Goal: Task Accomplishment & Management: Complete application form

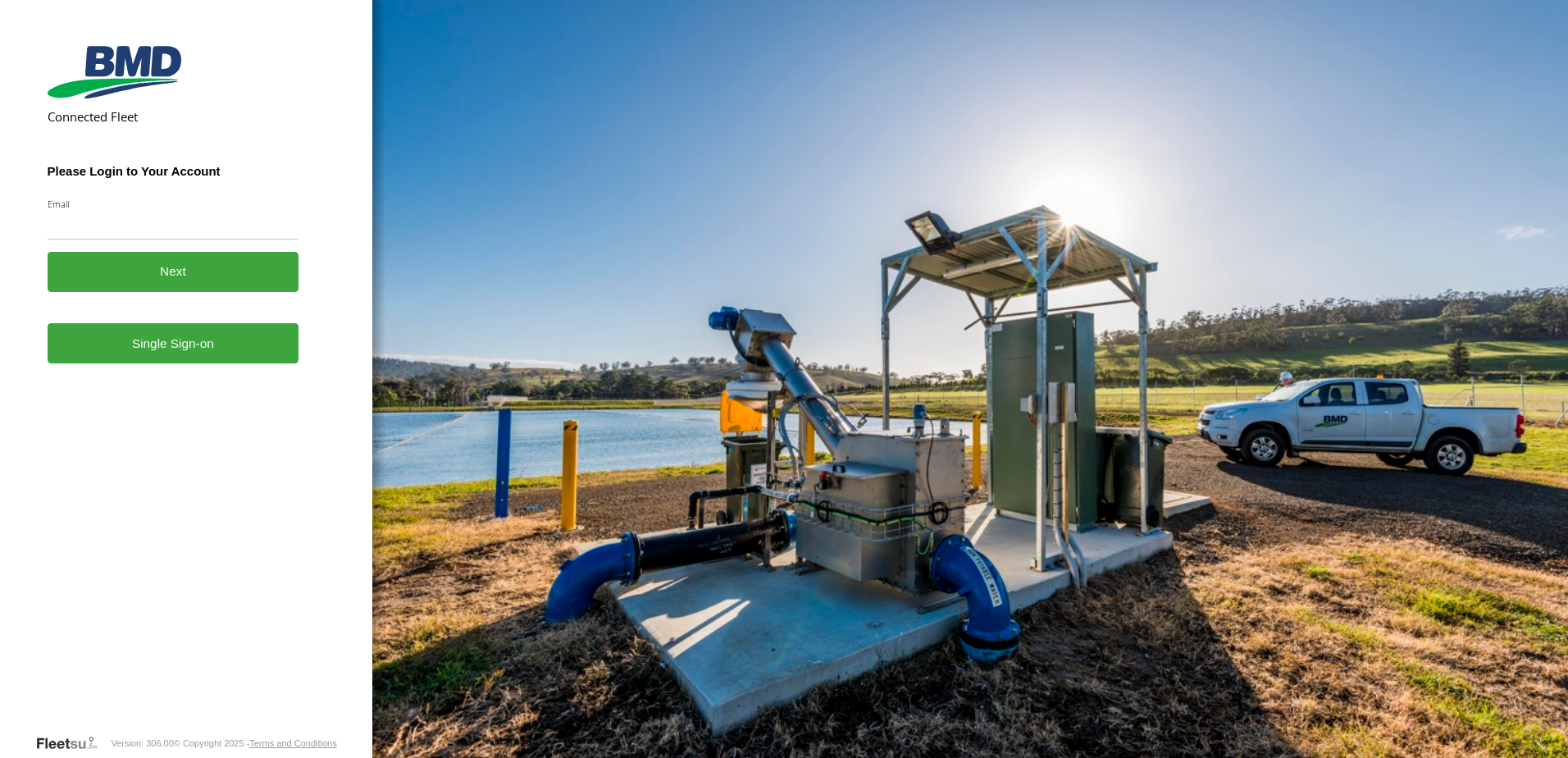
click at [160, 346] on link "Single Sign-on" at bounding box center [173, 343] width 252 height 40
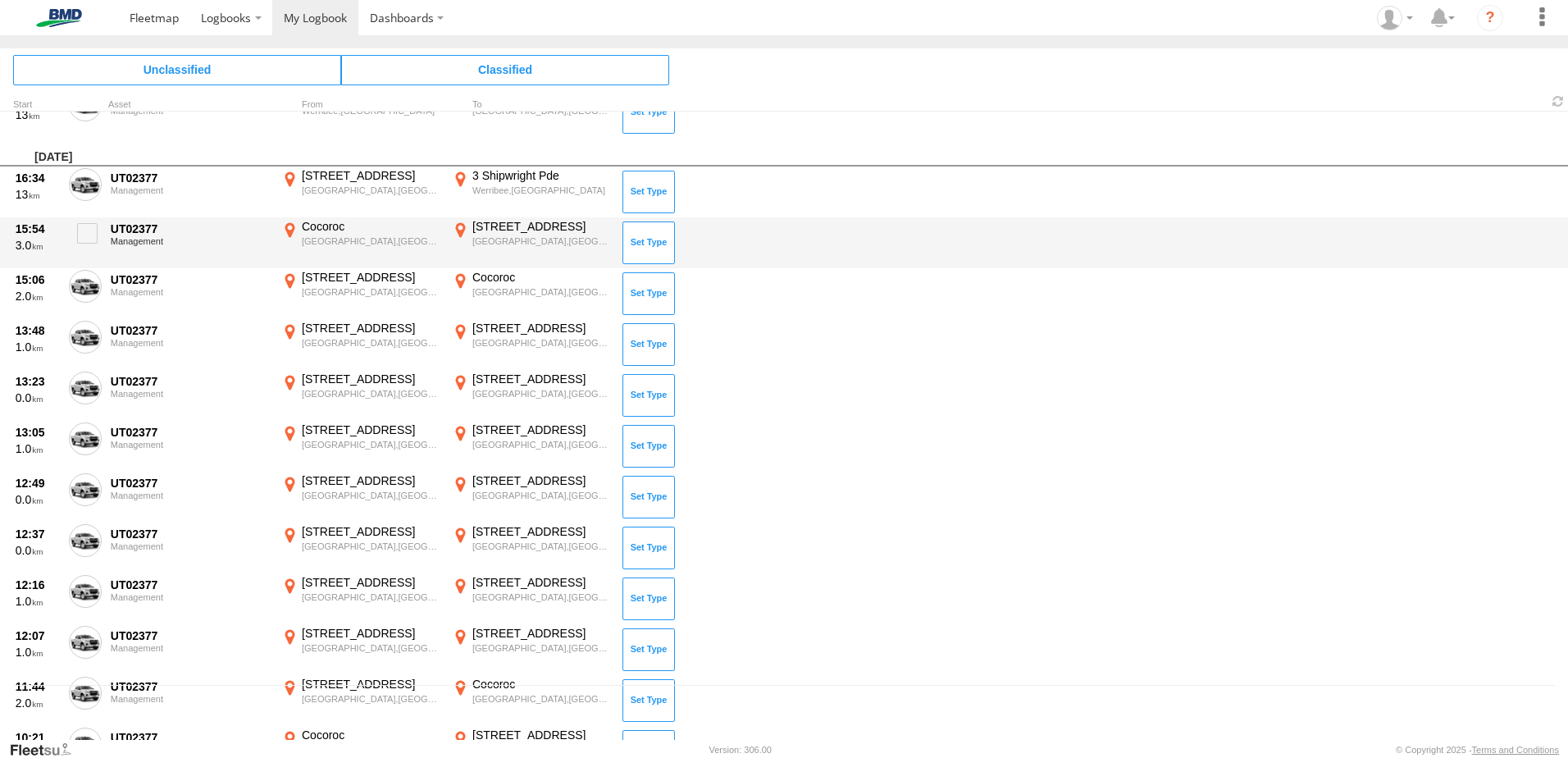
scroll to position [82, 0]
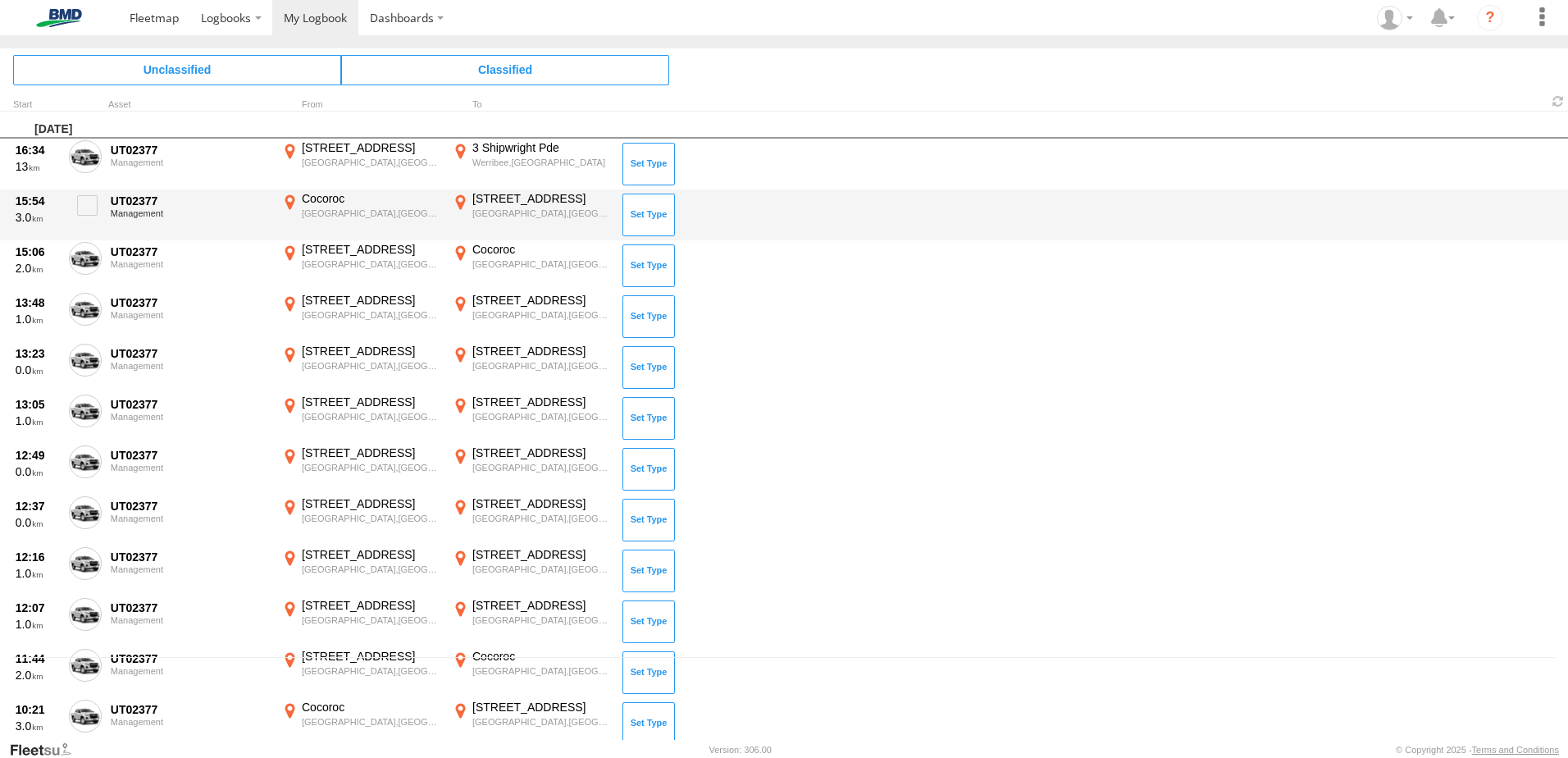
click at [102, 211] on div "15:54 3.0 UT02377 Management Cocoroc Cocoroc,[GEOGRAPHIC_DATA] -37.98674 144.63…" at bounding box center [784, 214] width 1568 height 51
click at [91, 206] on span at bounding box center [87, 206] width 21 height 21
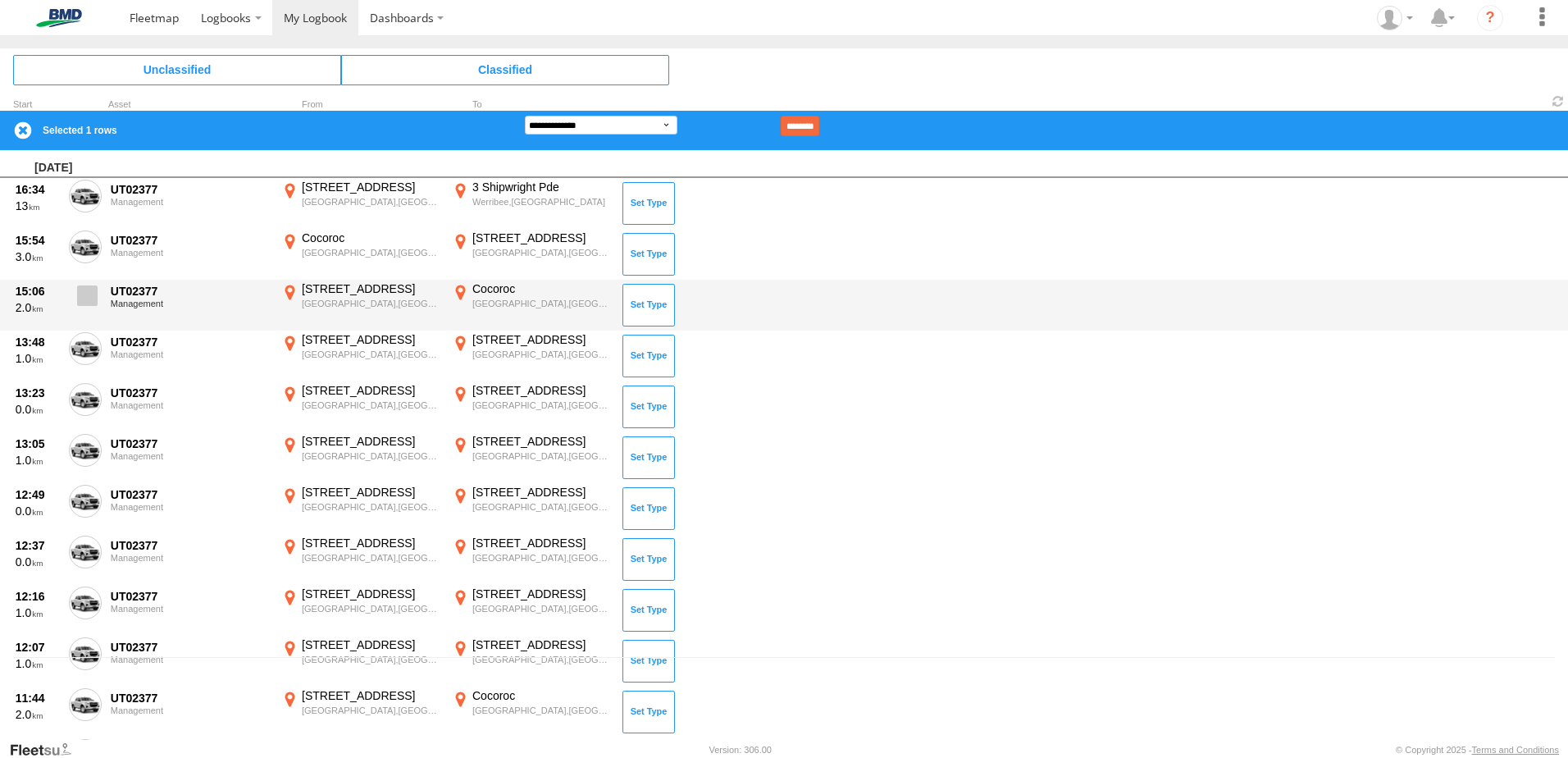
click at [91, 296] on span at bounding box center [87, 296] width 21 height 21
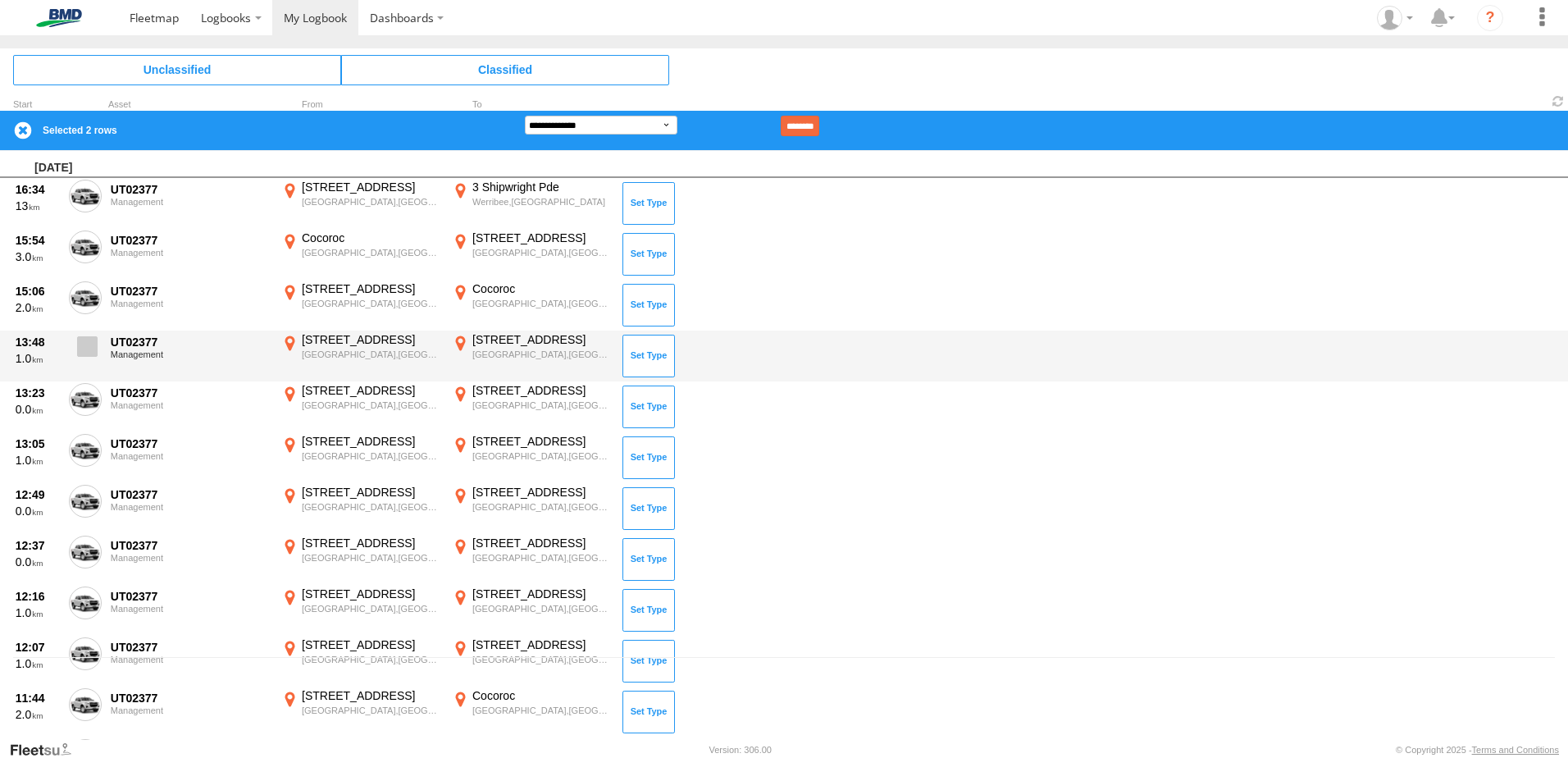
click at [87, 342] on span at bounding box center [87, 347] width 21 height 21
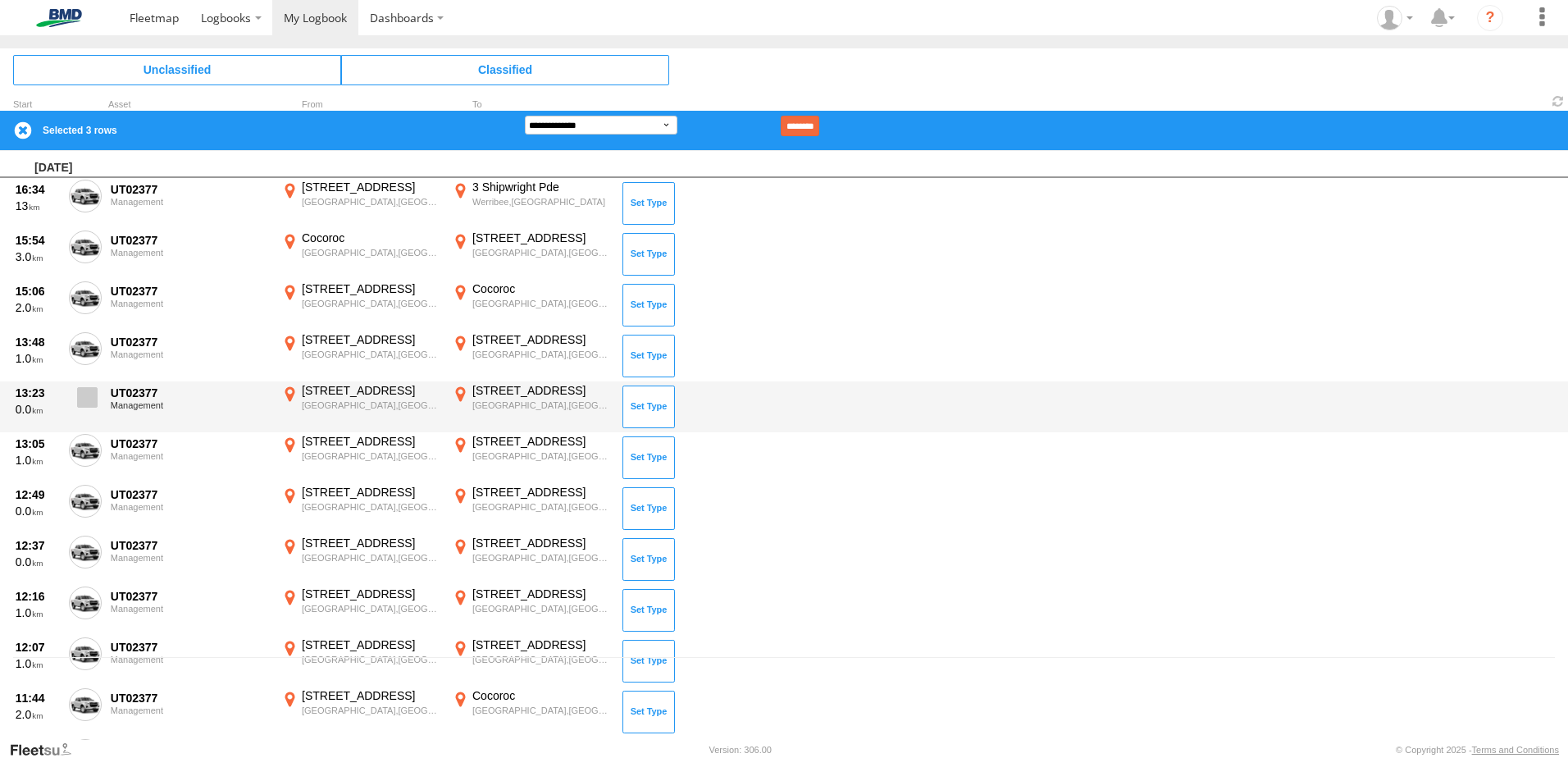
click at [92, 397] on span at bounding box center [87, 398] width 21 height 21
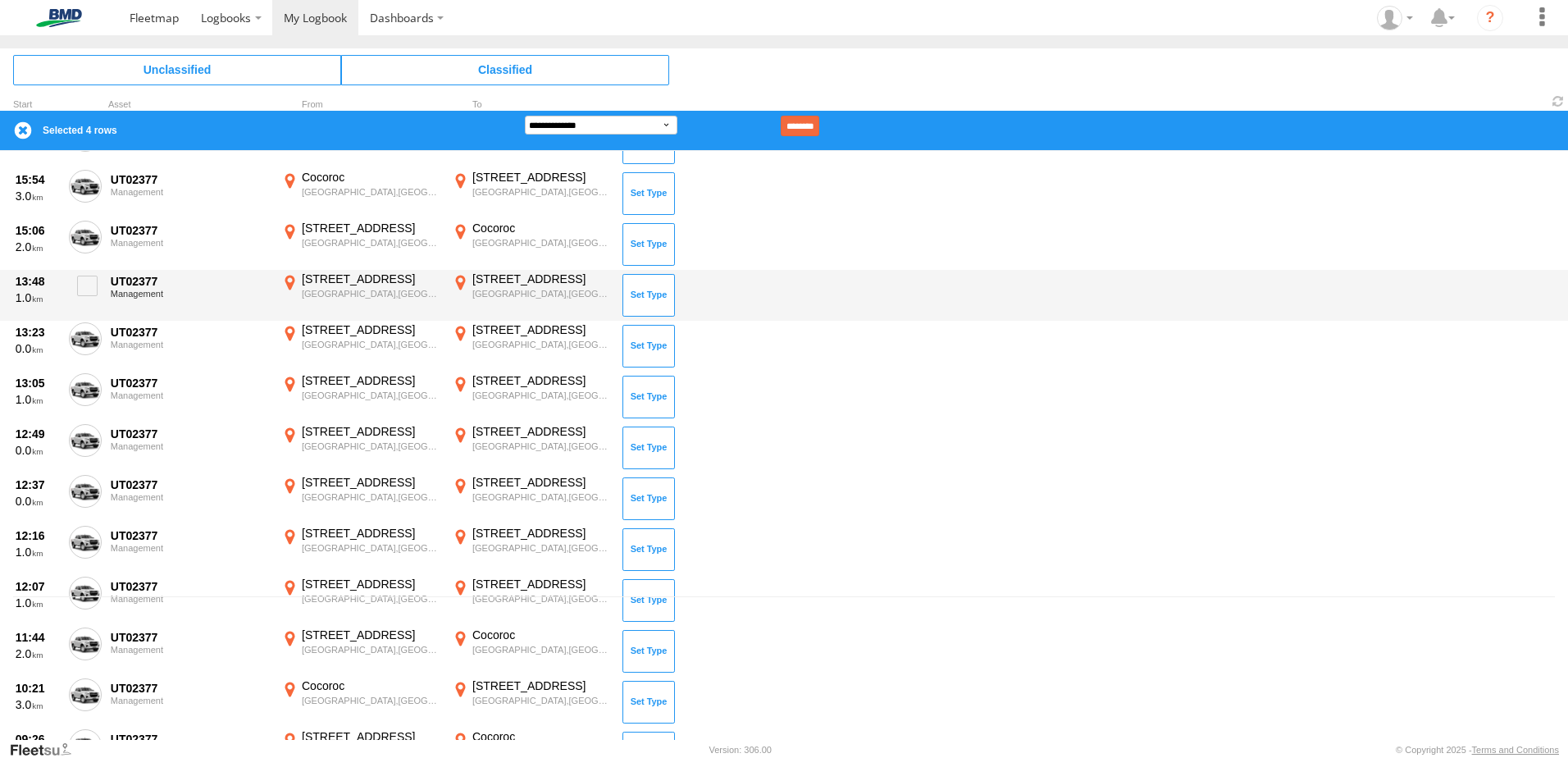
scroll to position [246, 0]
click at [89, 280] on span at bounding box center [87, 284] width 21 height 21
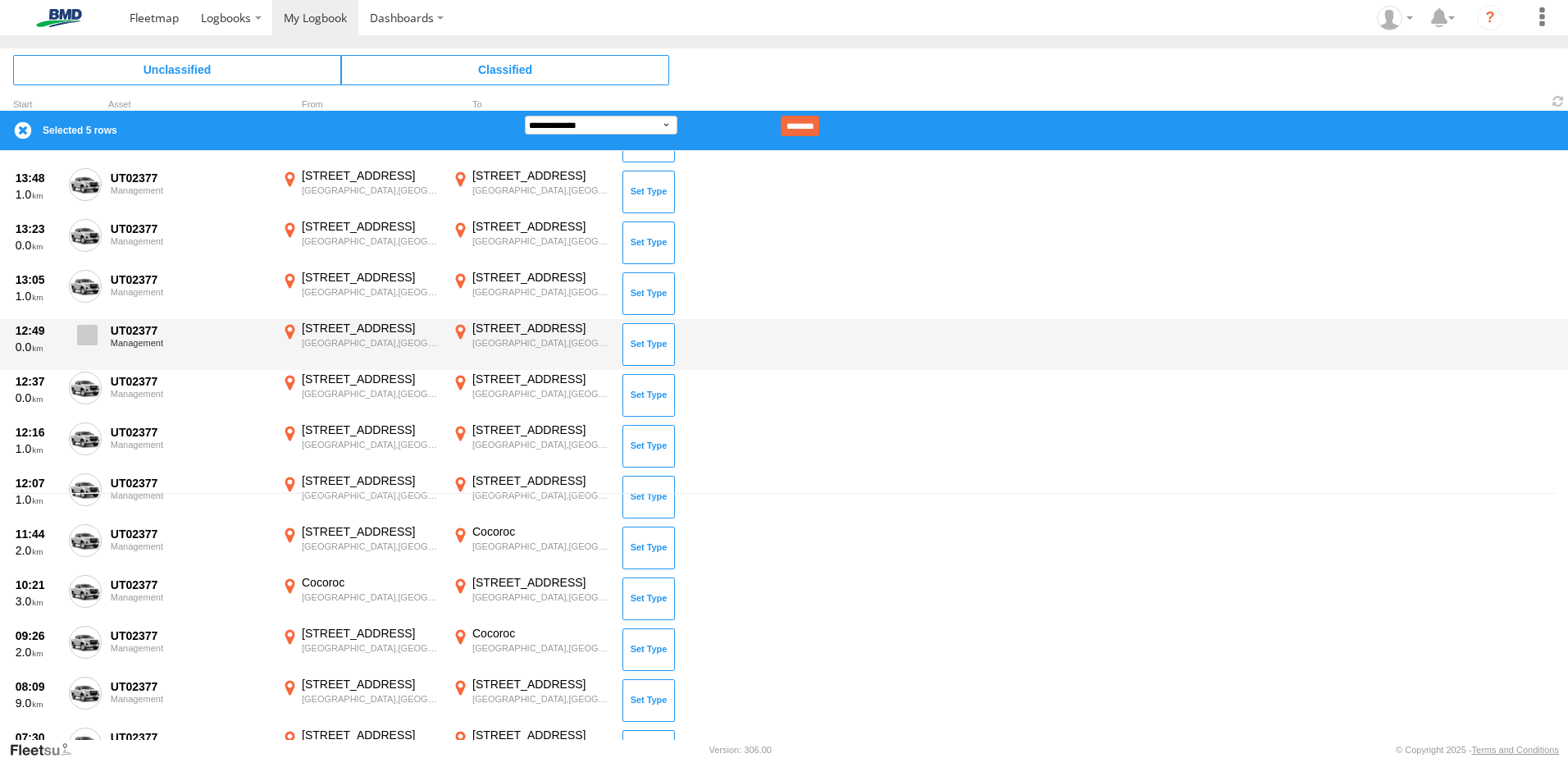
click at [89, 331] on span at bounding box center [87, 335] width 21 height 21
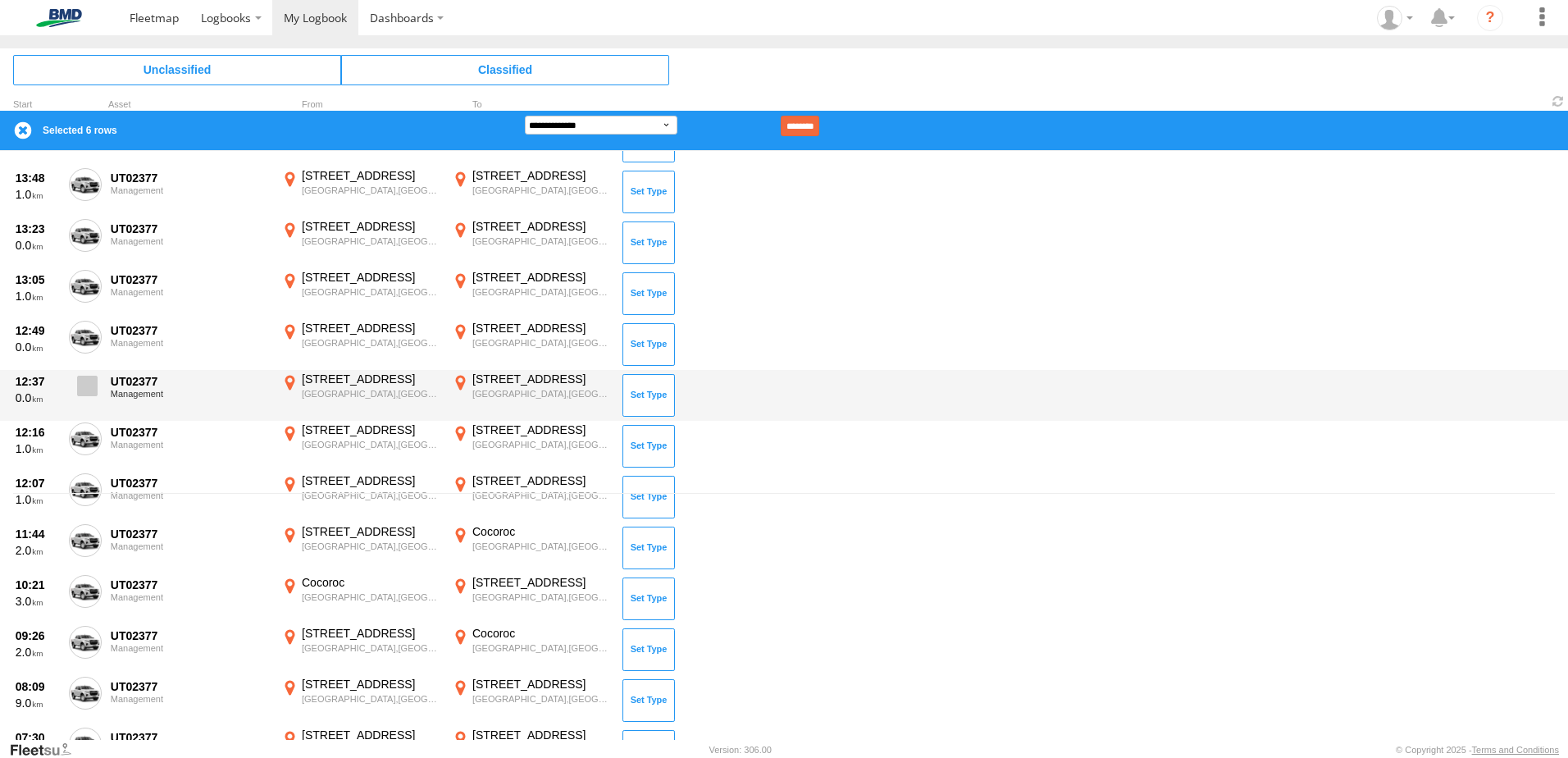
click at [92, 382] on span at bounding box center [87, 385] width 21 height 21
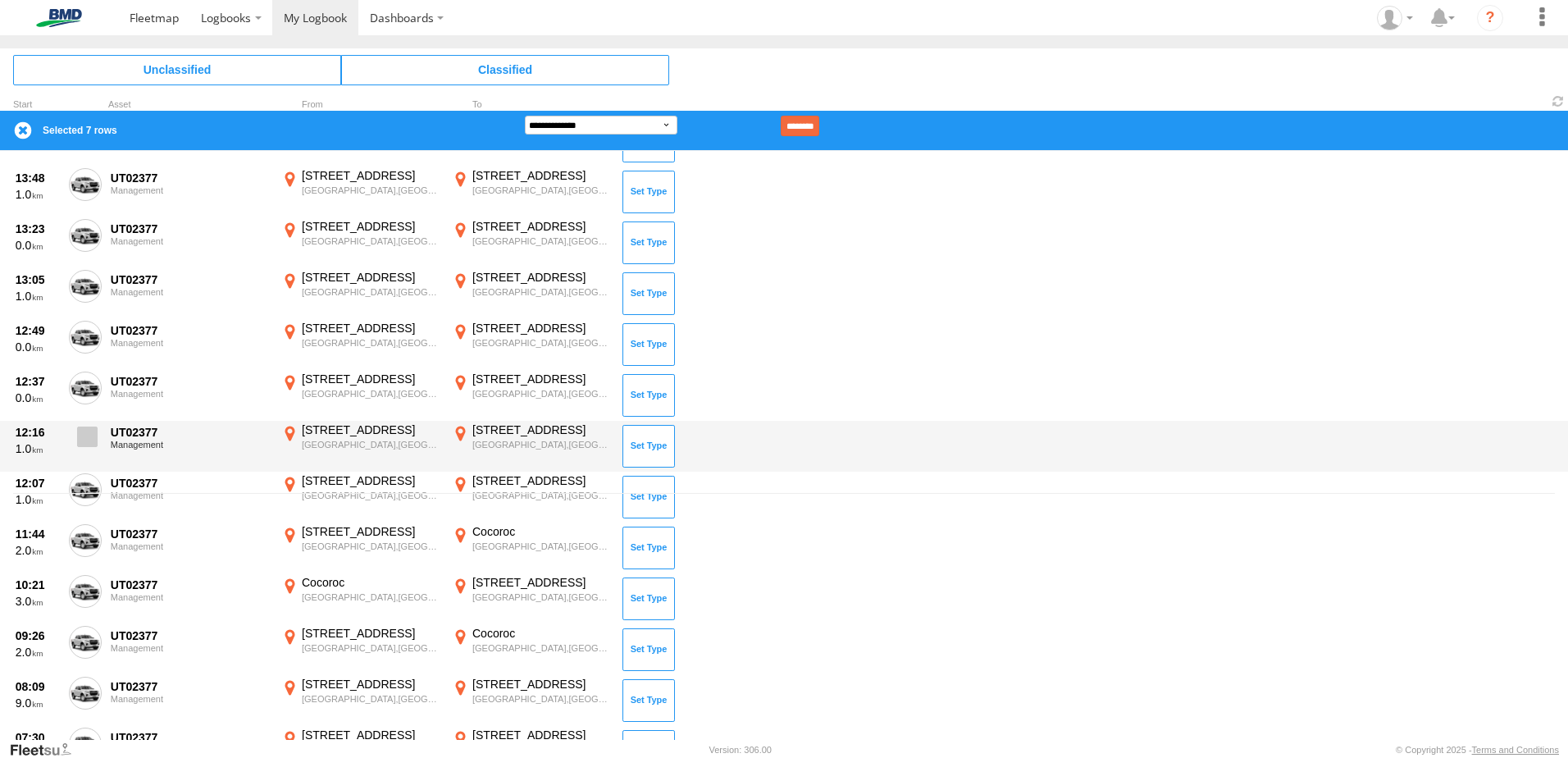
drag, startPoint x: 67, startPoint y: 438, endPoint x: 84, endPoint y: 442, distance: 17.5
click at [68, 438] on div "12:16 1.0 UT02377 Management [STREET_ADDRESS] 144.63526 [STREET_ADDRESS] 144.63…" at bounding box center [784, 446] width 1568 height 51
click at [86, 443] on span at bounding box center [87, 436] width 21 height 21
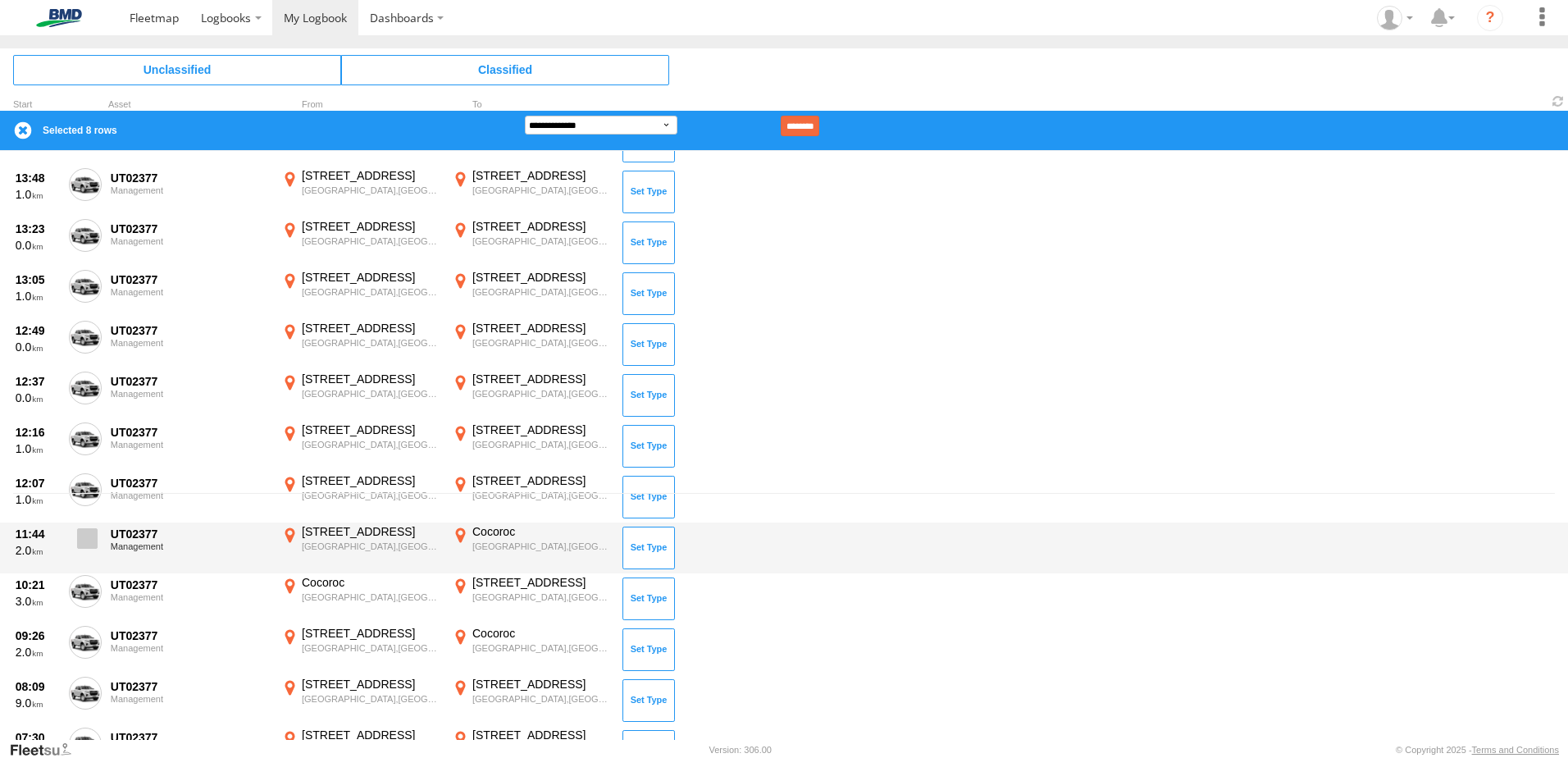
click at [84, 540] on span at bounding box center [87, 538] width 21 height 21
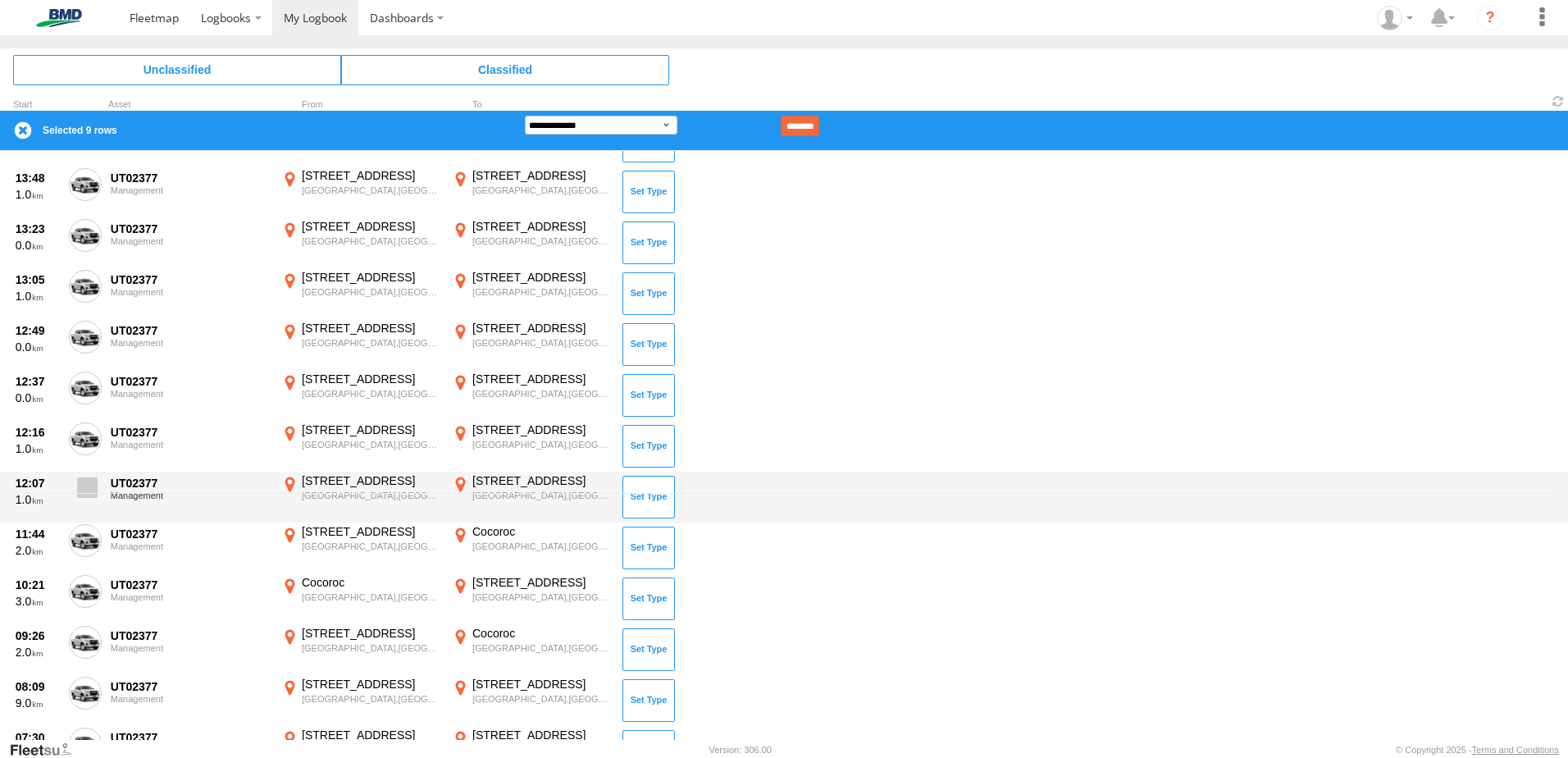
click at [80, 490] on span at bounding box center [87, 487] width 21 height 21
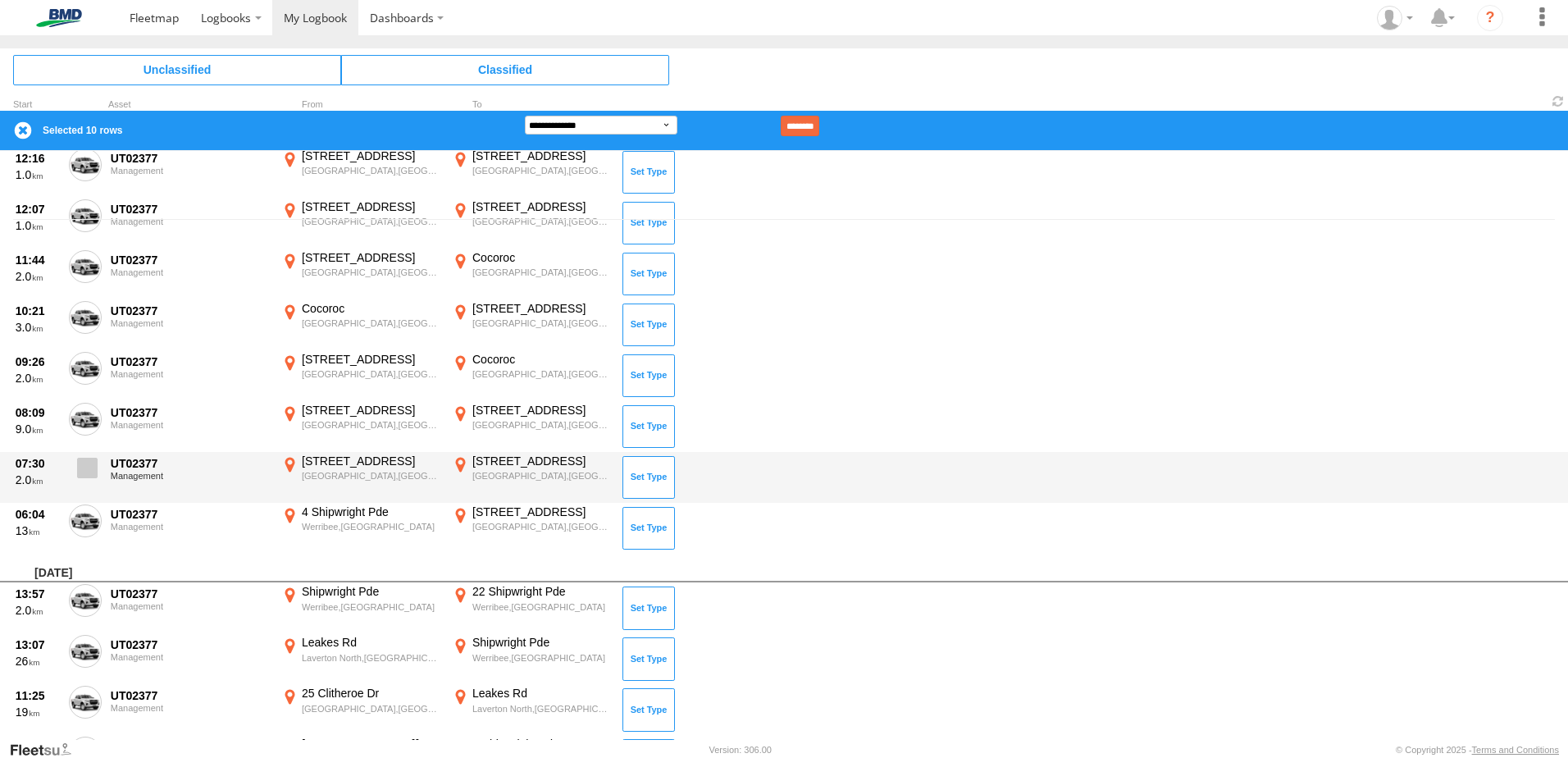
scroll to position [492, 0]
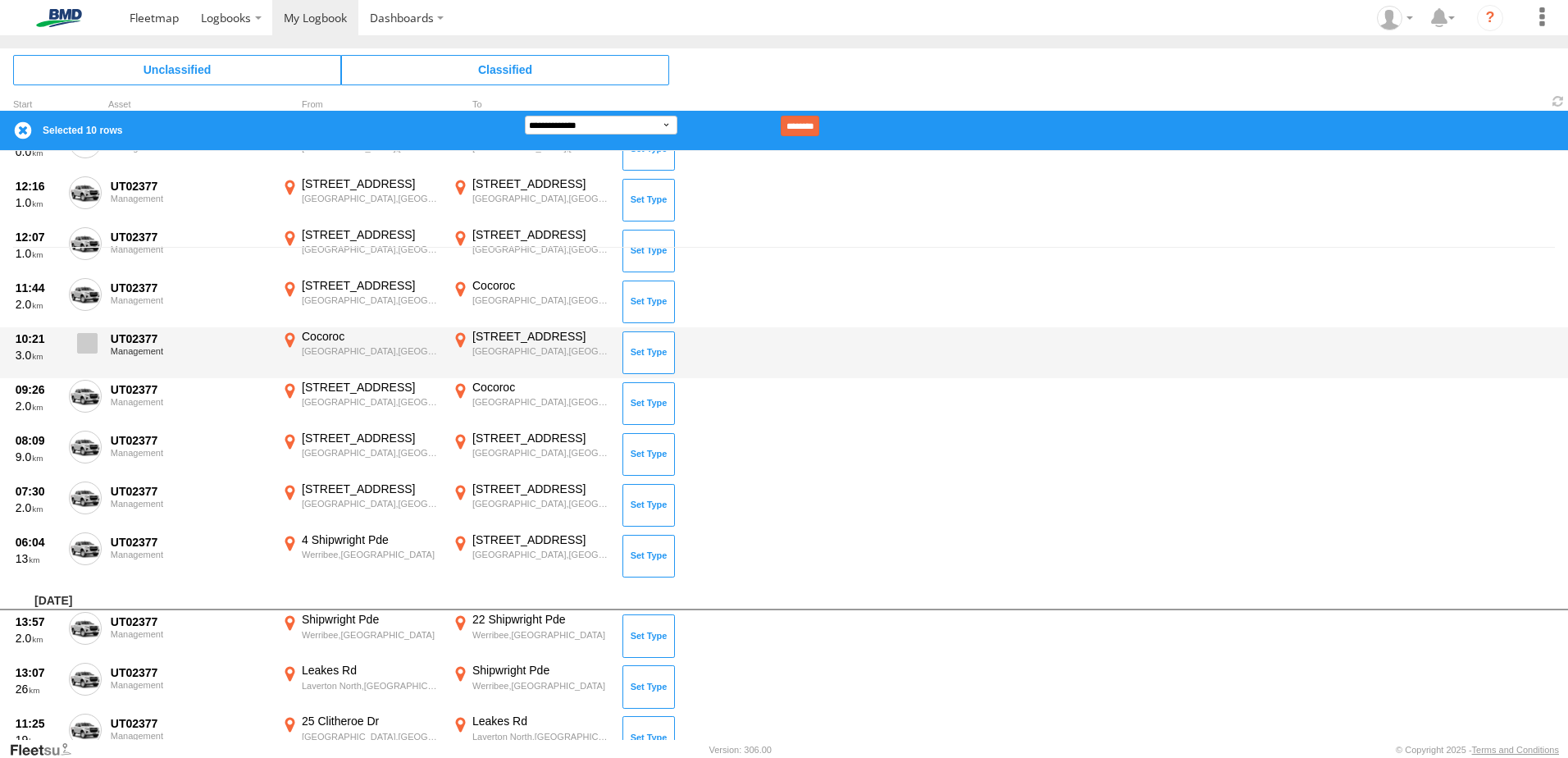
click at [92, 343] on span at bounding box center [87, 343] width 21 height 21
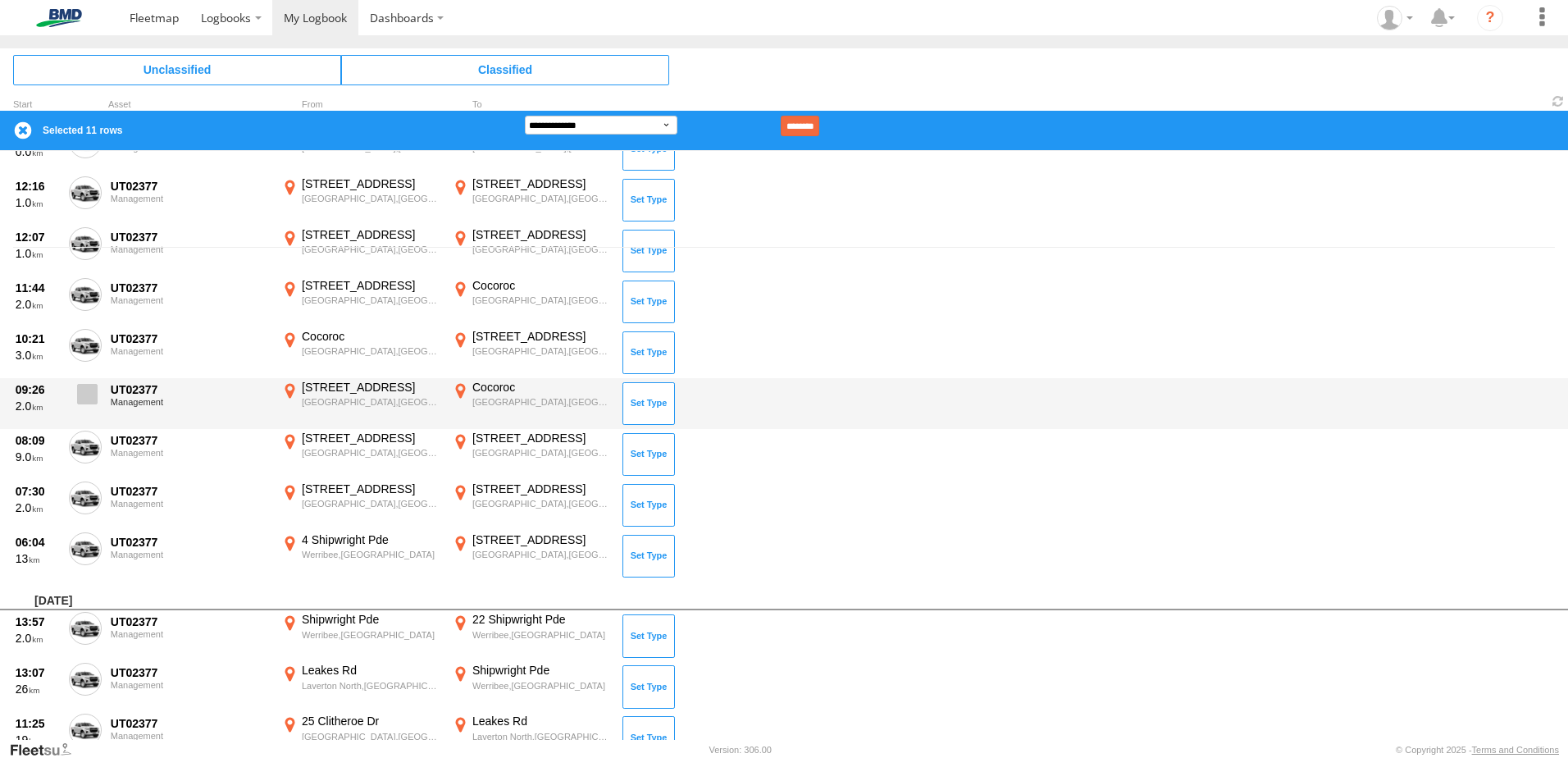
click at [88, 396] on span at bounding box center [87, 394] width 21 height 21
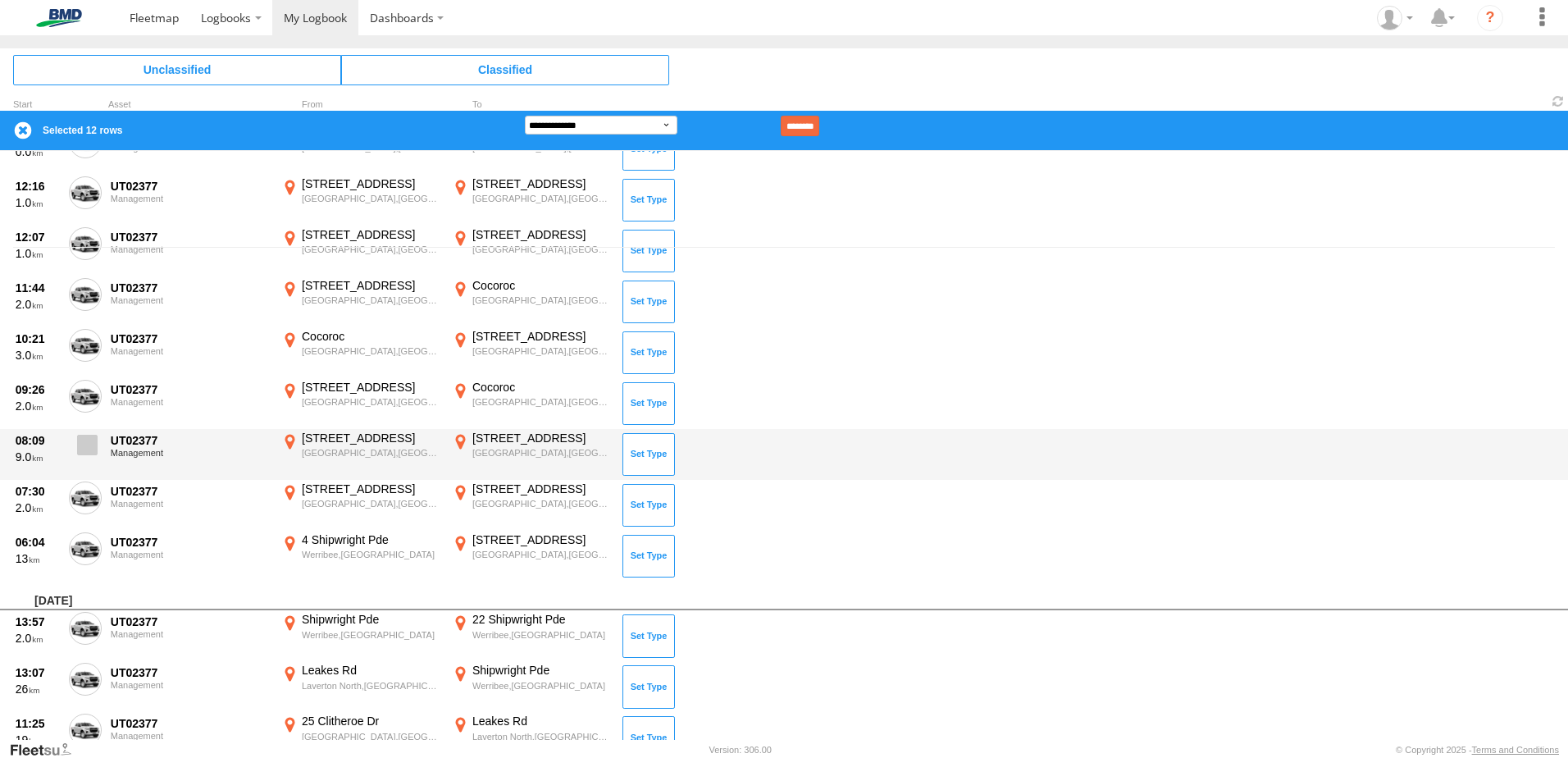
click at [89, 436] on span at bounding box center [87, 445] width 21 height 21
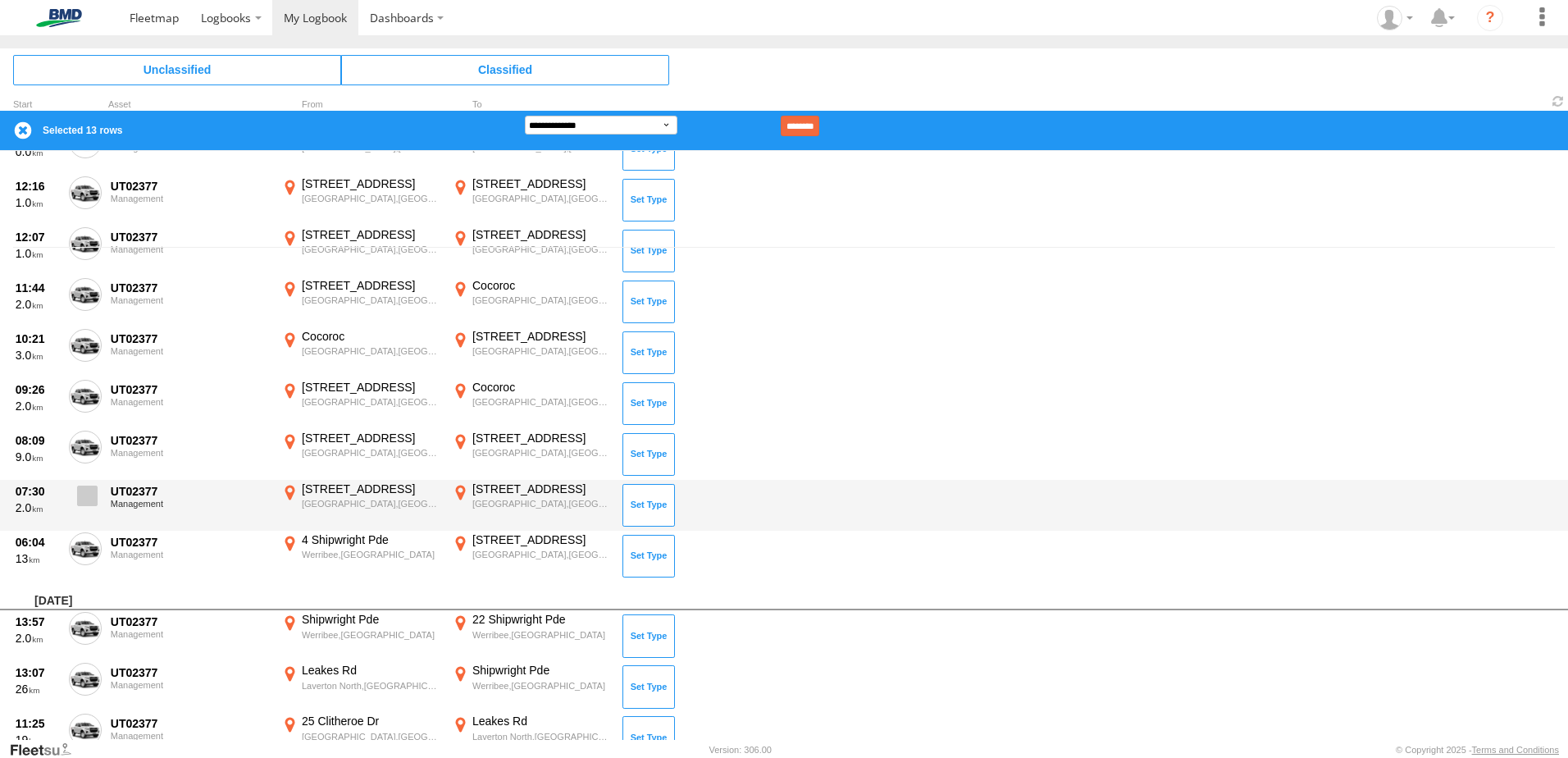
click at [82, 494] on span at bounding box center [87, 496] width 21 height 21
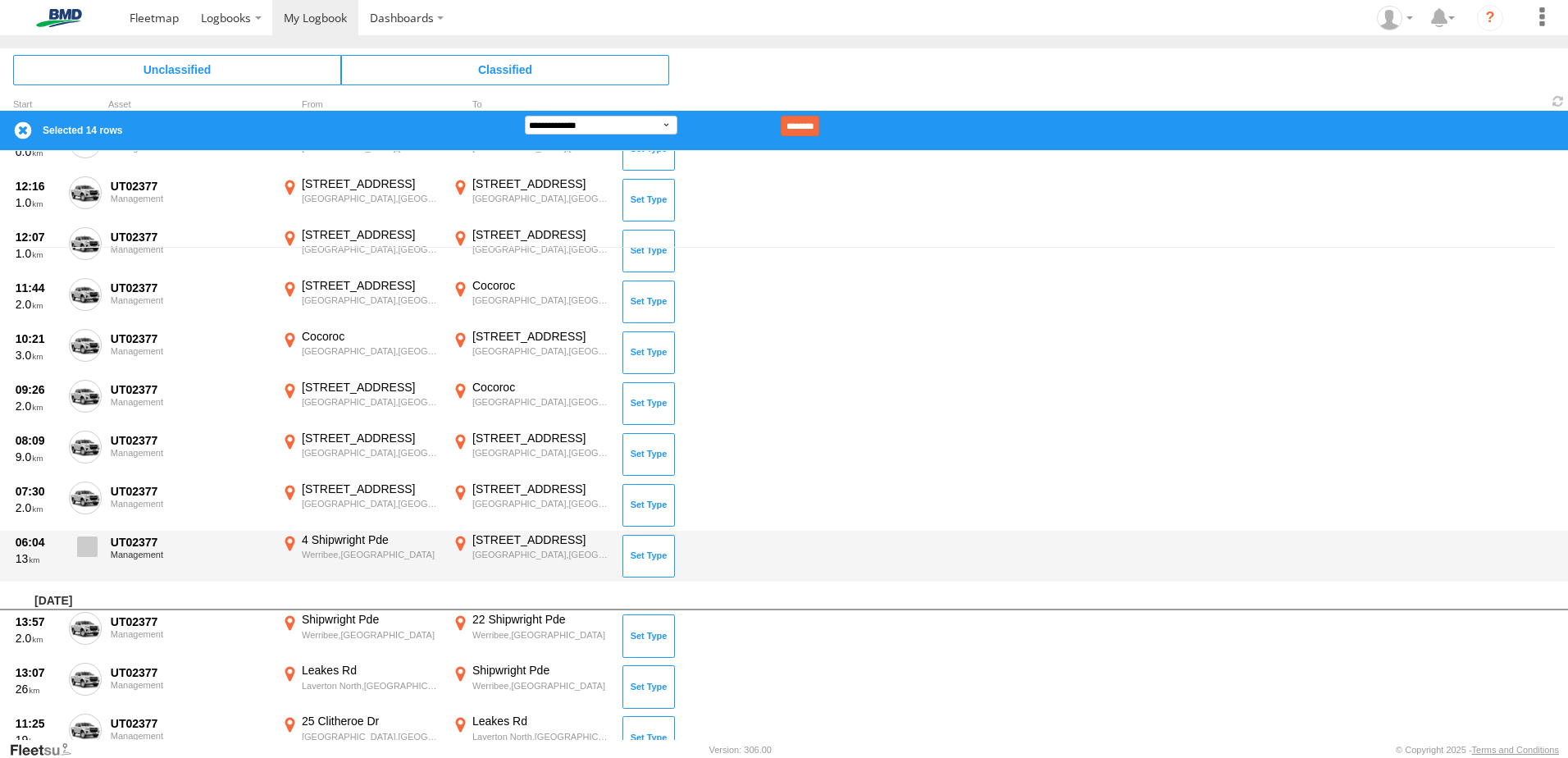
click at [93, 541] on span at bounding box center [87, 546] width 21 height 21
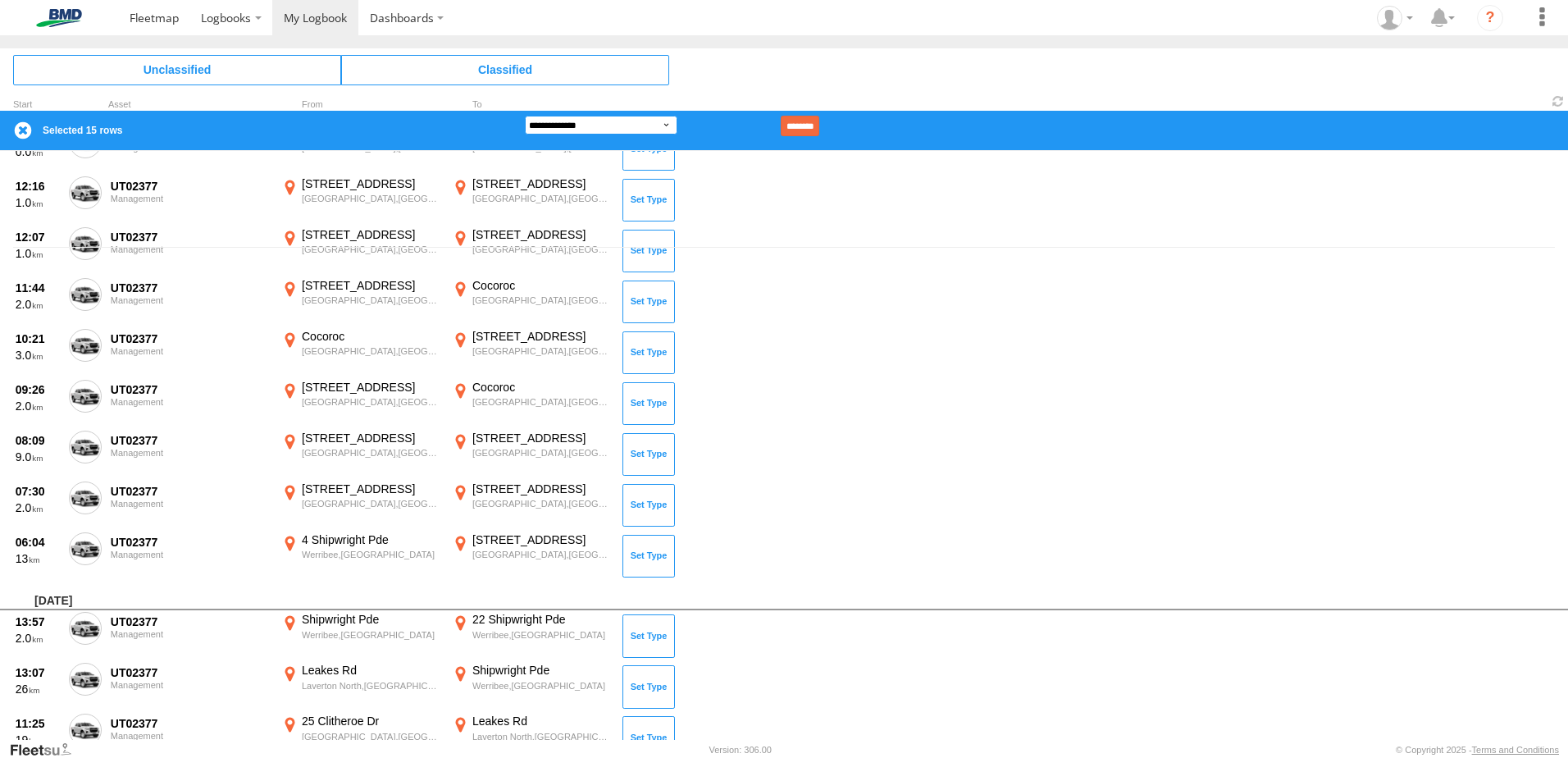
click at [516, 121] on select "**********" at bounding box center [601, 125] width 152 height 19
select select "******"
click at [516, 116] on select "**********" at bounding box center [601, 125] width 152 height 19
click at [516, 126] on input at bounding box center [728, 126] width 101 height 21
type input "**********"
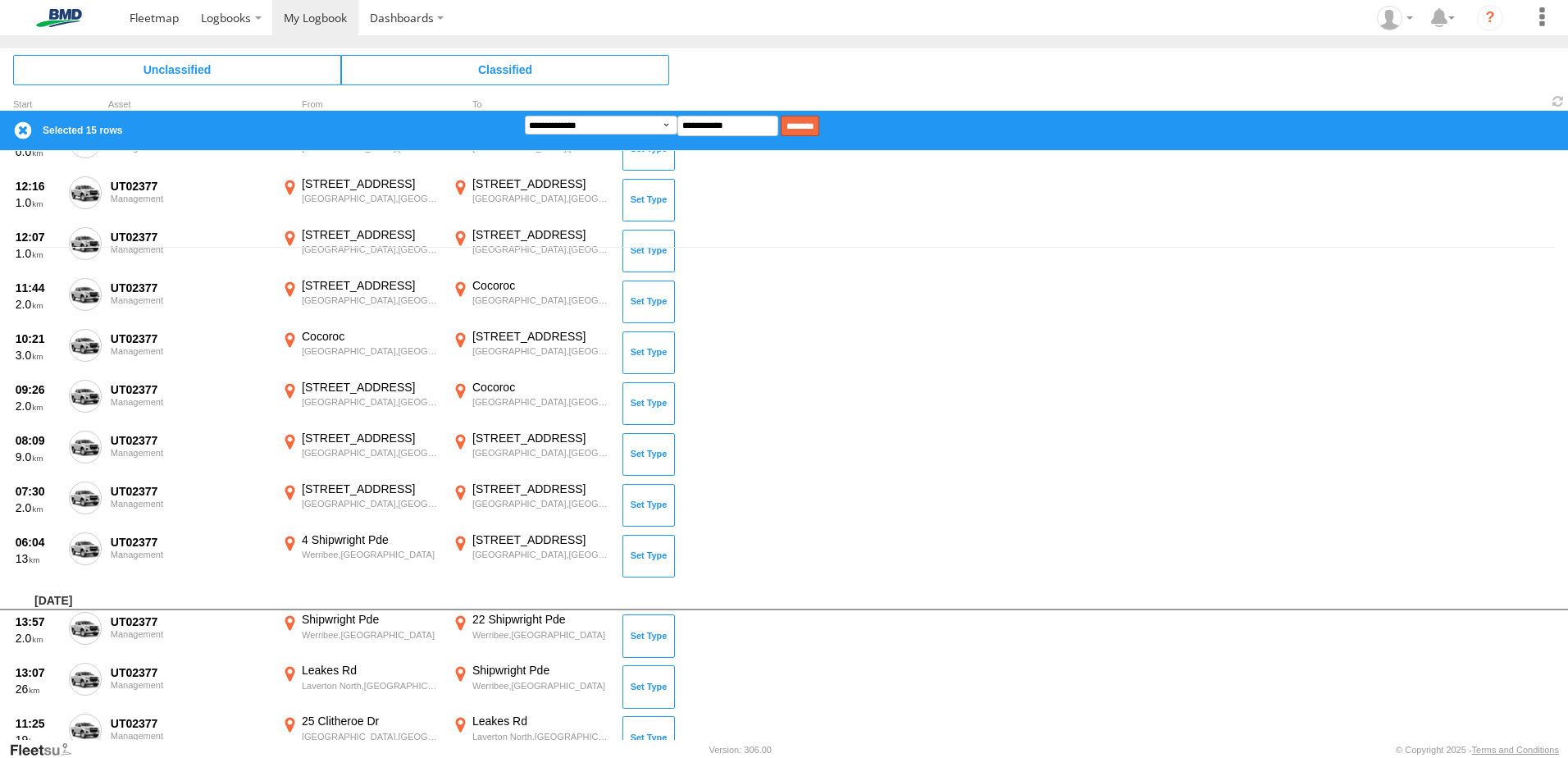
click at [516, 119] on input "********" at bounding box center [800, 126] width 39 height 21
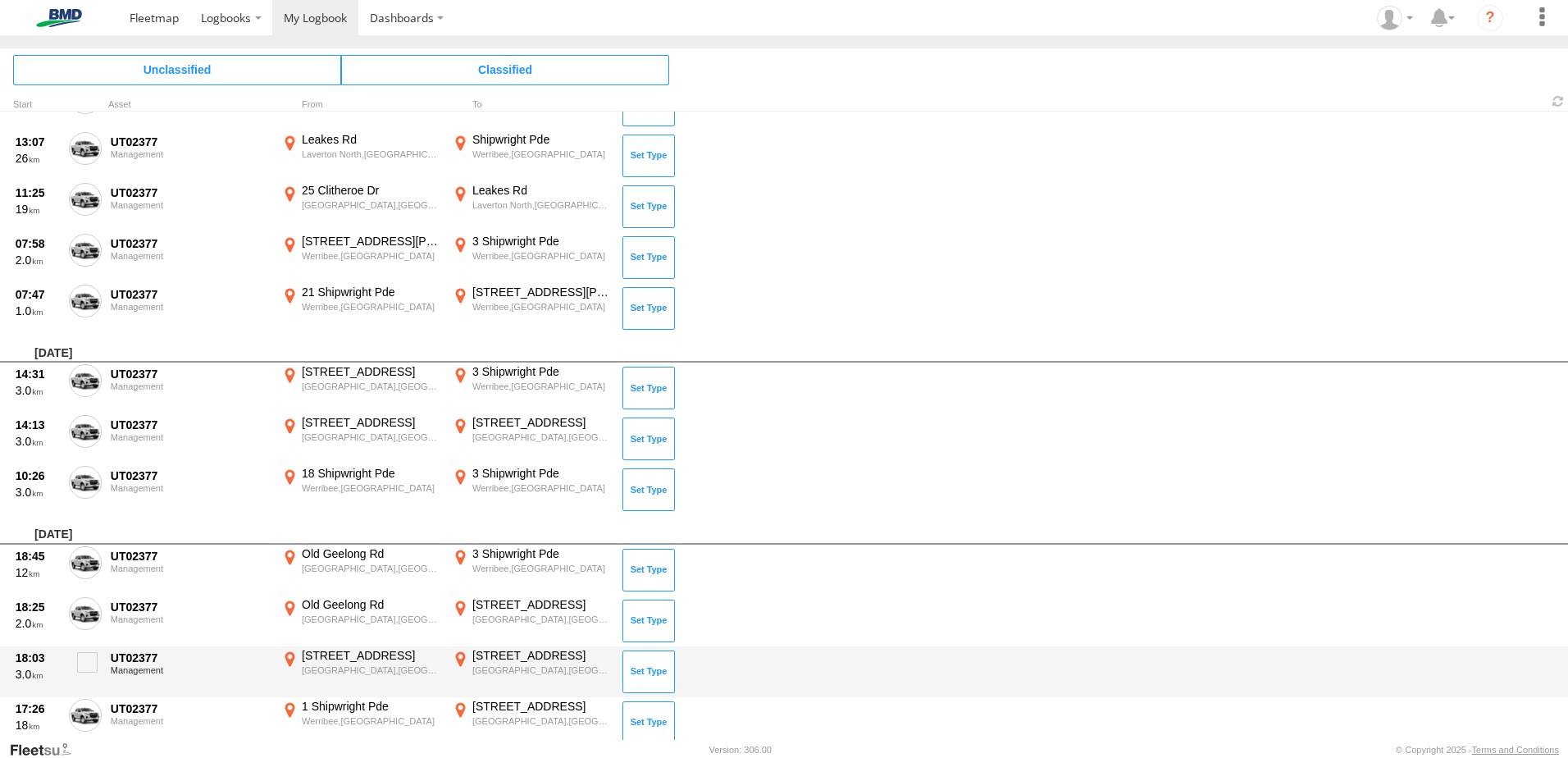
scroll to position [1230, 0]
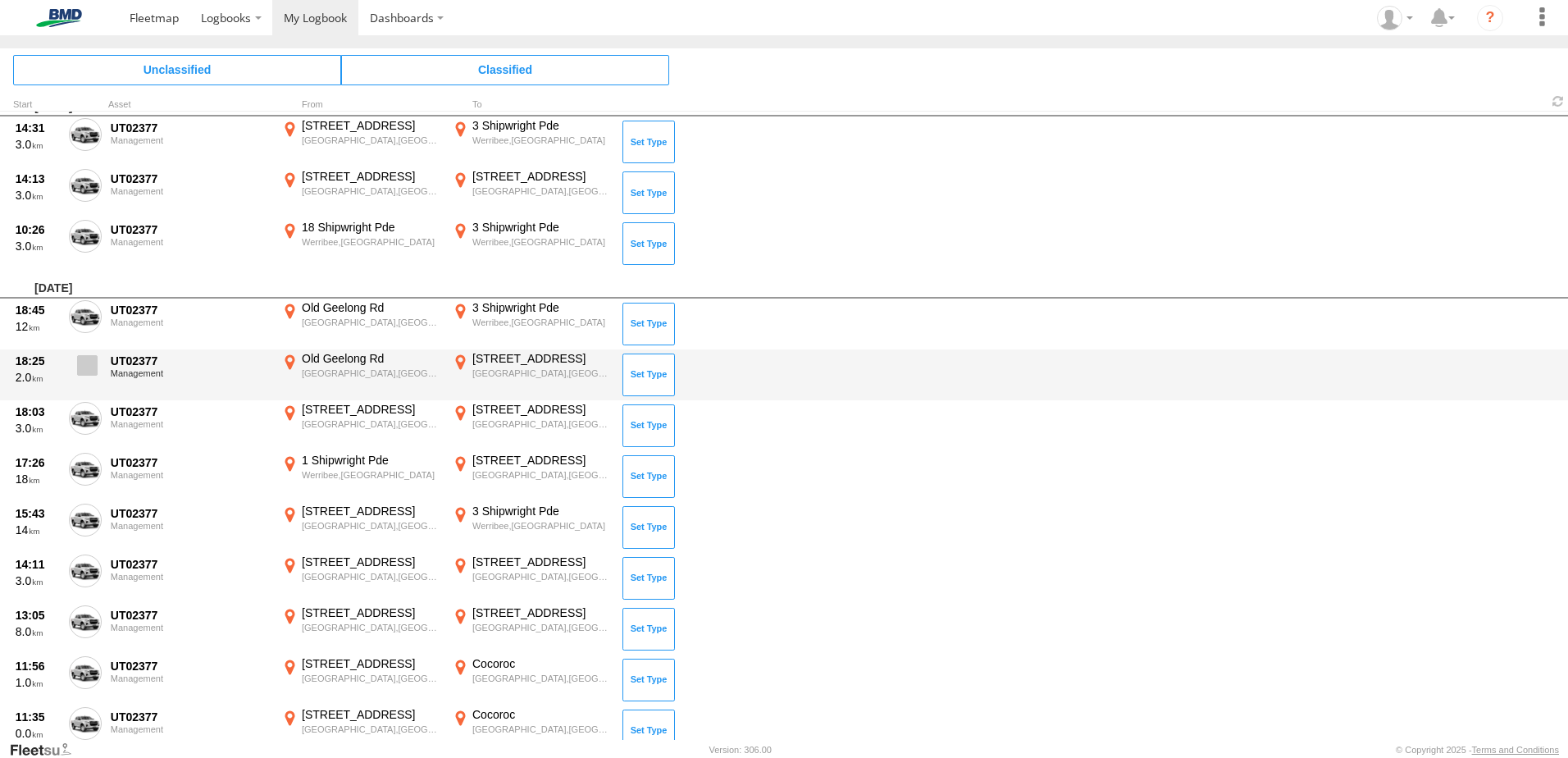
click at [96, 360] on span at bounding box center [87, 366] width 21 height 21
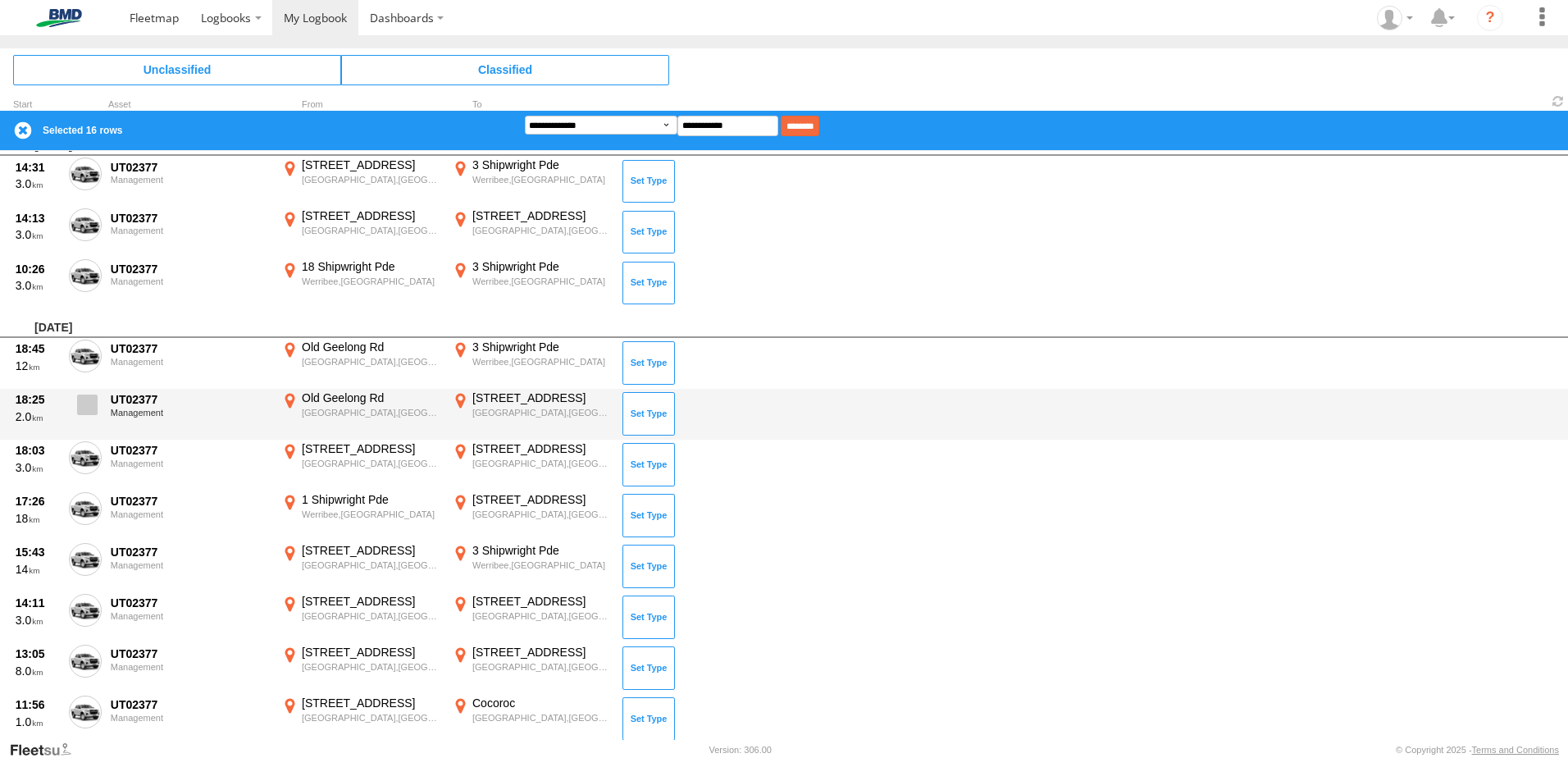
click at [86, 406] on span at bounding box center [87, 404] width 21 height 21
click at [87, 404] on span at bounding box center [87, 404] width 21 height 21
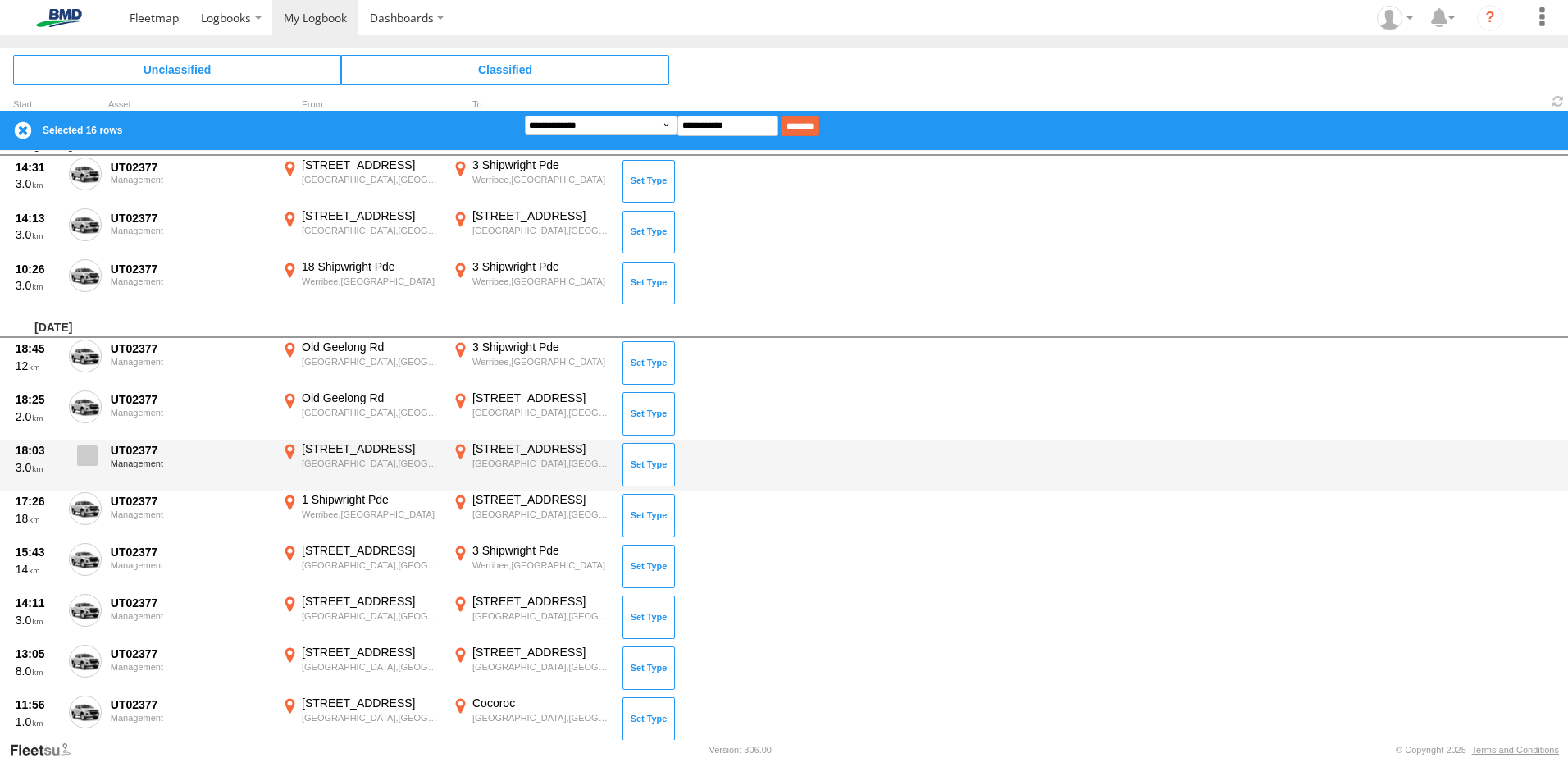
click at [85, 454] on span at bounding box center [87, 455] width 21 height 21
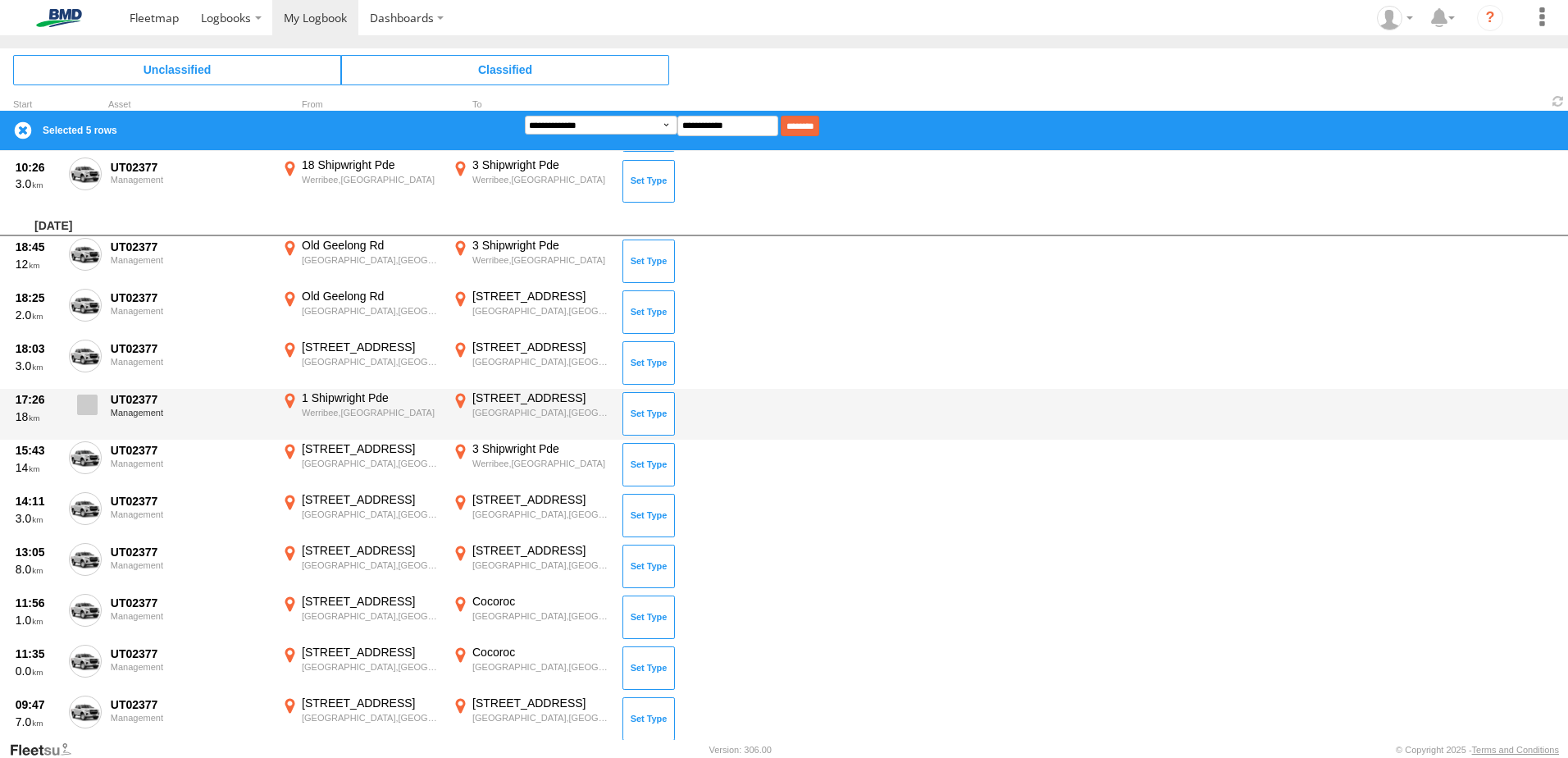
scroll to position [468, 0]
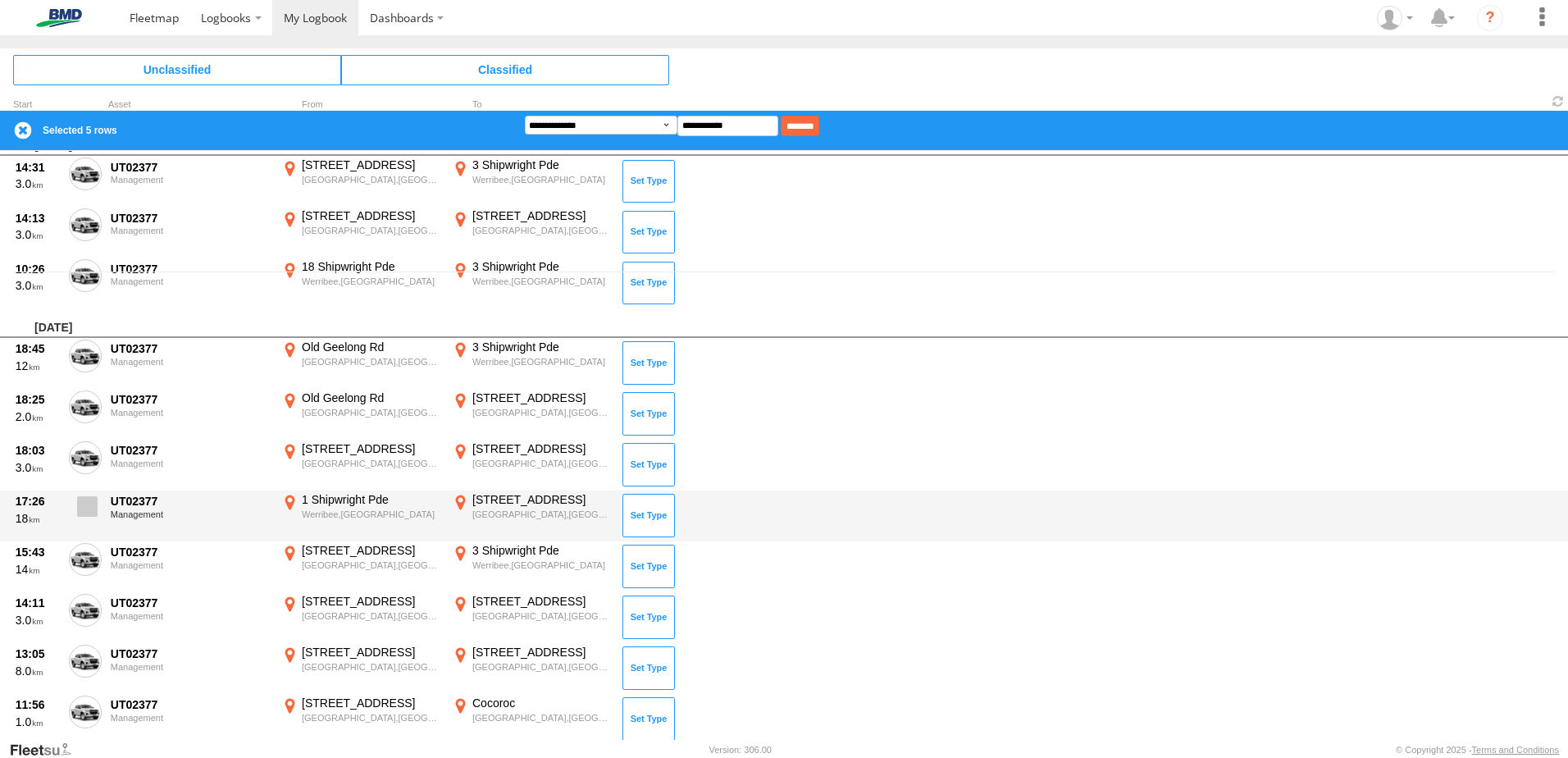
drag, startPoint x: 74, startPoint y: 501, endPoint x: 87, endPoint y: 525, distance: 27.3
click at [80, 506] on label at bounding box center [86, 511] width 33 height 38
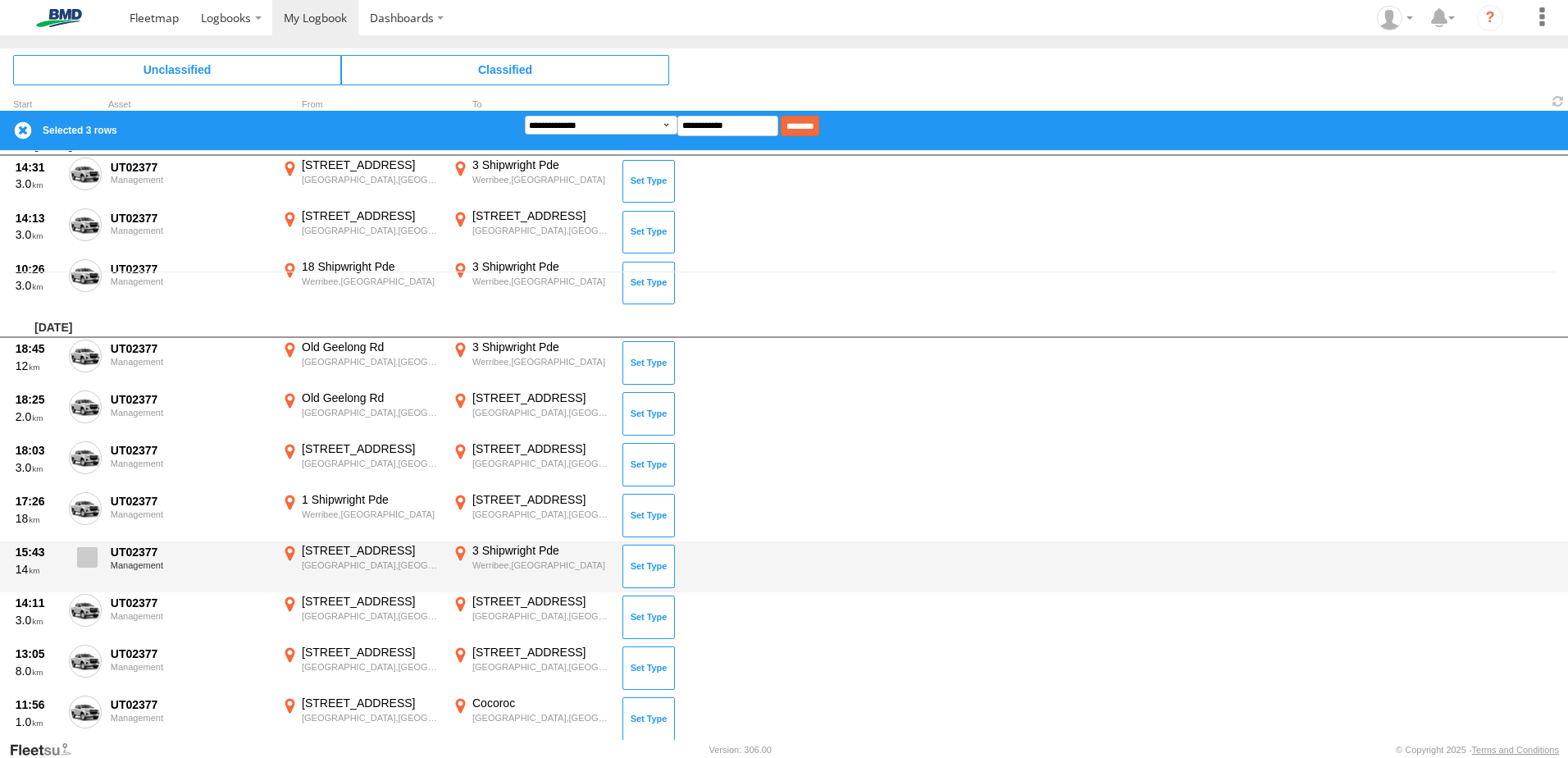
click at [94, 549] on span at bounding box center [87, 557] width 21 height 21
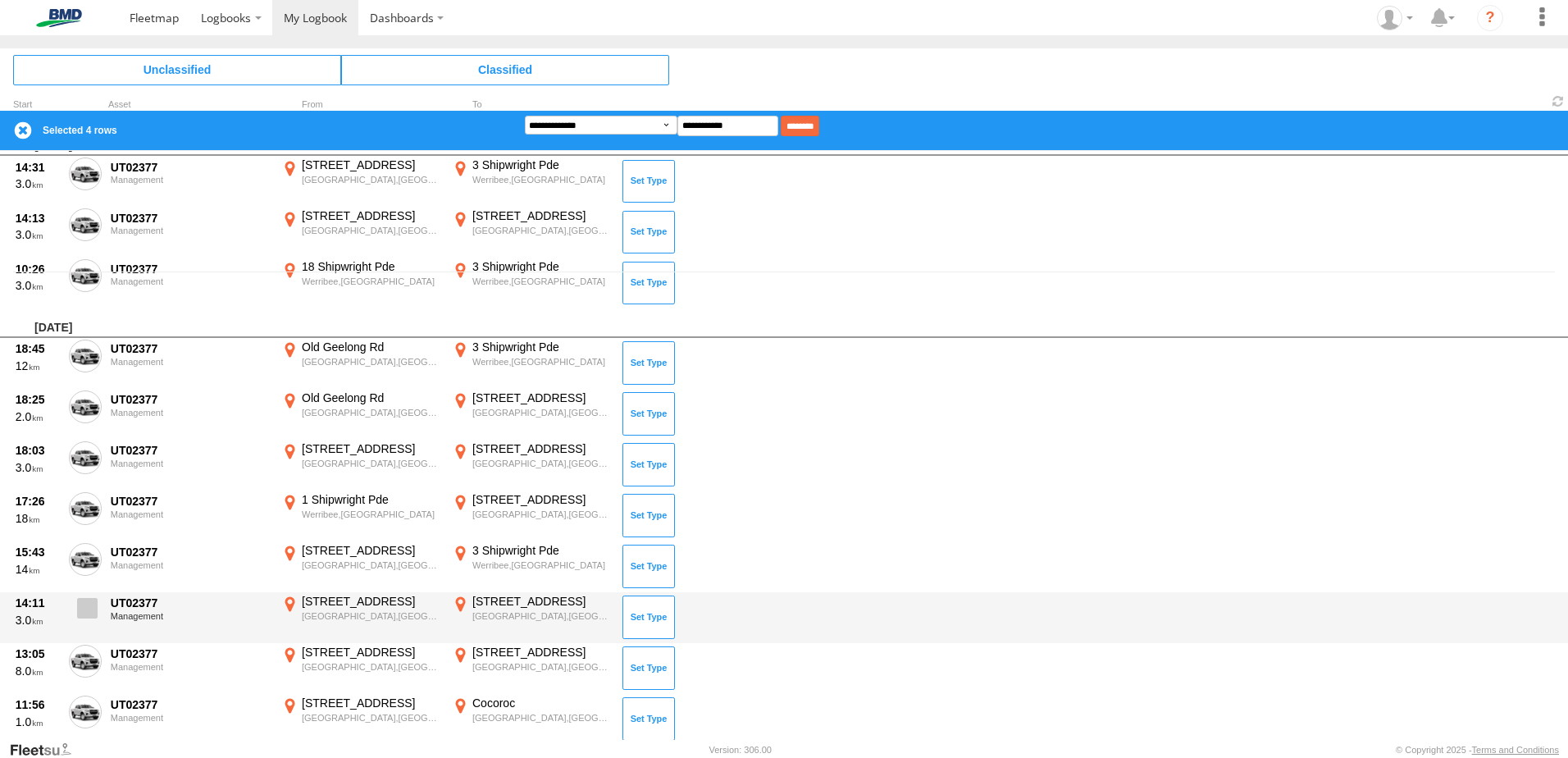
click at [87, 613] on span at bounding box center [87, 608] width 21 height 21
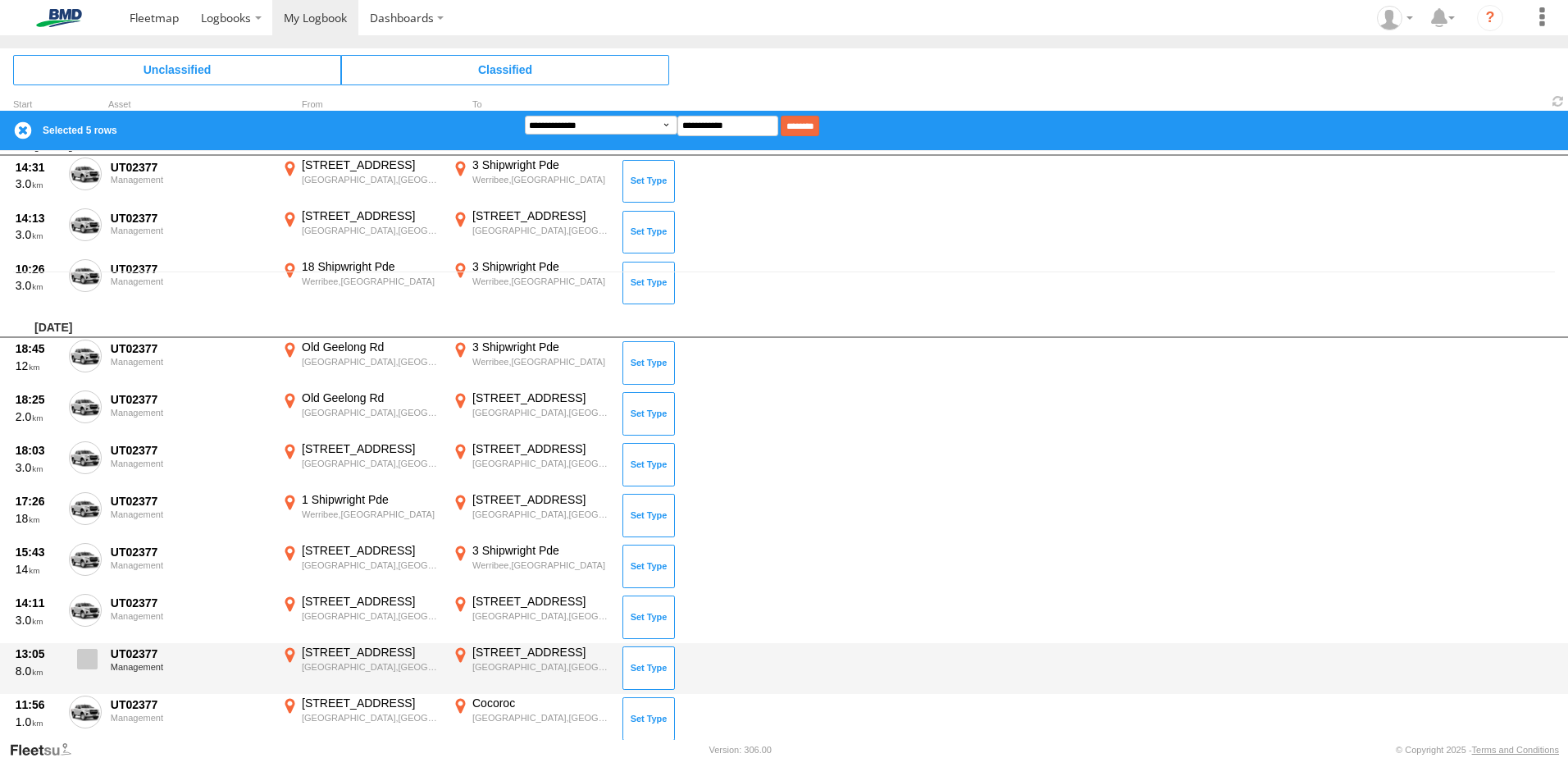
click at [93, 653] on span at bounding box center [87, 659] width 21 height 21
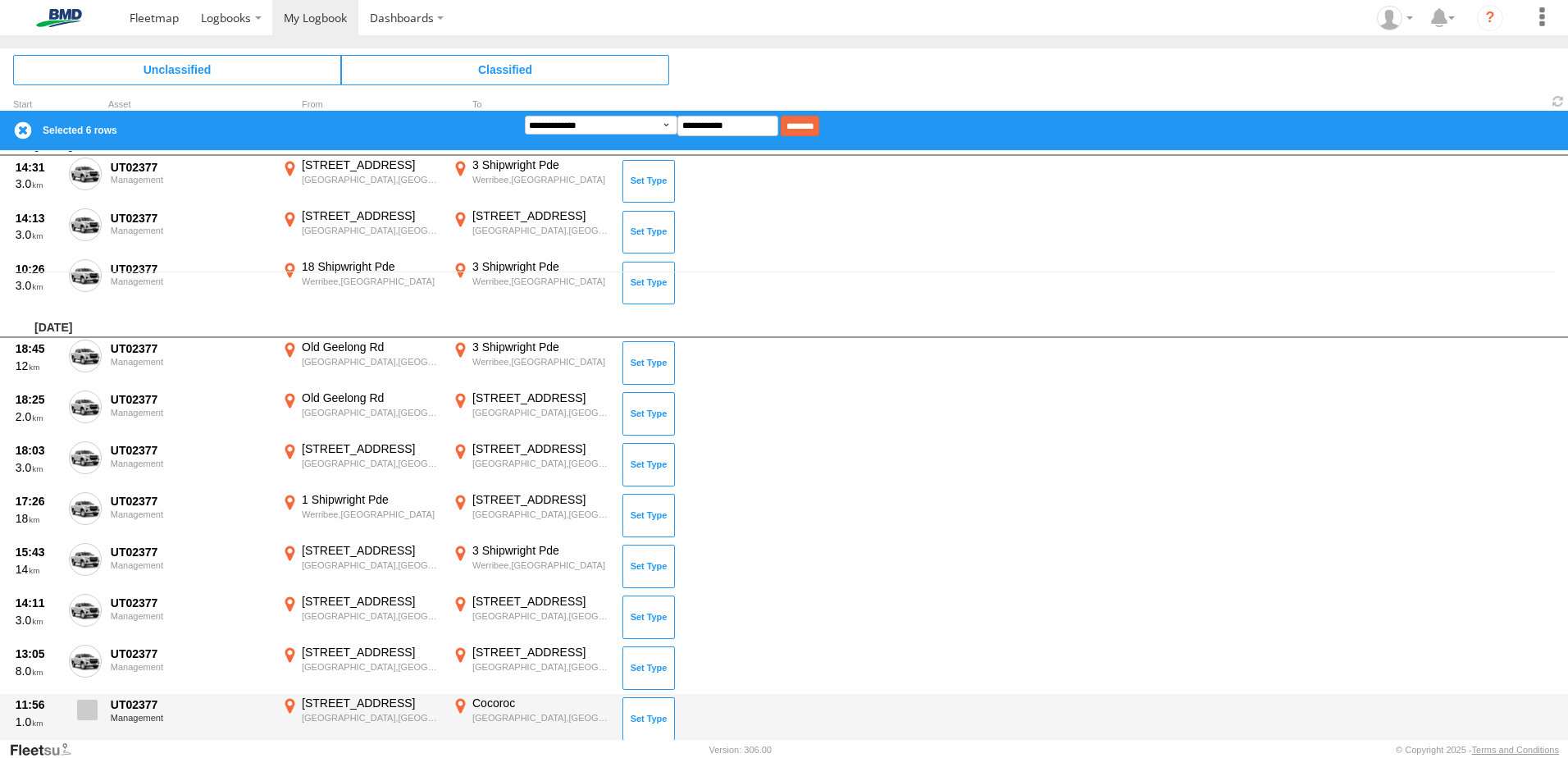
click at [88, 708] on span at bounding box center [87, 710] width 21 height 21
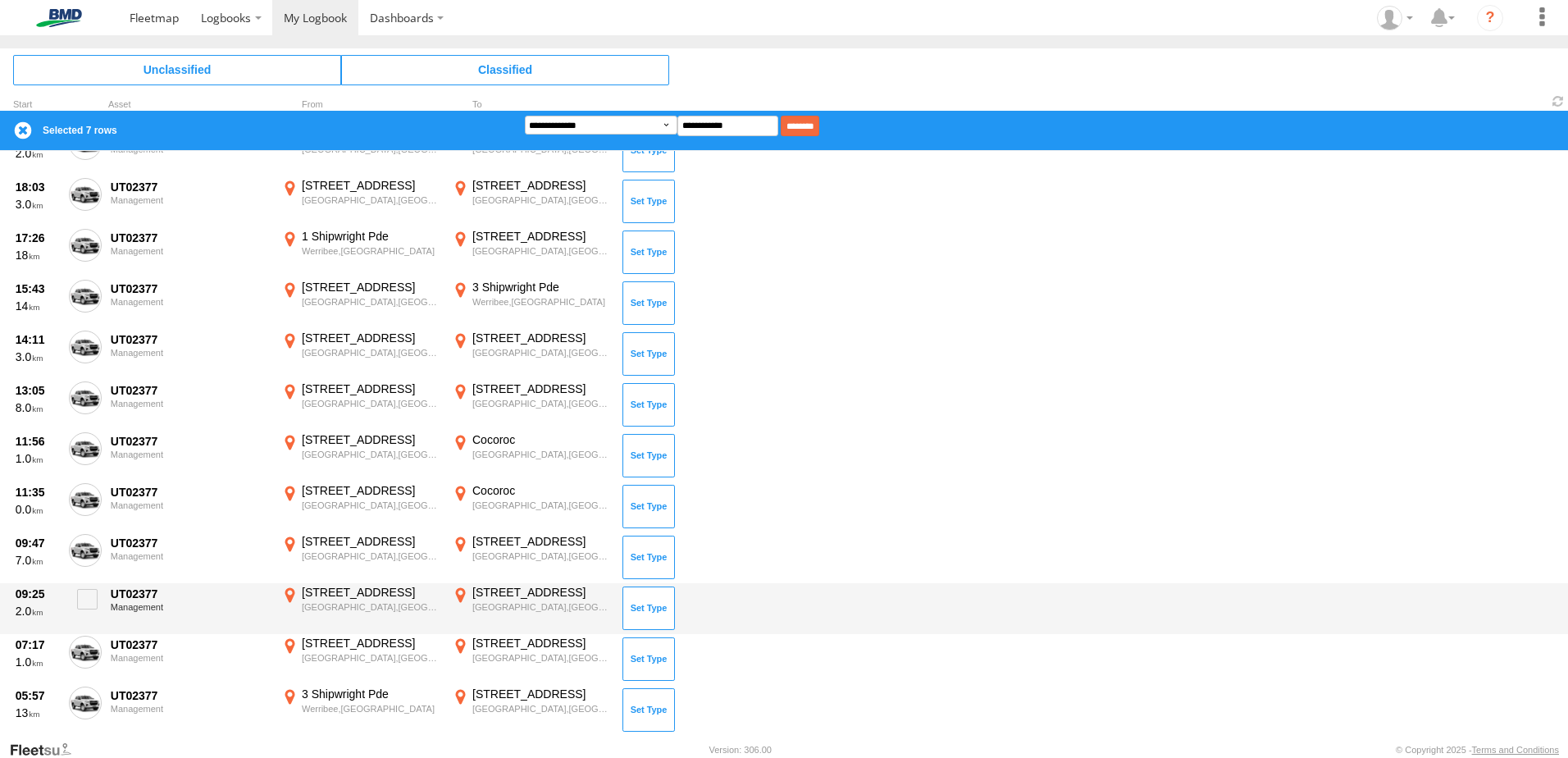
scroll to position [795, 0]
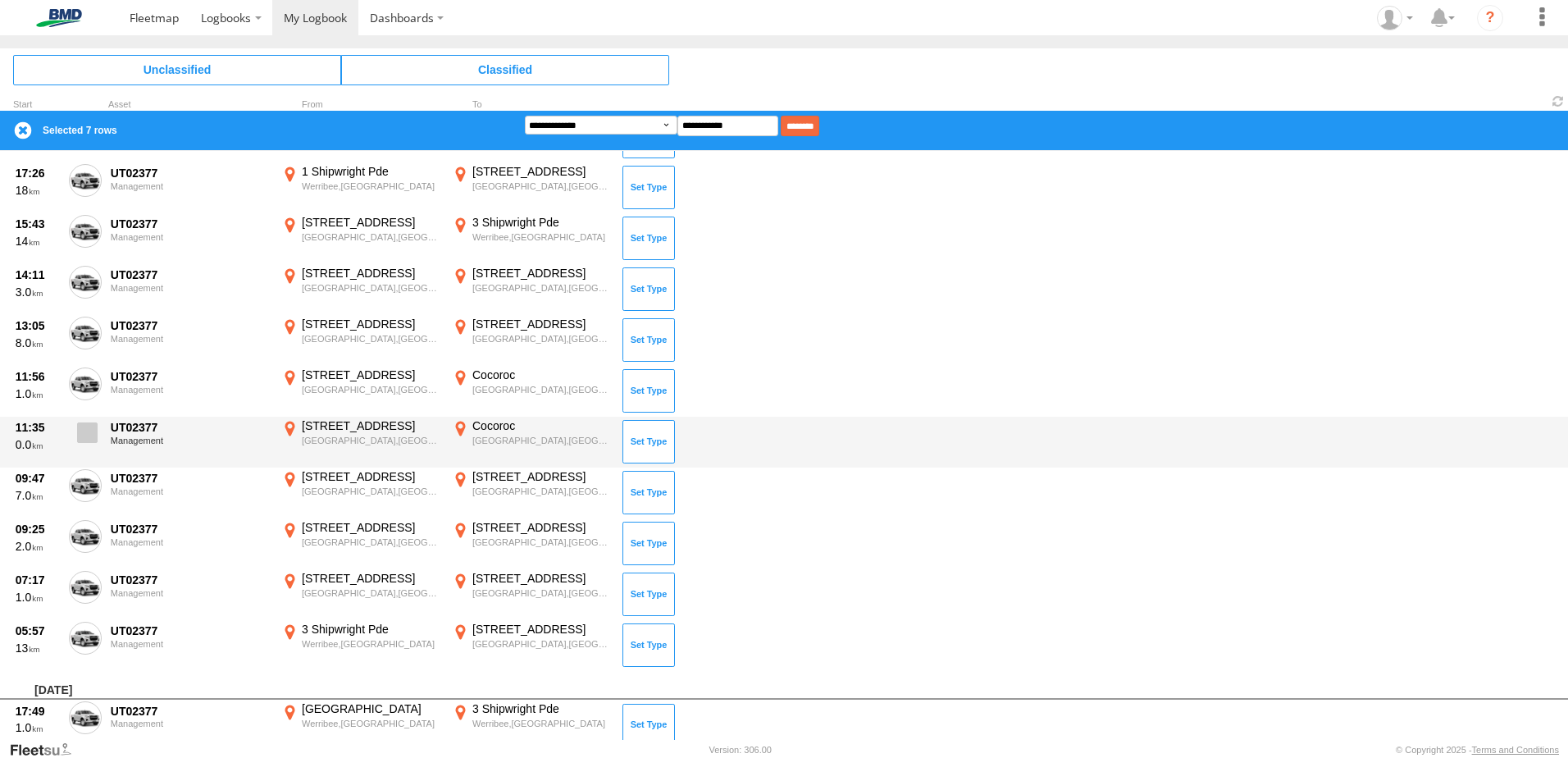
click at [85, 430] on span at bounding box center [87, 433] width 21 height 21
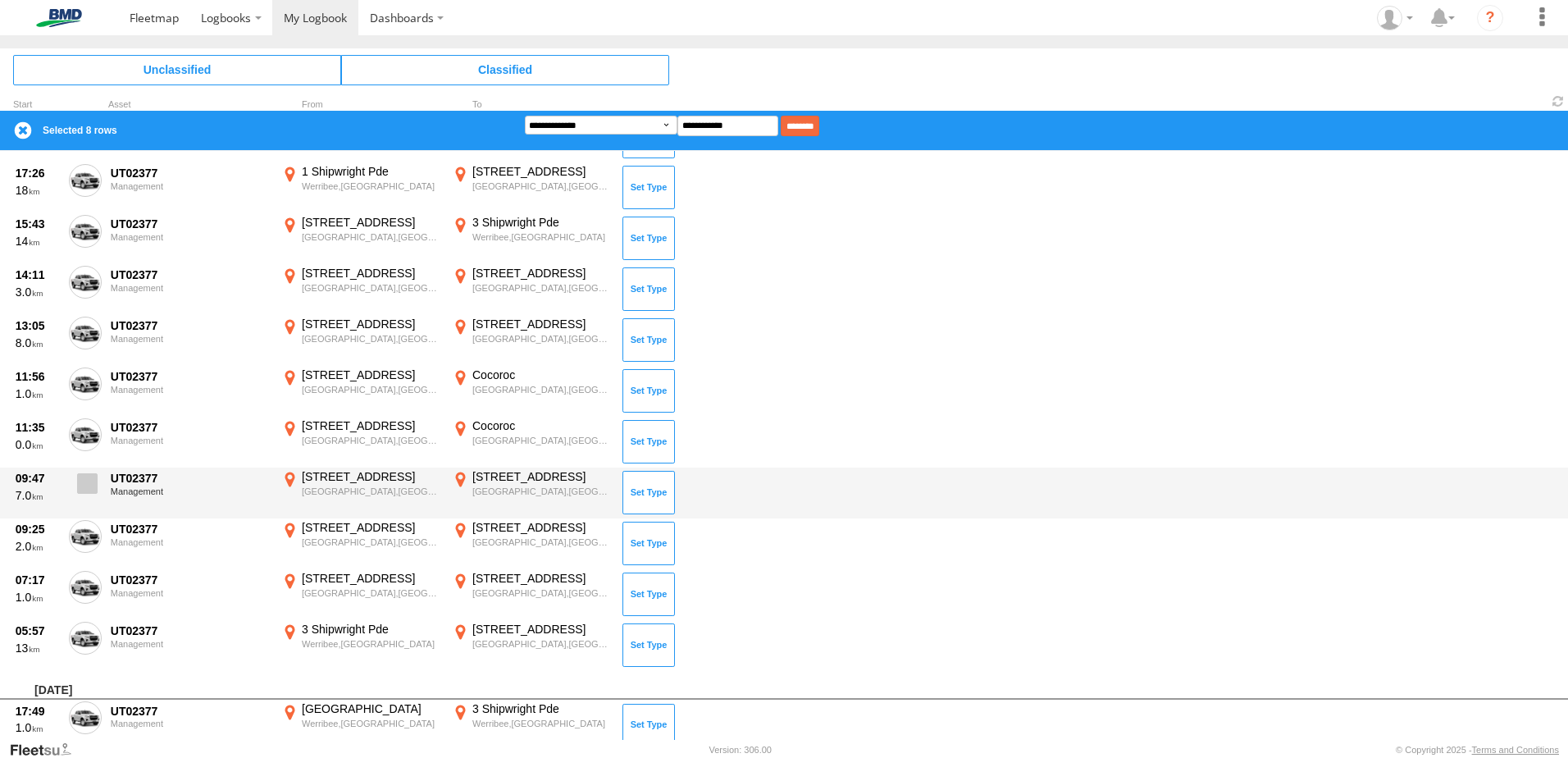
click at [82, 494] on label at bounding box center [86, 488] width 33 height 38
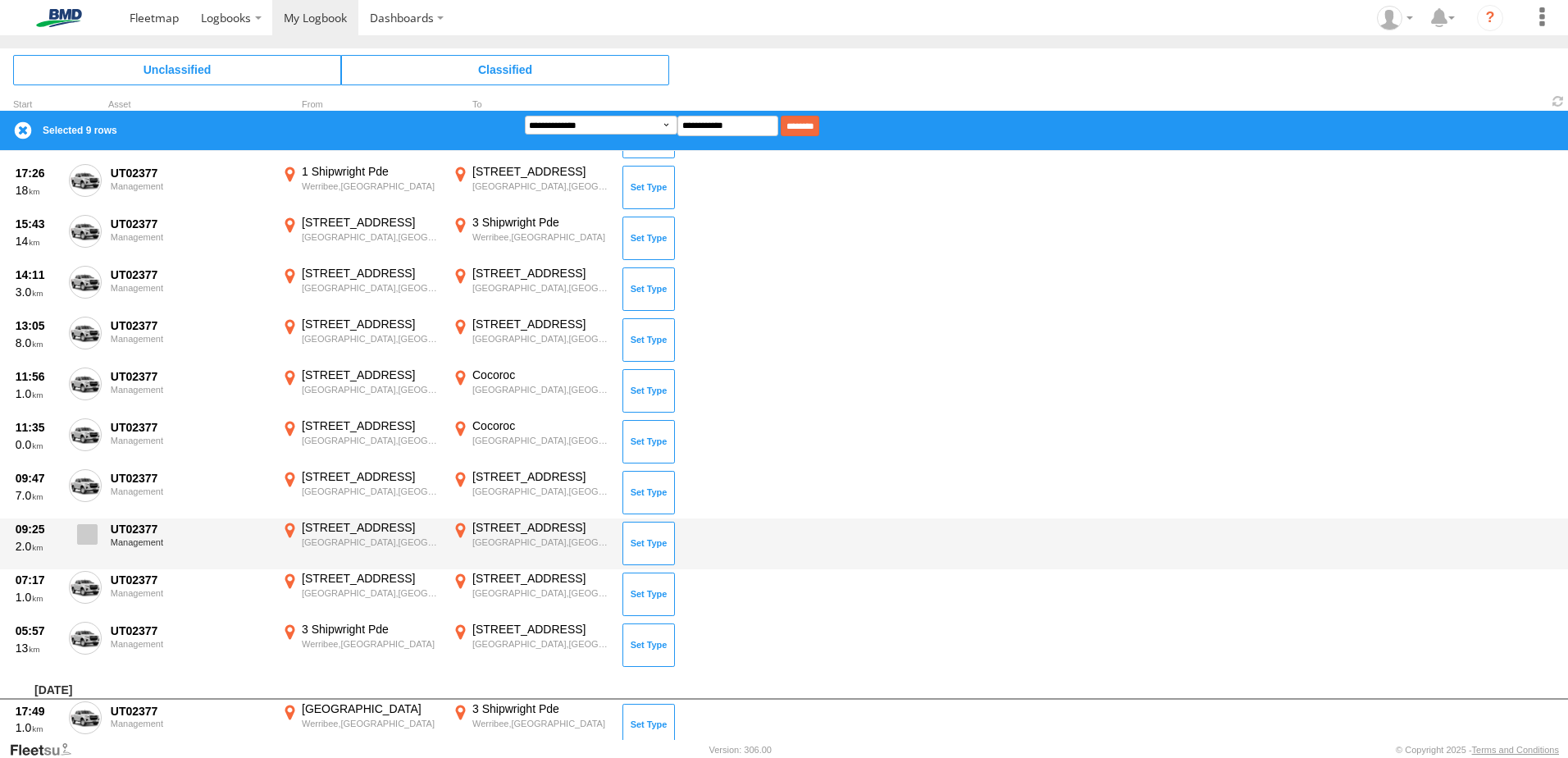
click at [81, 532] on span at bounding box center [87, 534] width 21 height 21
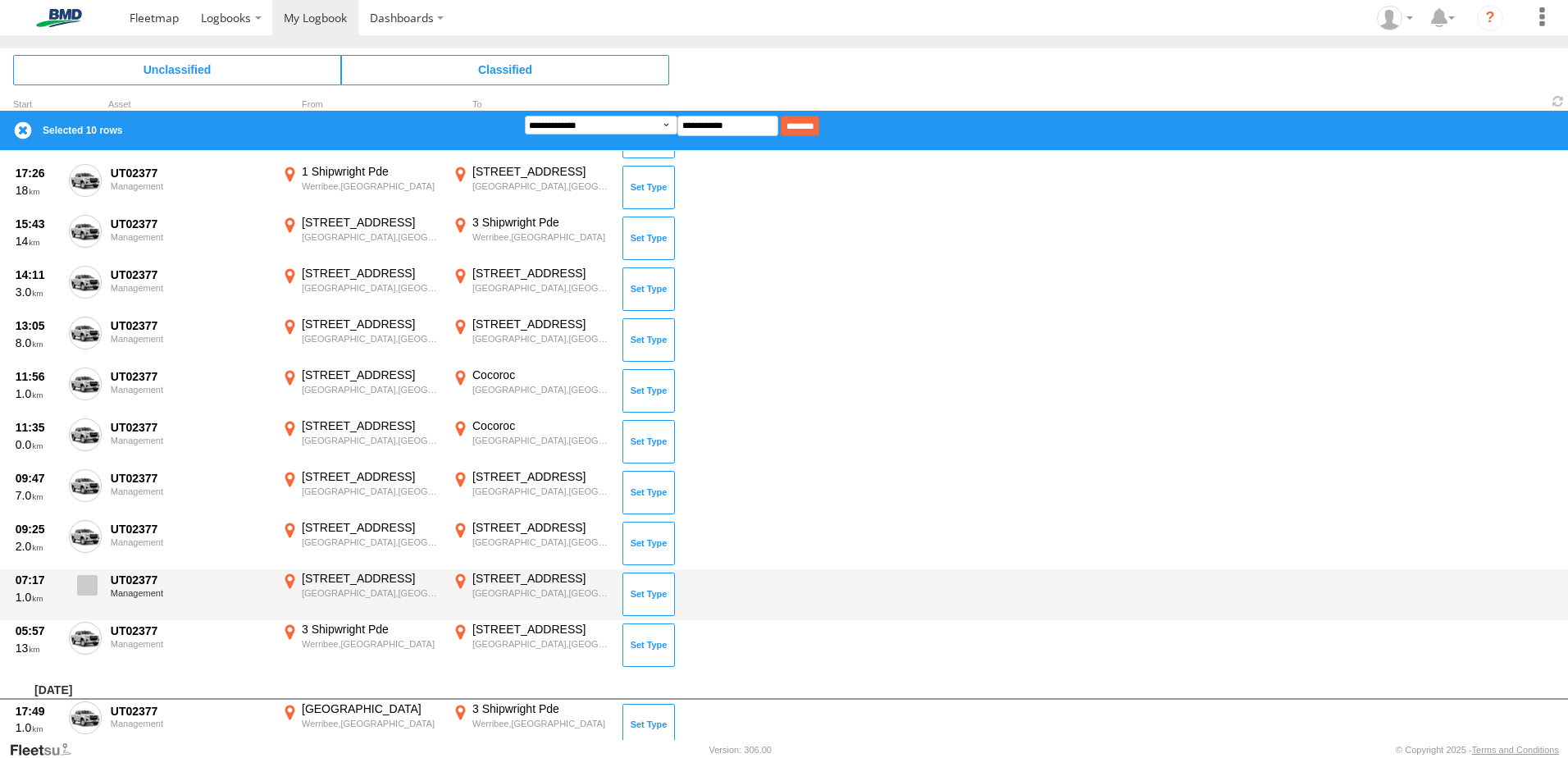
click at [84, 580] on span at bounding box center [87, 585] width 21 height 21
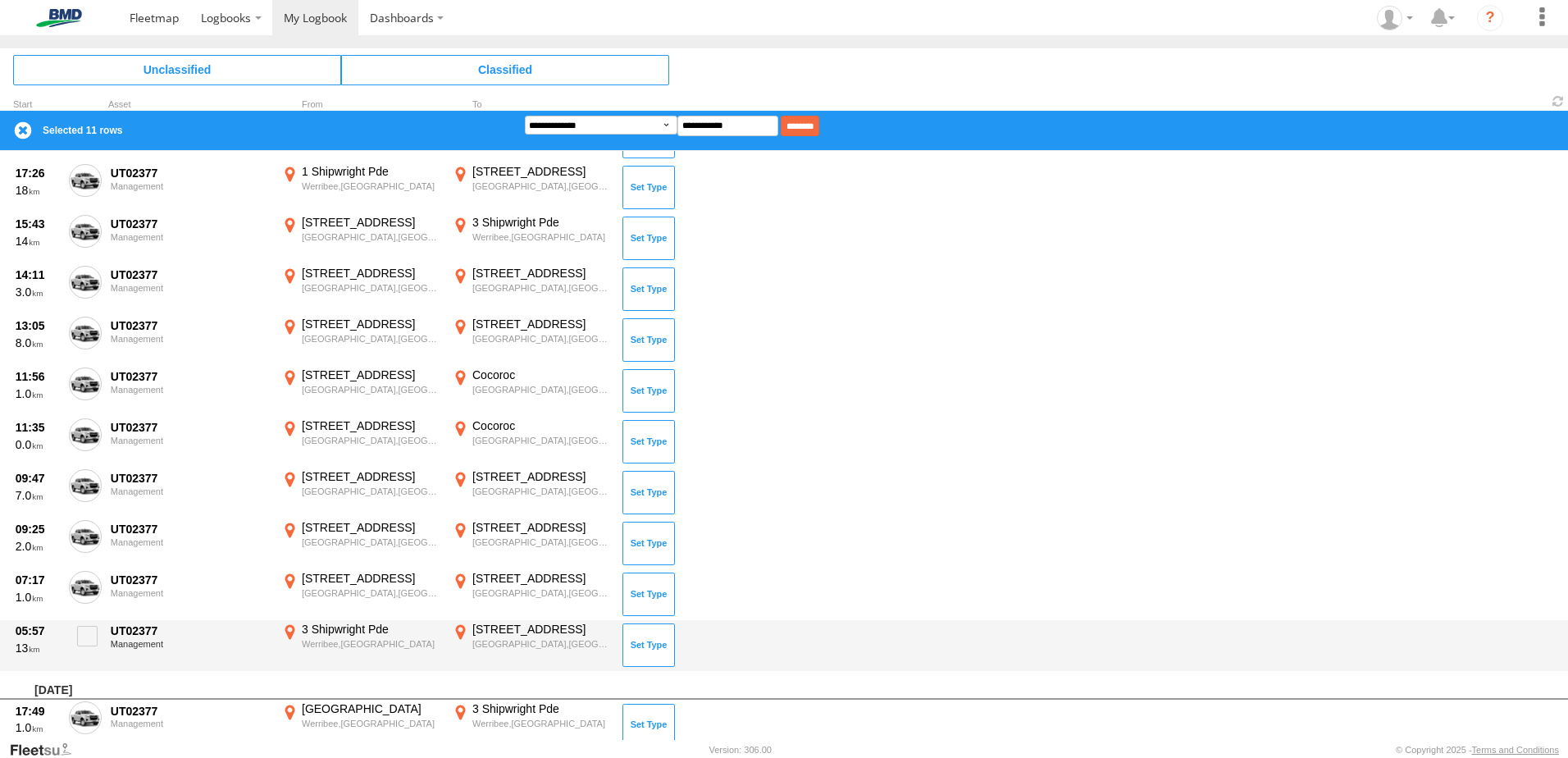
drag, startPoint x: 90, startPoint y: 633, endPoint x: 104, endPoint y: 620, distance: 19.1
click at [92, 630] on span at bounding box center [87, 636] width 21 height 21
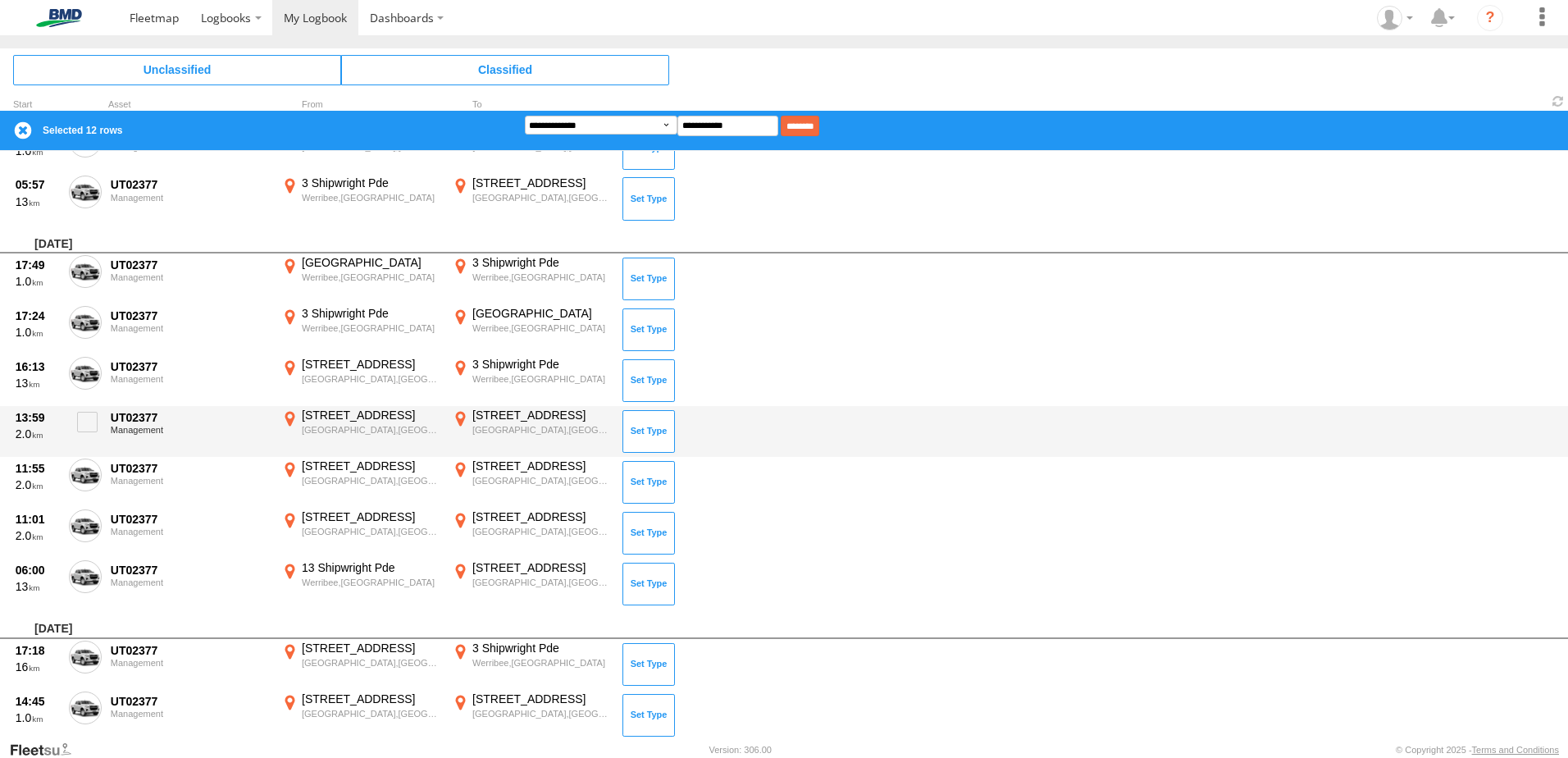
scroll to position [1205, 0]
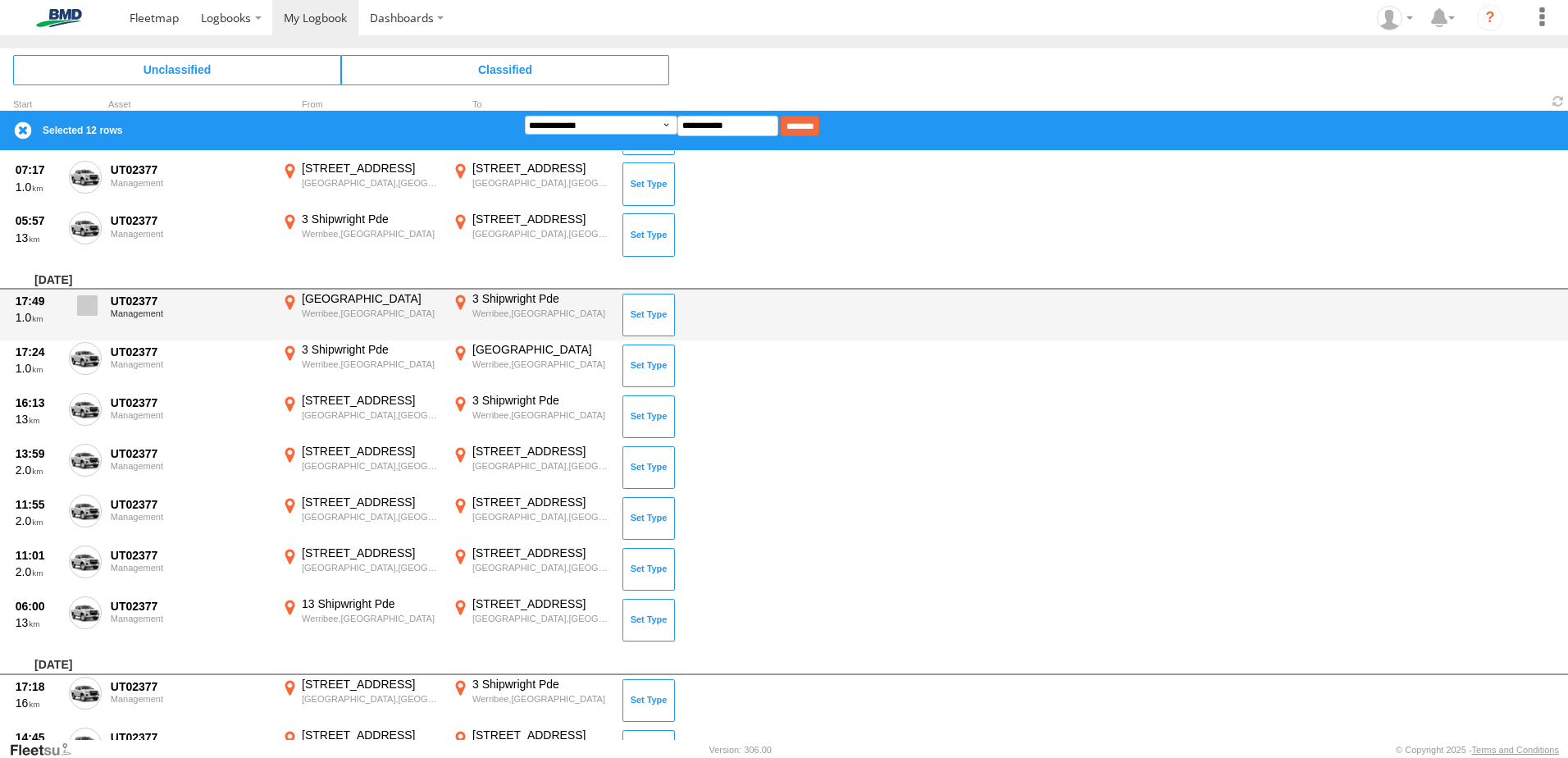
click at [87, 300] on span at bounding box center [87, 305] width 21 height 21
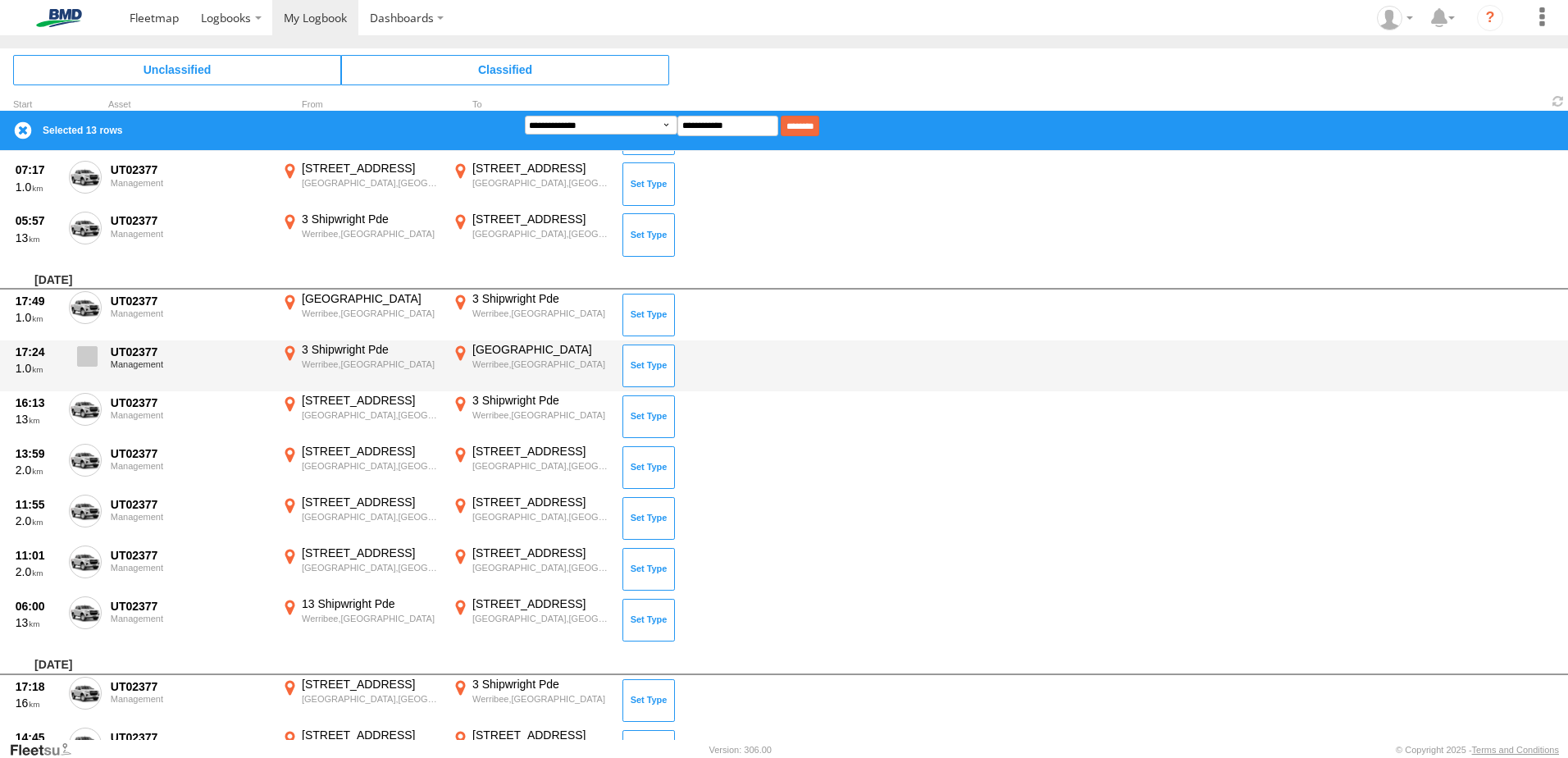
click at [83, 352] on span at bounding box center [87, 356] width 21 height 21
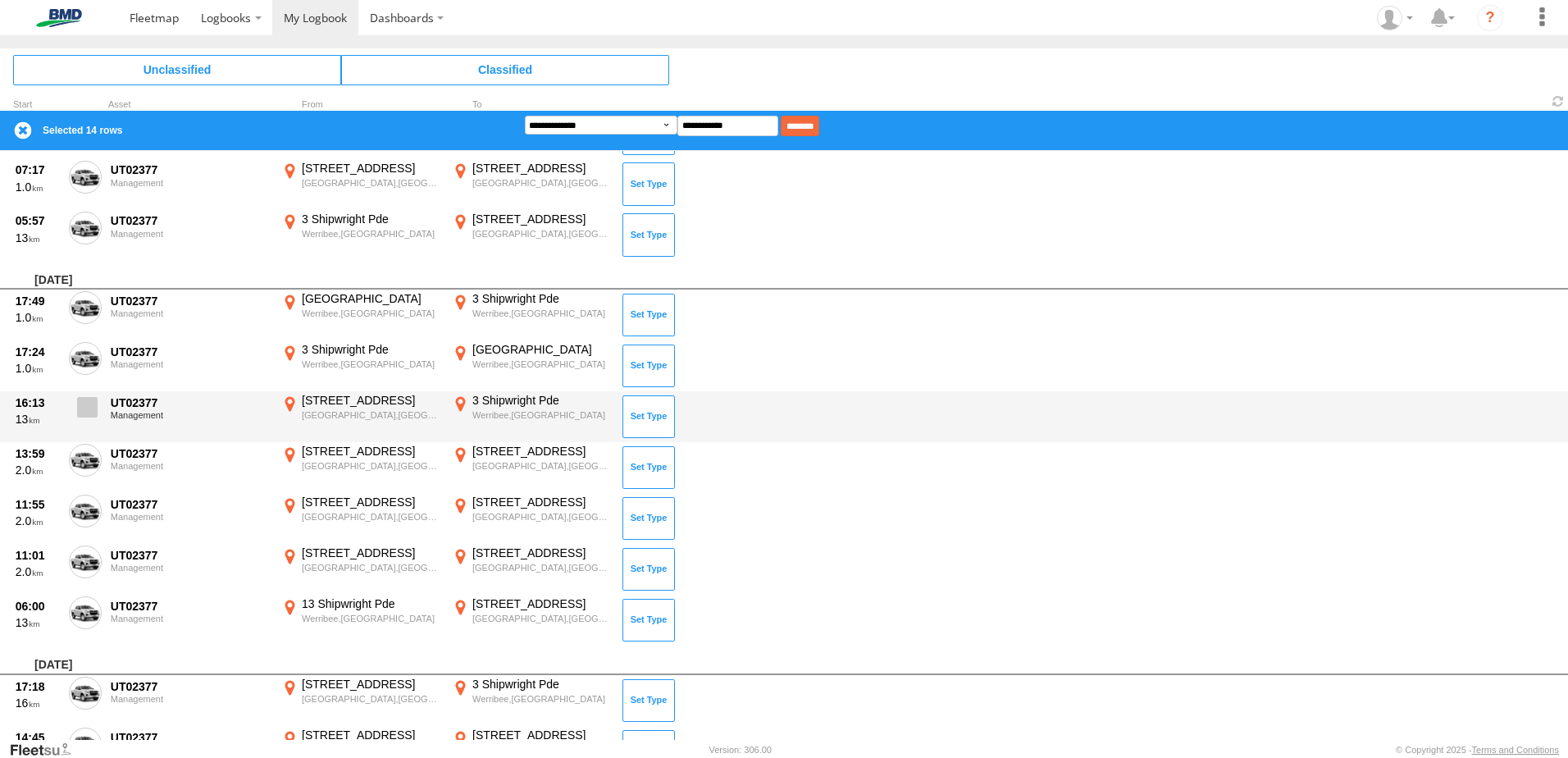
drag, startPoint x: 92, startPoint y: 404, endPoint x: 87, endPoint y: 421, distance: 17.7
click at [92, 407] on span at bounding box center [87, 407] width 21 height 21
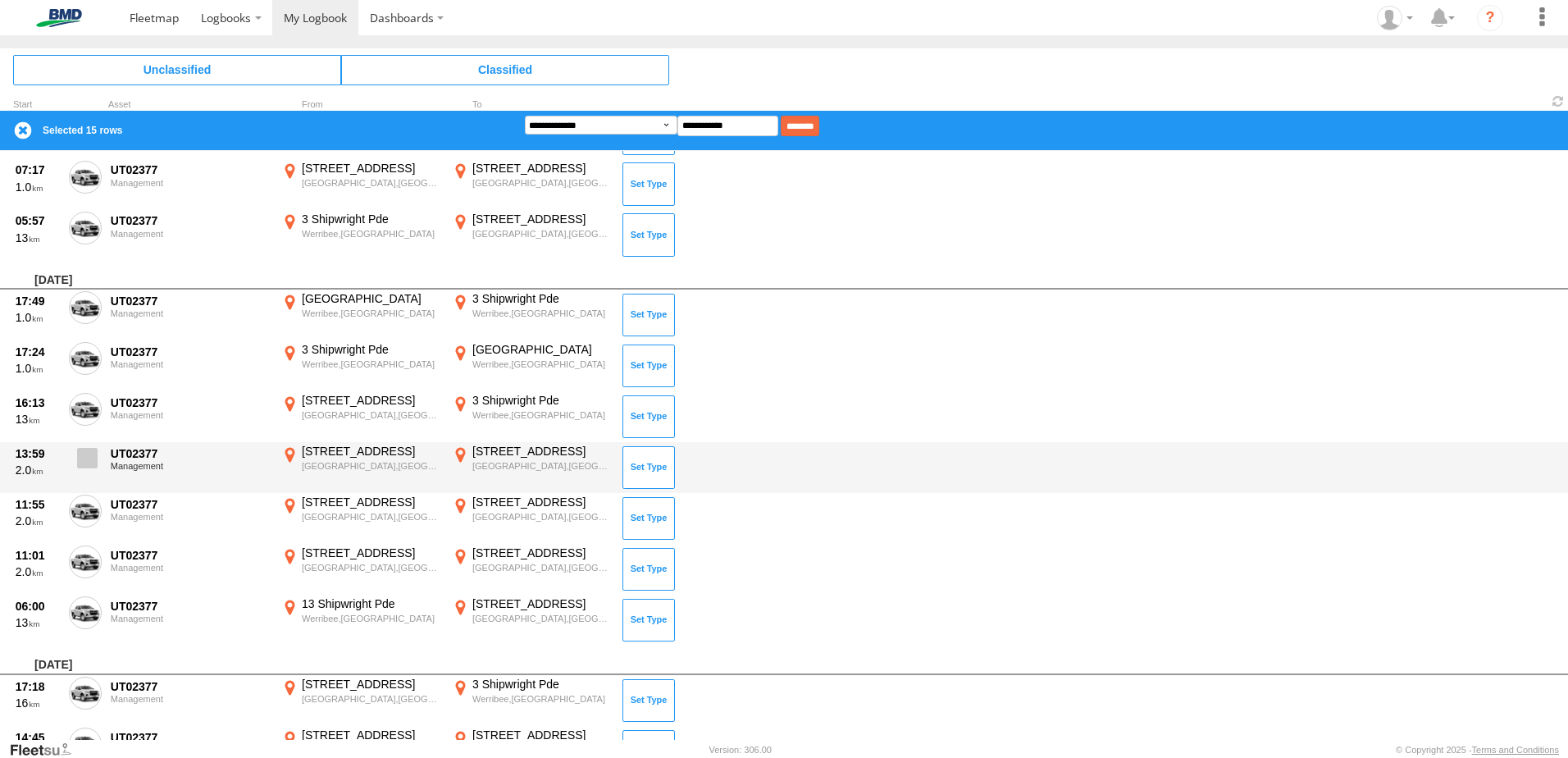
click at [84, 469] on label at bounding box center [86, 462] width 33 height 38
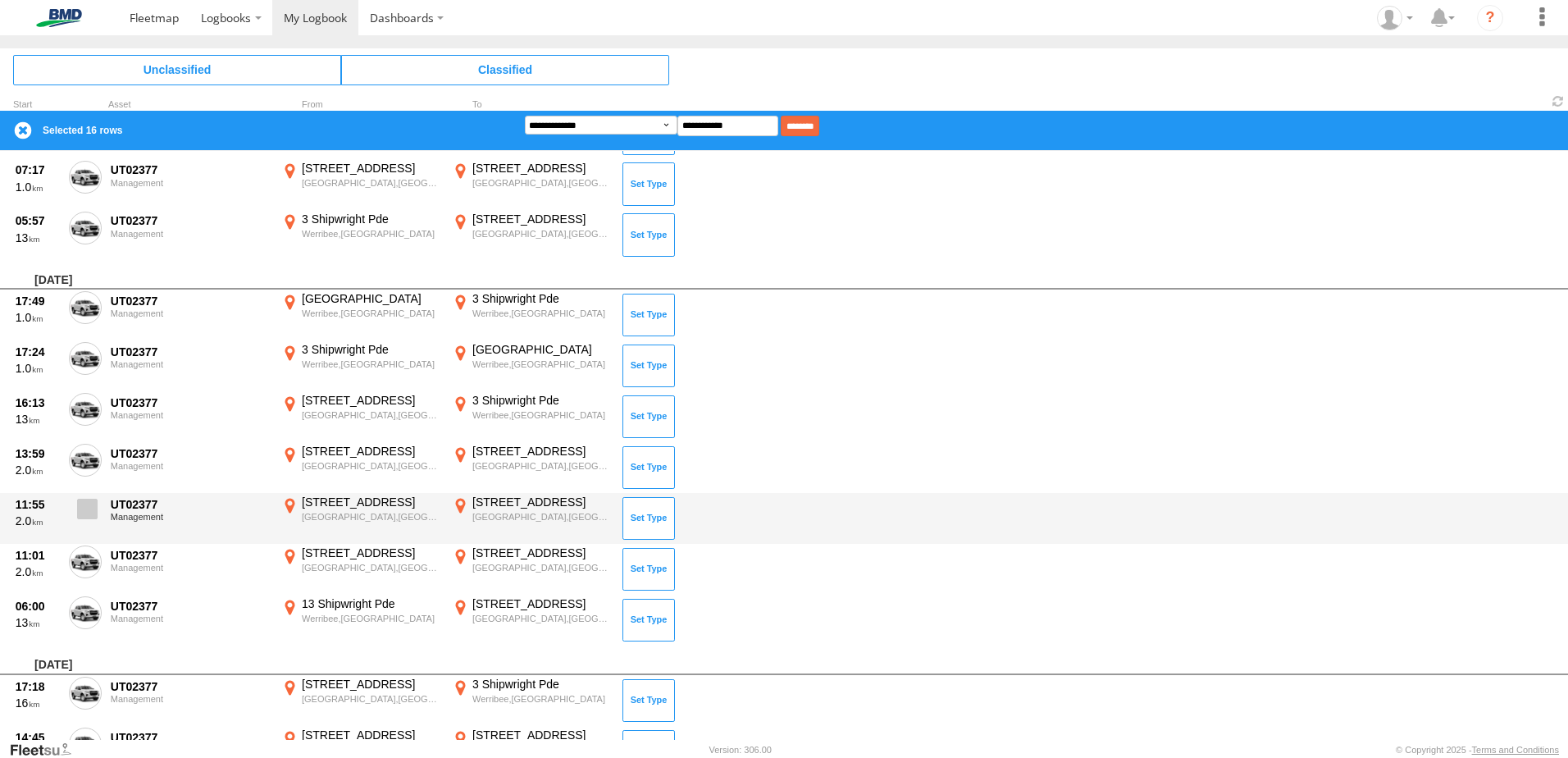
drag, startPoint x: 88, startPoint y: 506, endPoint x: 87, endPoint y: 519, distance: 13.0
click at [88, 506] on span at bounding box center [87, 509] width 21 height 21
drag, startPoint x: 88, startPoint y: 553, endPoint x: 101, endPoint y: 519, distance: 36.4
click at [0, 0] on span at bounding box center [0, 0] width 0 height 0
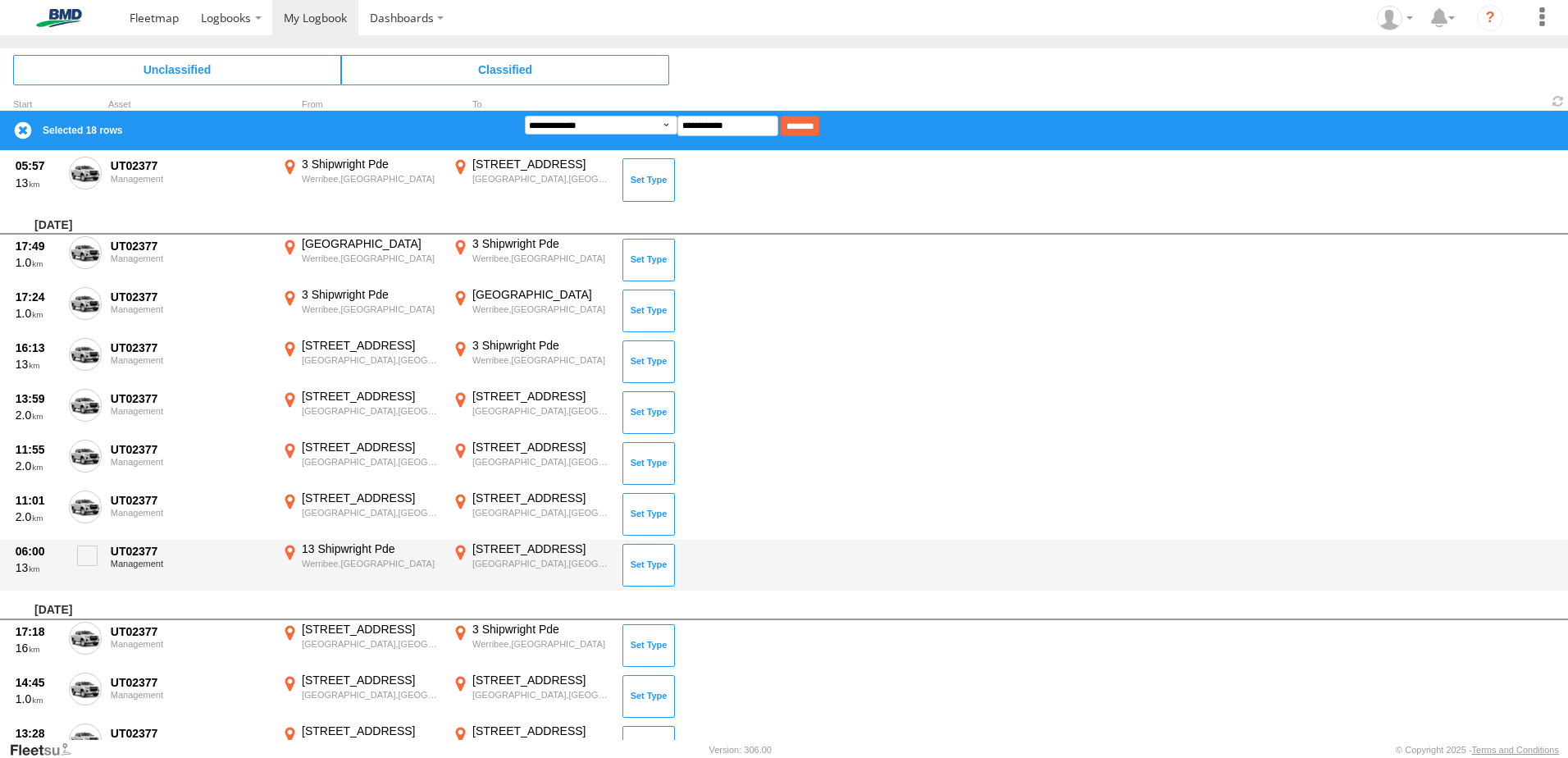
scroll to position [1533, 0]
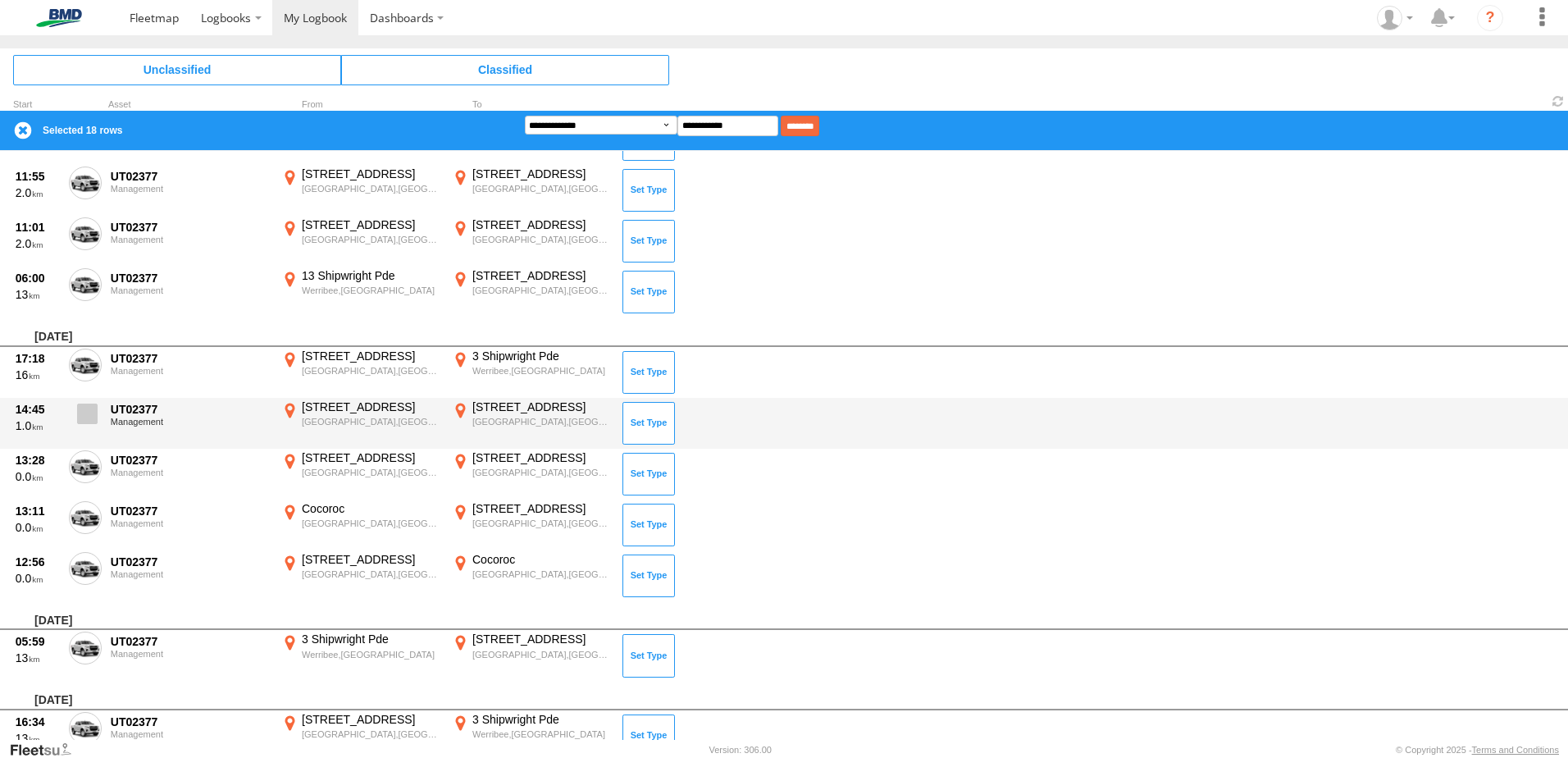
click at [81, 418] on span at bounding box center [87, 414] width 21 height 21
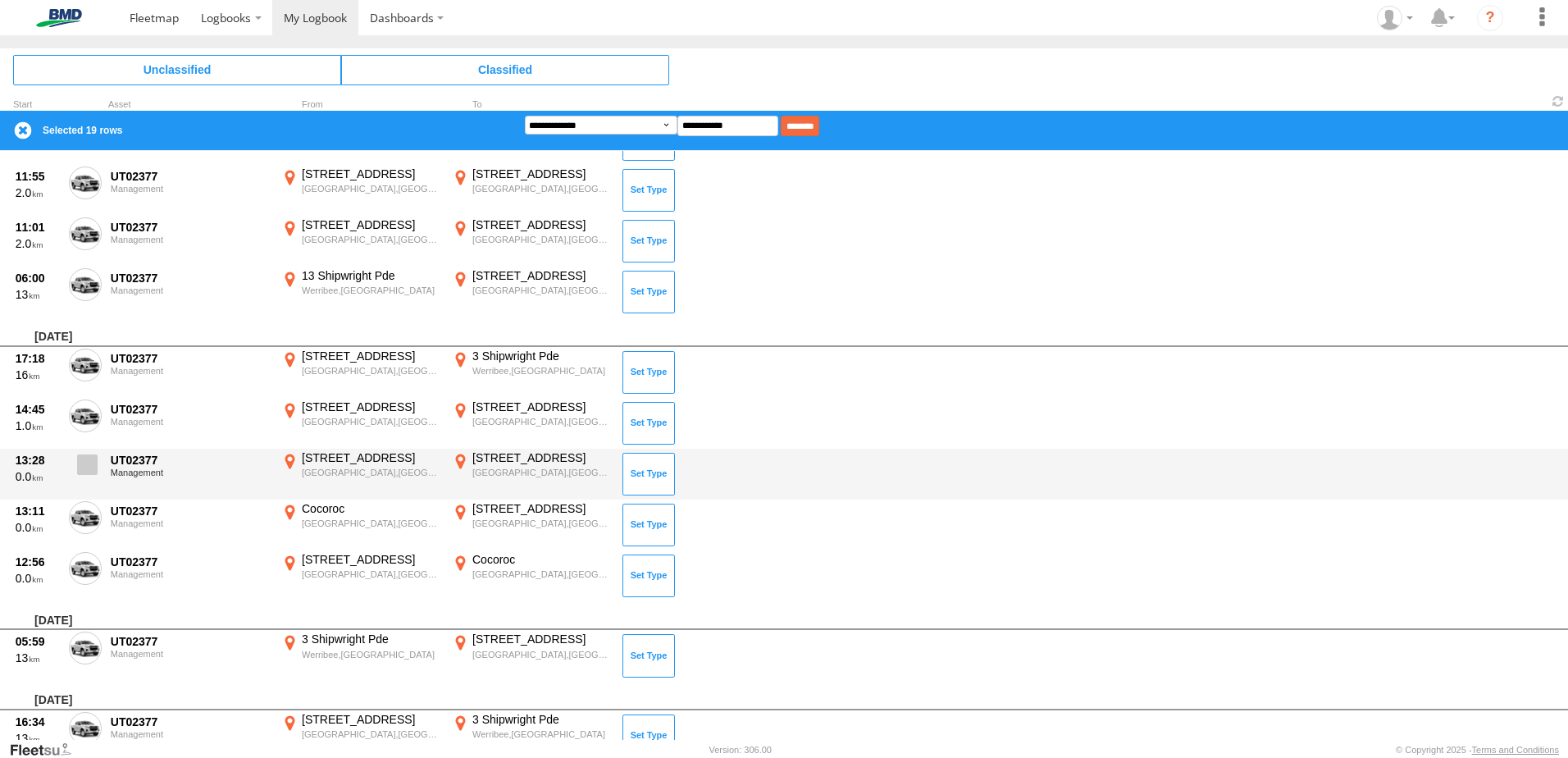
click at [86, 463] on span at bounding box center [87, 465] width 21 height 21
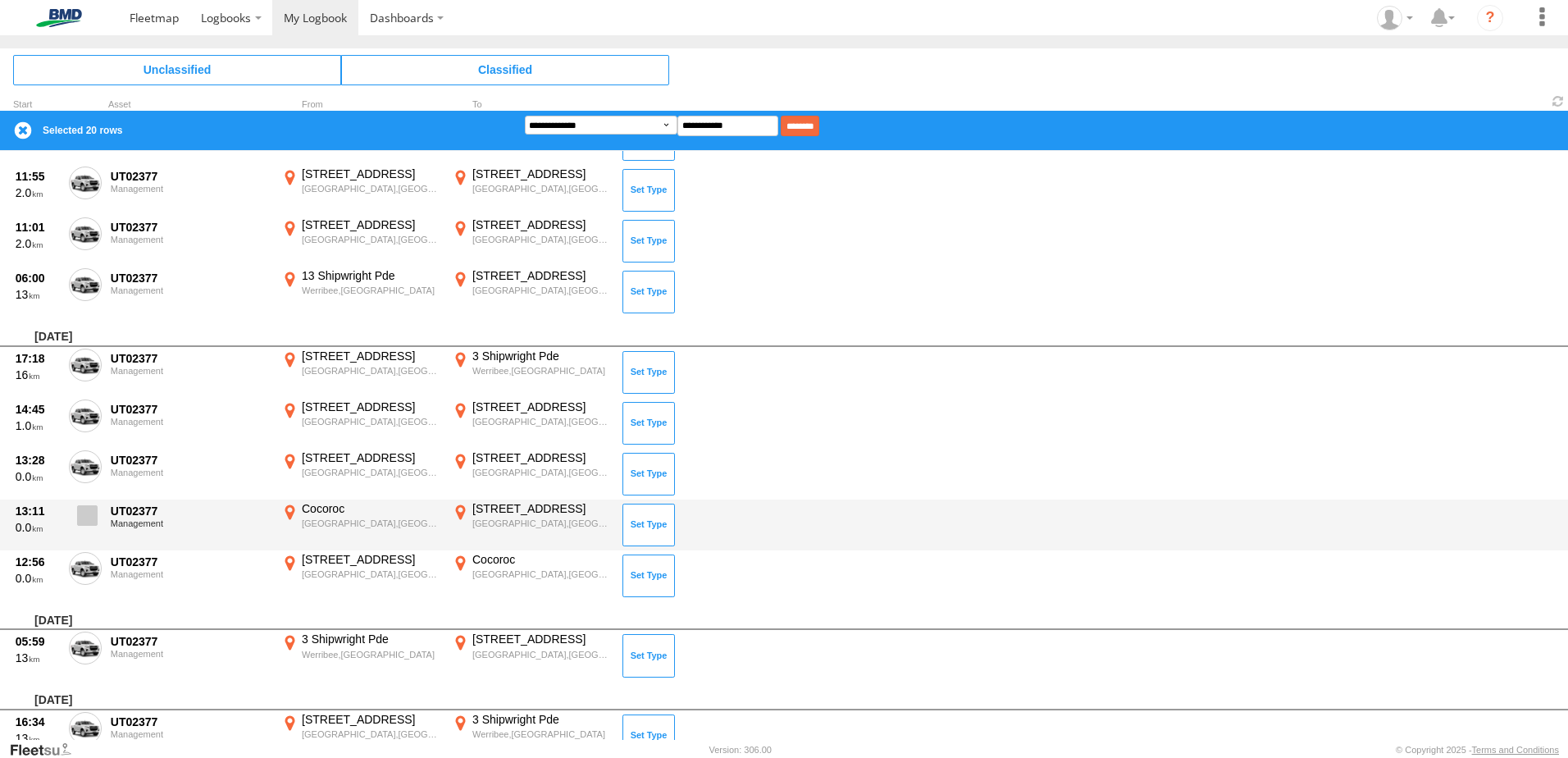
click at [85, 518] on span at bounding box center [87, 515] width 21 height 21
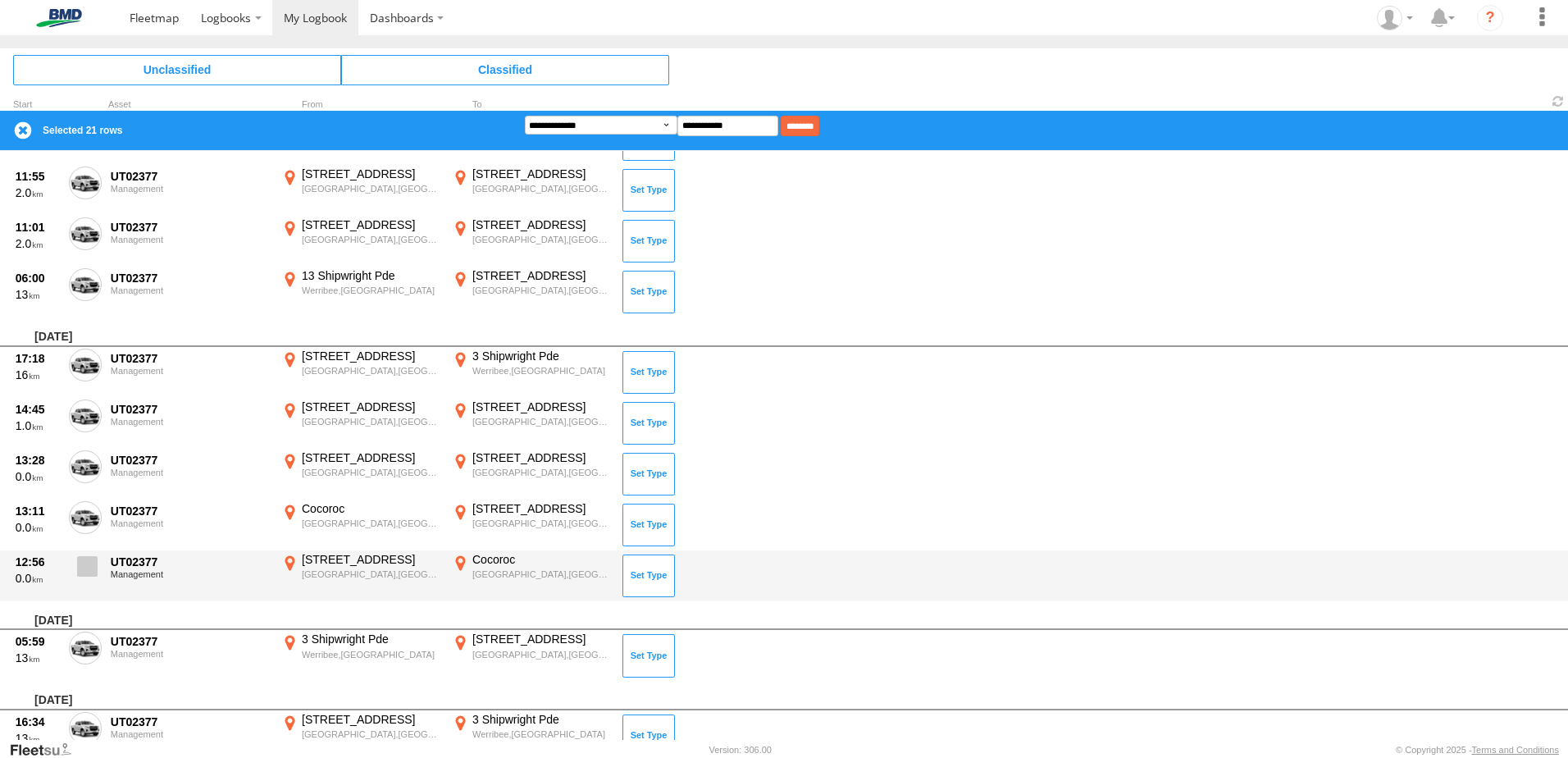
click at [87, 551] on label at bounding box center [86, 570] width 33 height 38
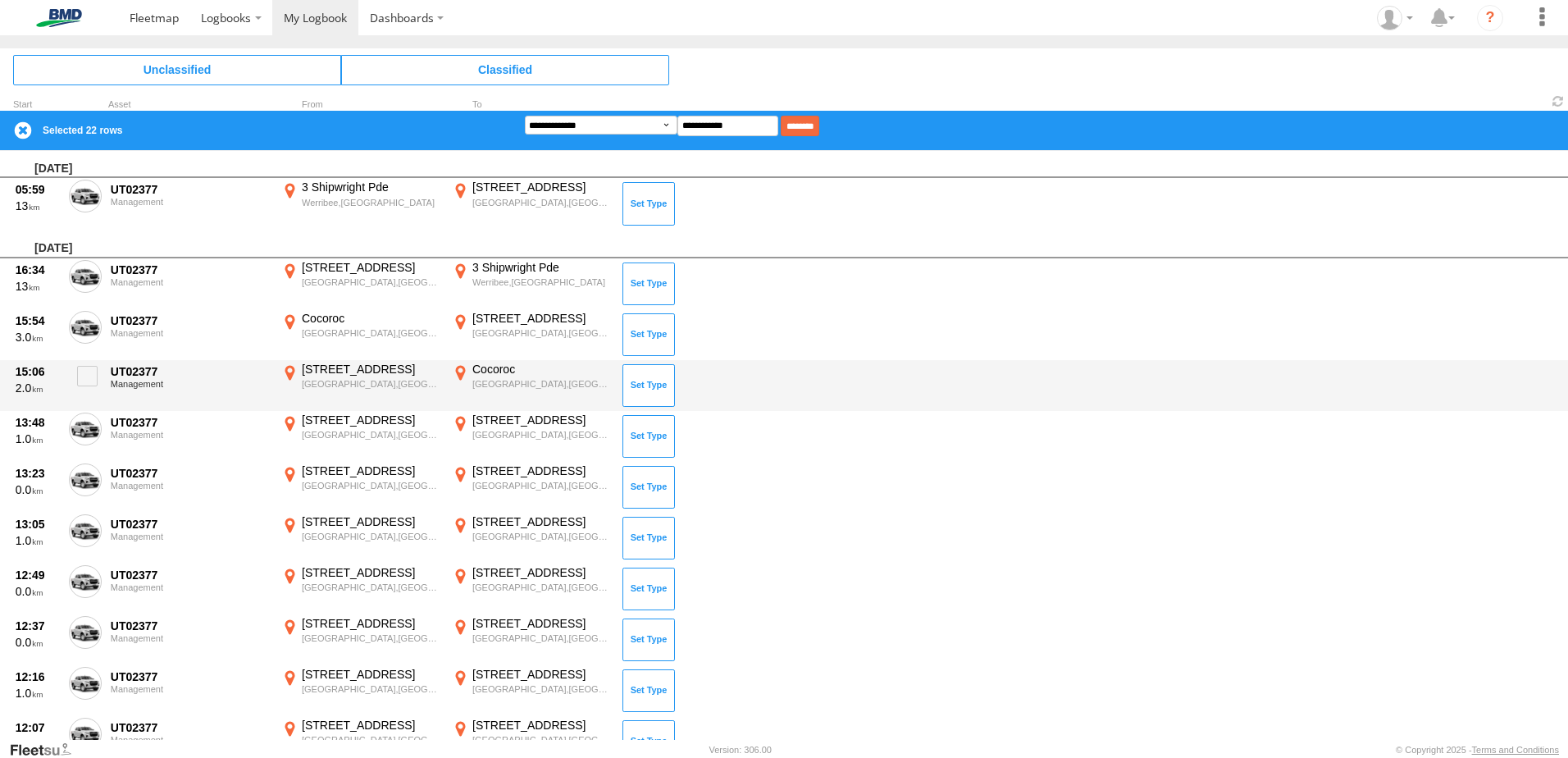
scroll to position [2025, 0]
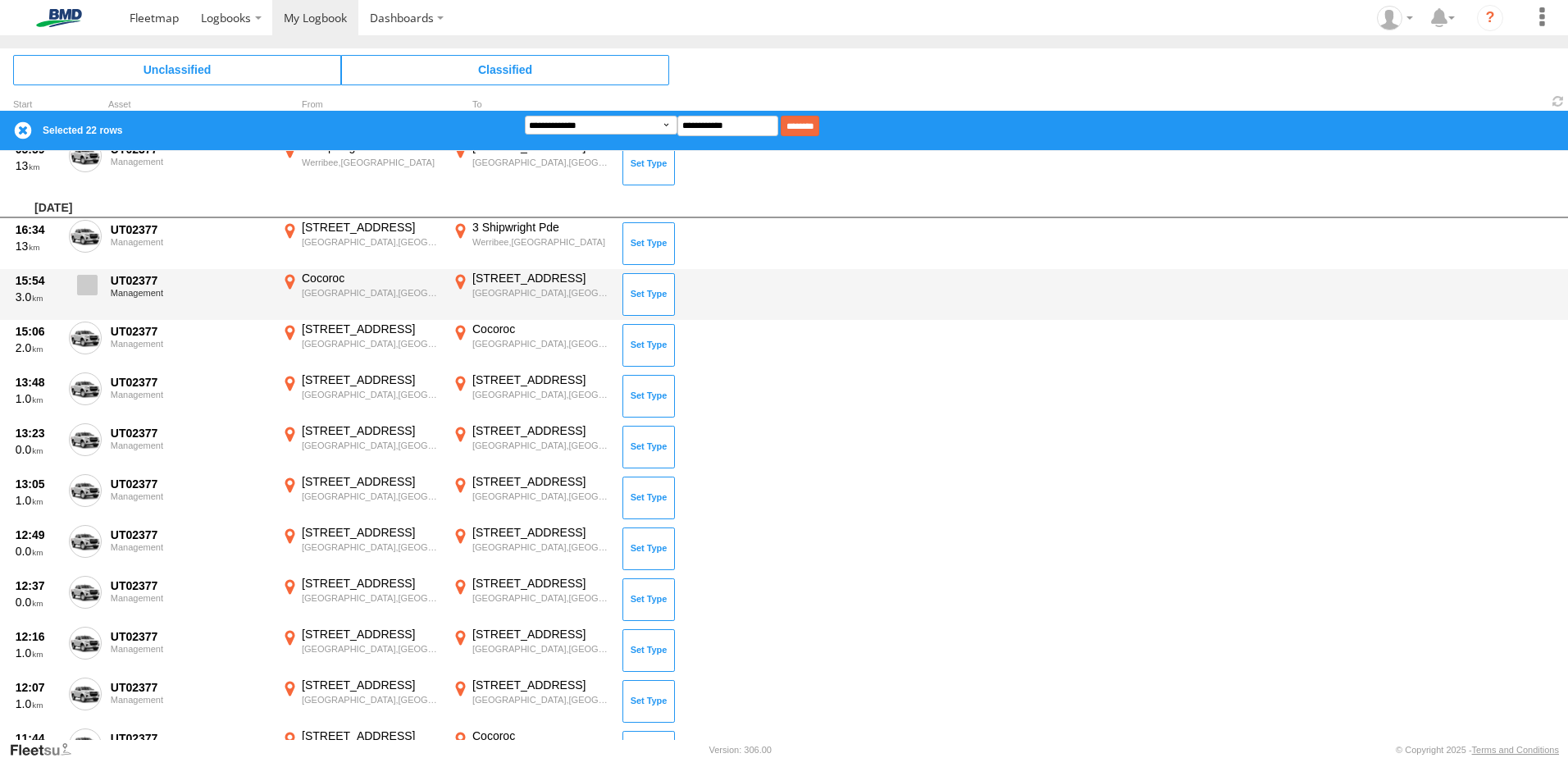
click at [86, 280] on span at bounding box center [87, 285] width 21 height 21
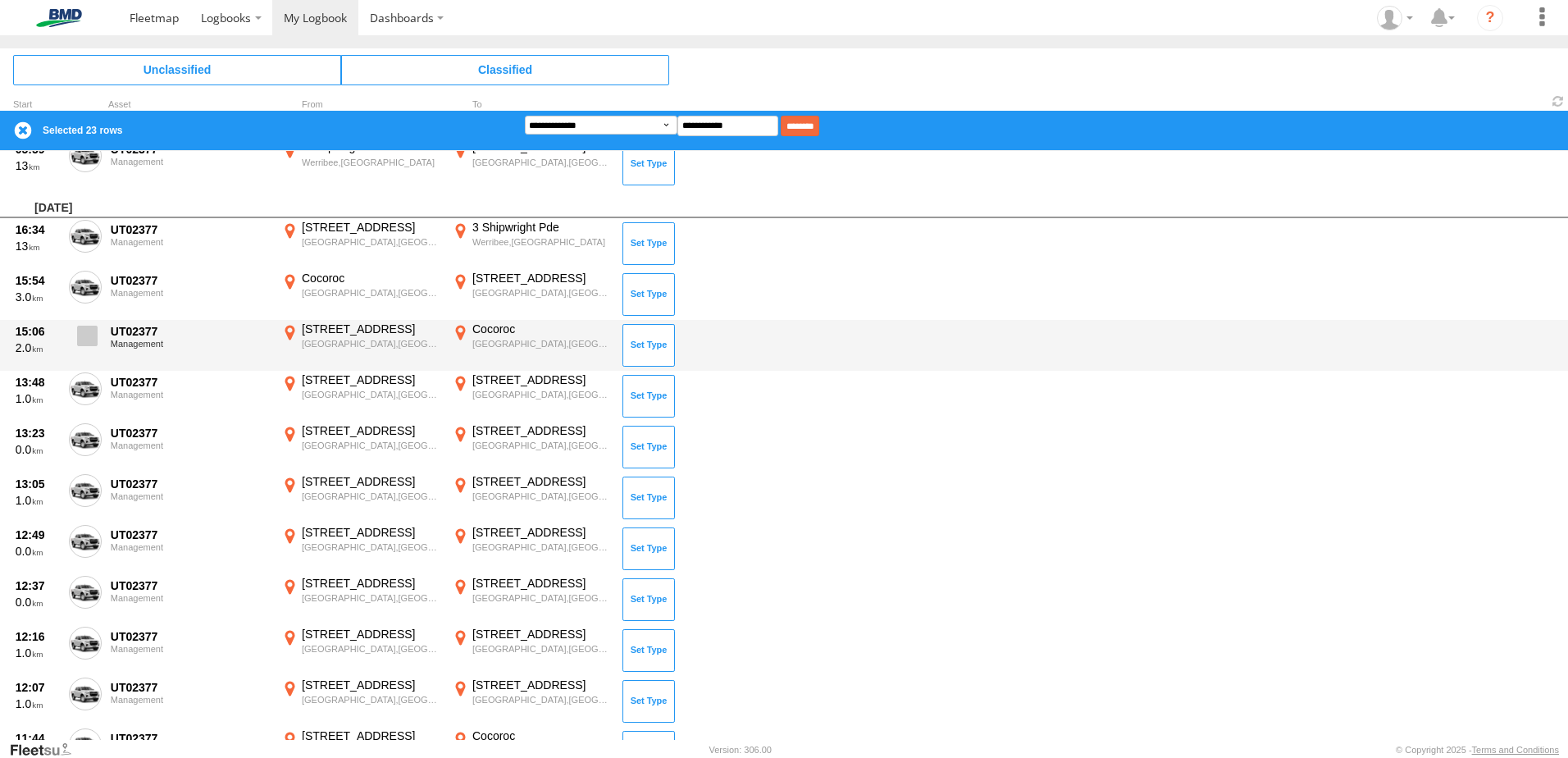
click at [87, 336] on span at bounding box center [87, 336] width 21 height 21
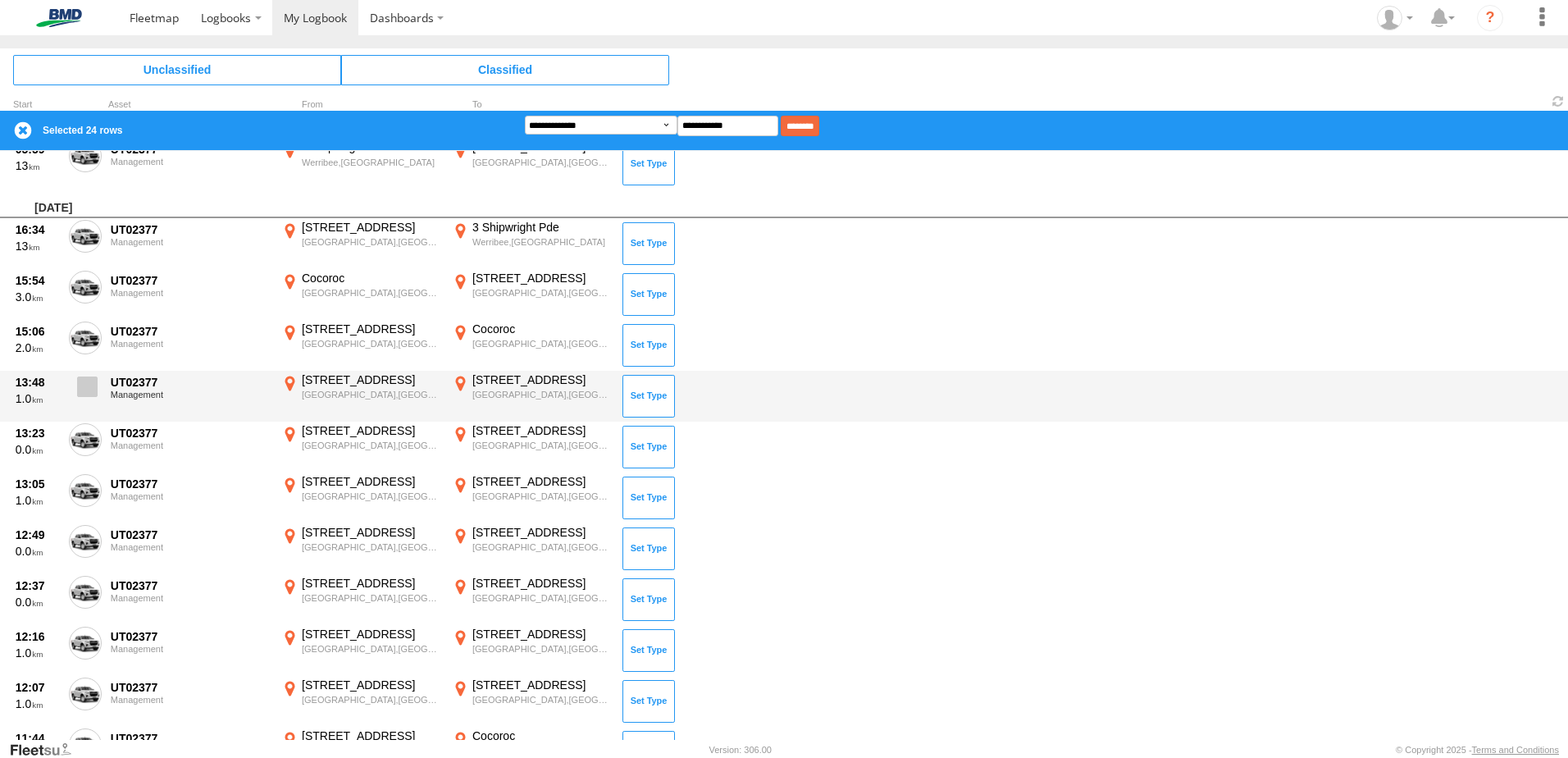
click at [89, 386] on span at bounding box center [87, 386] width 21 height 21
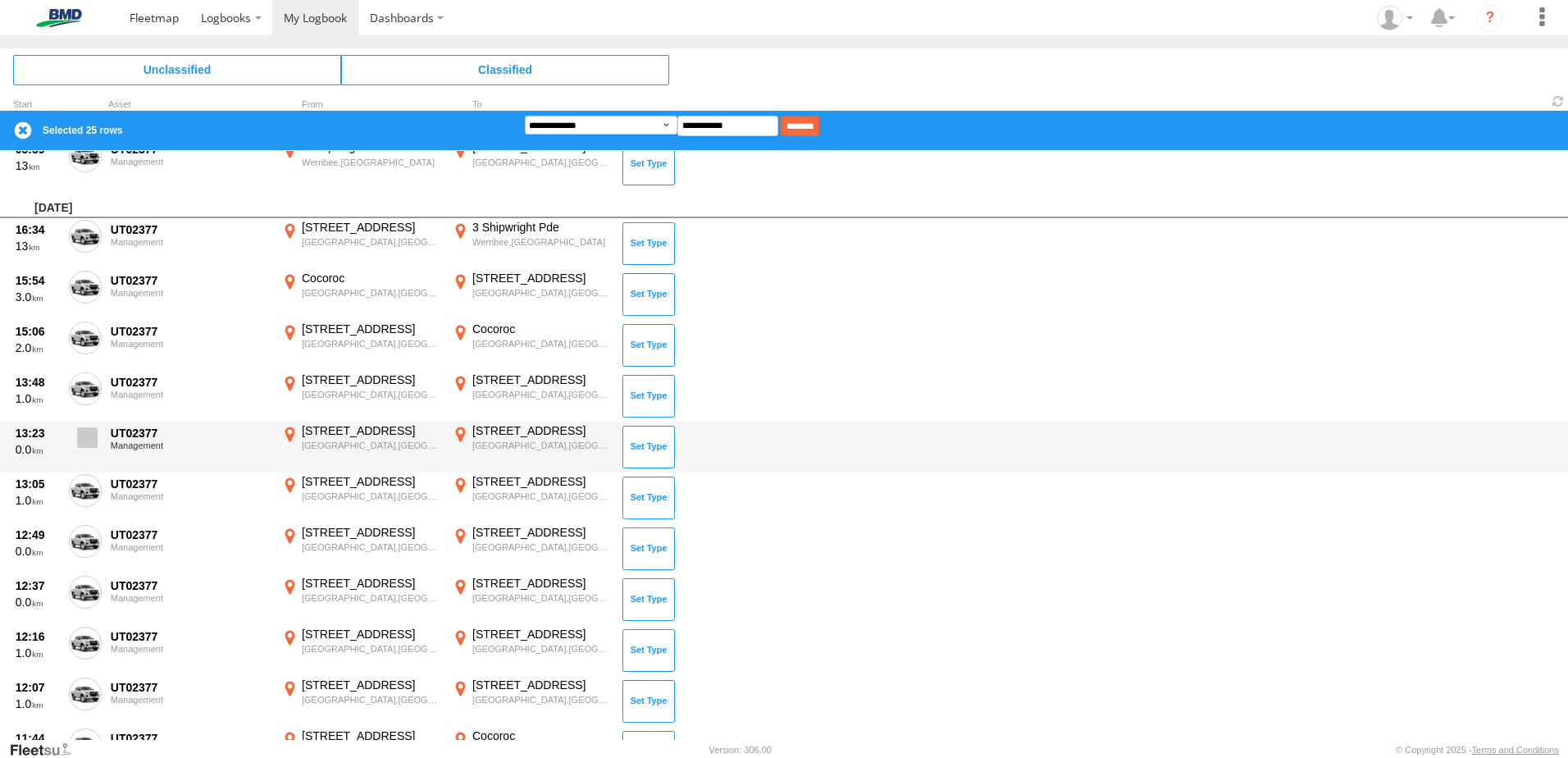
click at [92, 430] on span at bounding box center [87, 437] width 21 height 21
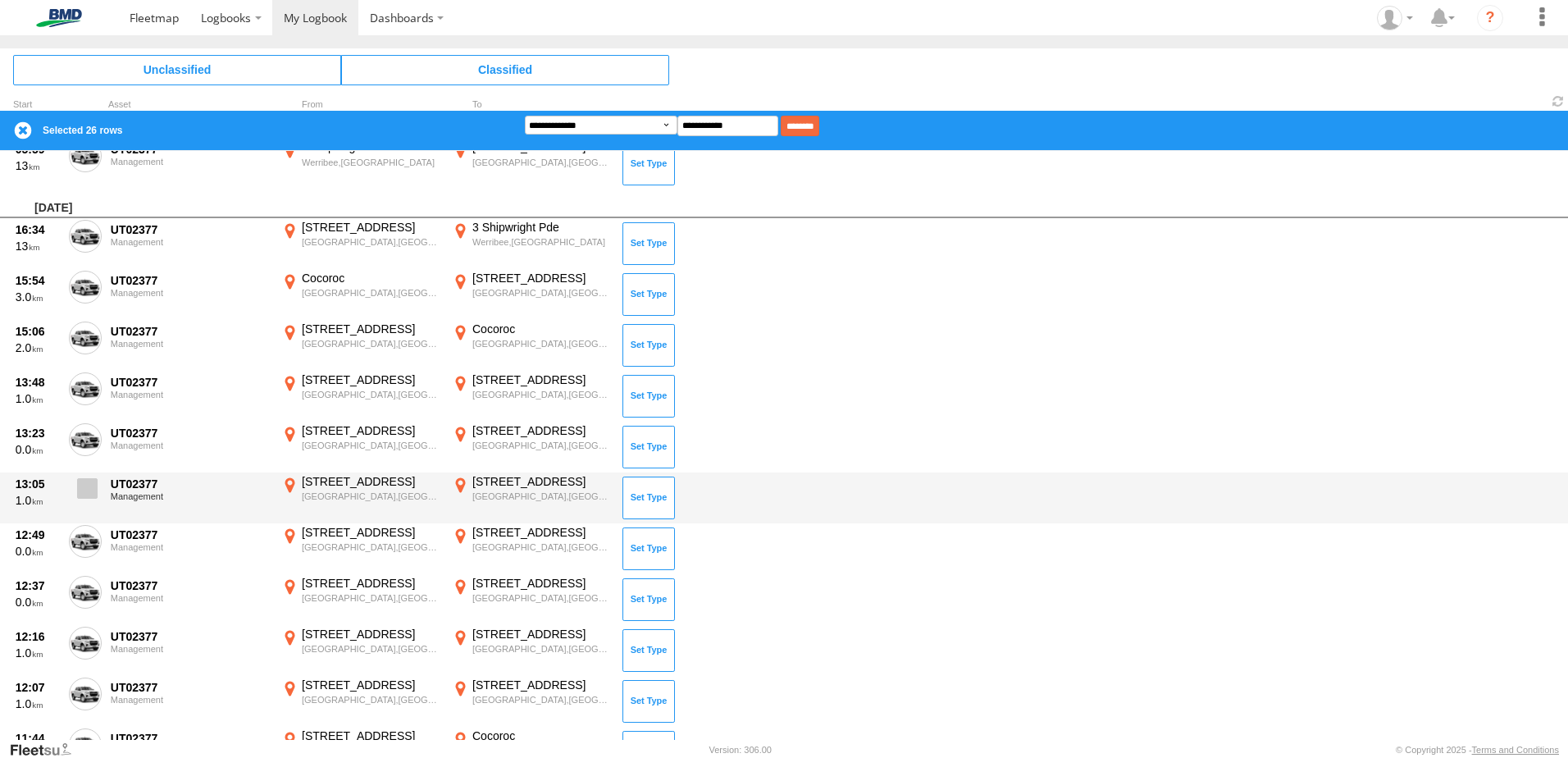
click at [91, 484] on span at bounding box center [87, 488] width 21 height 21
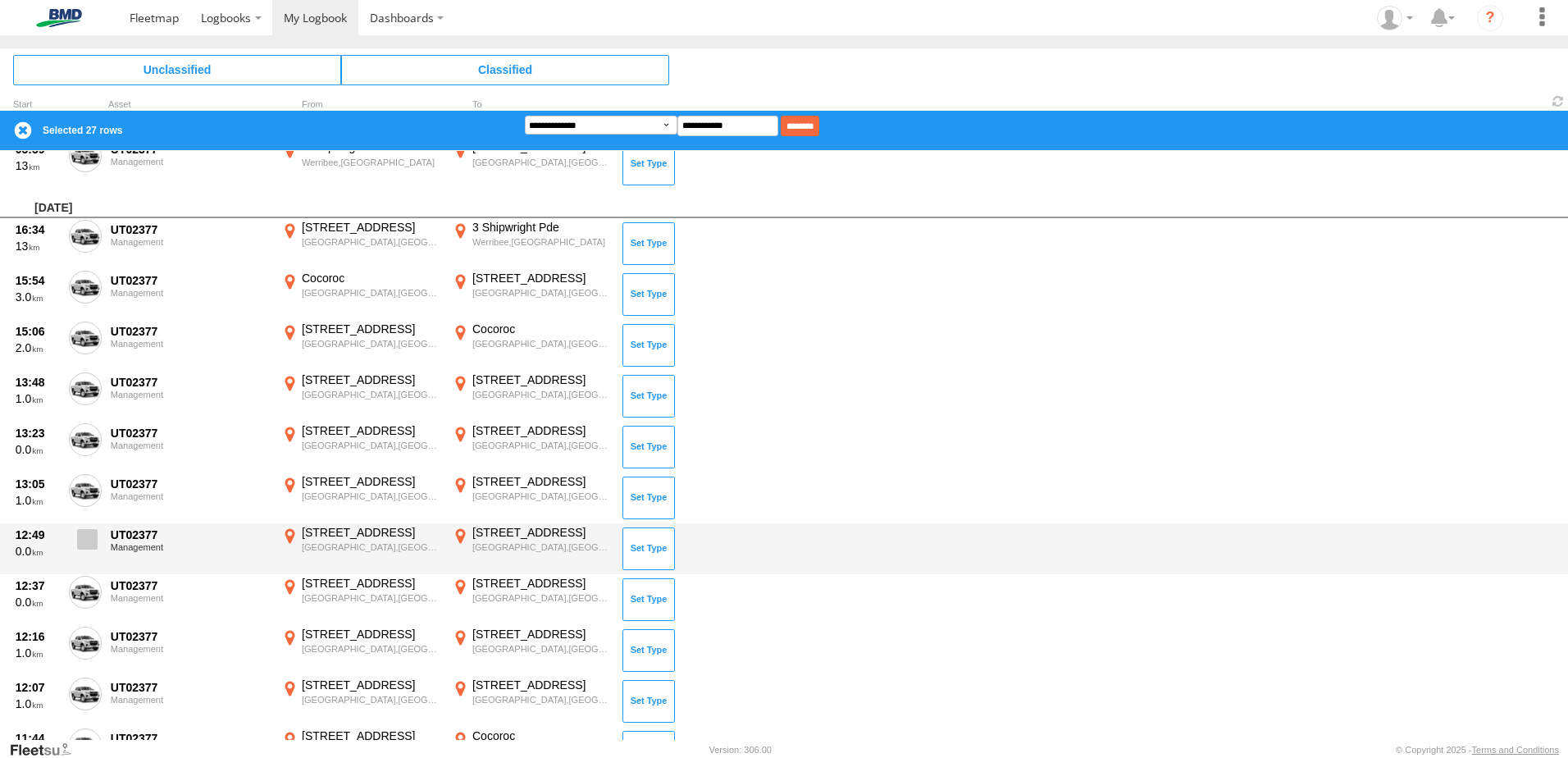
click at [86, 545] on span at bounding box center [87, 539] width 21 height 21
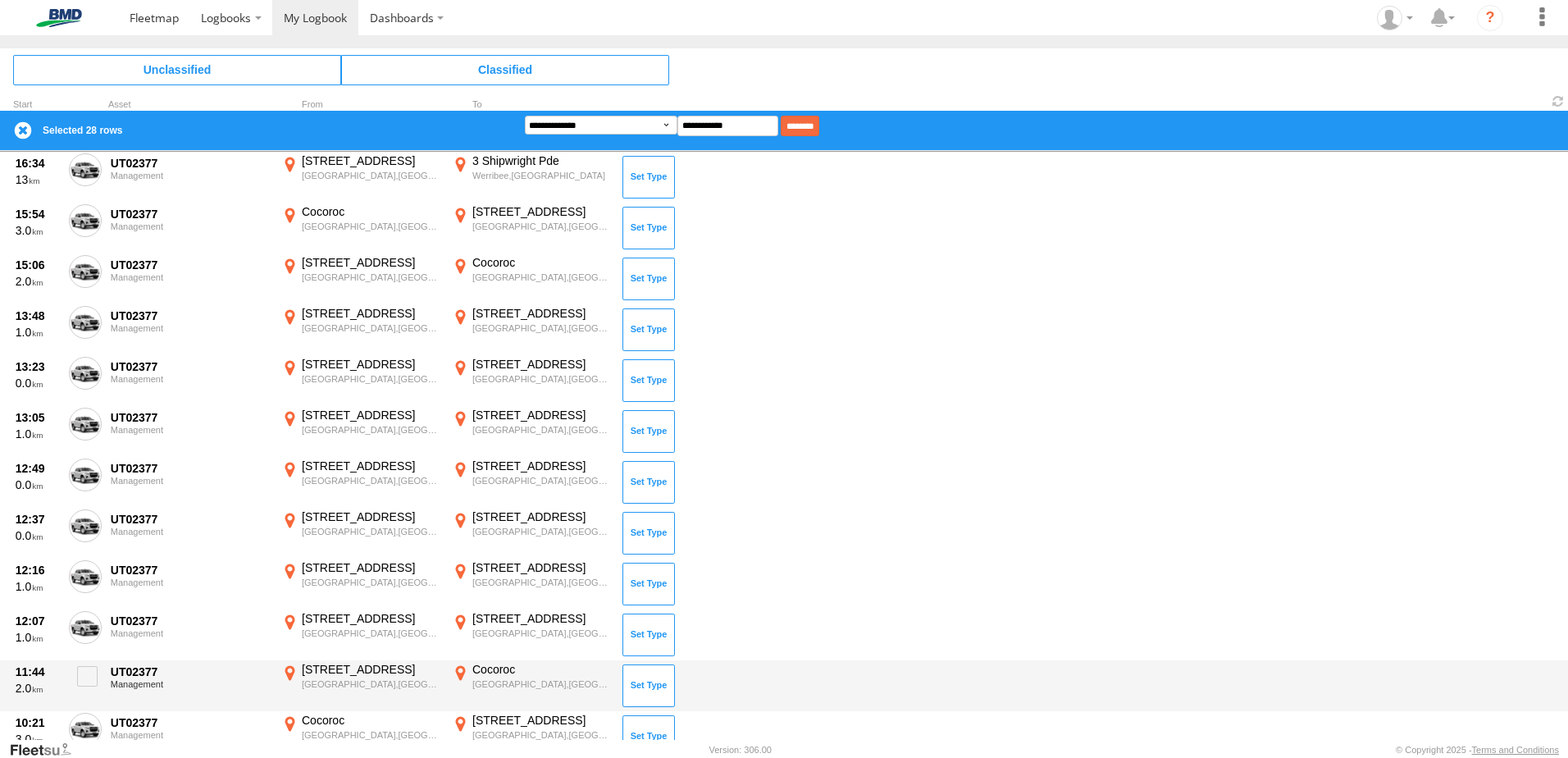
scroll to position [2189, 0]
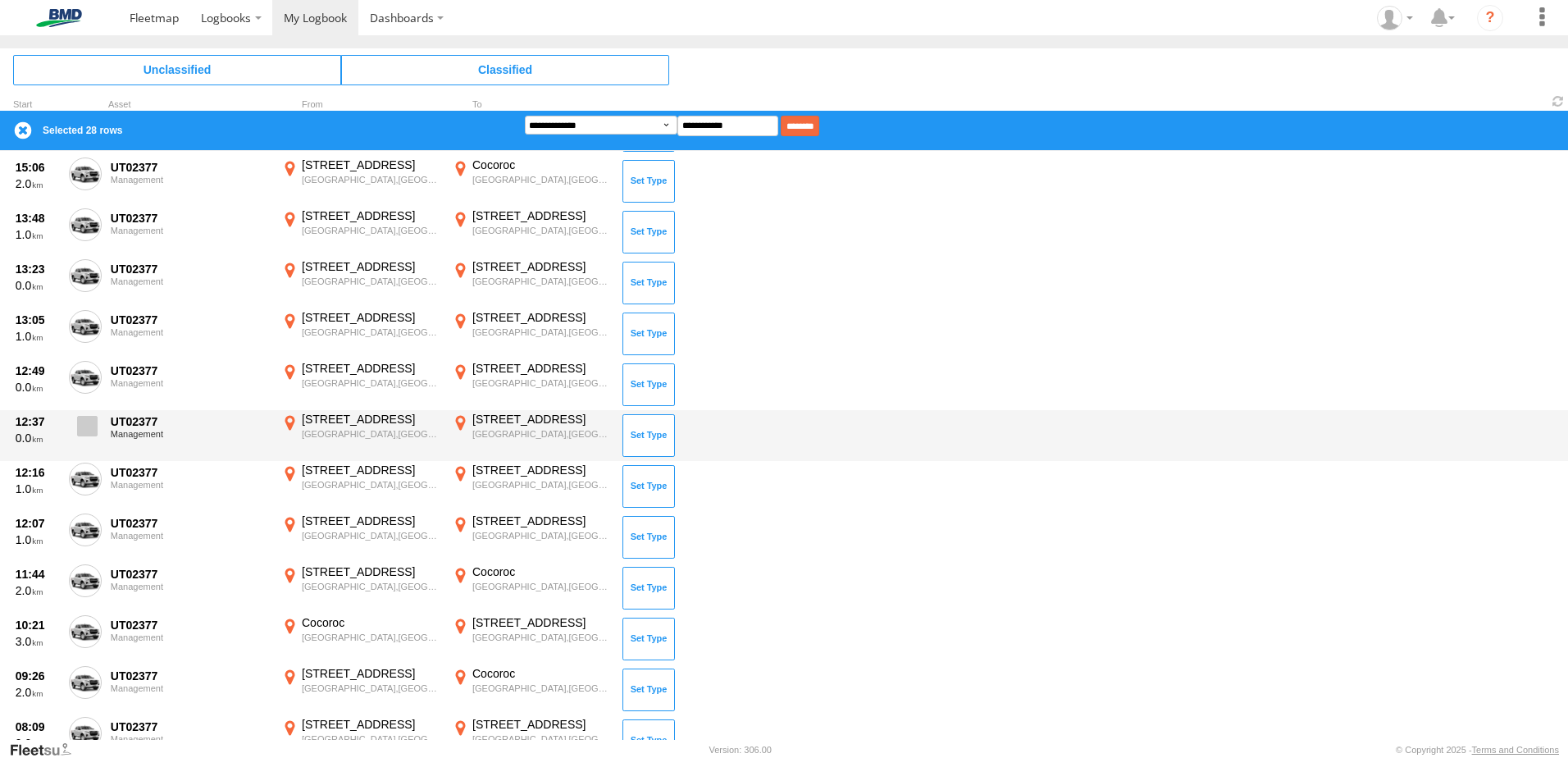
click at [91, 426] on span at bounding box center [87, 426] width 21 height 21
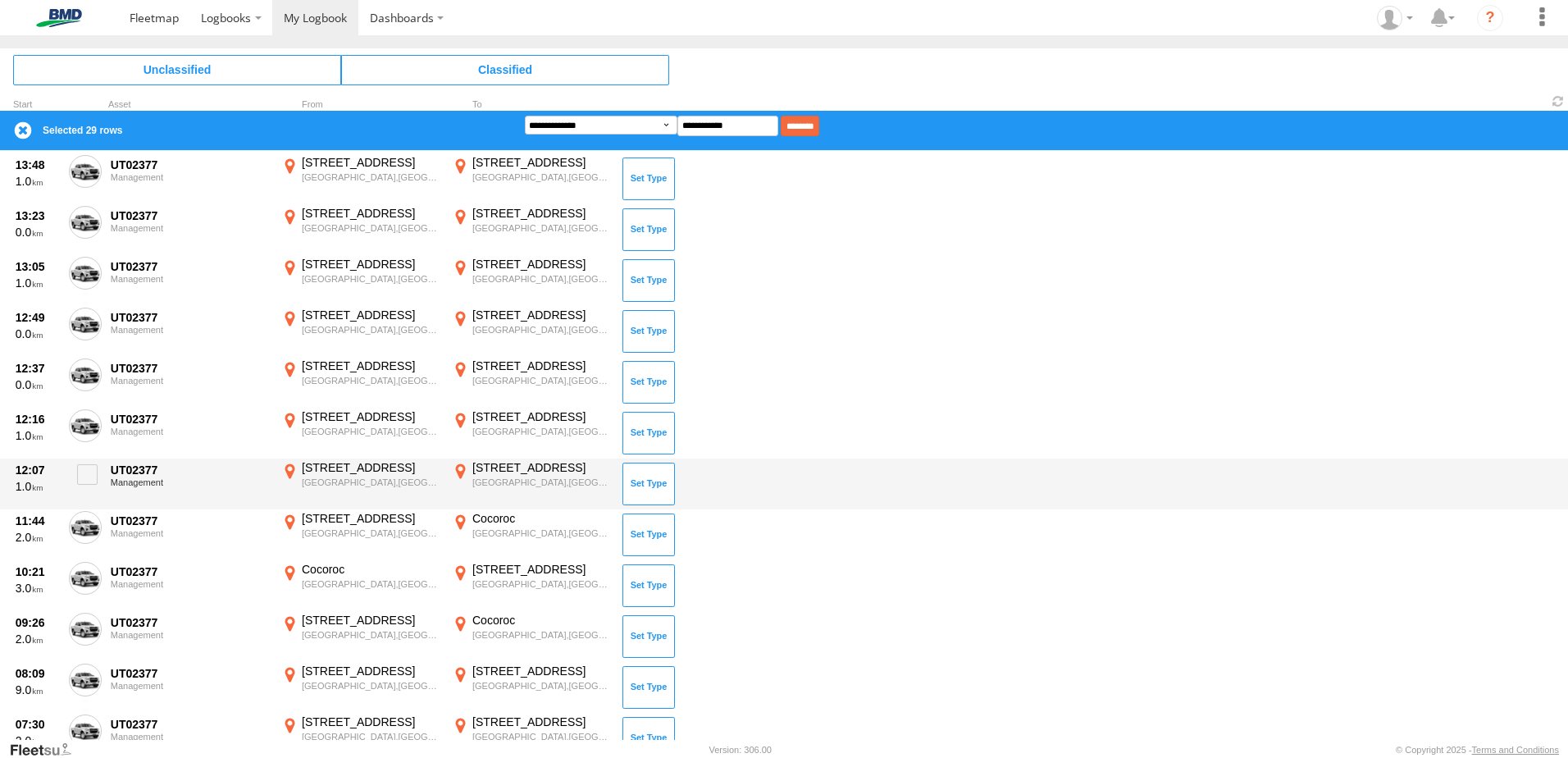
scroll to position [2271, 0]
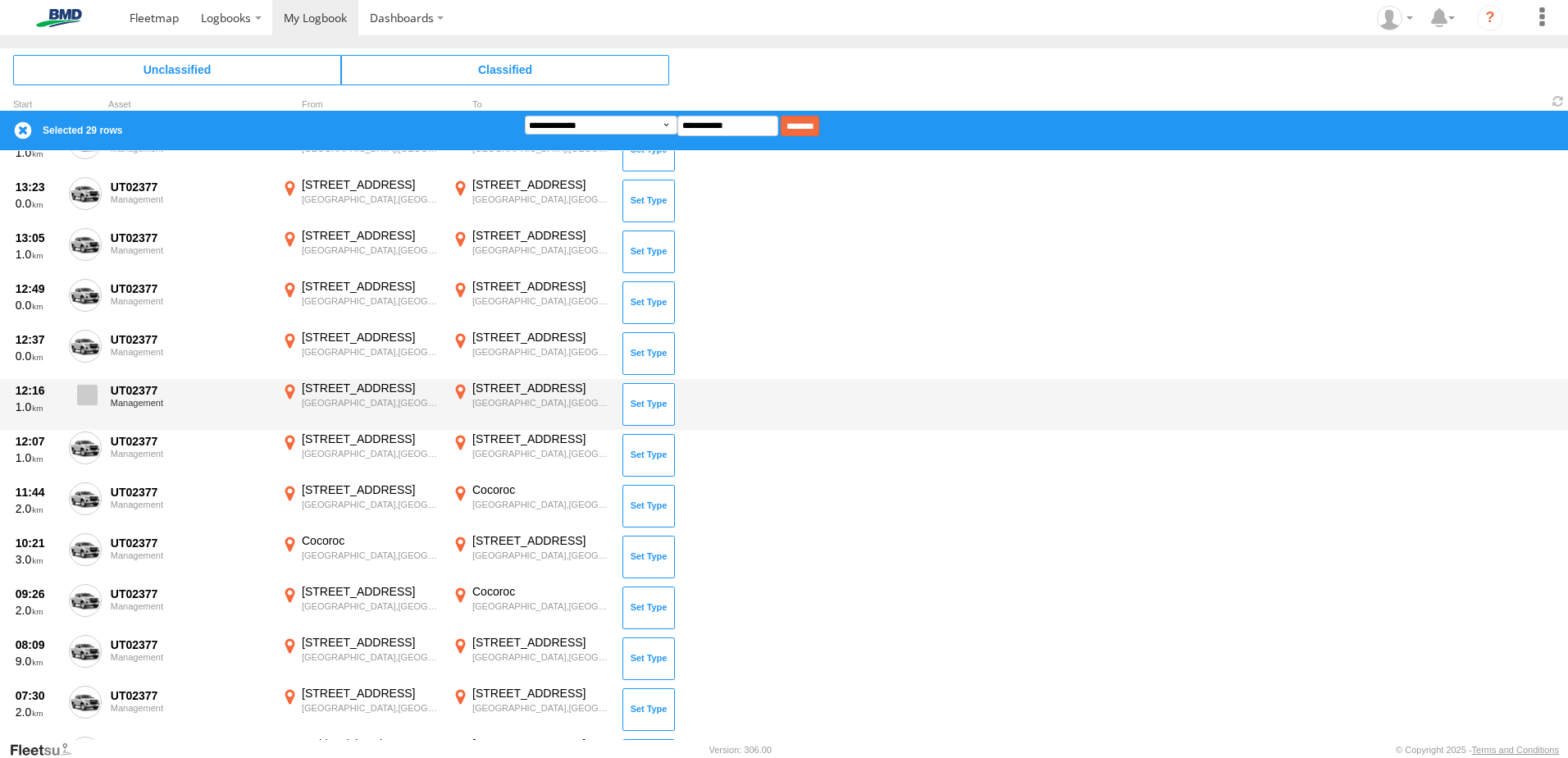
click at [91, 400] on span at bounding box center [87, 395] width 21 height 21
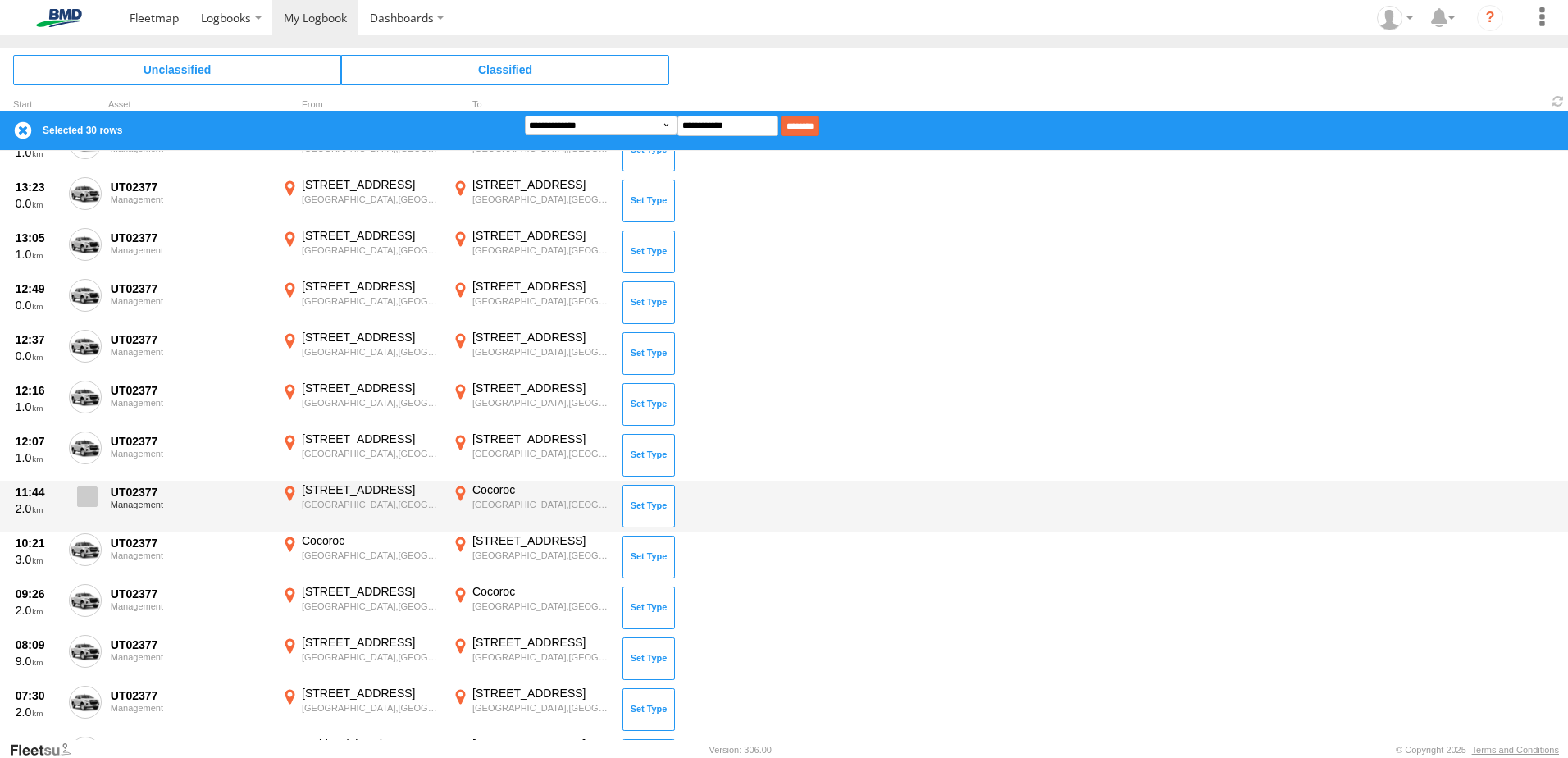
drag, startPoint x: 81, startPoint y: 444, endPoint x: 91, endPoint y: 481, distance: 38.3
click at [0, 0] on span at bounding box center [0, 0] width 0 height 0
click at [90, 497] on span at bounding box center [87, 497] width 21 height 21
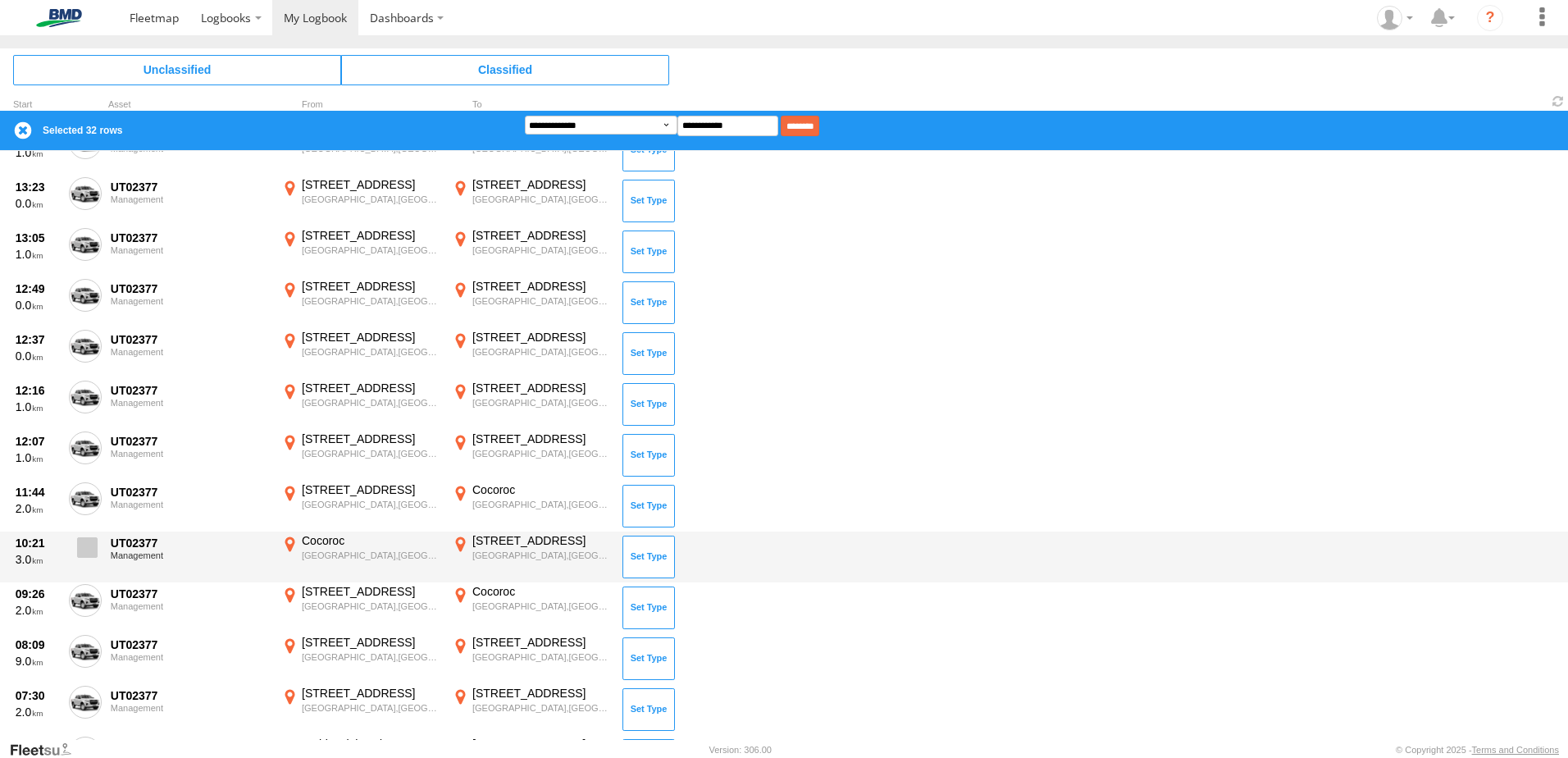
click at [81, 542] on span at bounding box center [87, 547] width 21 height 21
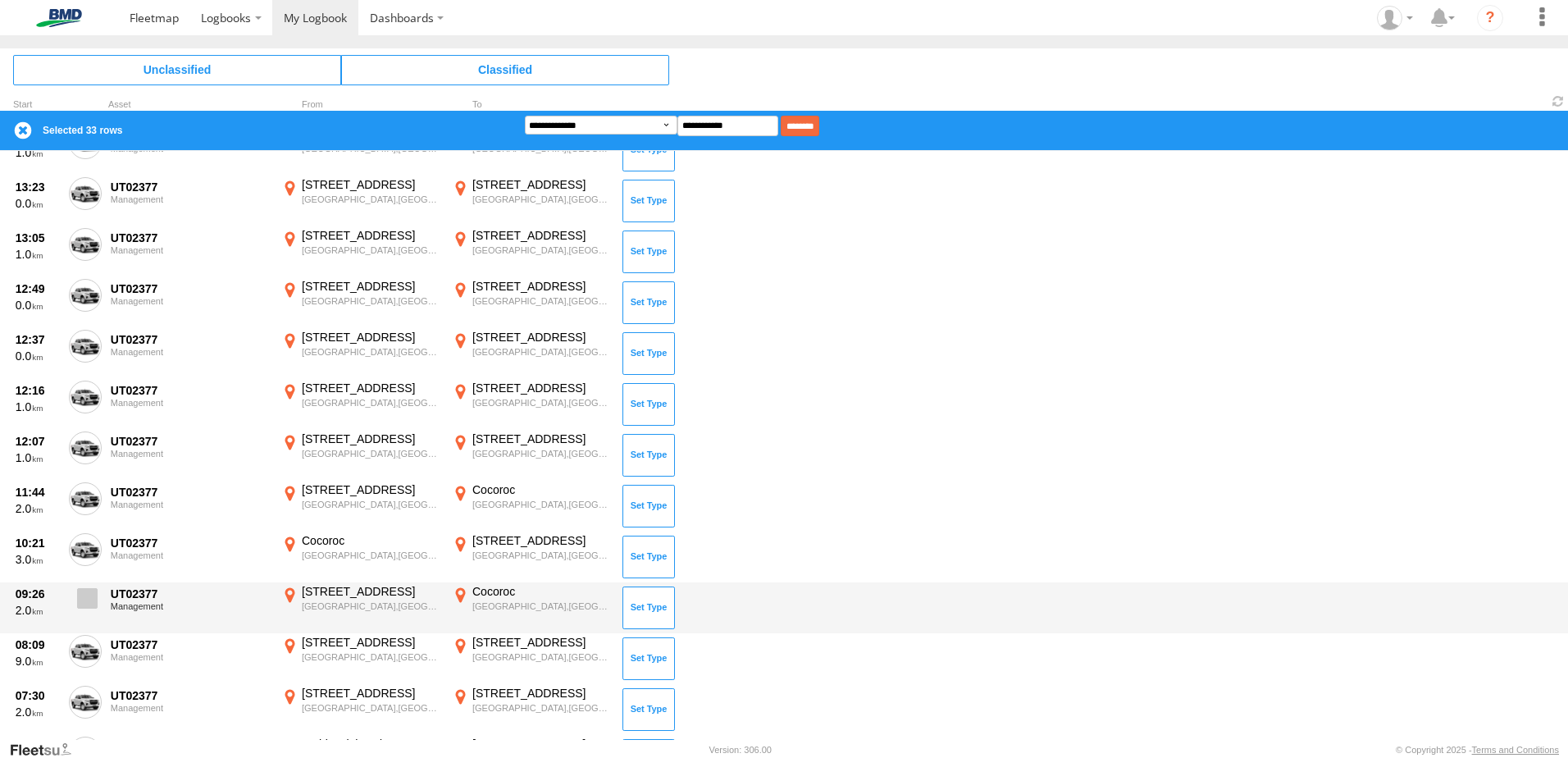
drag, startPoint x: 83, startPoint y: 595, endPoint x: 83, endPoint y: 605, distance: 10.0
click at [83, 597] on span at bounding box center [87, 598] width 21 height 21
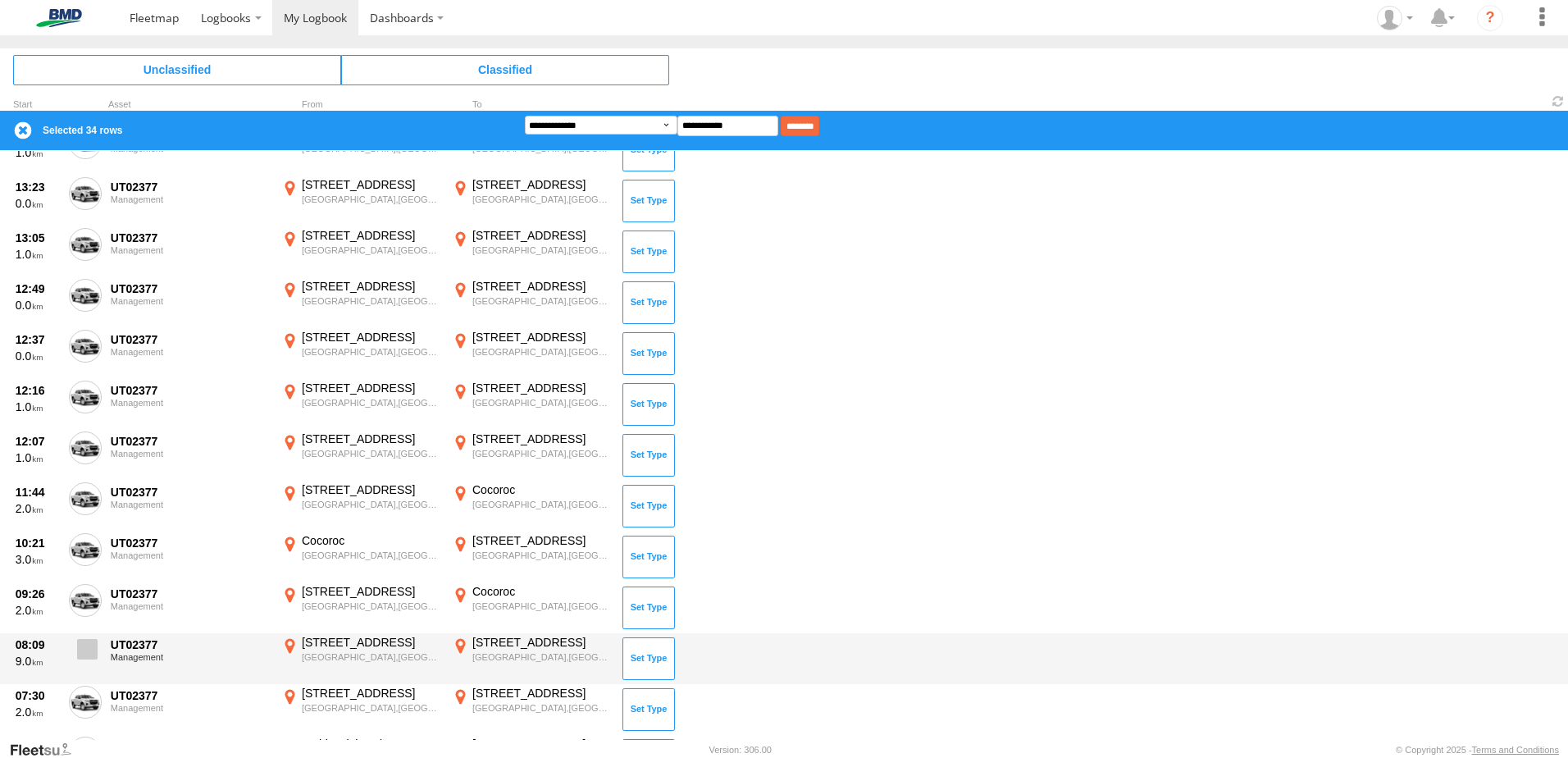
click at [87, 647] on span at bounding box center [87, 649] width 21 height 21
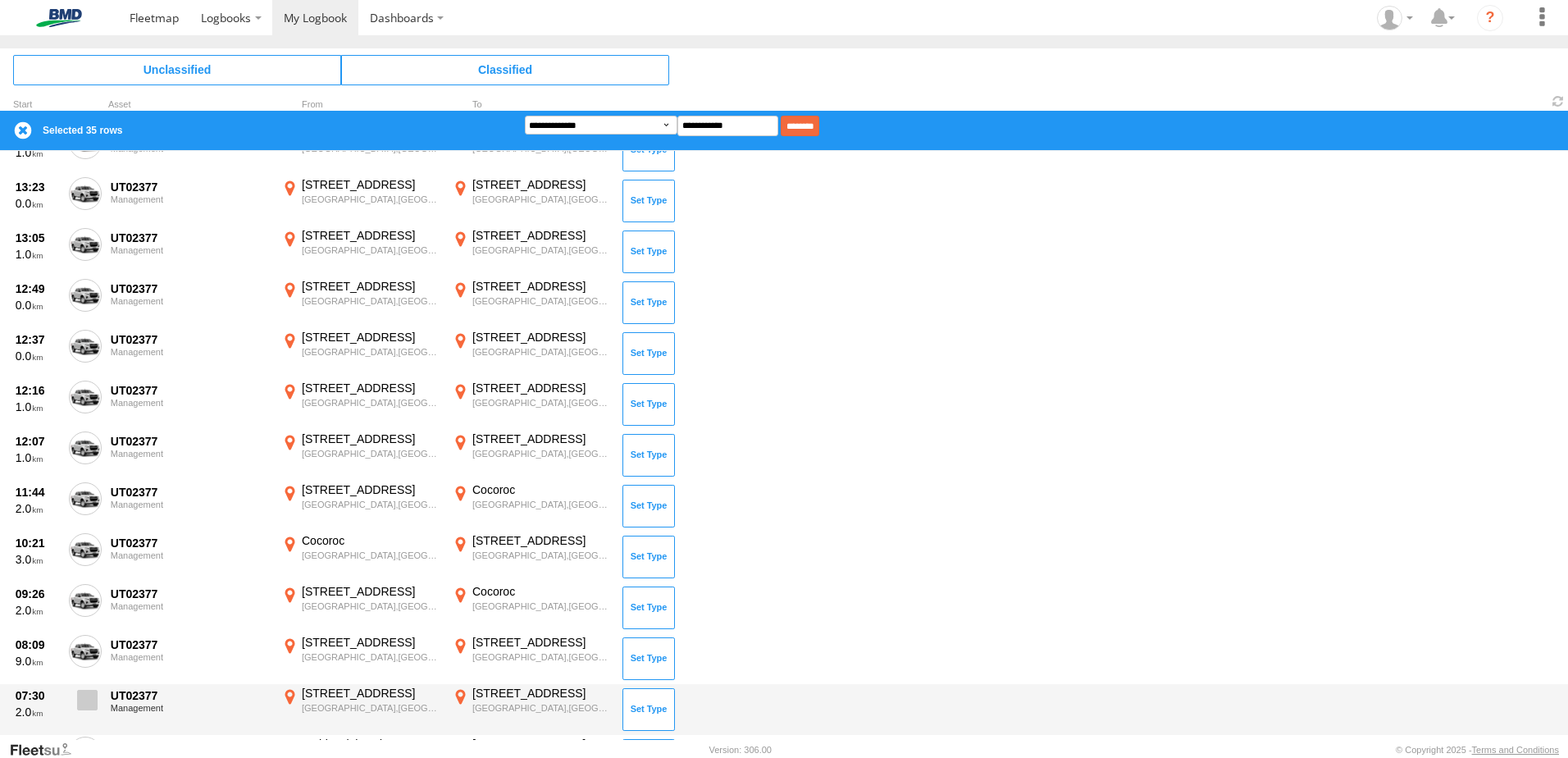
scroll to position [2353, 0]
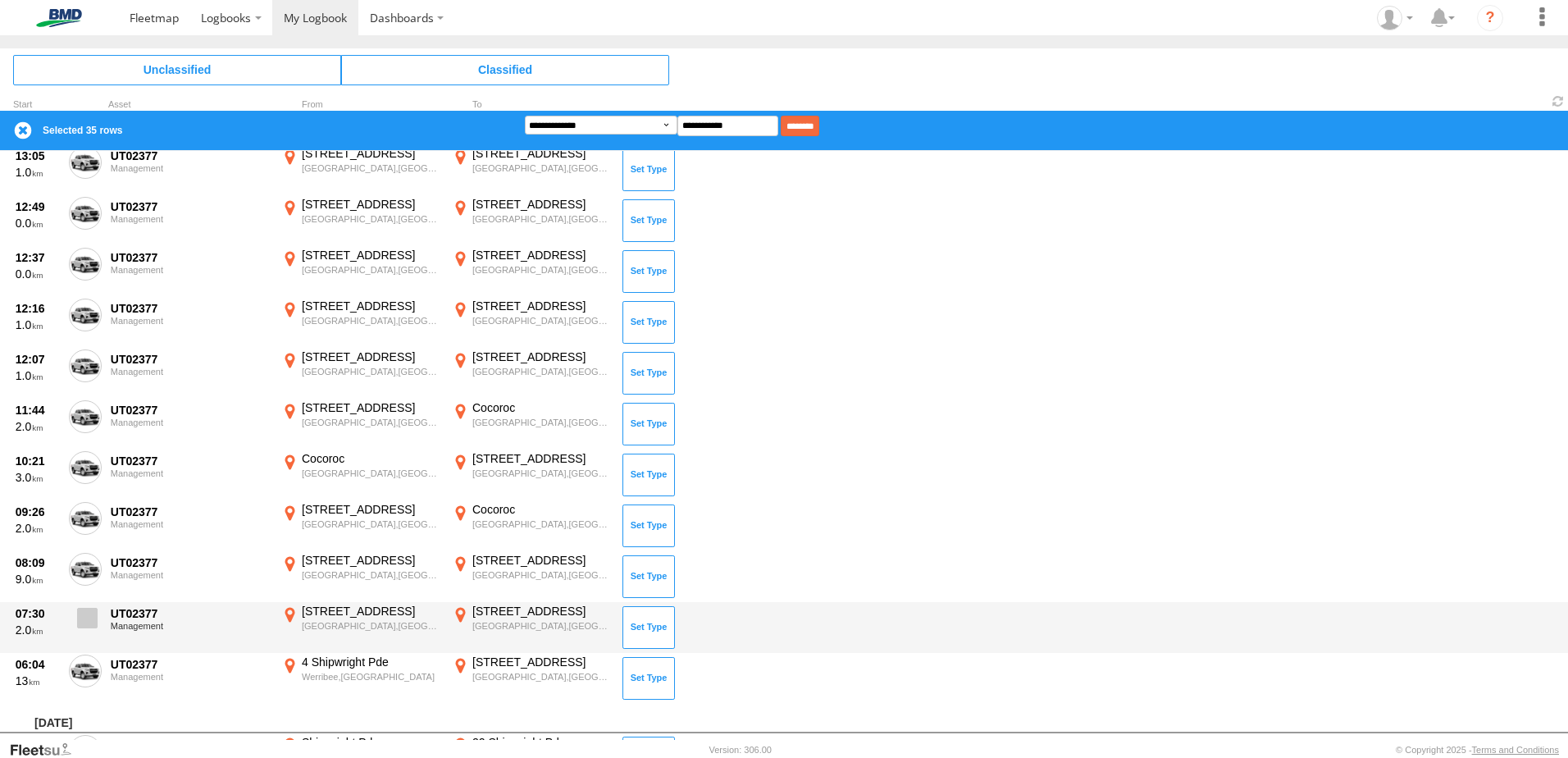
click at [72, 621] on label at bounding box center [86, 622] width 33 height 38
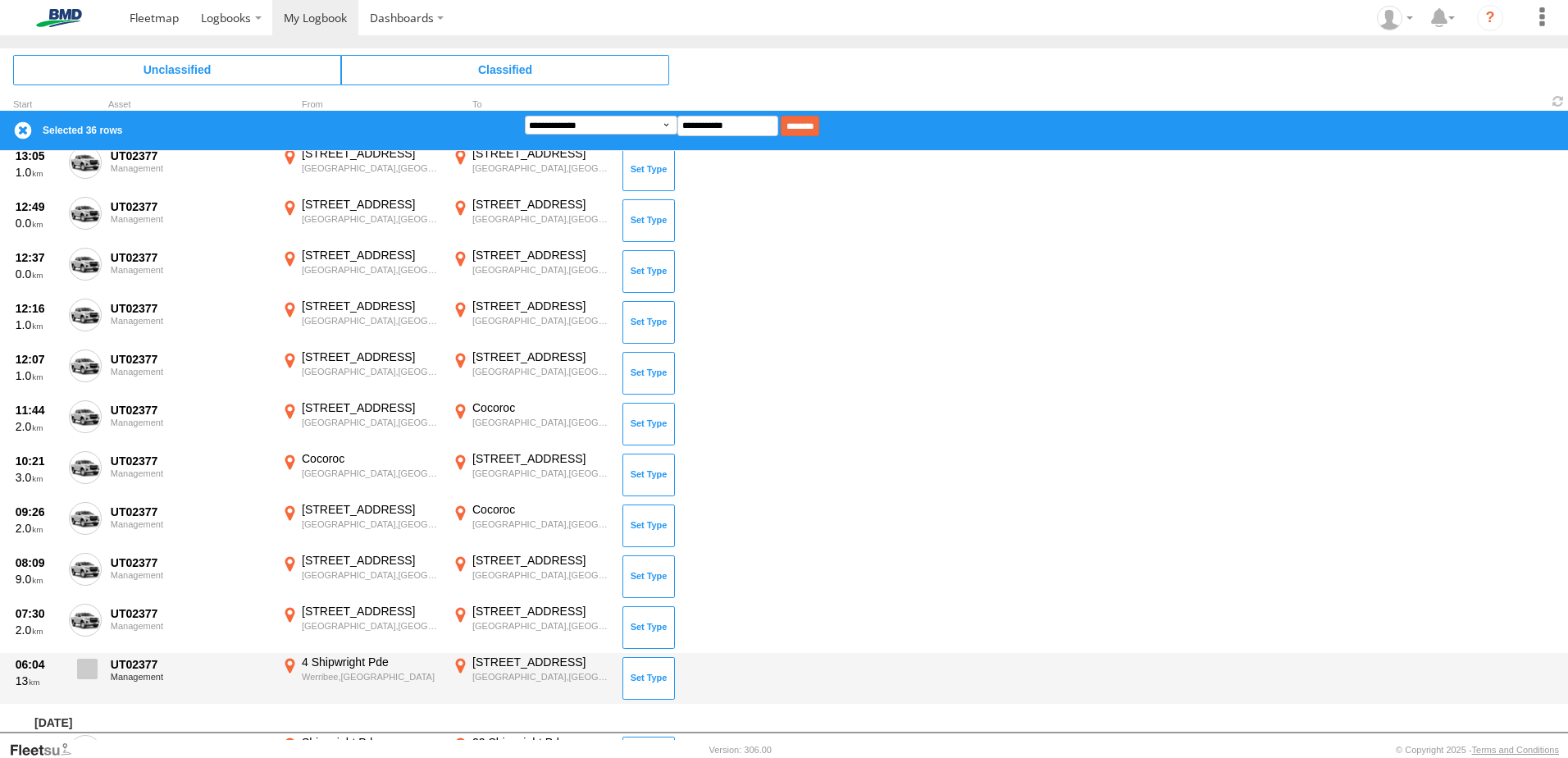
click at [84, 660] on span at bounding box center [87, 669] width 21 height 21
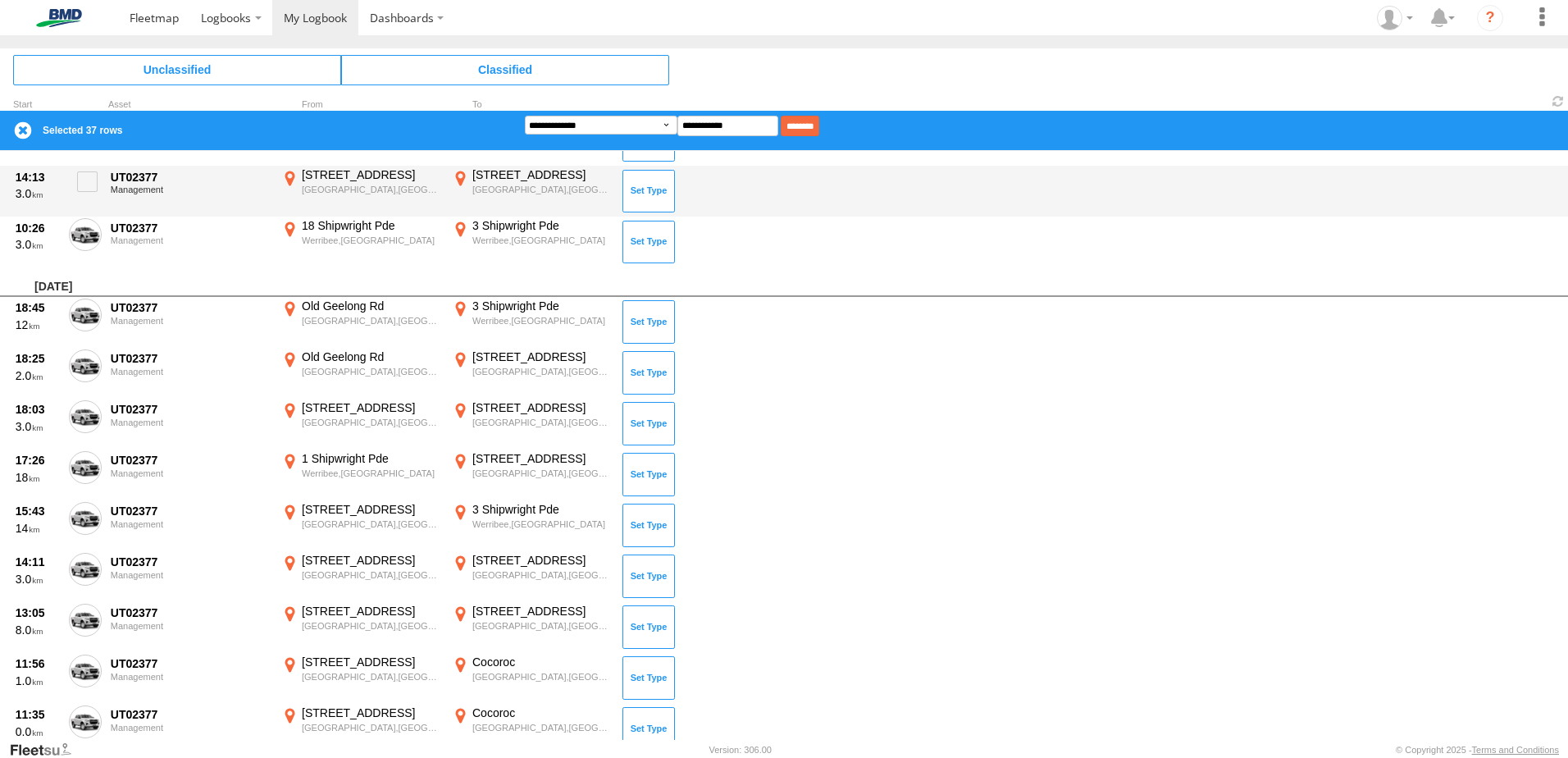
scroll to position [3255, 0]
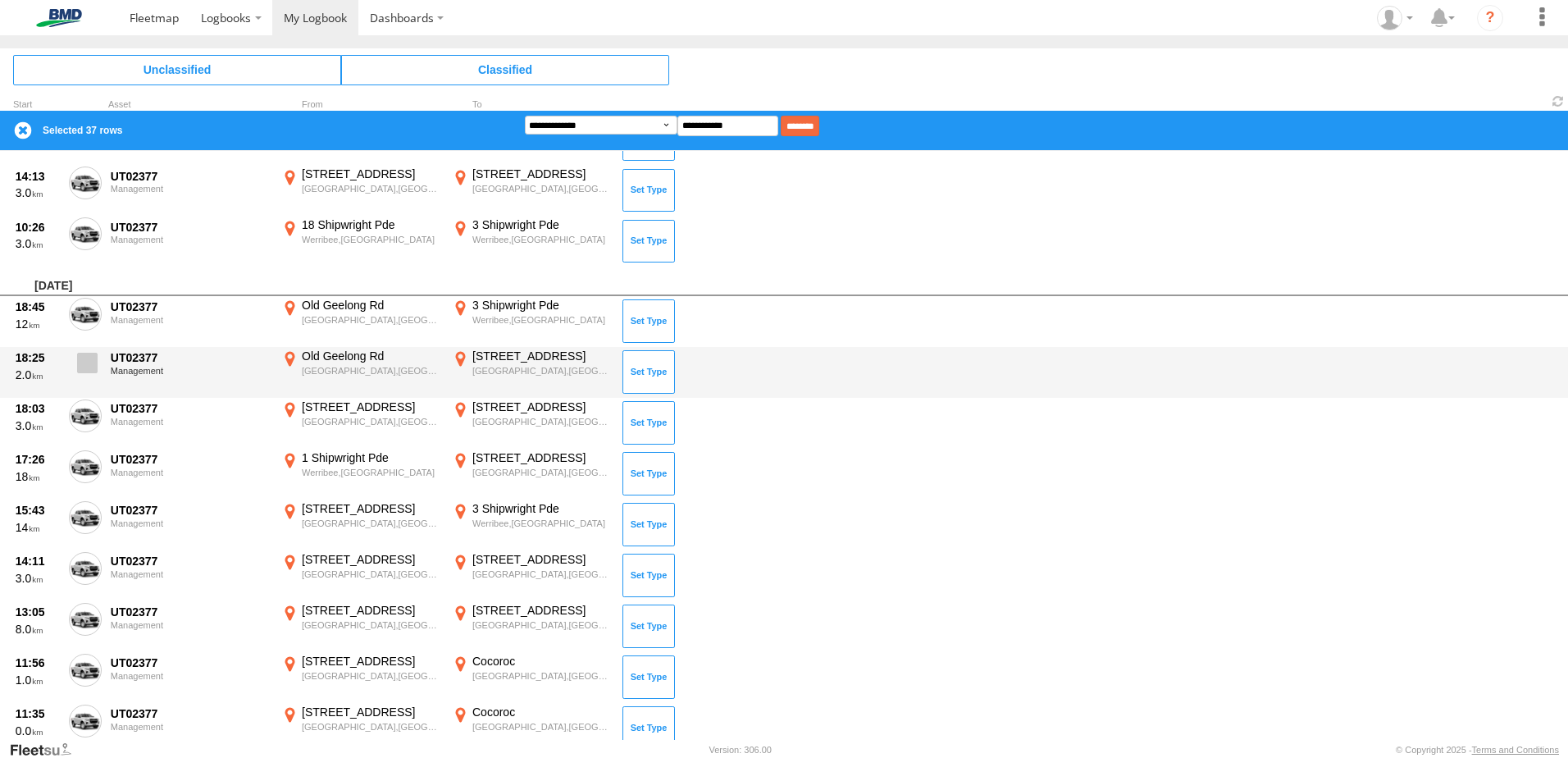
click at [92, 363] on span at bounding box center [87, 363] width 21 height 21
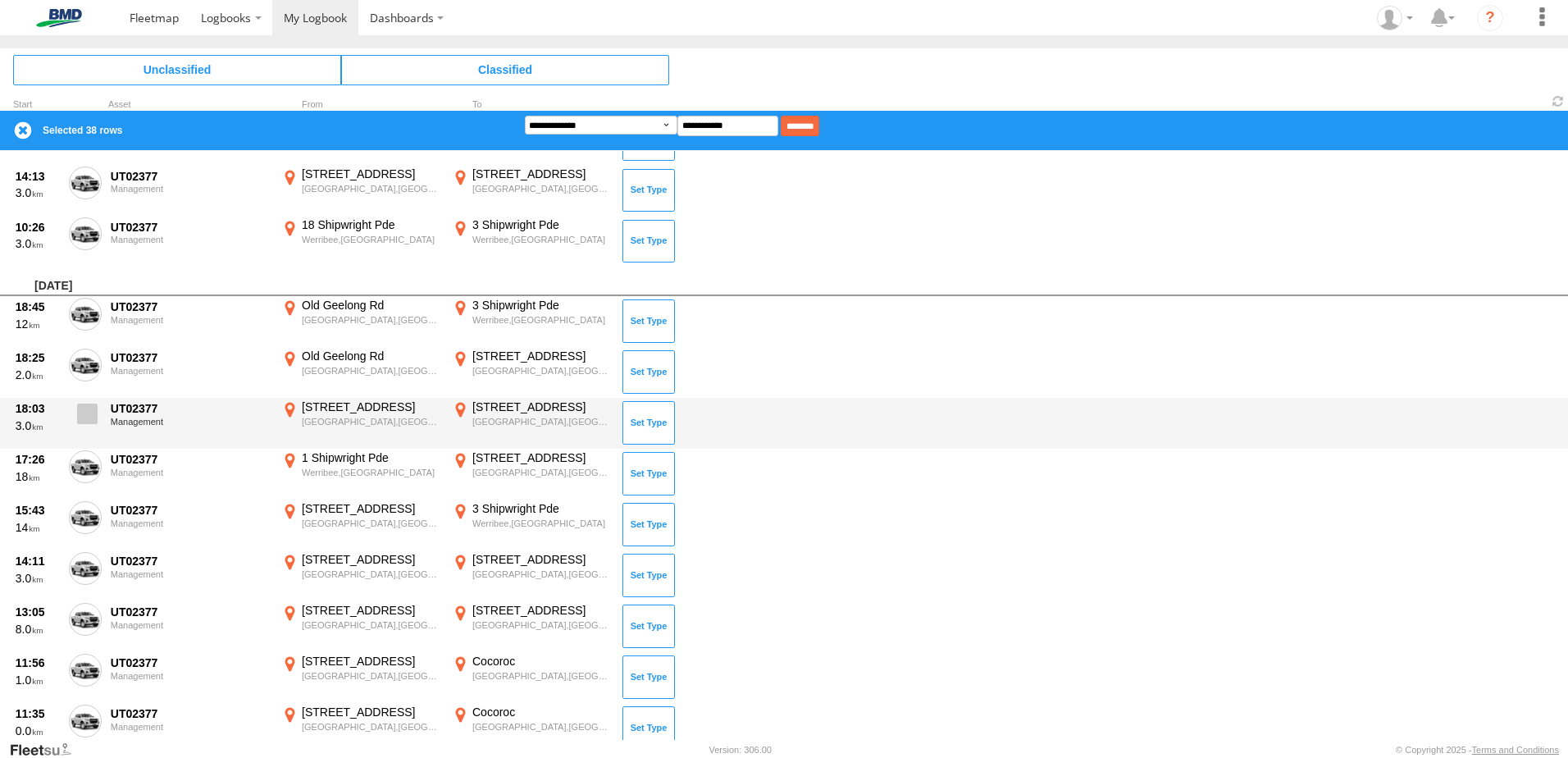
click at [78, 424] on label at bounding box center [86, 418] width 33 height 38
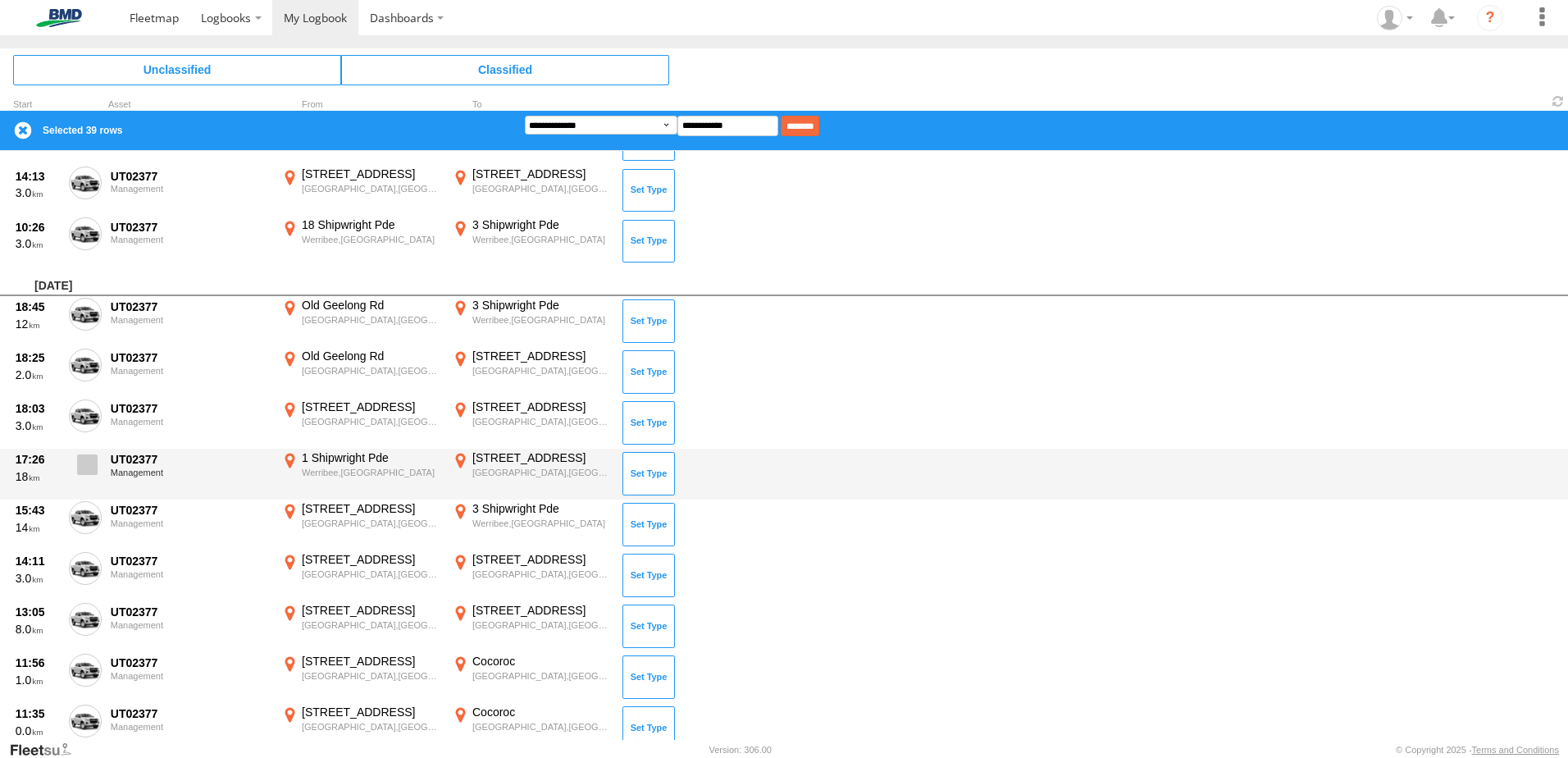
click at [83, 457] on span at bounding box center [87, 465] width 21 height 21
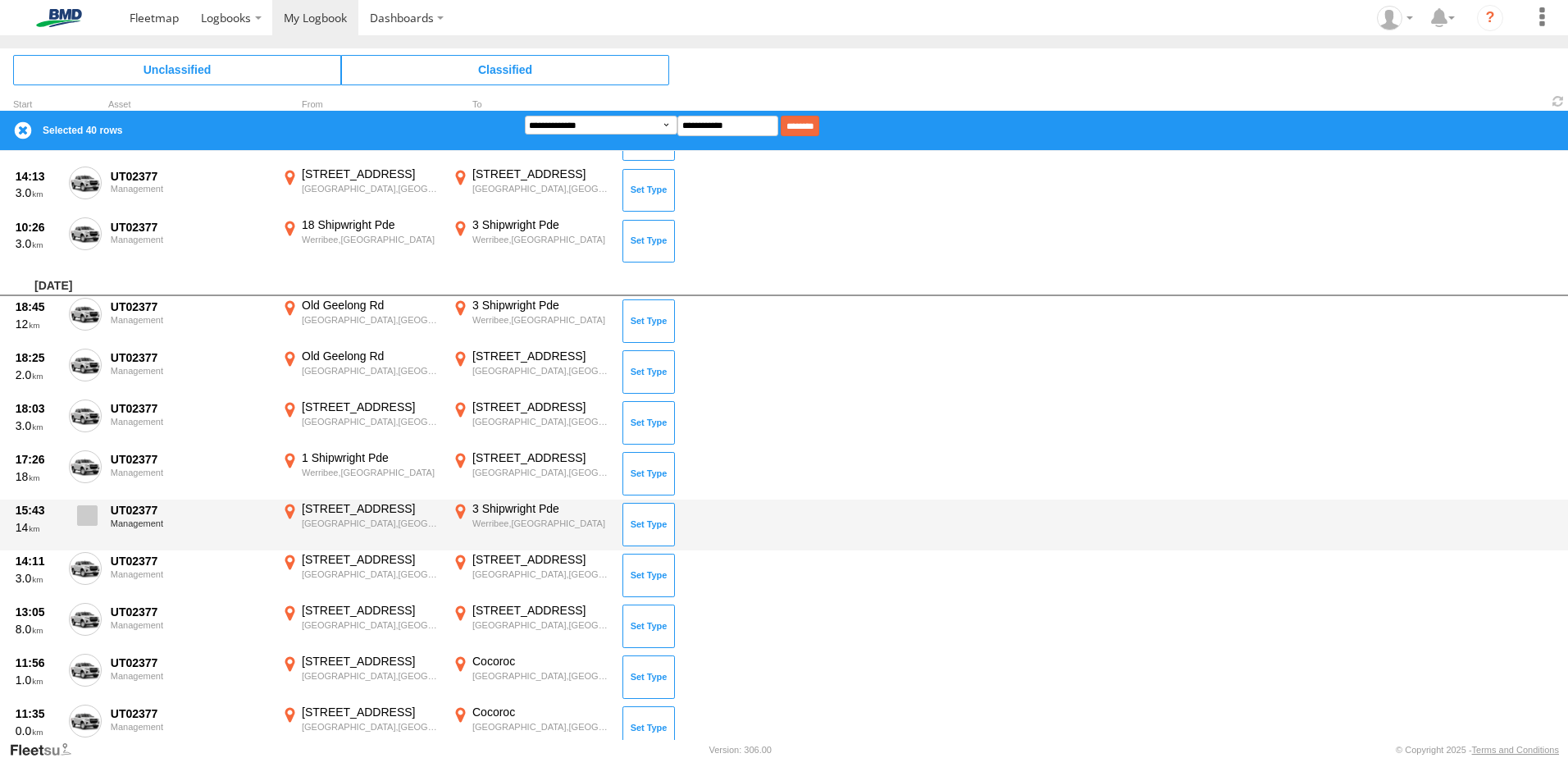
click at [91, 517] on span at bounding box center [87, 515] width 21 height 21
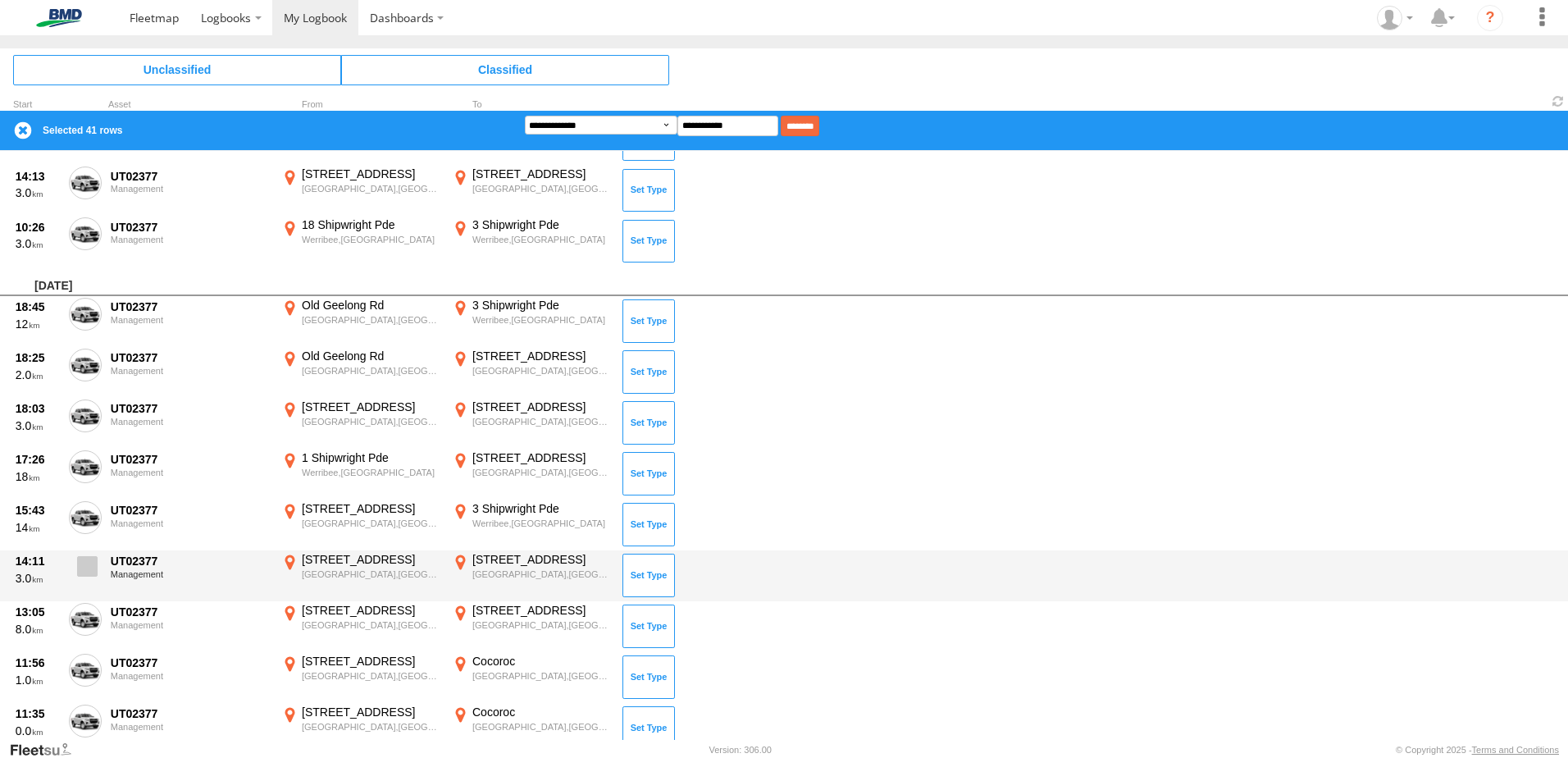
click at [87, 558] on span at bounding box center [87, 566] width 21 height 21
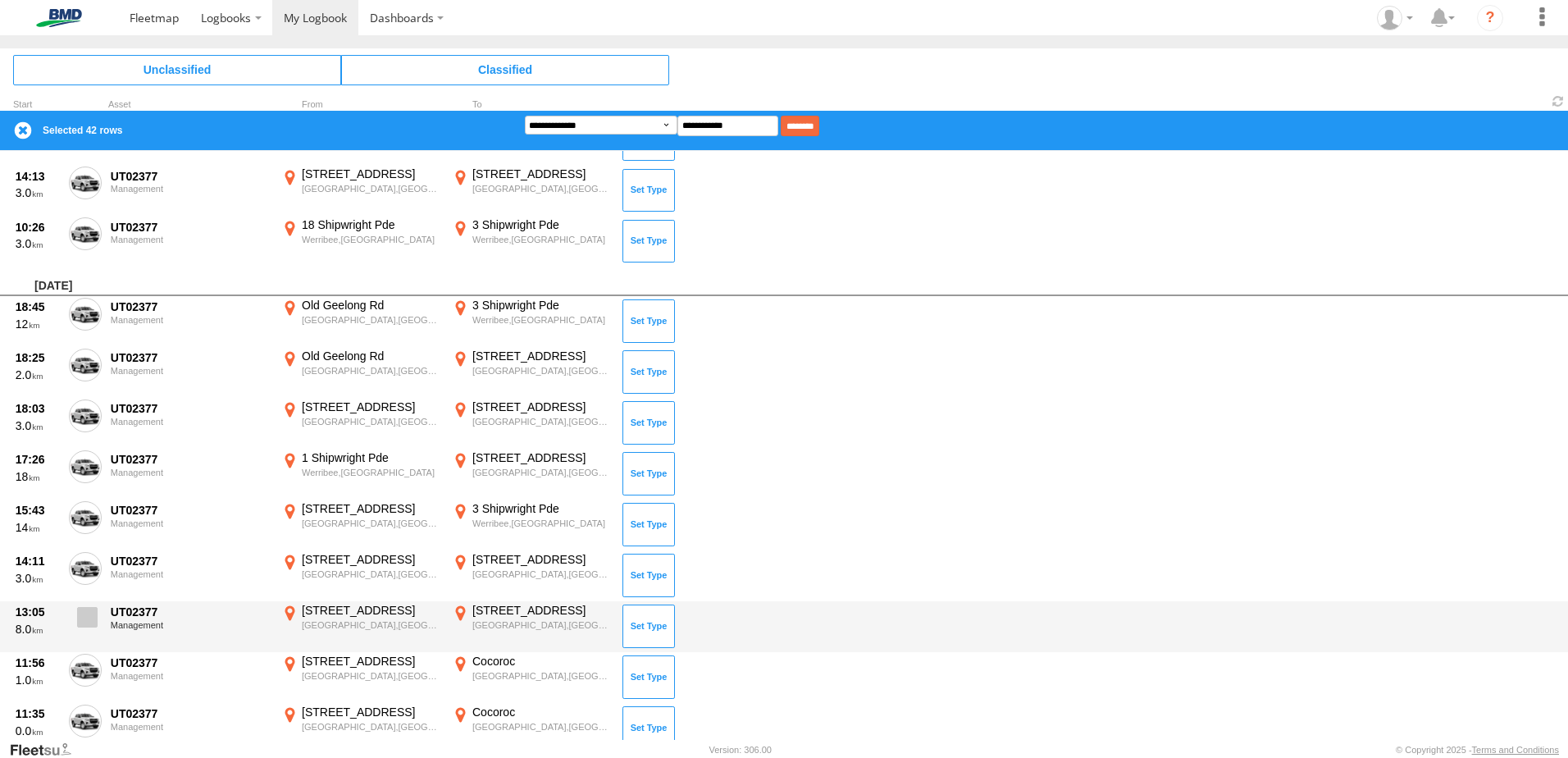
click at [86, 621] on span at bounding box center [87, 617] width 21 height 21
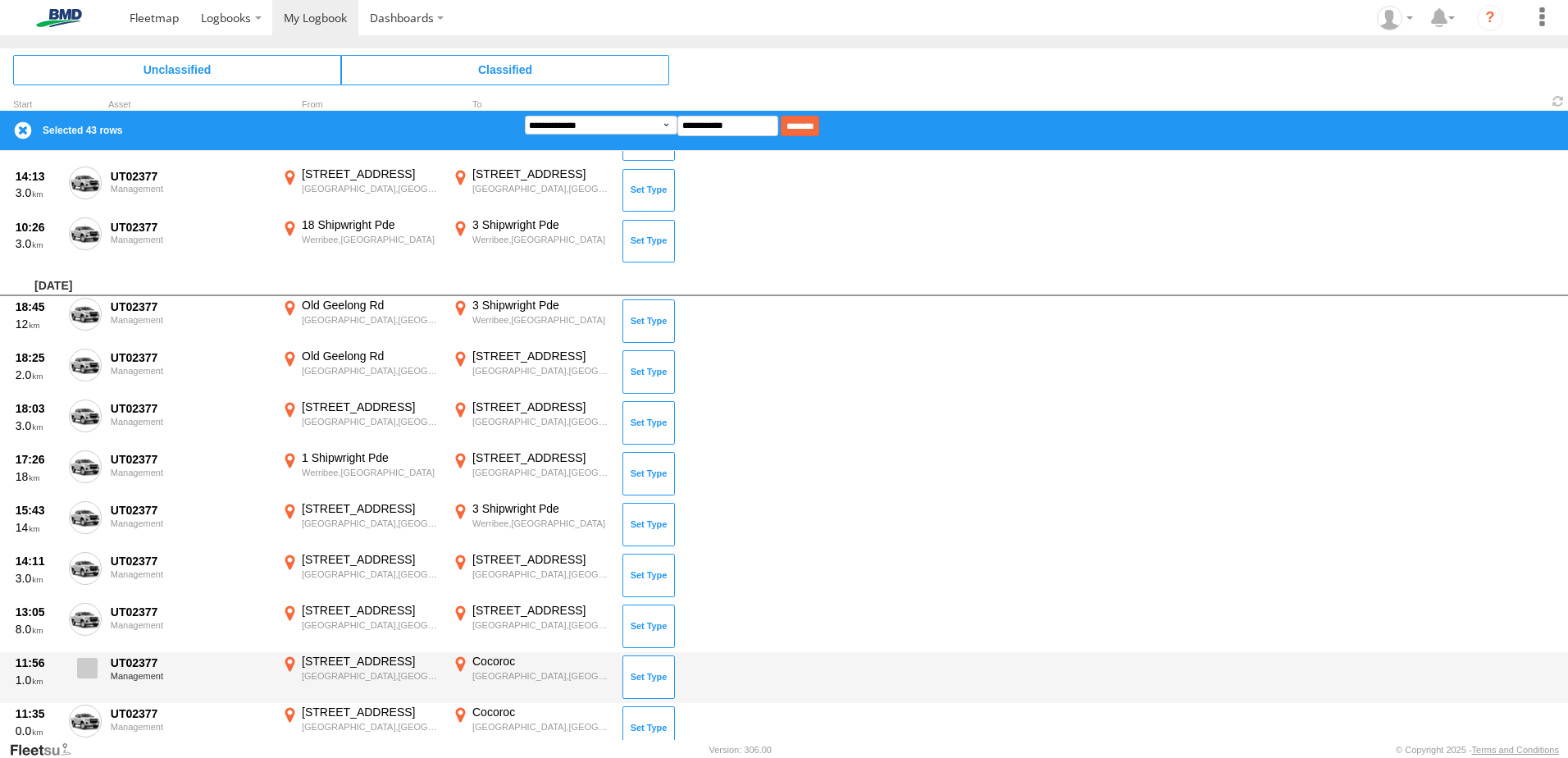
click at [91, 656] on label at bounding box center [86, 672] width 33 height 38
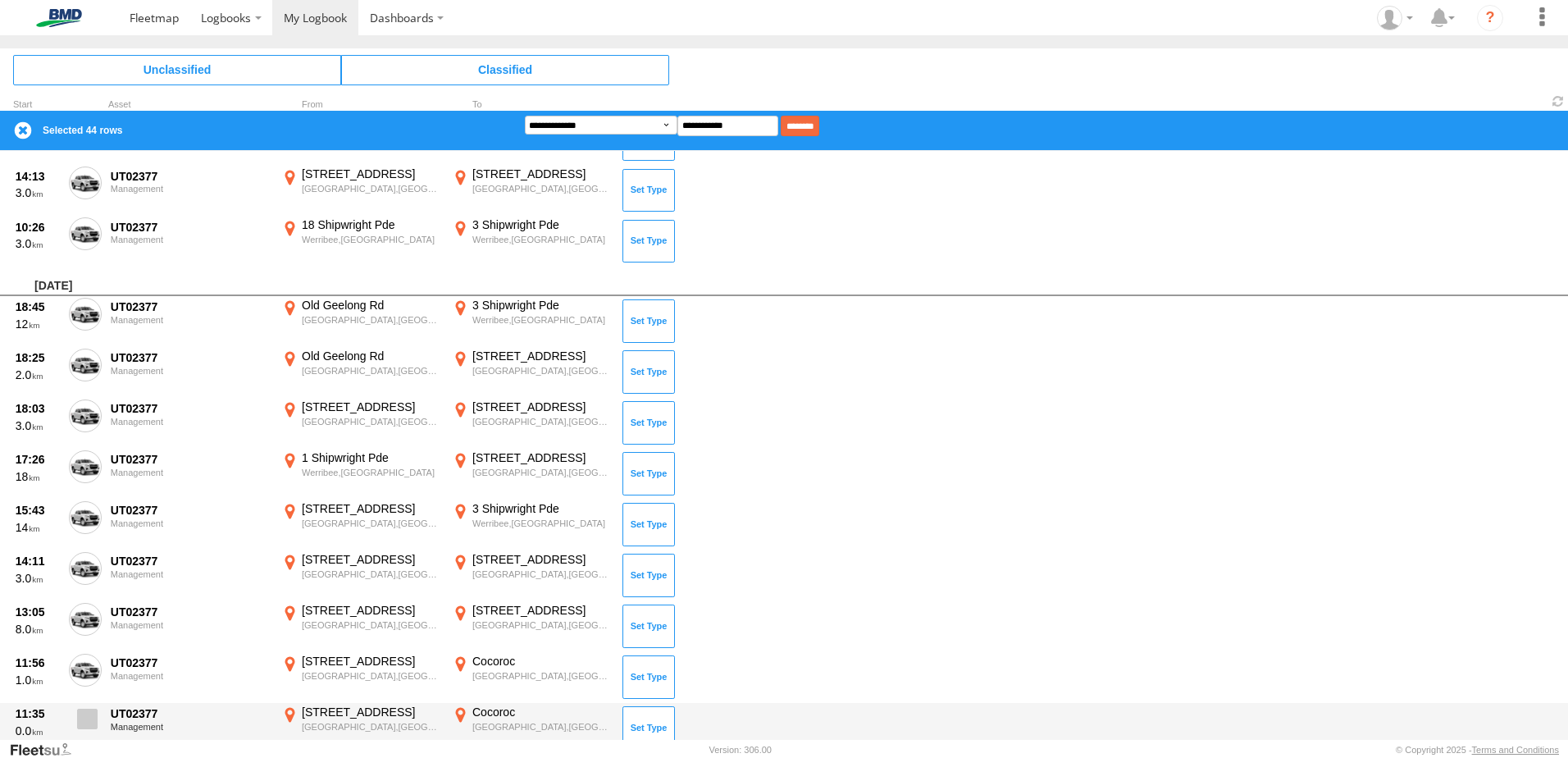
drag, startPoint x: 89, startPoint y: 725, endPoint x: 116, endPoint y: 693, distance: 41.9
click at [90, 725] on span at bounding box center [87, 719] width 21 height 21
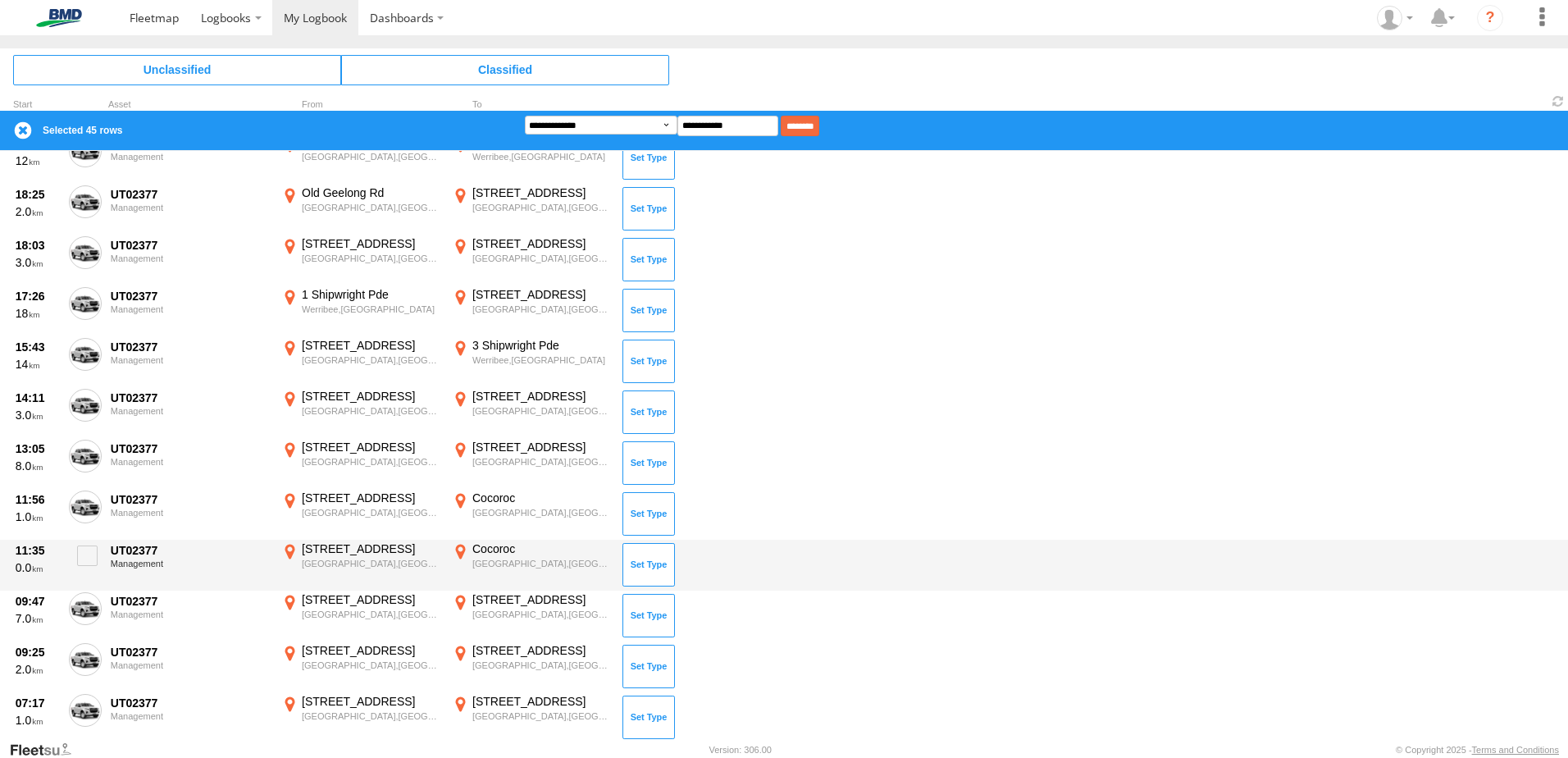
scroll to position [3583, 0]
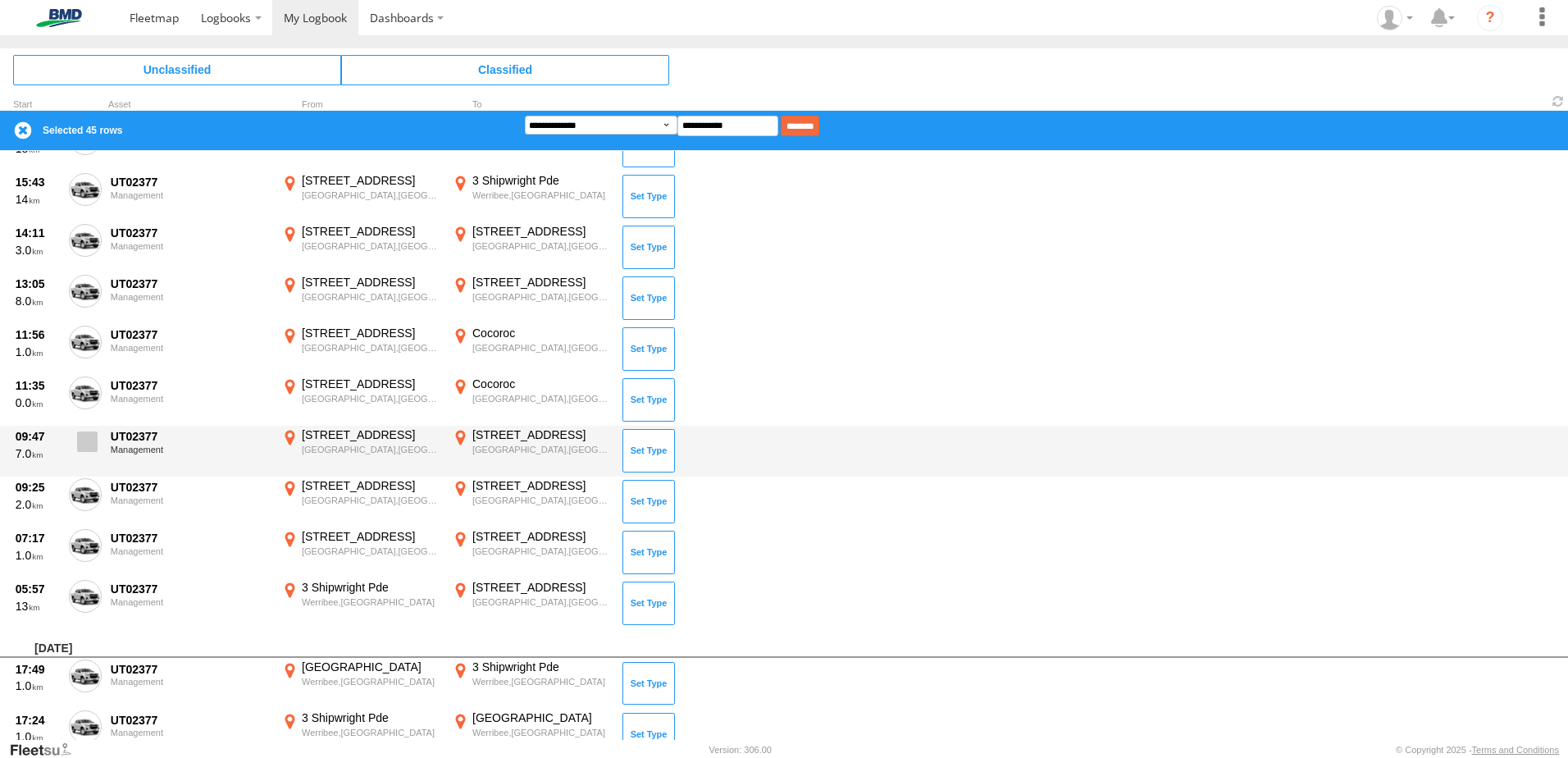
click at [87, 440] on span at bounding box center [87, 442] width 21 height 21
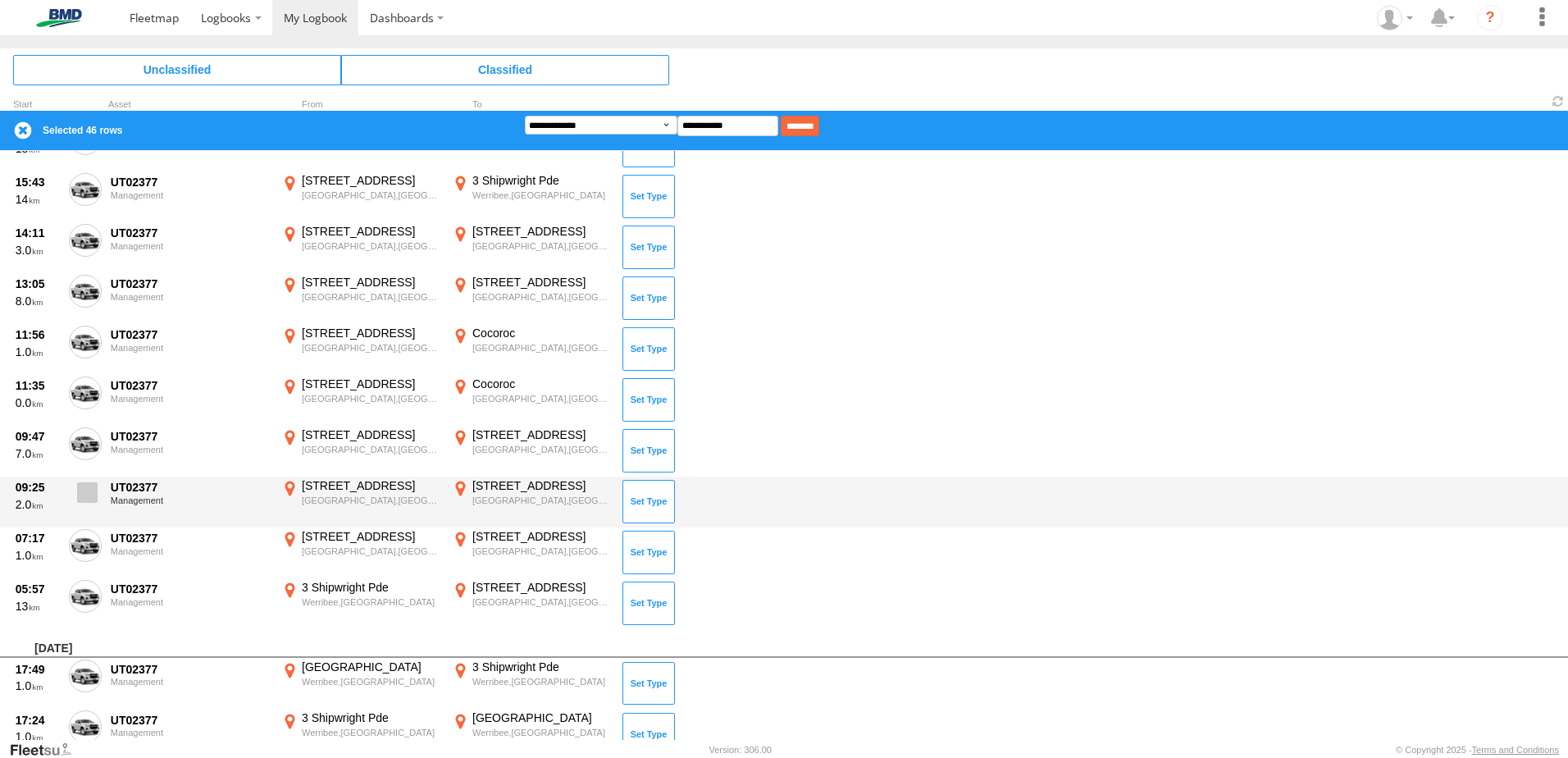
click at [88, 487] on span at bounding box center [87, 493] width 21 height 21
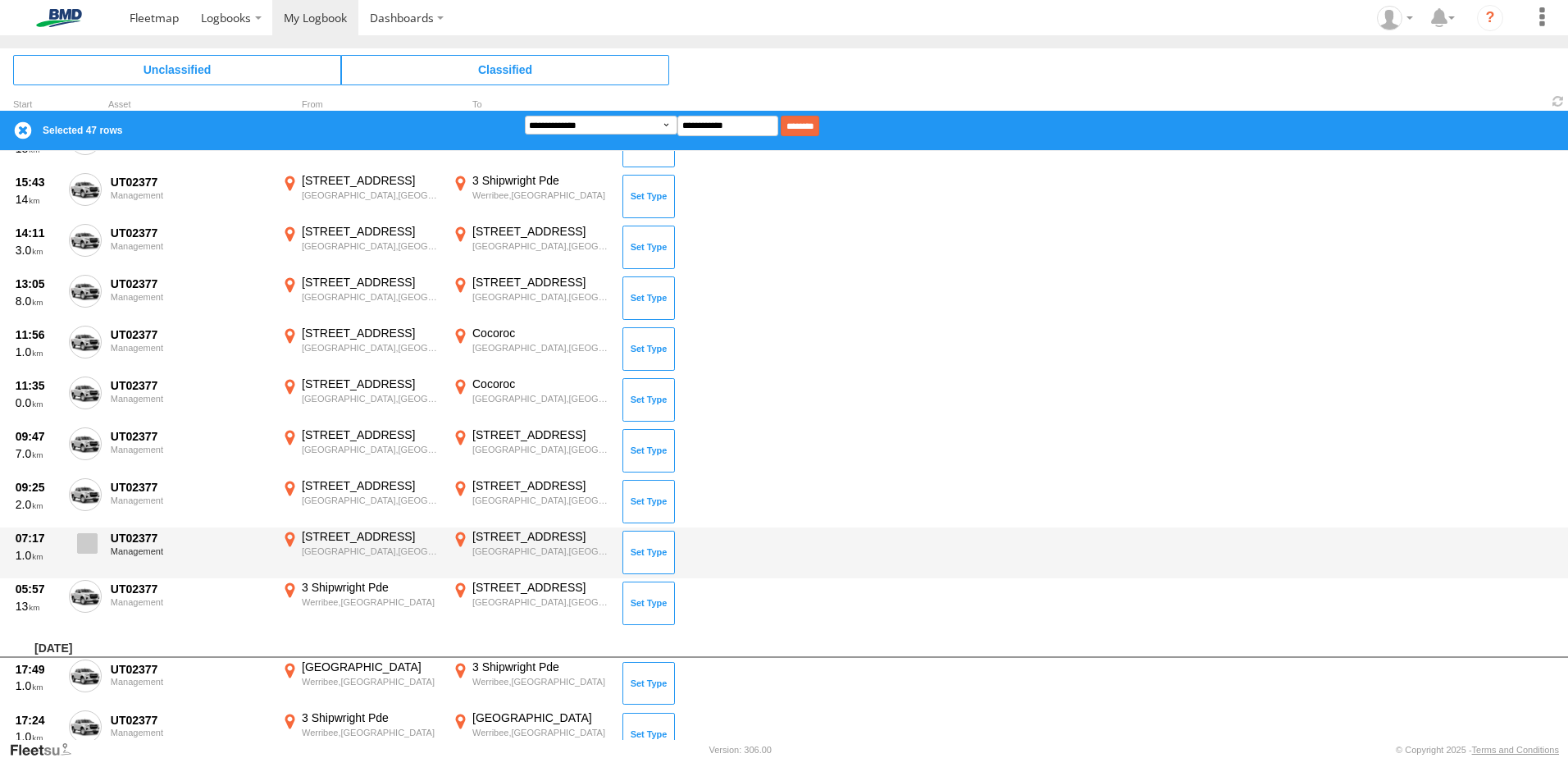
click at [86, 537] on span at bounding box center [87, 544] width 21 height 21
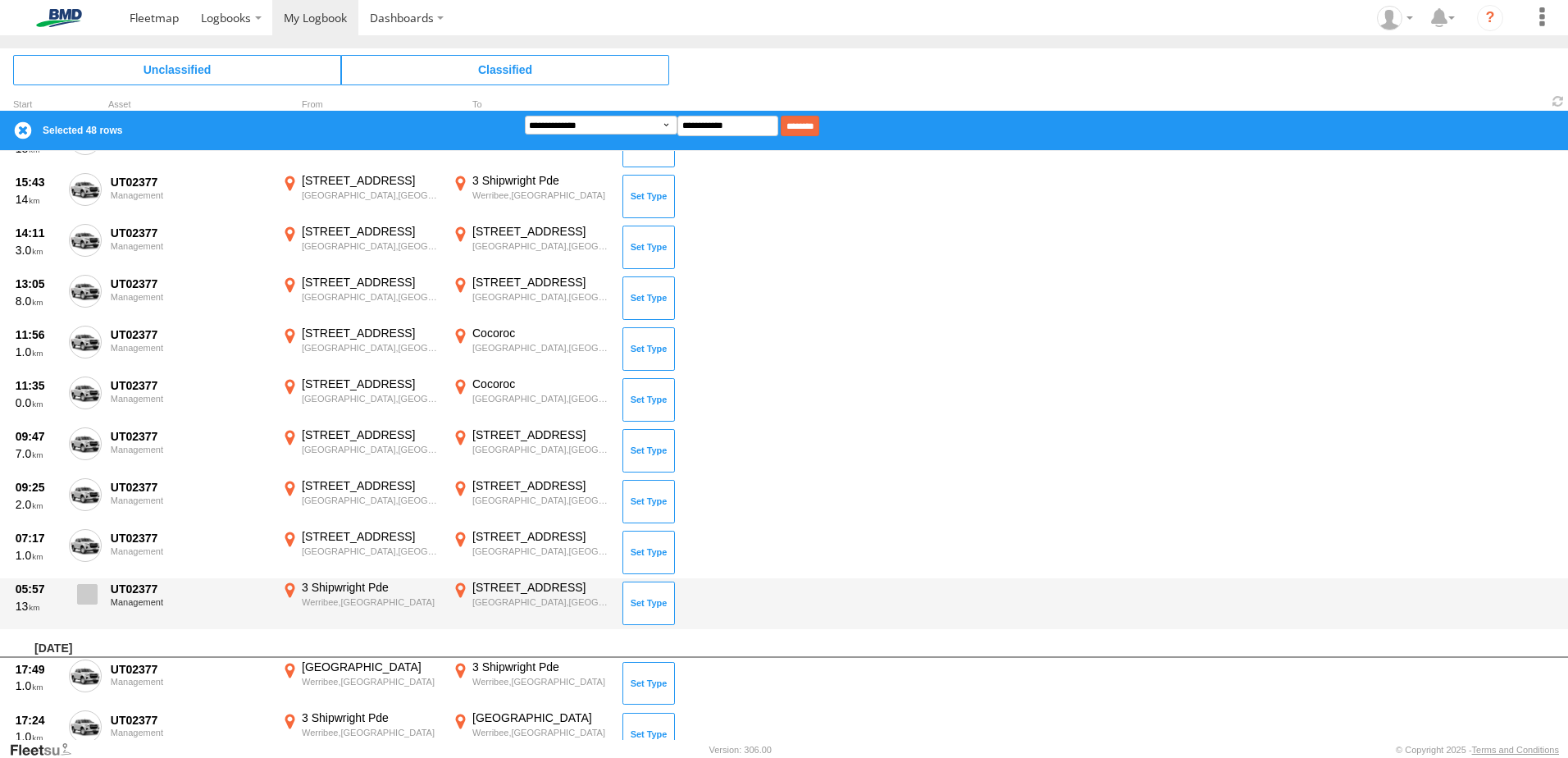
click at [81, 607] on label at bounding box center [86, 599] width 33 height 38
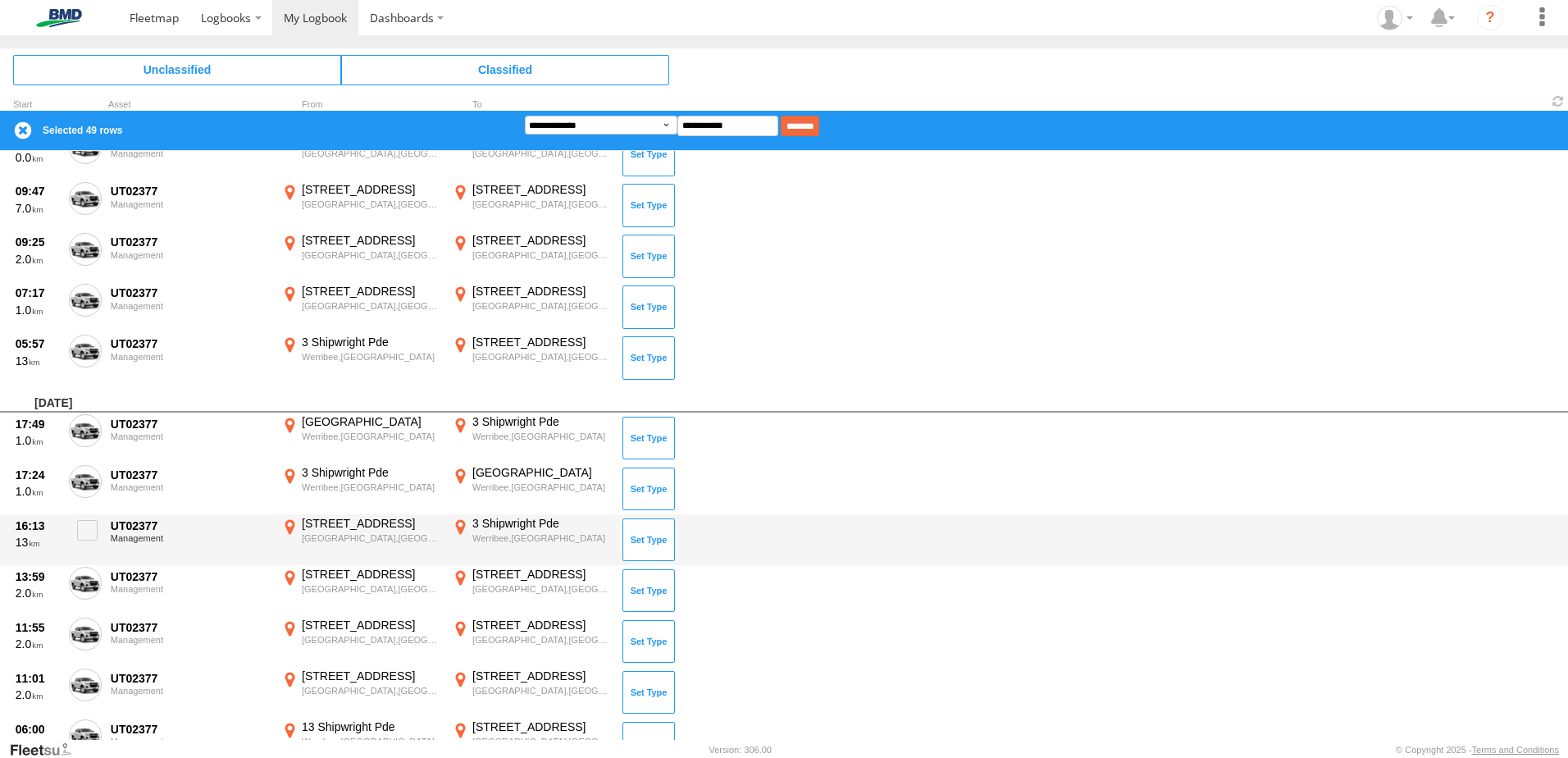
scroll to position [3829, 0]
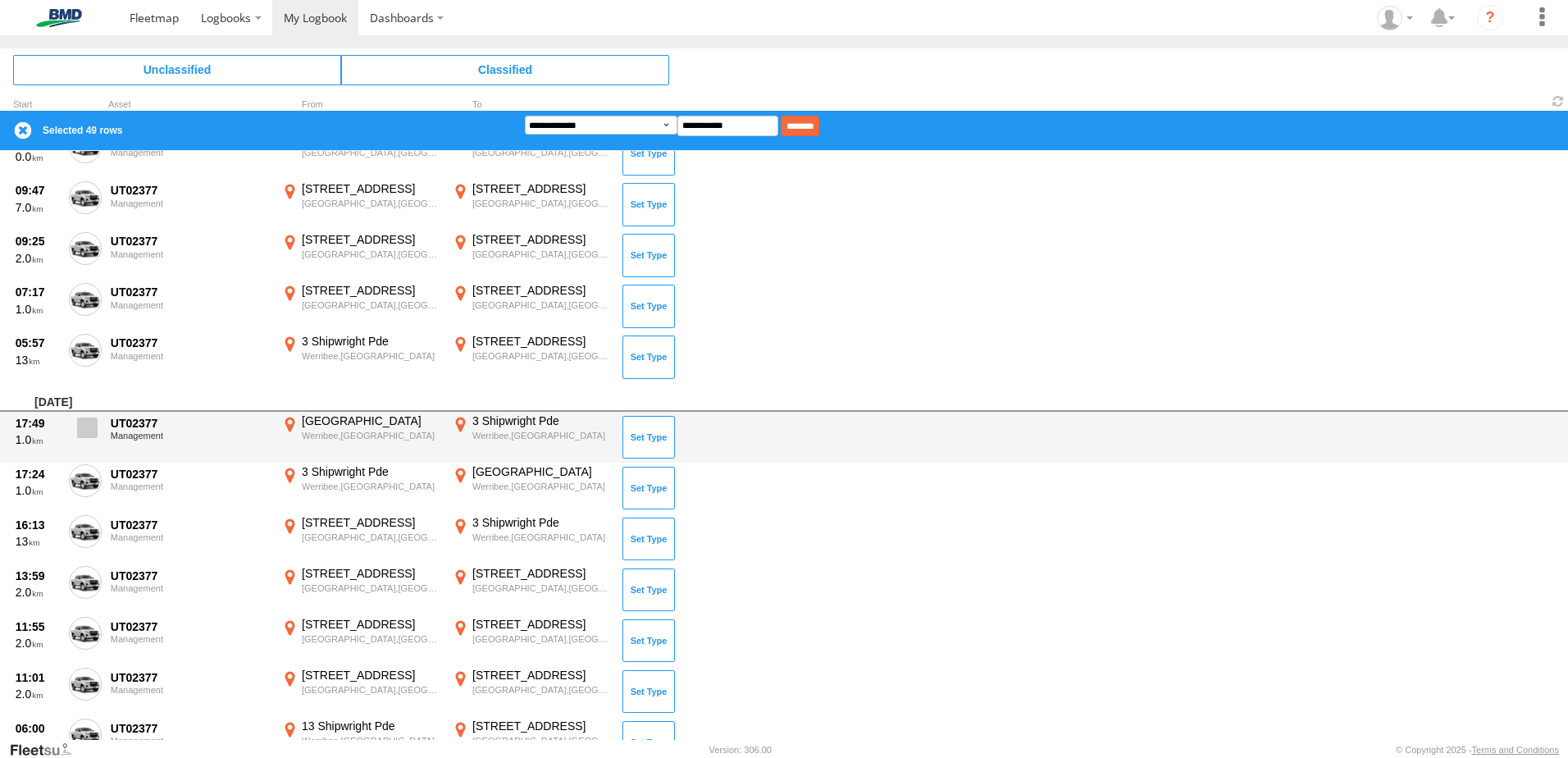
click at [94, 426] on span at bounding box center [87, 428] width 21 height 21
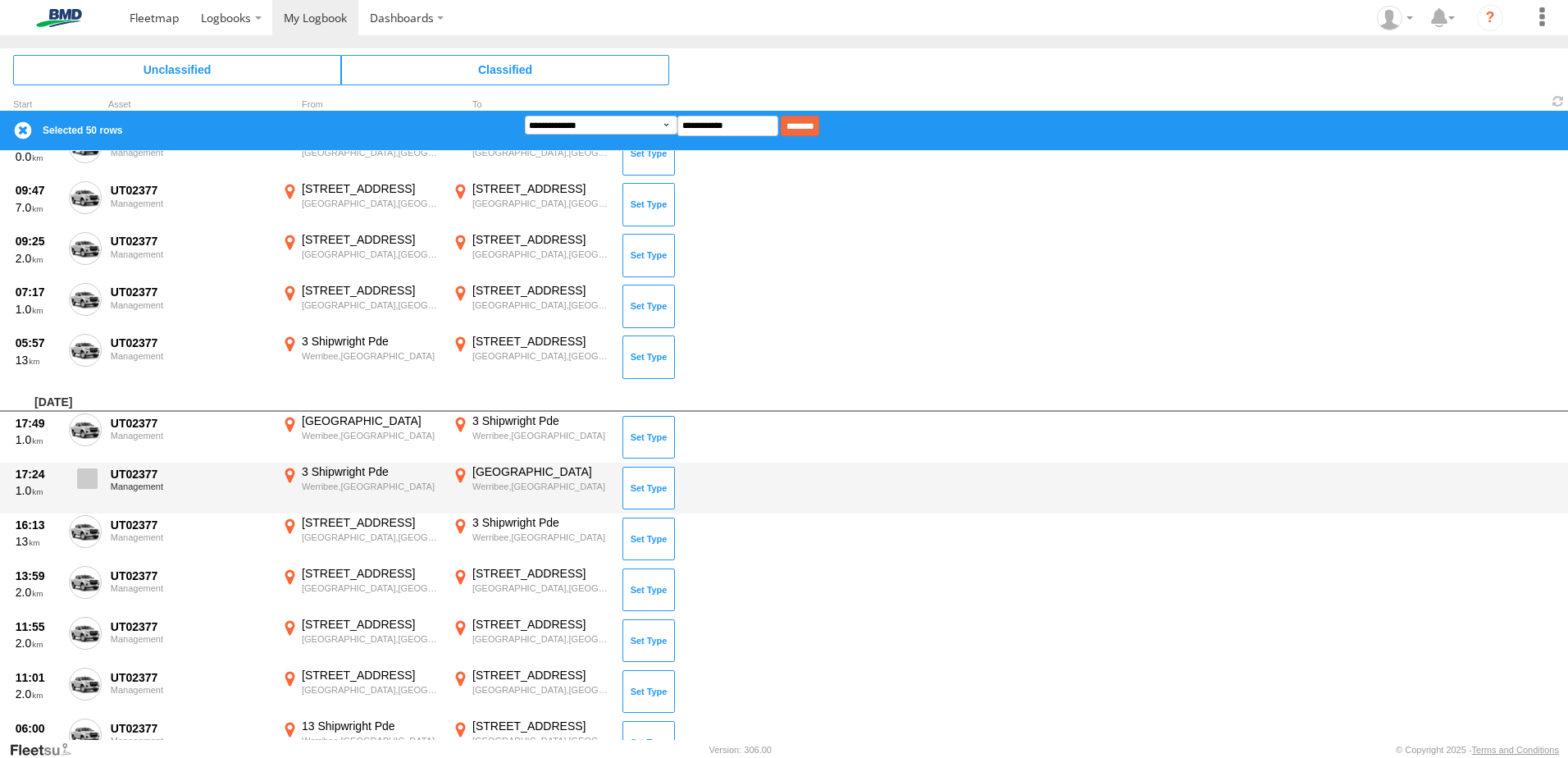
drag, startPoint x: 93, startPoint y: 471, endPoint x: 88, endPoint y: 500, distance: 29.4
click at [93, 472] on span at bounding box center [87, 479] width 21 height 21
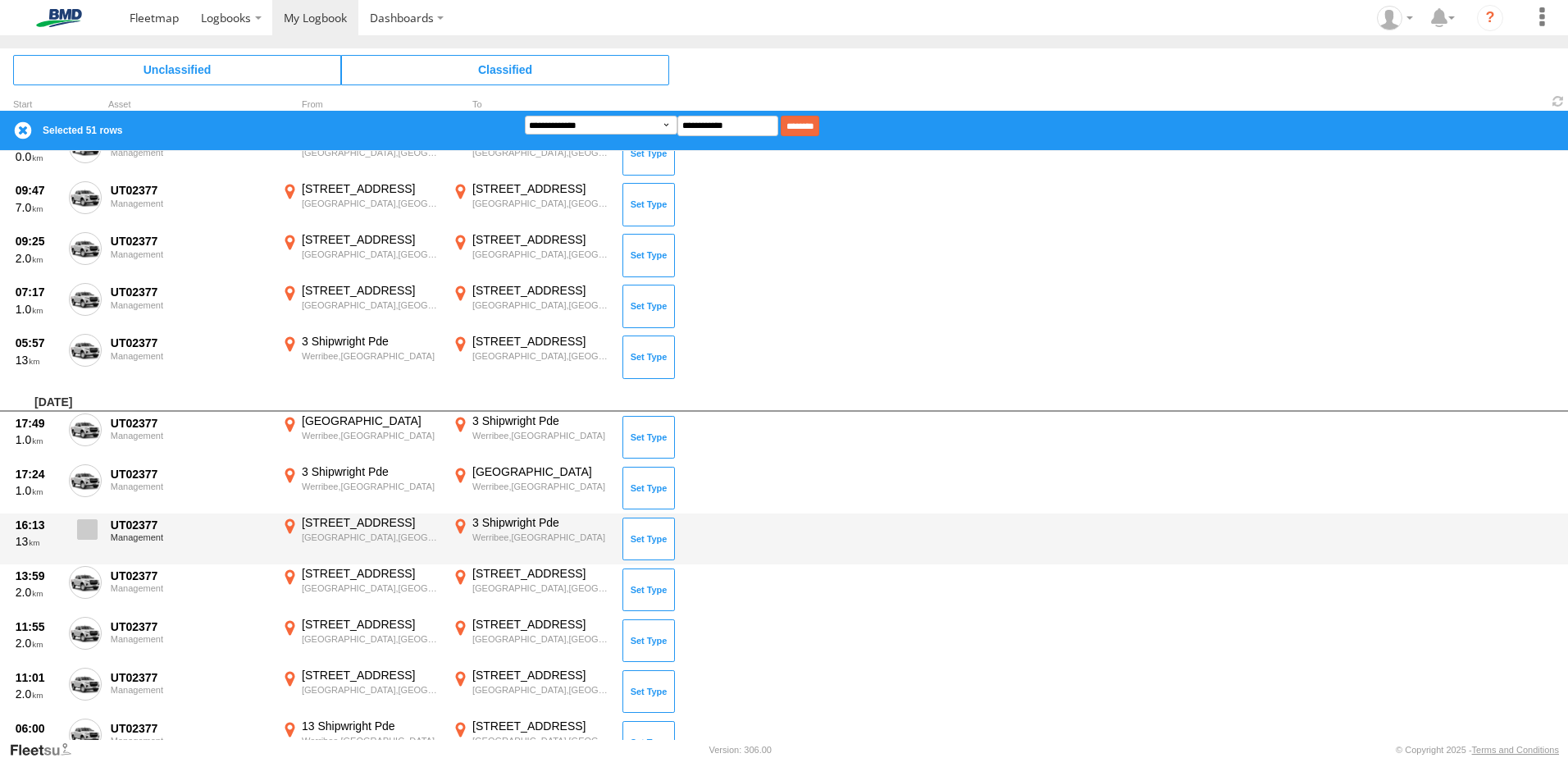
click at [94, 525] on span at bounding box center [87, 529] width 21 height 21
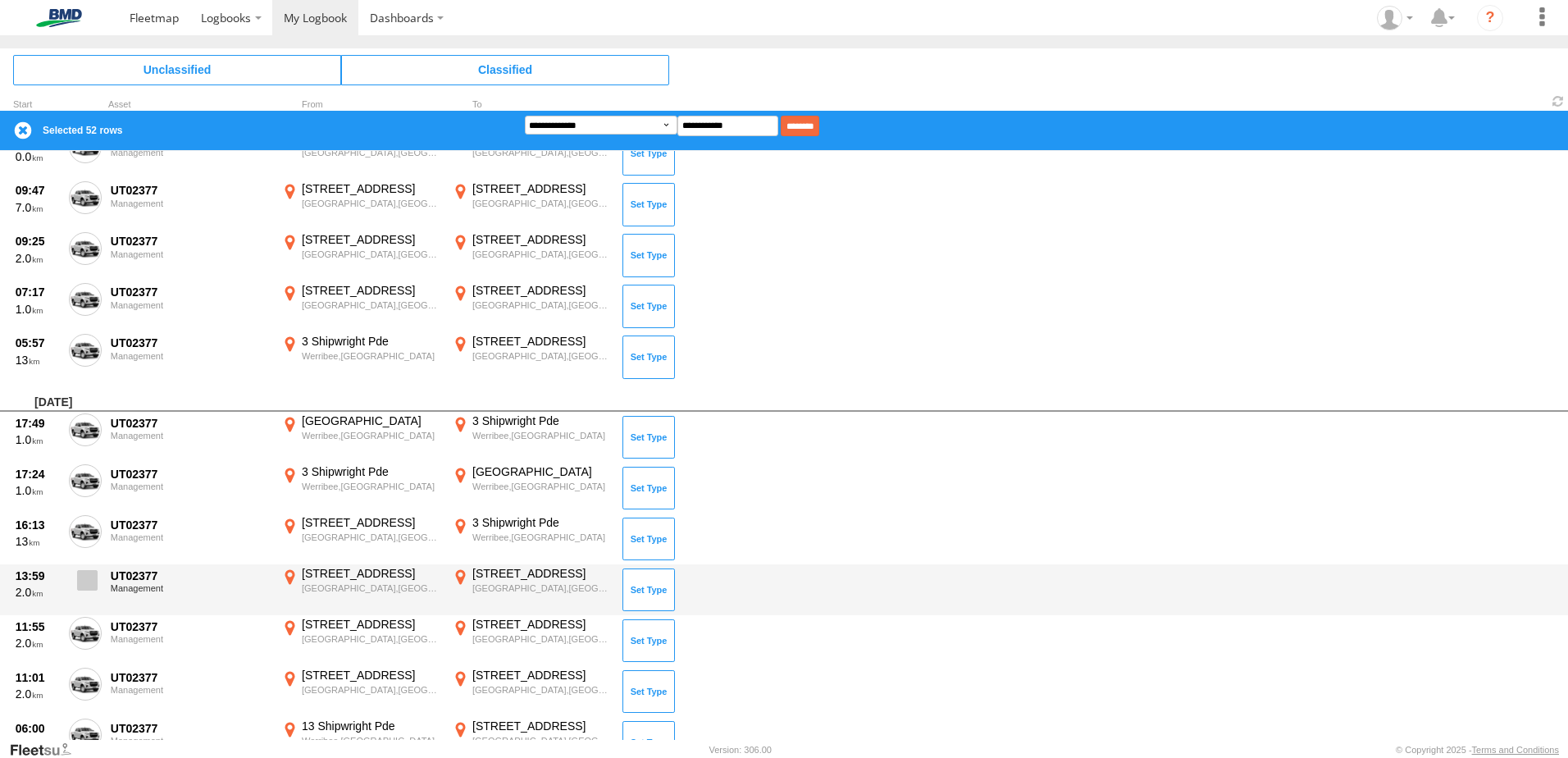
click at [91, 575] on span at bounding box center [87, 580] width 21 height 21
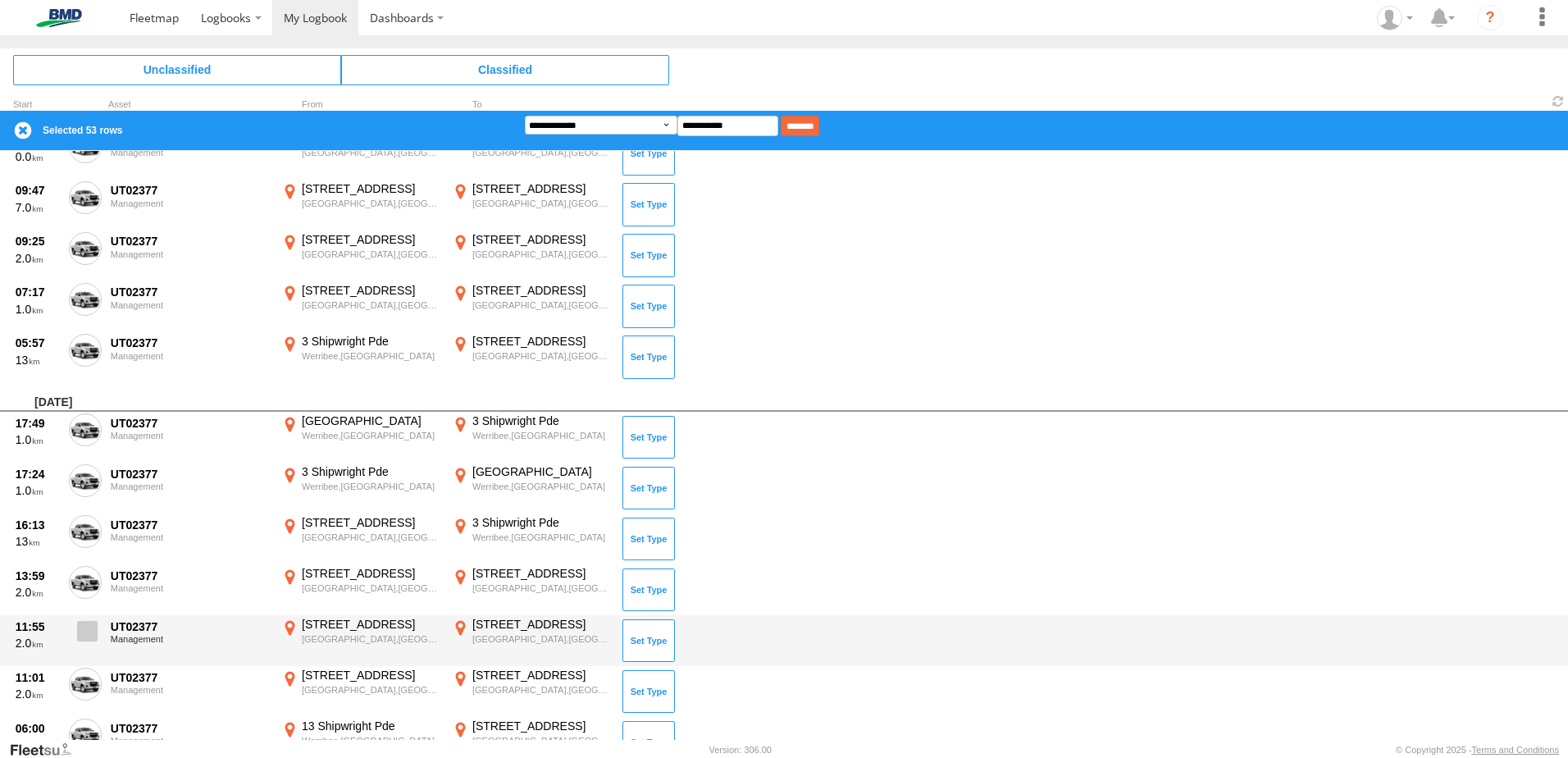
click at [91, 628] on span at bounding box center [87, 631] width 21 height 21
drag, startPoint x: 81, startPoint y: 675, endPoint x: 106, endPoint y: 653, distance: 33.3
click at [0, 0] on span at bounding box center [0, 0] width 0 height 0
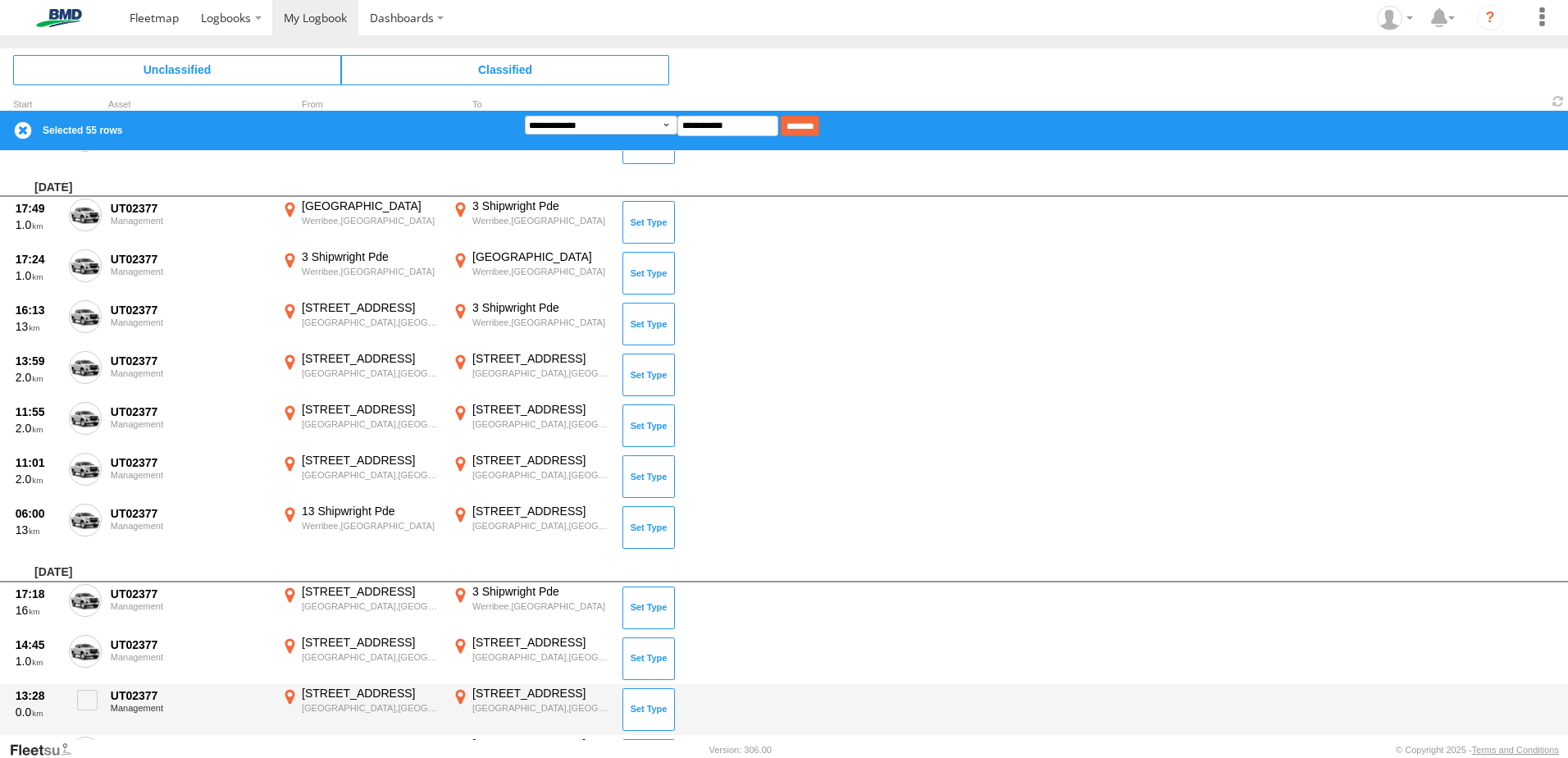
scroll to position [4236, 0]
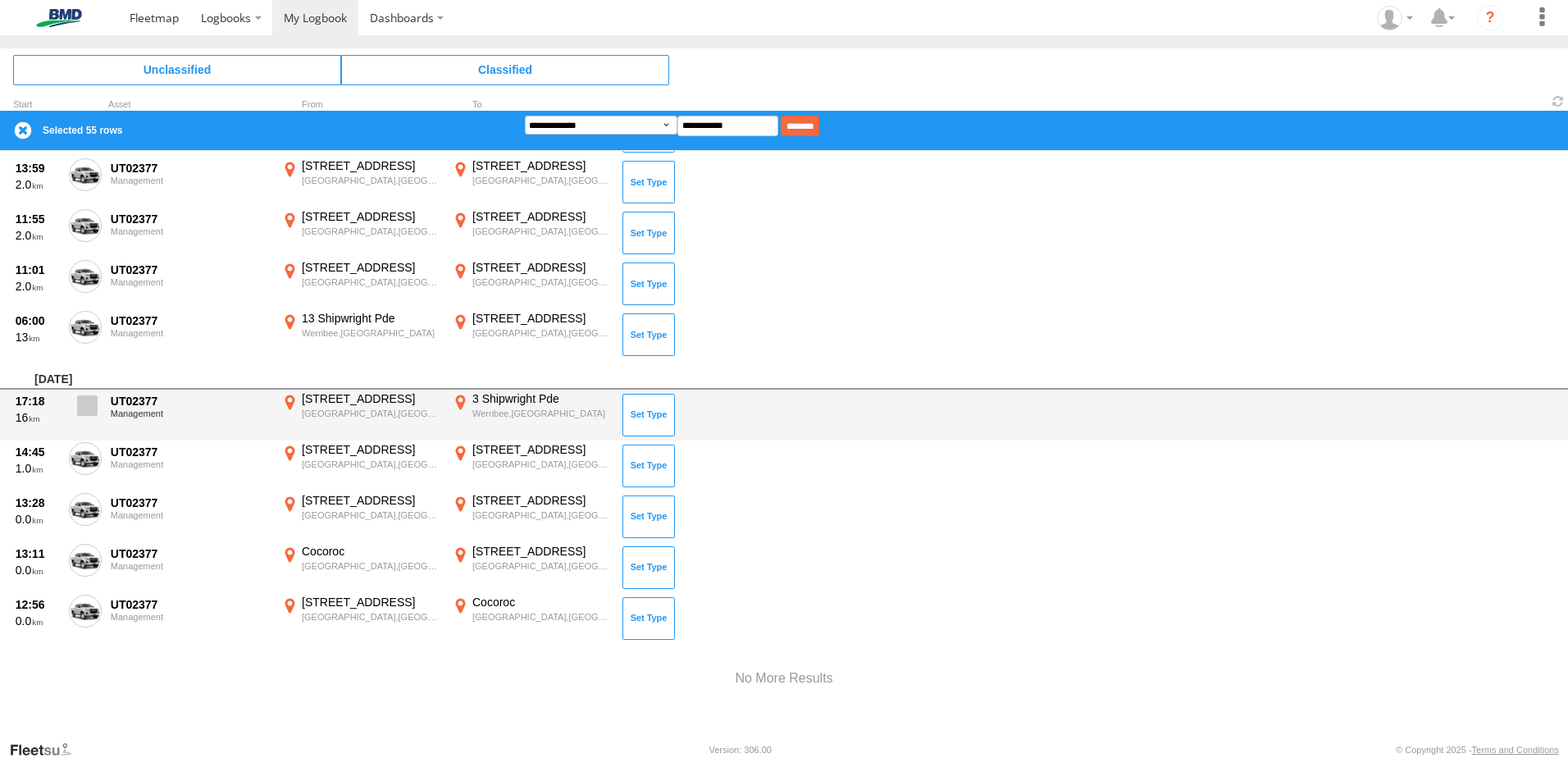
drag, startPoint x: 86, startPoint y: 410, endPoint x: 78, endPoint y: 427, distance: 18.8
click at [84, 411] on span at bounding box center [87, 405] width 21 height 21
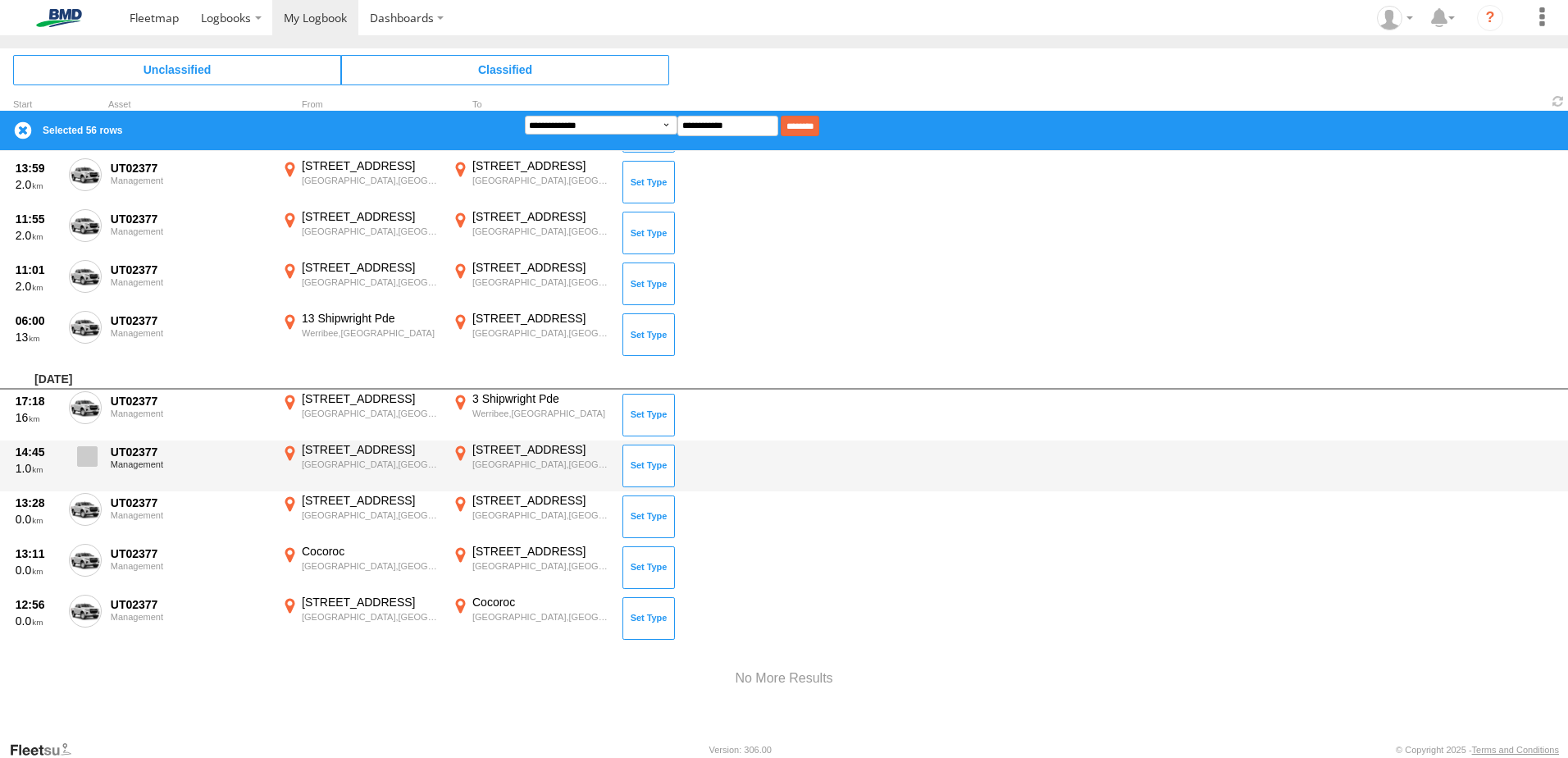
click at [86, 462] on span at bounding box center [87, 456] width 21 height 21
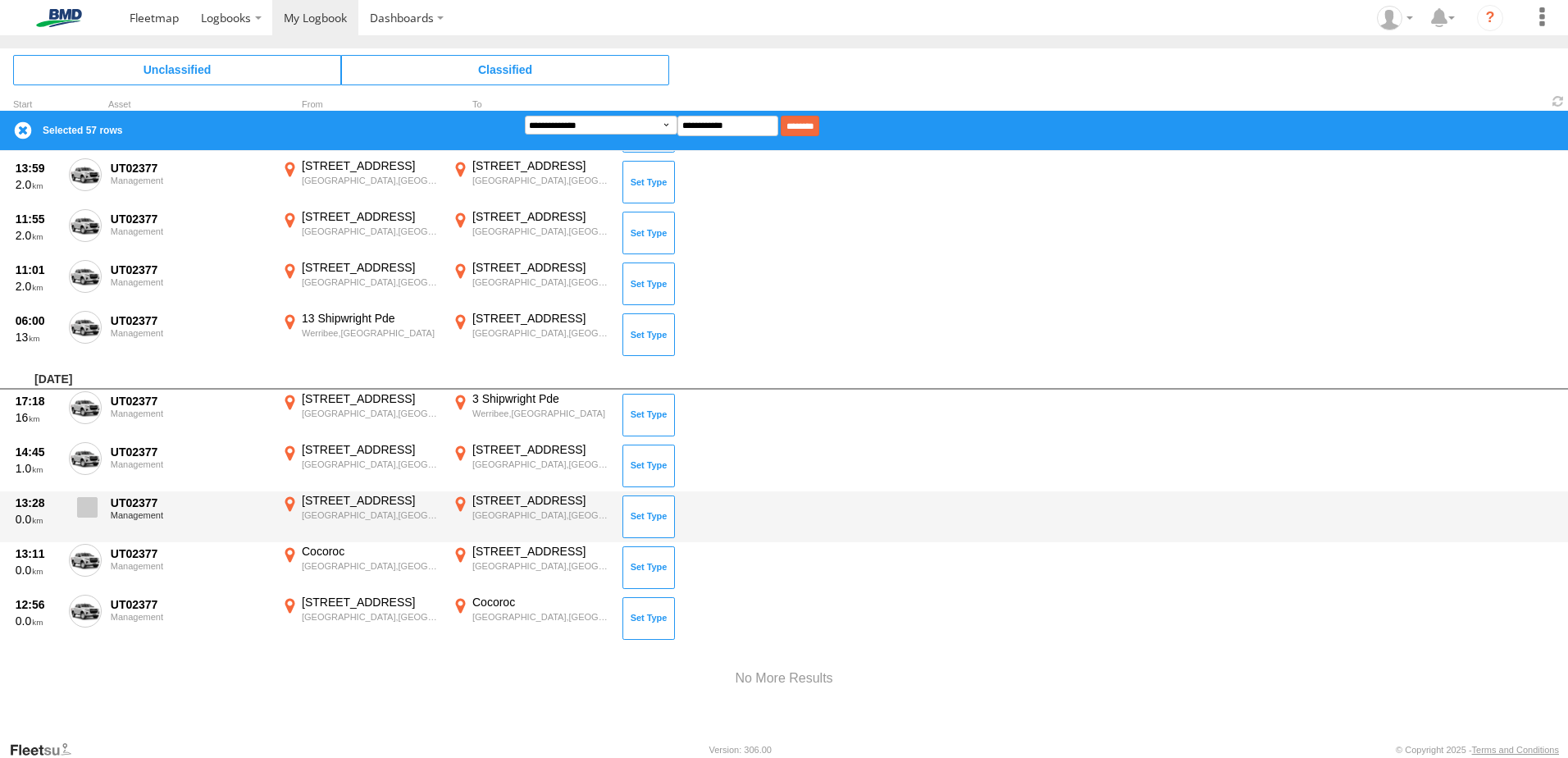
drag, startPoint x: 78, startPoint y: 493, endPoint x: 87, endPoint y: 515, distance: 23.8
click at [80, 494] on label at bounding box center [86, 512] width 33 height 38
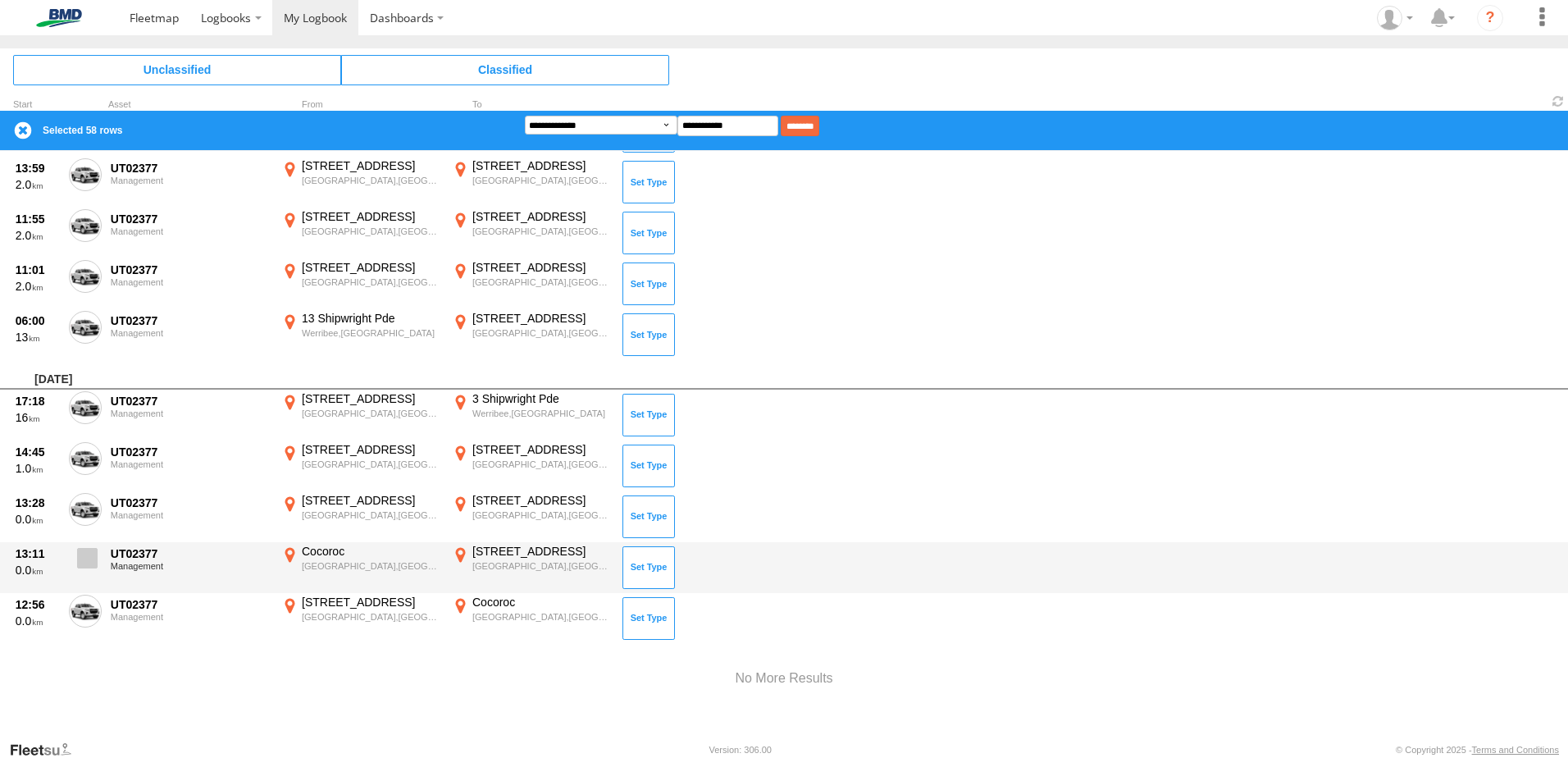
click at [94, 548] on span at bounding box center [87, 558] width 21 height 21
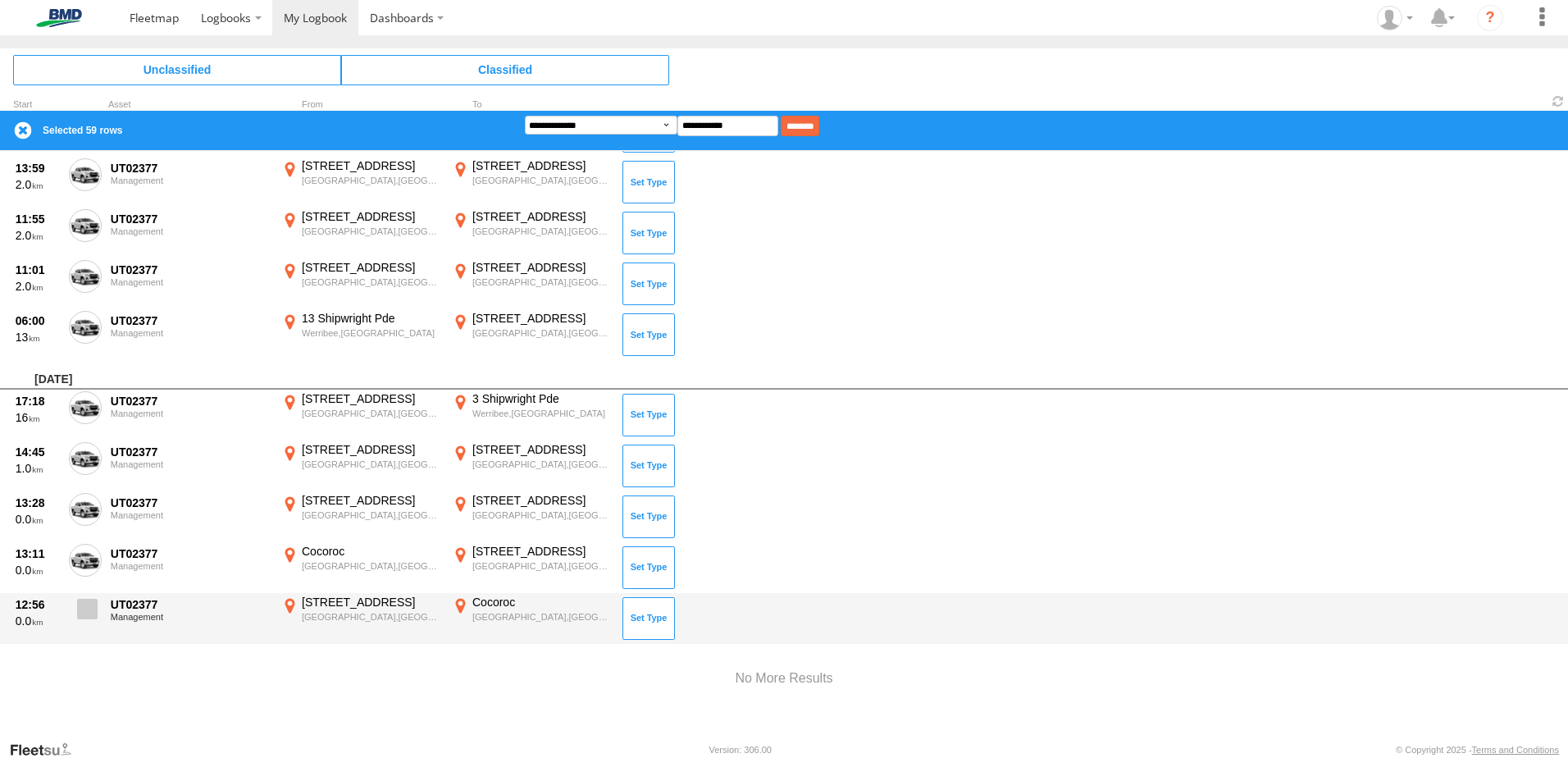
click at [87, 604] on span at bounding box center [87, 608] width 21 height 21
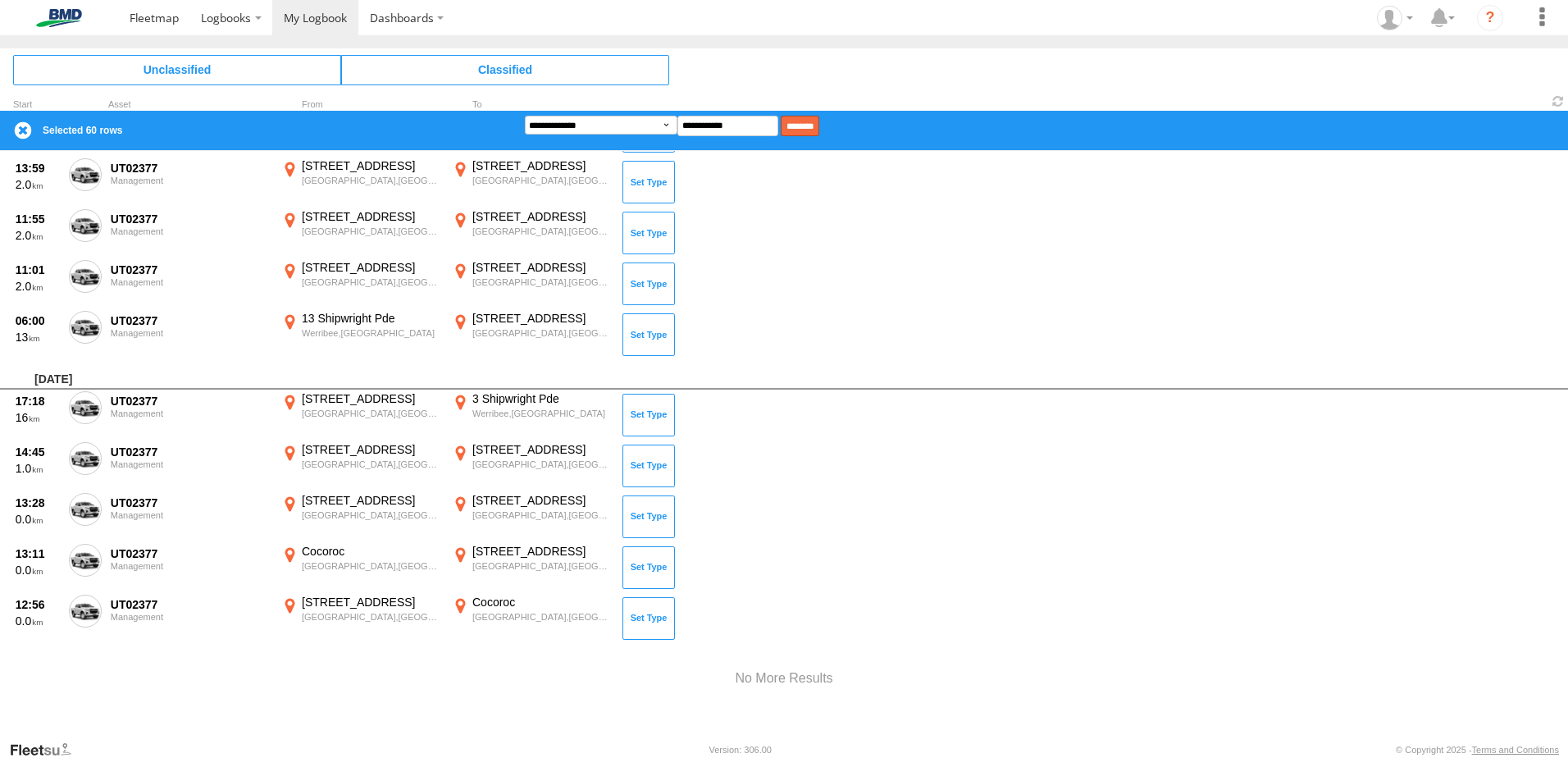
click at [516, 128] on input "********" at bounding box center [800, 126] width 39 height 21
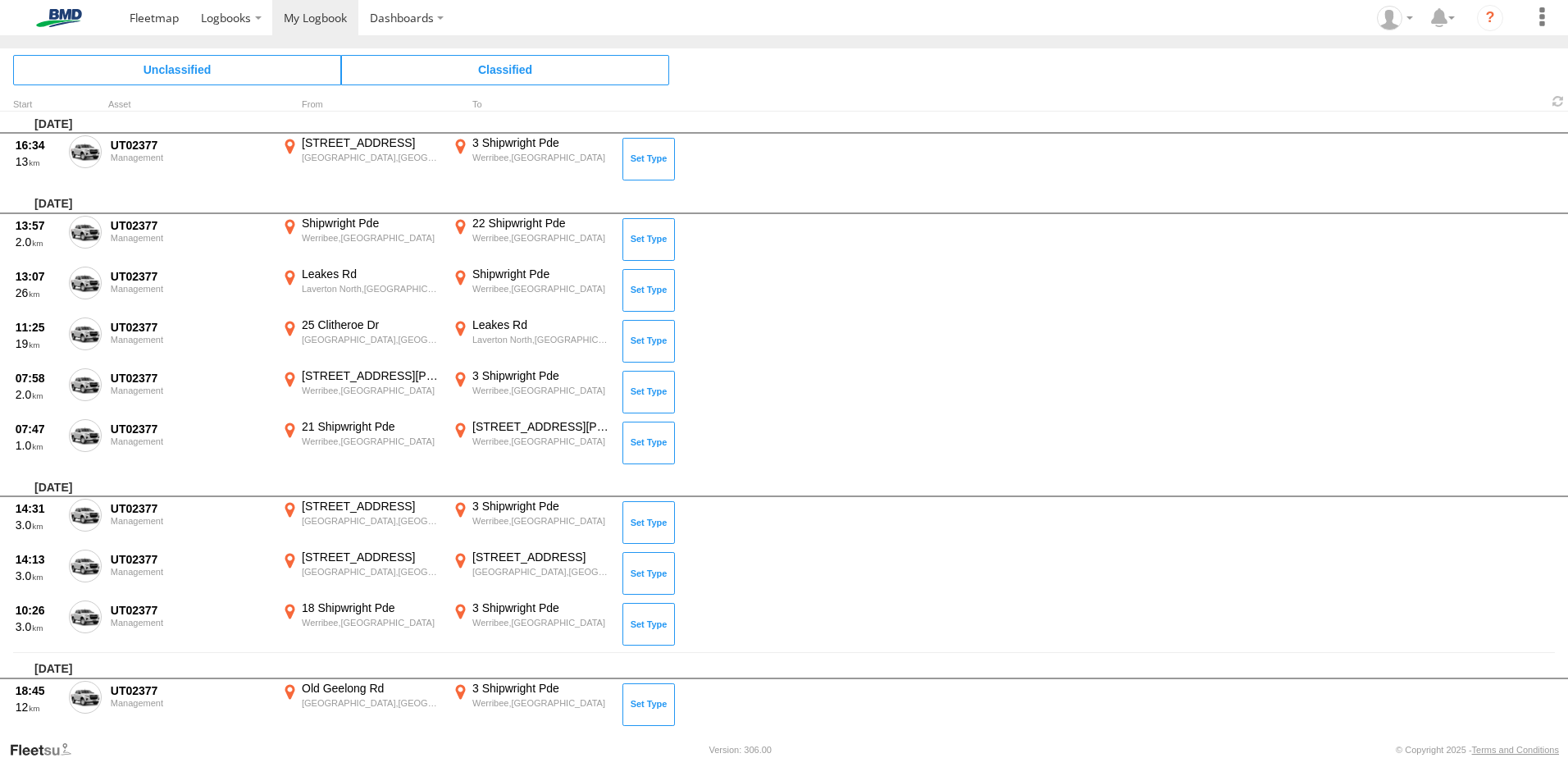
scroll to position [0, 0]
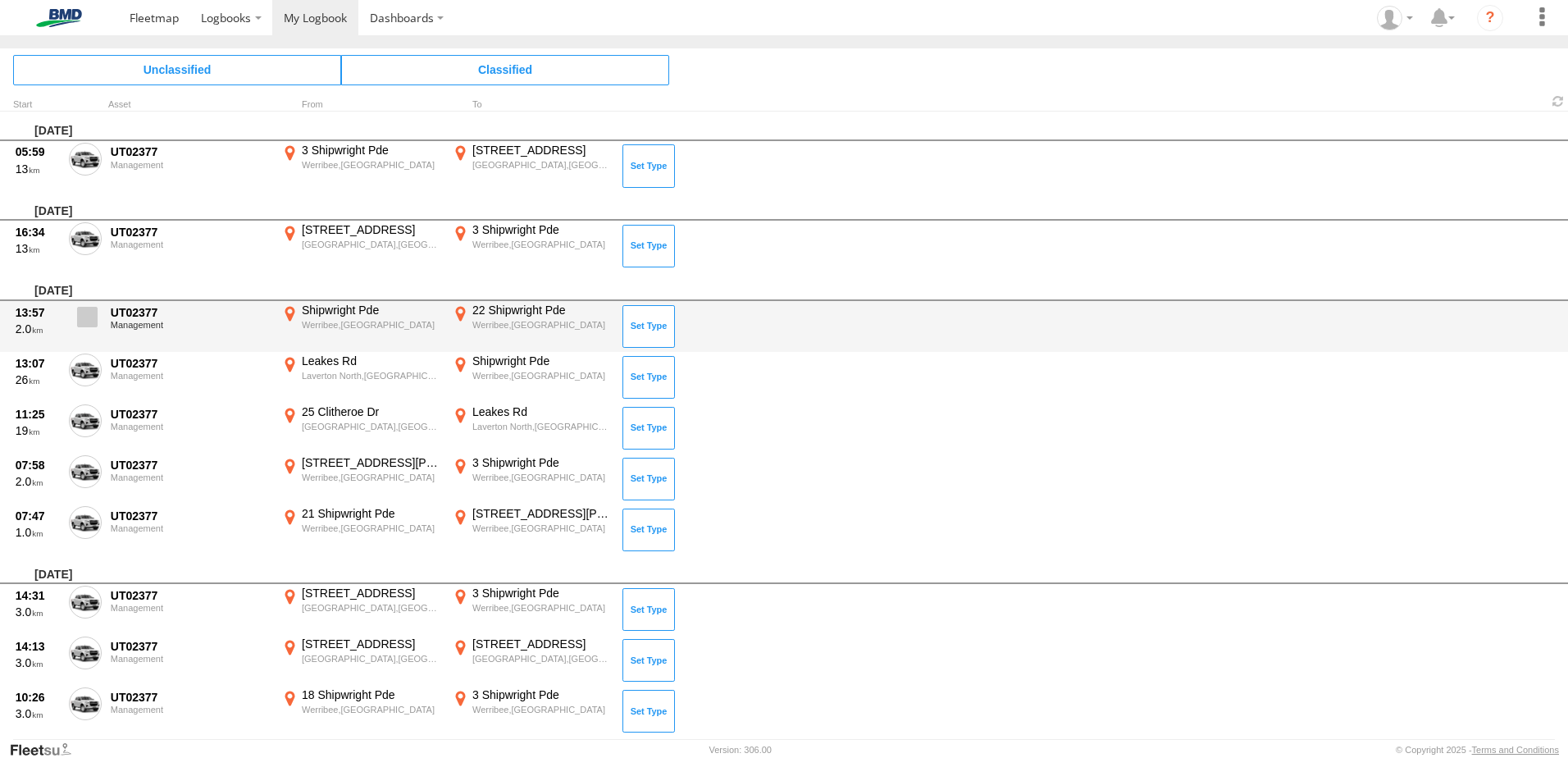
click at [91, 307] on span at bounding box center [87, 317] width 21 height 21
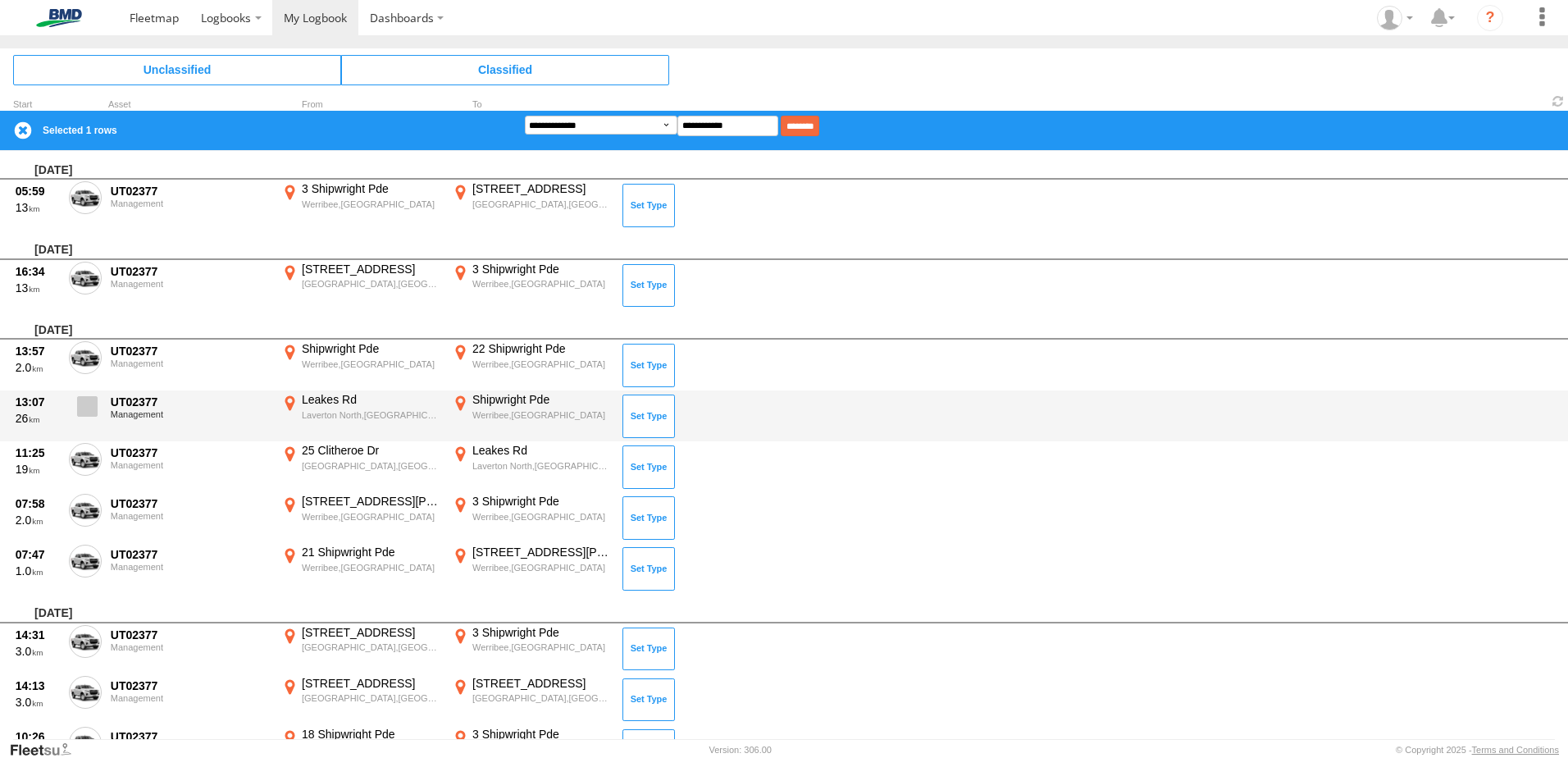
click at [87, 407] on span at bounding box center [87, 406] width 21 height 21
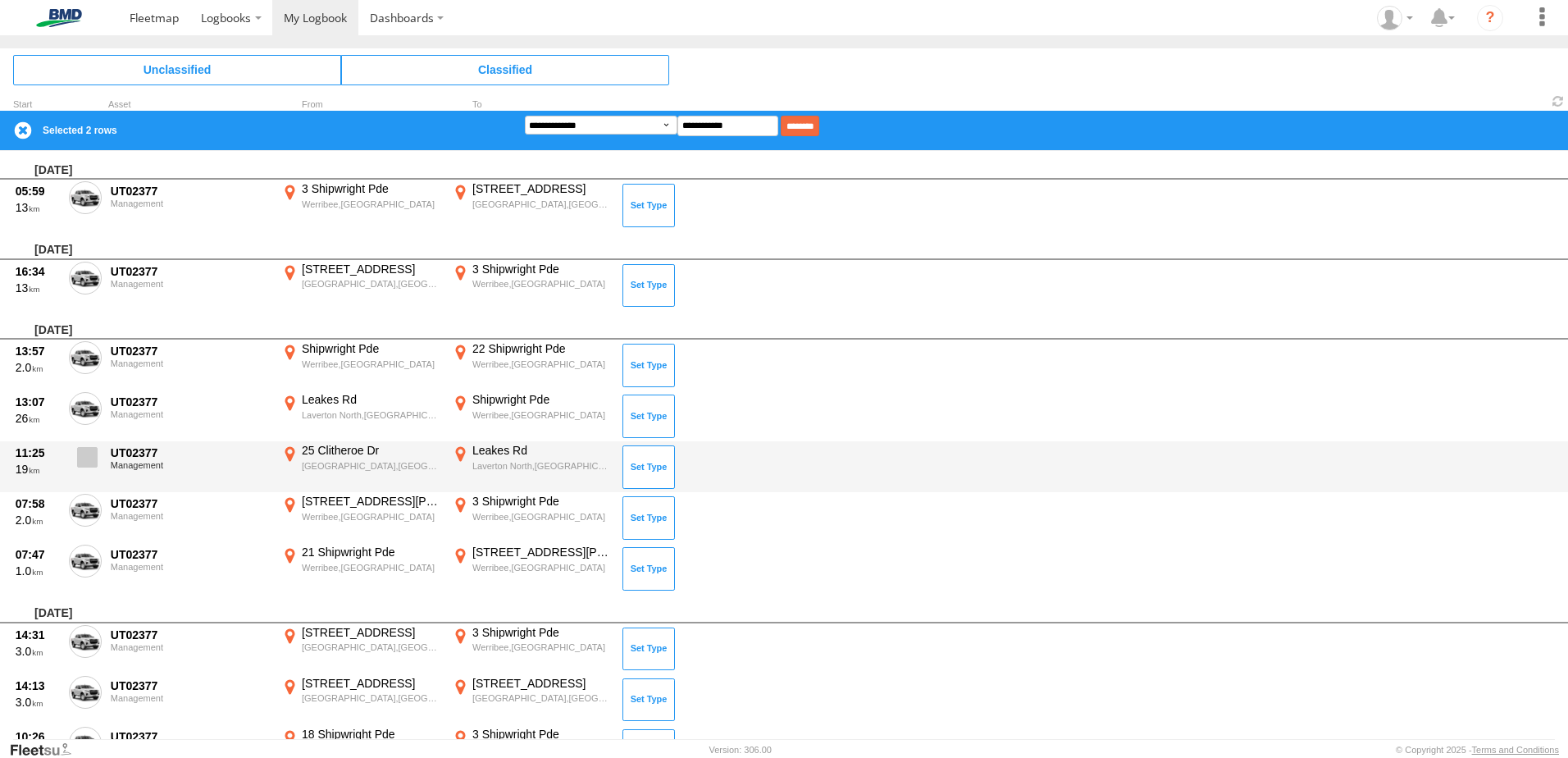
click at [89, 459] on span at bounding box center [87, 457] width 21 height 21
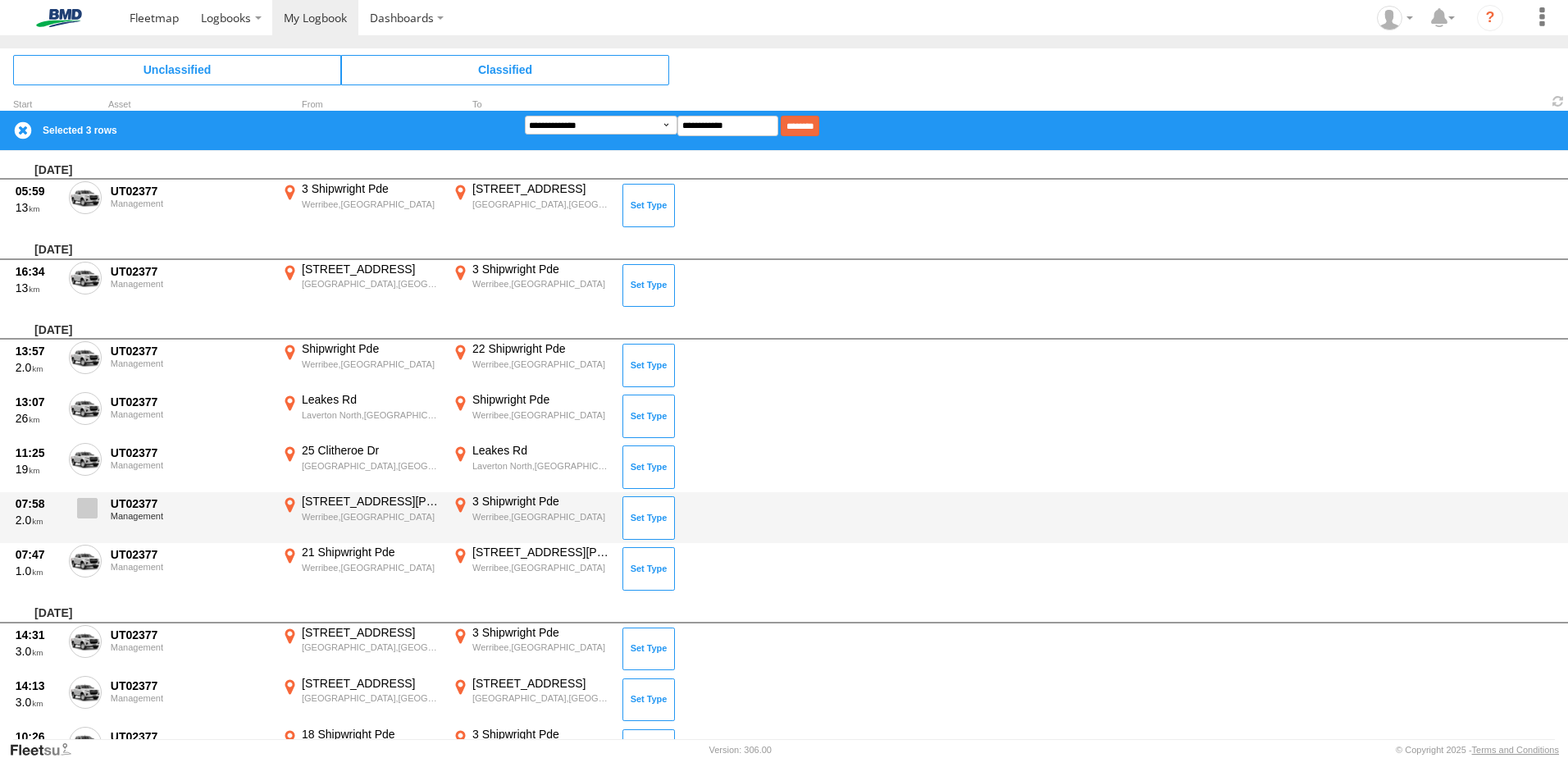
click at [86, 504] on span at bounding box center [87, 508] width 21 height 21
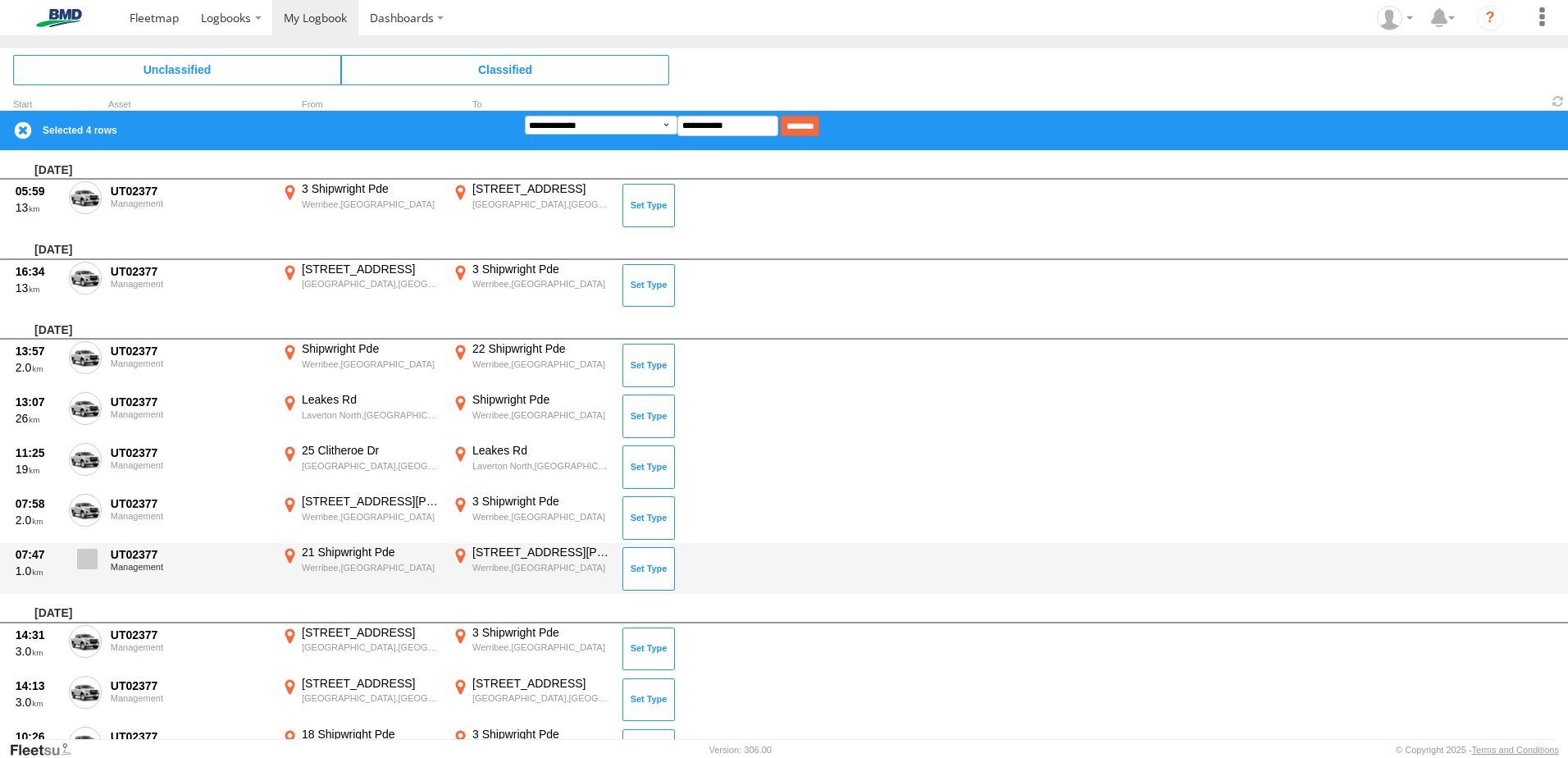
click at [88, 564] on span at bounding box center [87, 559] width 21 height 21
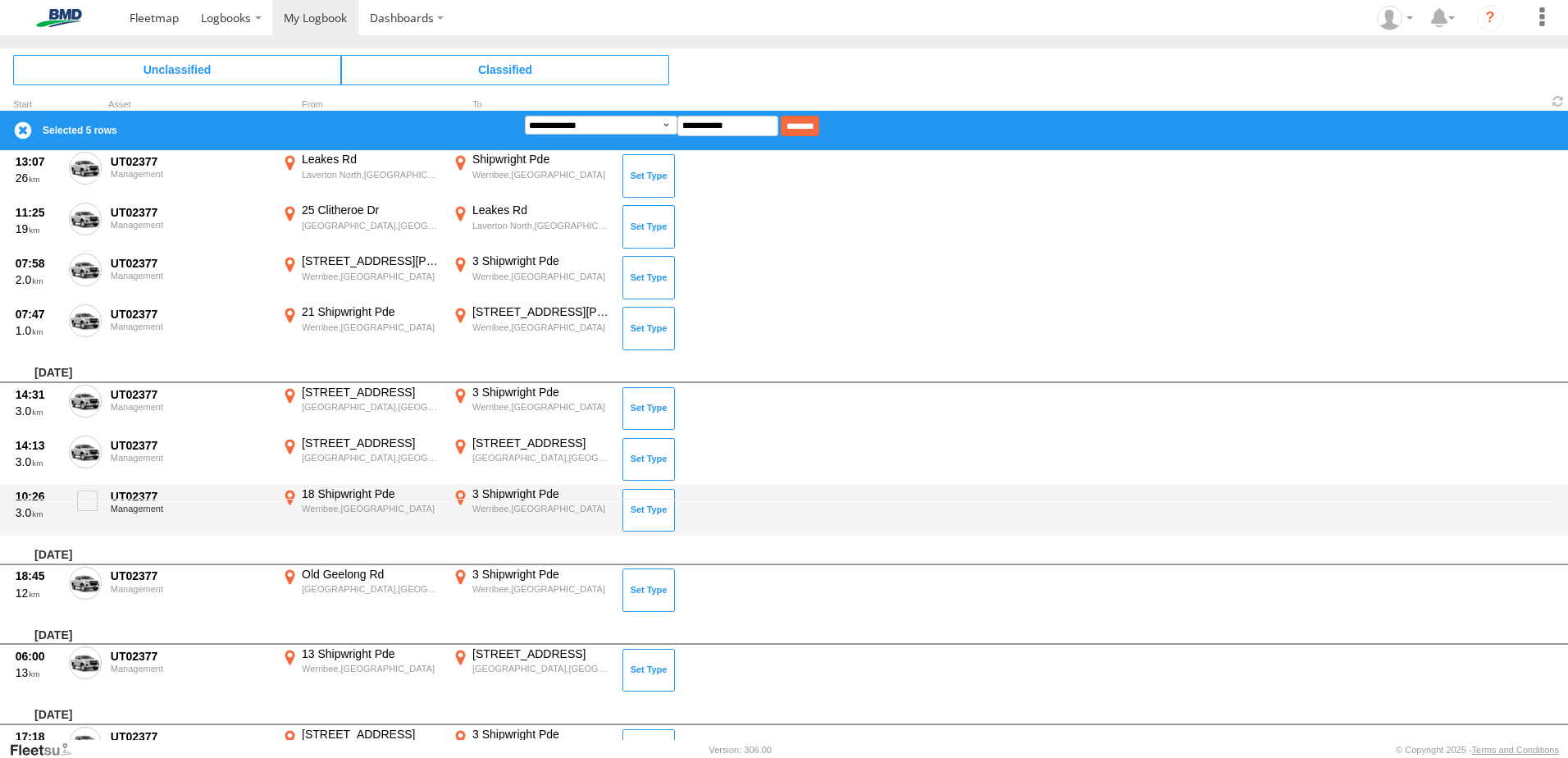
scroll to position [246, 0]
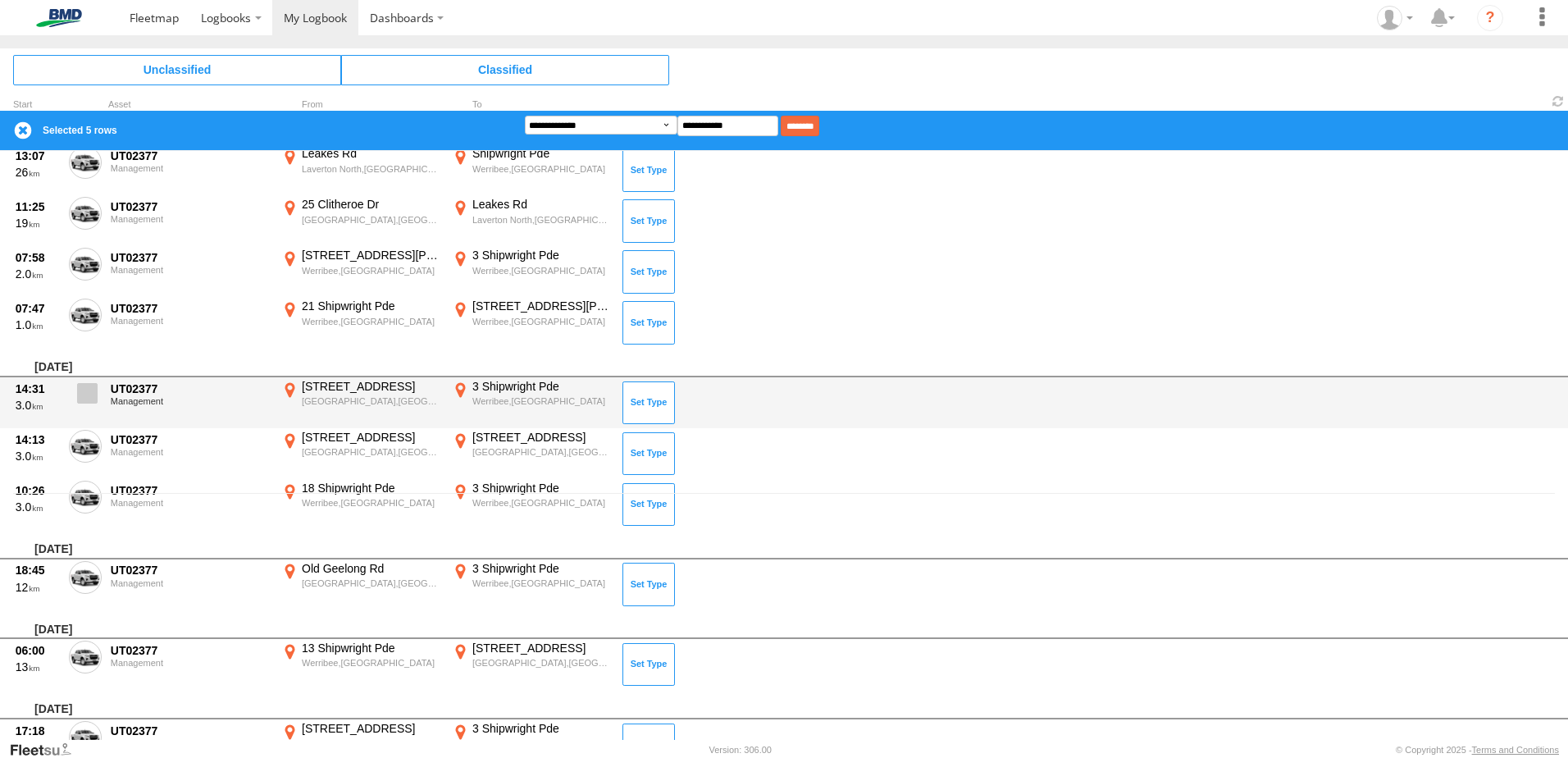
click at [89, 385] on span at bounding box center [87, 393] width 21 height 21
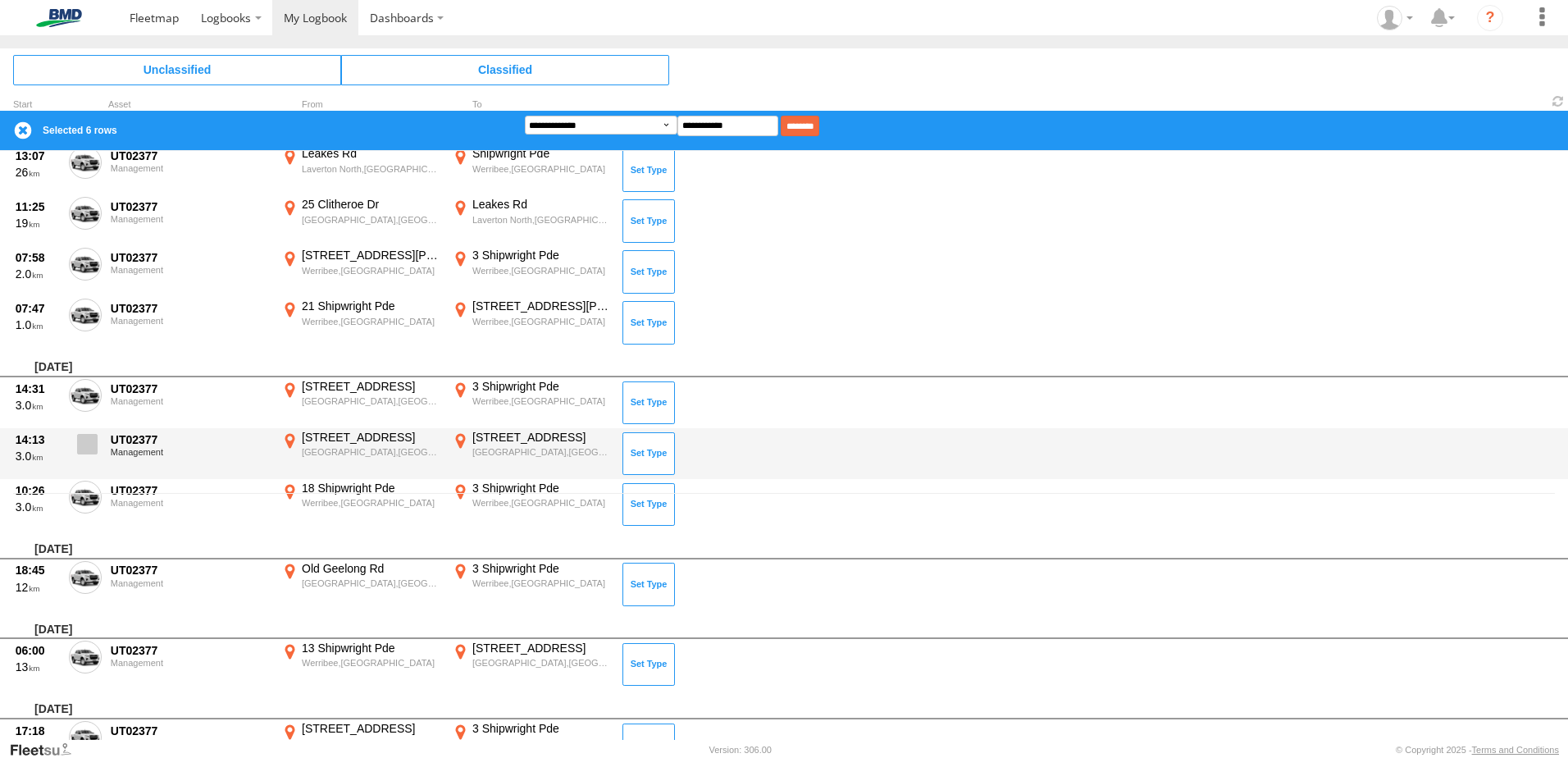
click at [89, 445] on span at bounding box center [87, 444] width 21 height 21
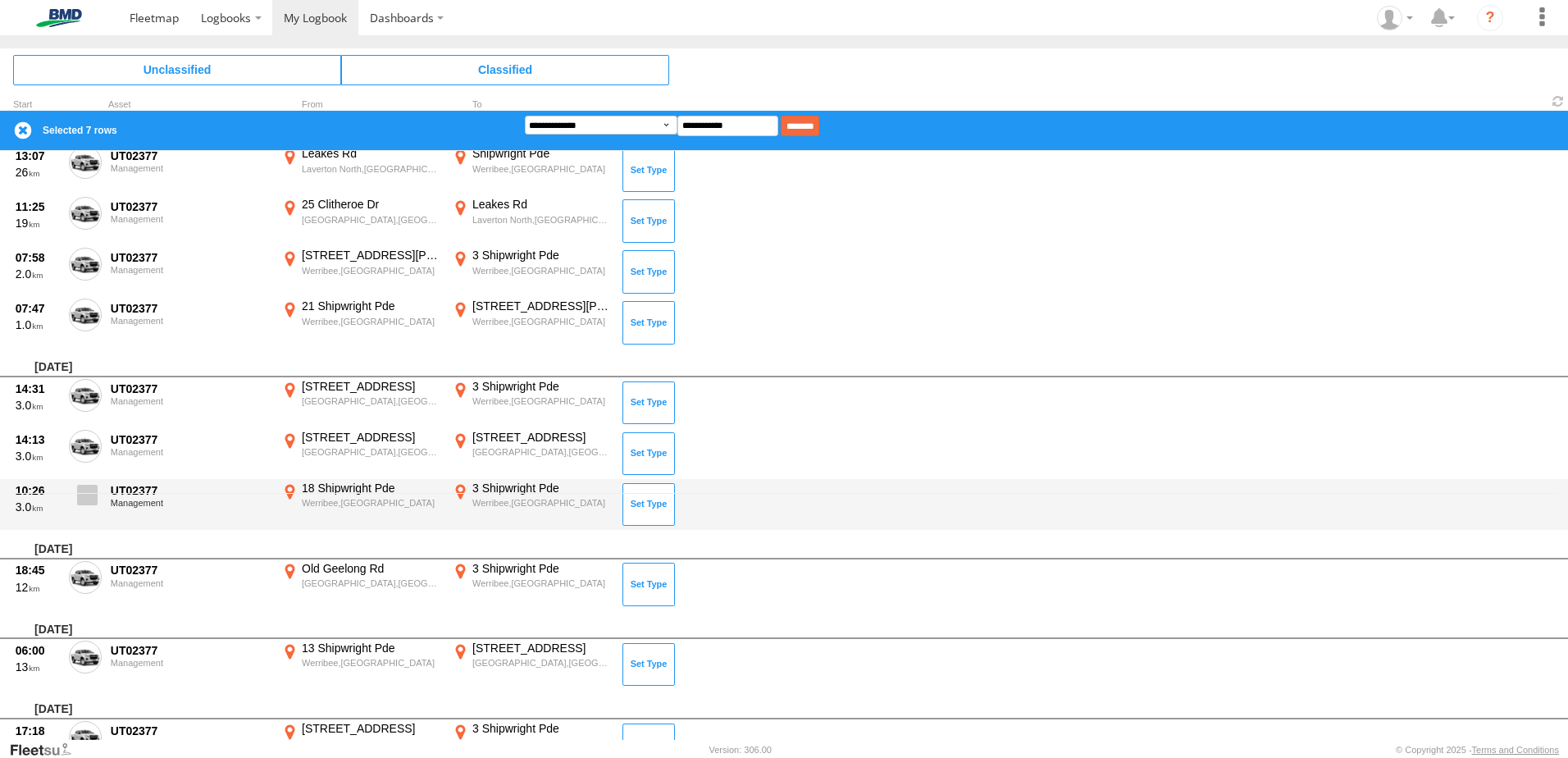
click at [87, 494] on span at bounding box center [87, 495] width 21 height 21
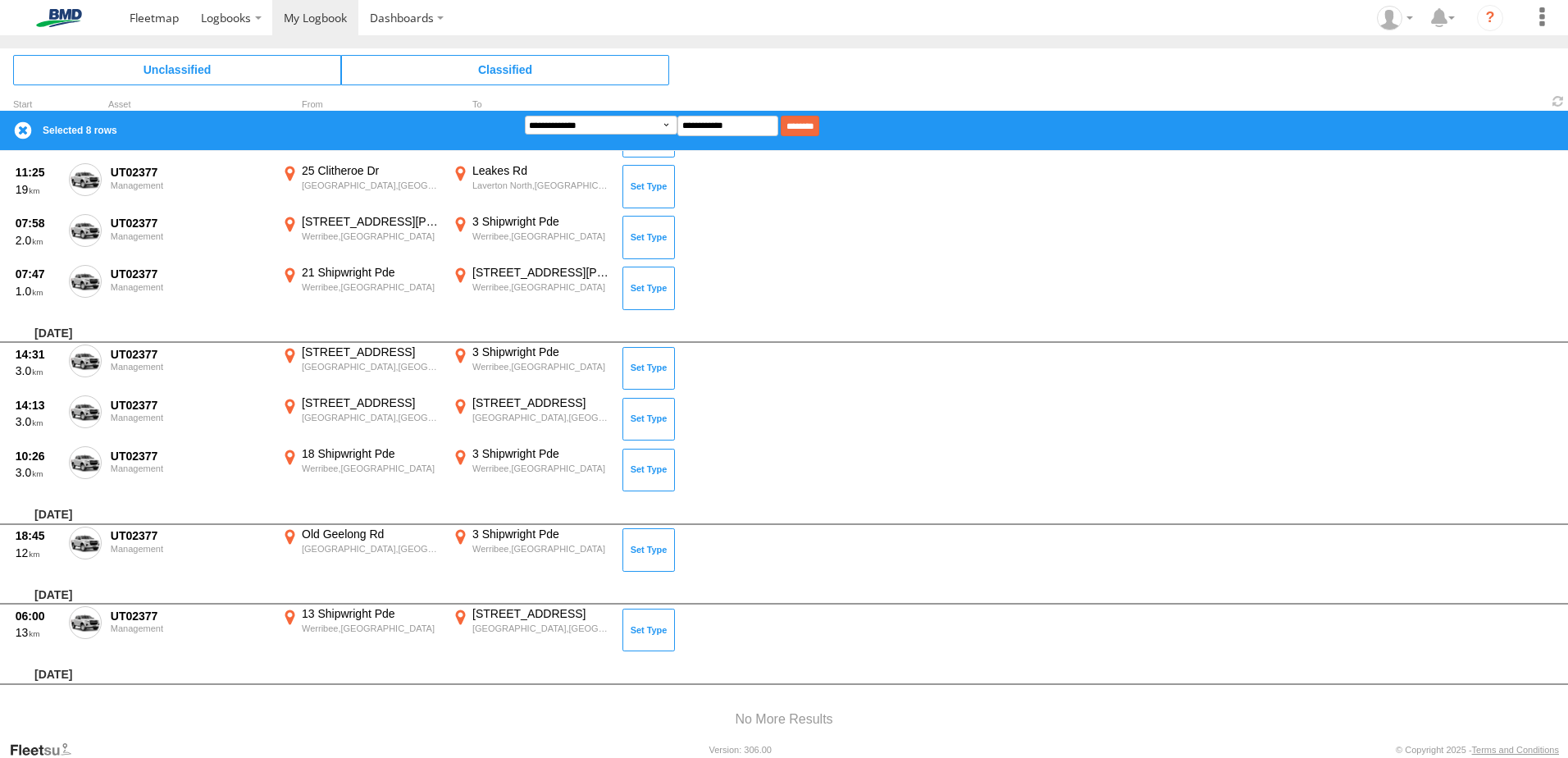
scroll to position [1148, 0]
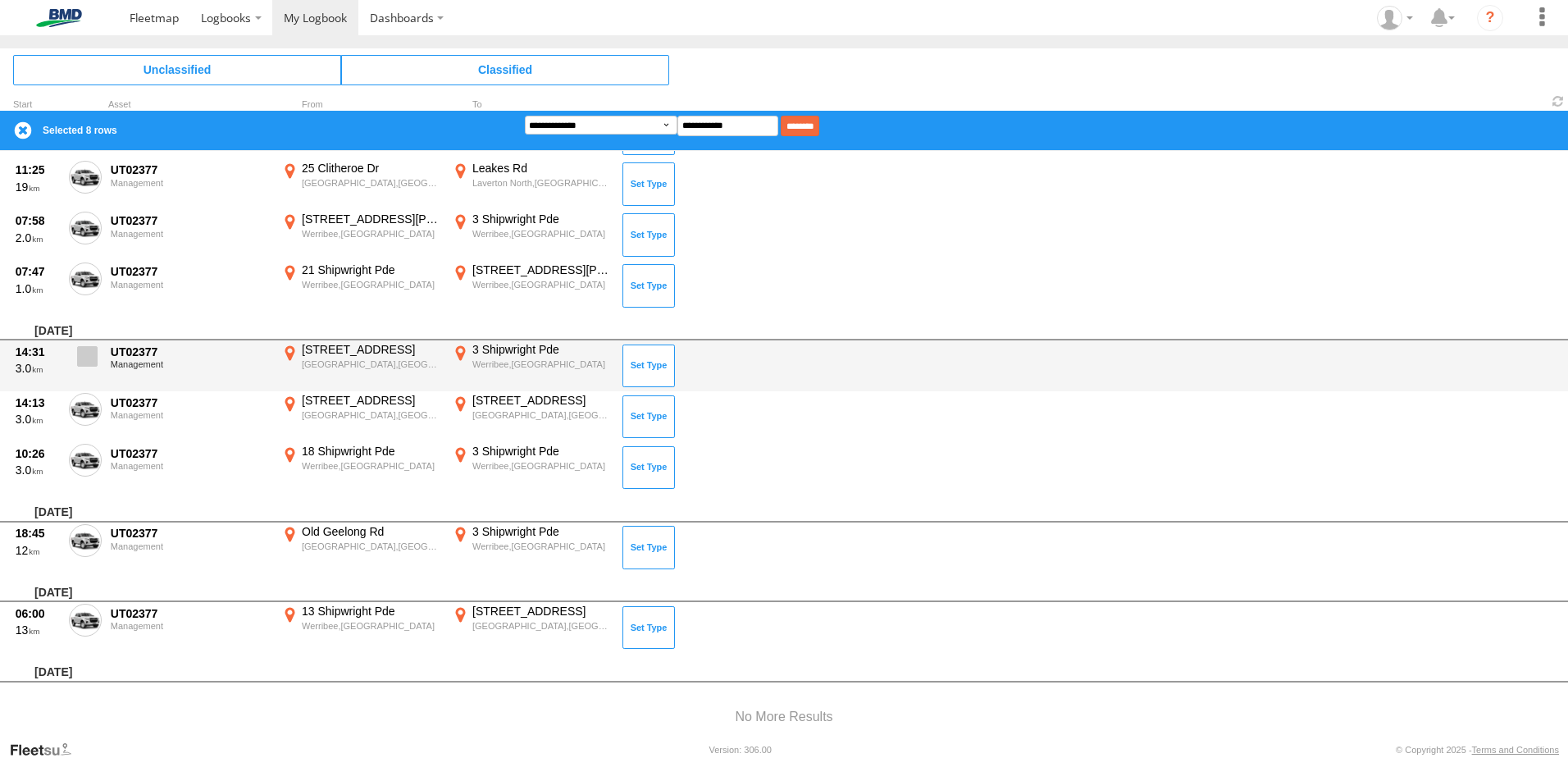
click at [97, 349] on span at bounding box center [87, 356] width 21 height 21
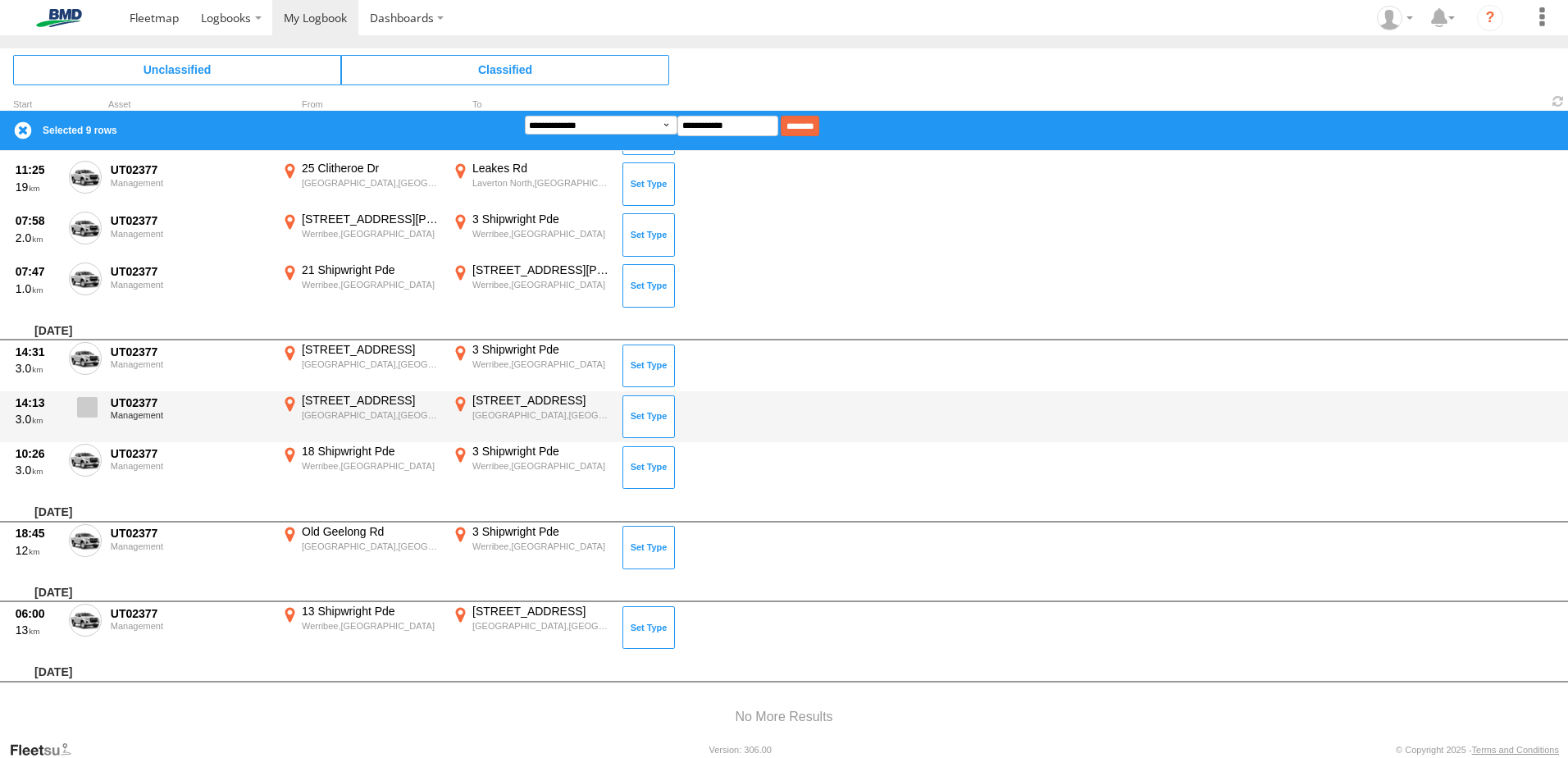
click at [83, 404] on span at bounding box center [87, 407] width 21 height 21
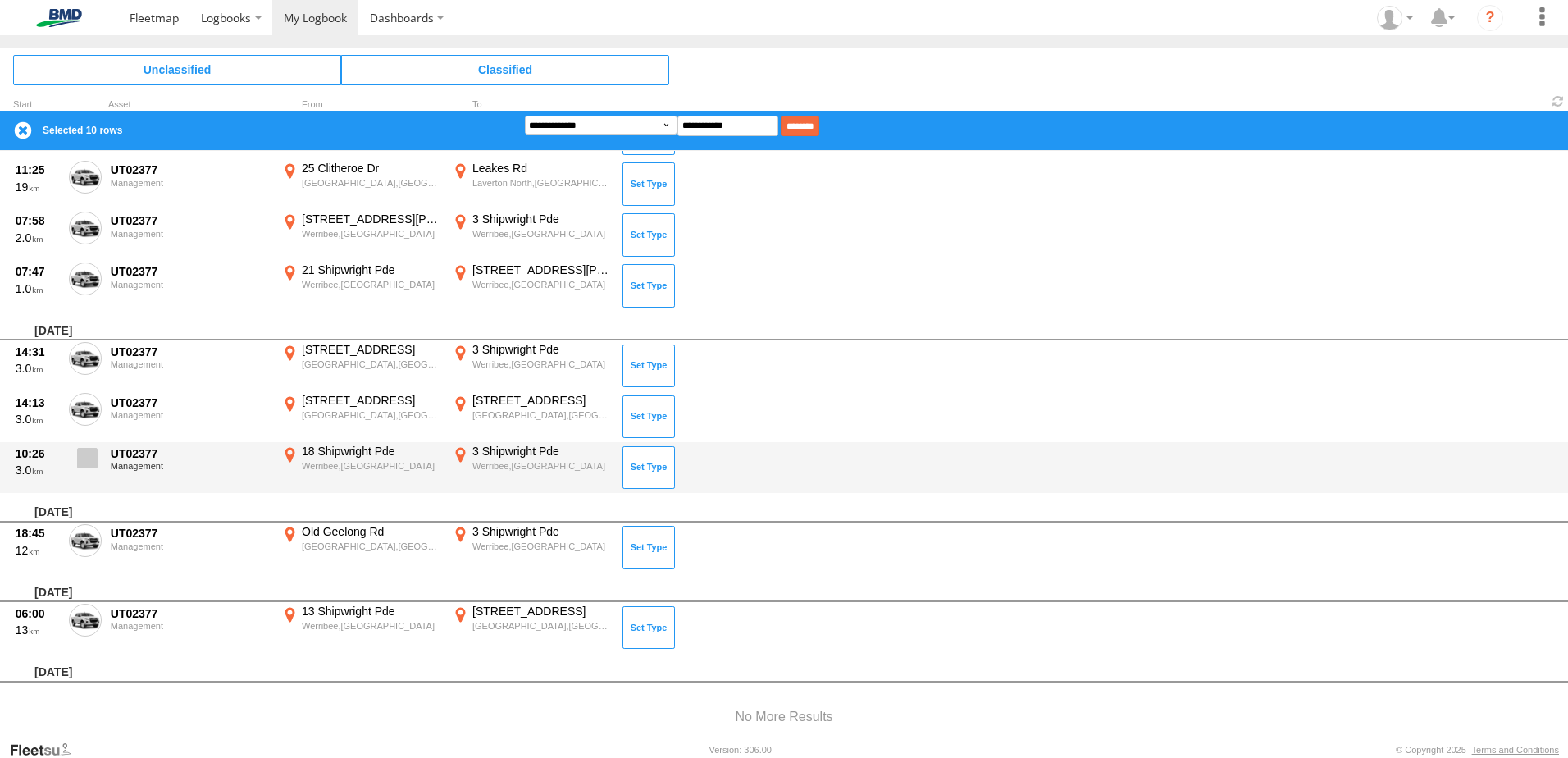
click at [91, 465] on span at bounding box center [87, 458] width 21 height 21
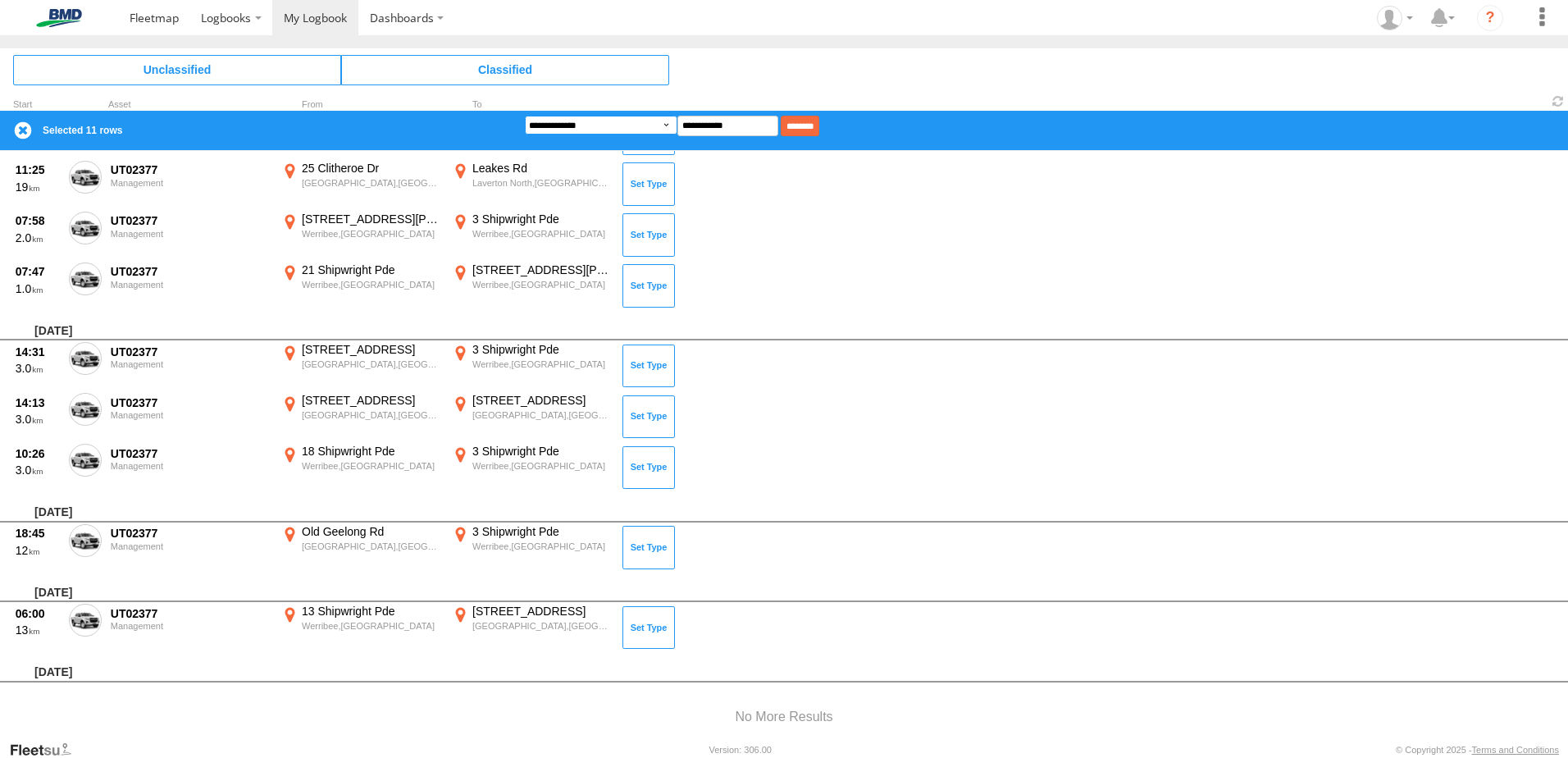
click at [516, 125] on select "**********" at bounding box center [601, 125] width 152 height 19
select select "**"
click at [516, 116] on select "**********" at bounding box center [601, 125] width 152 height 19
click at [516, 123] on input "********" at bounding box center [800, 126] width 39 height 21
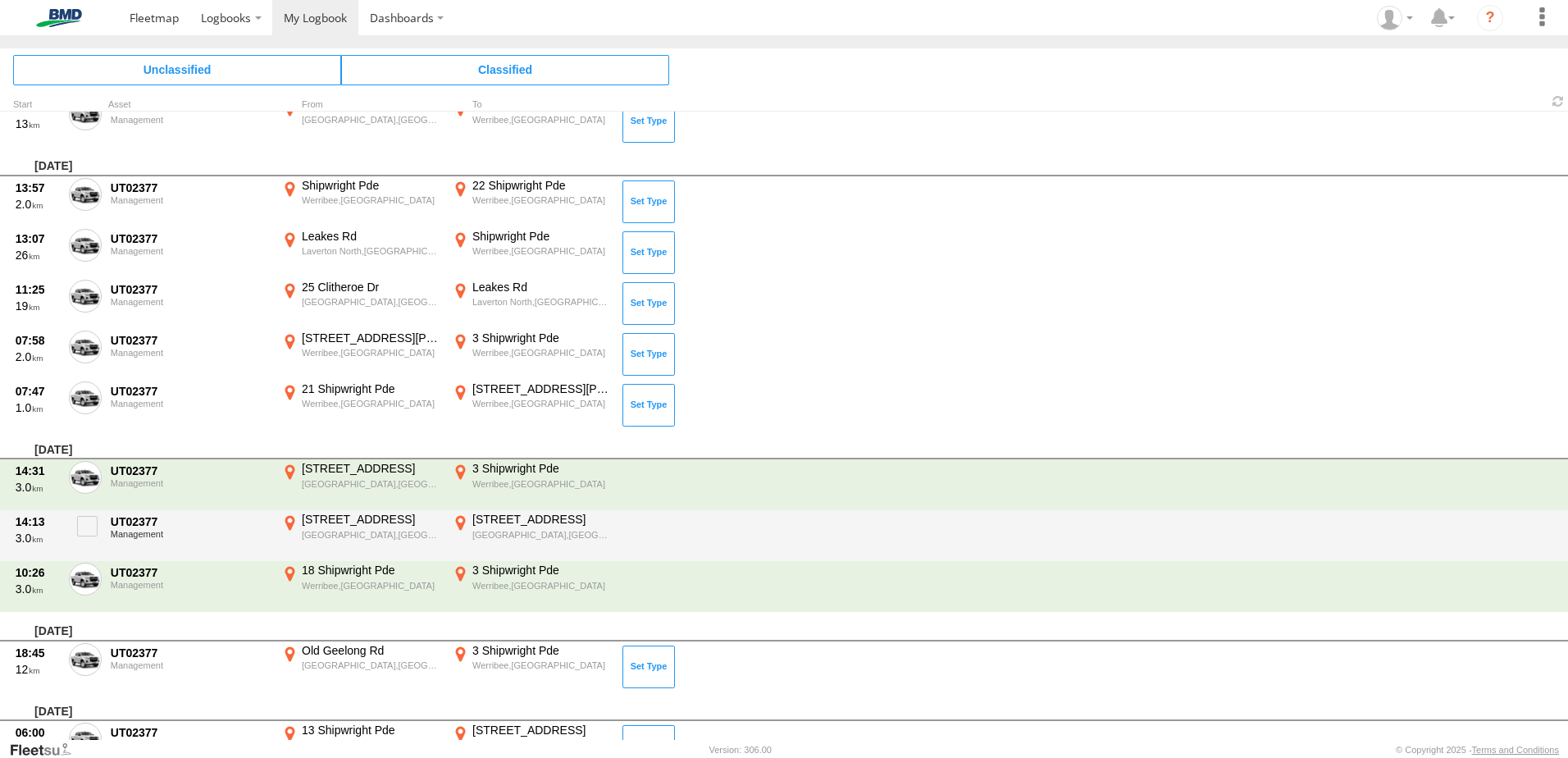
scroll to position [819, 0]
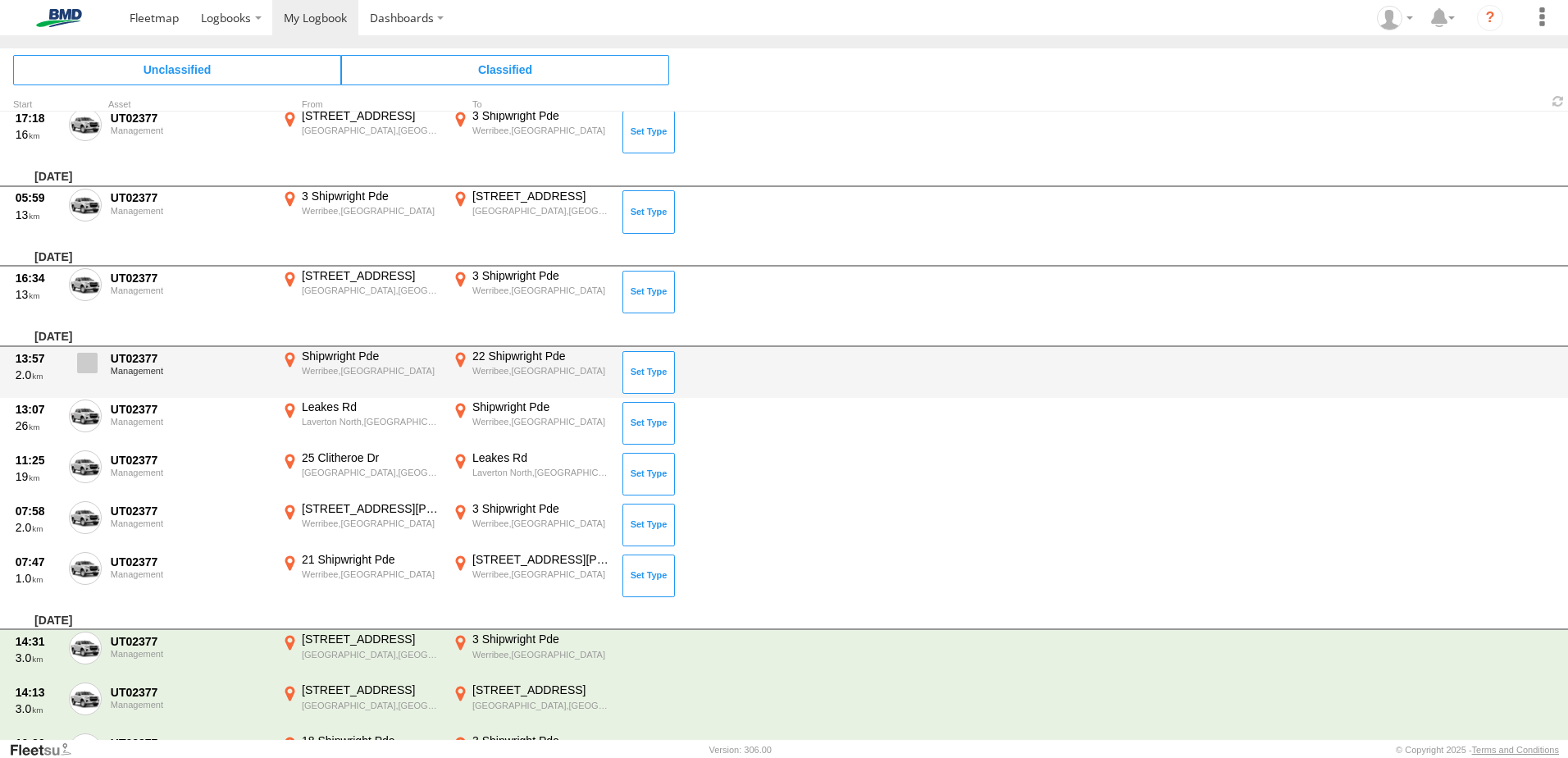
click at [86, 360] on span at bounding box center [87, 363] width 21 height 21
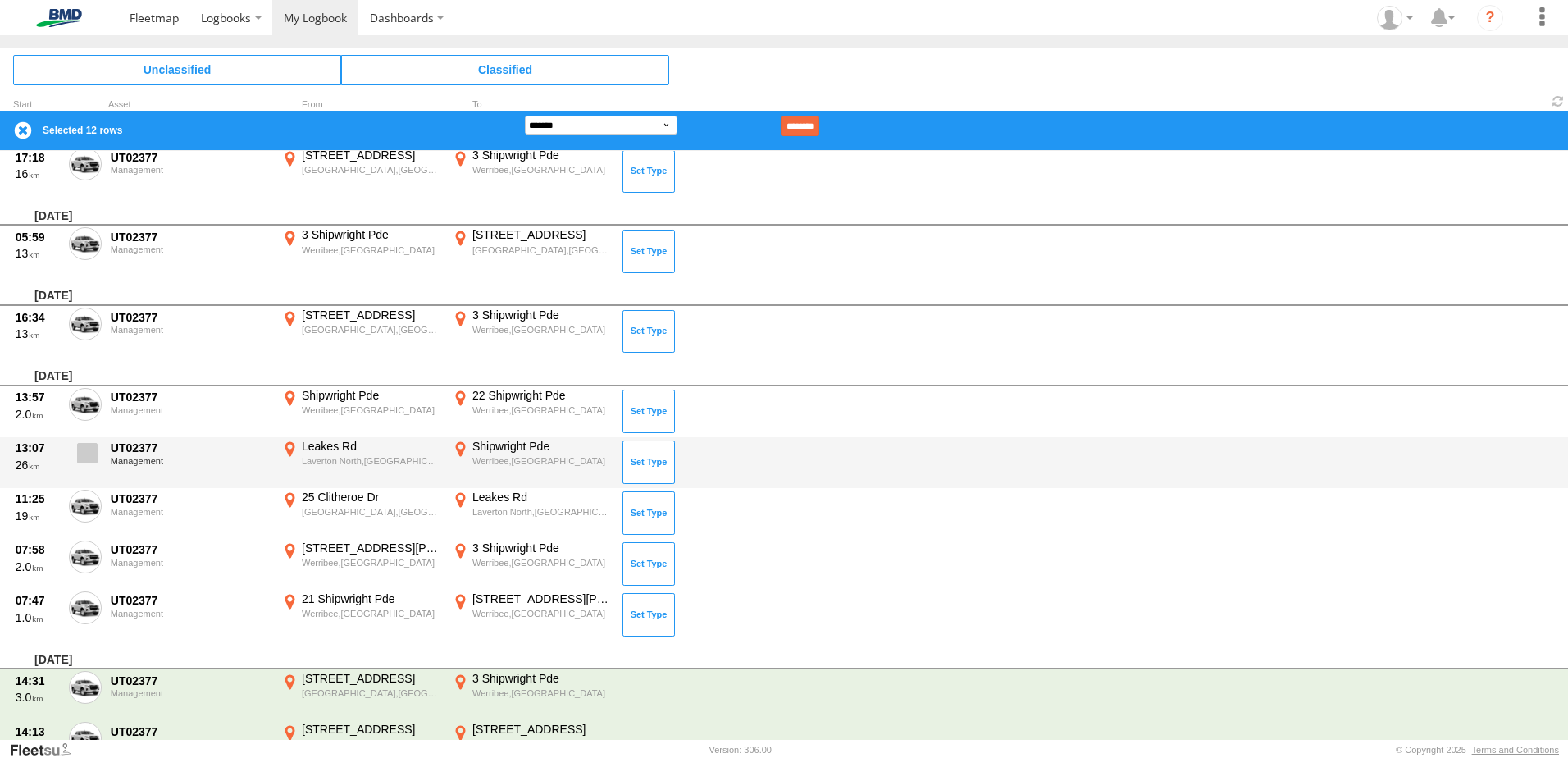
click at [86, 455] on span at bounding box center [87, 453] width 21 height 21
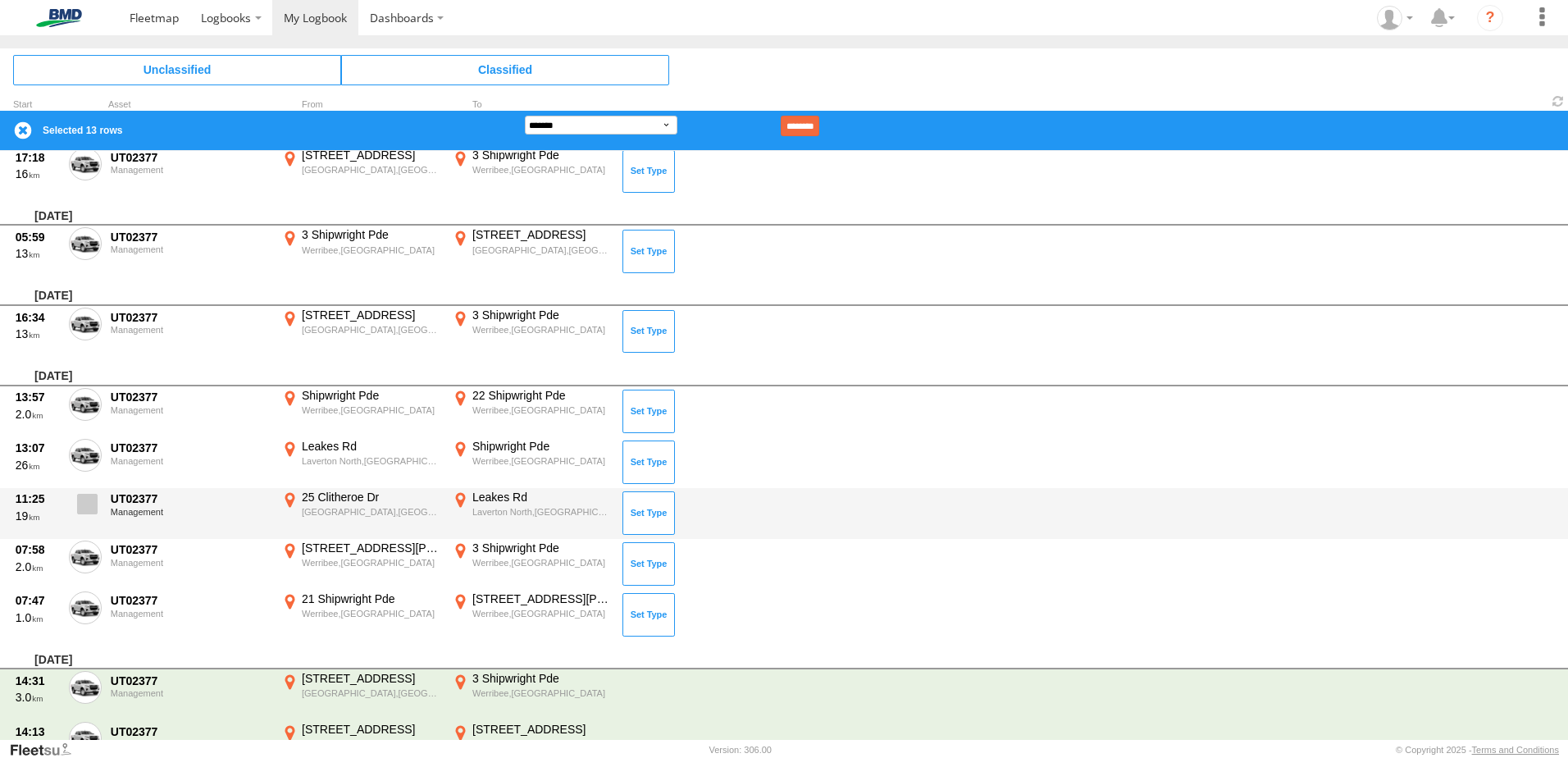
click at [85, 503] on span at bounding box center [87, 504] width 21 height 21
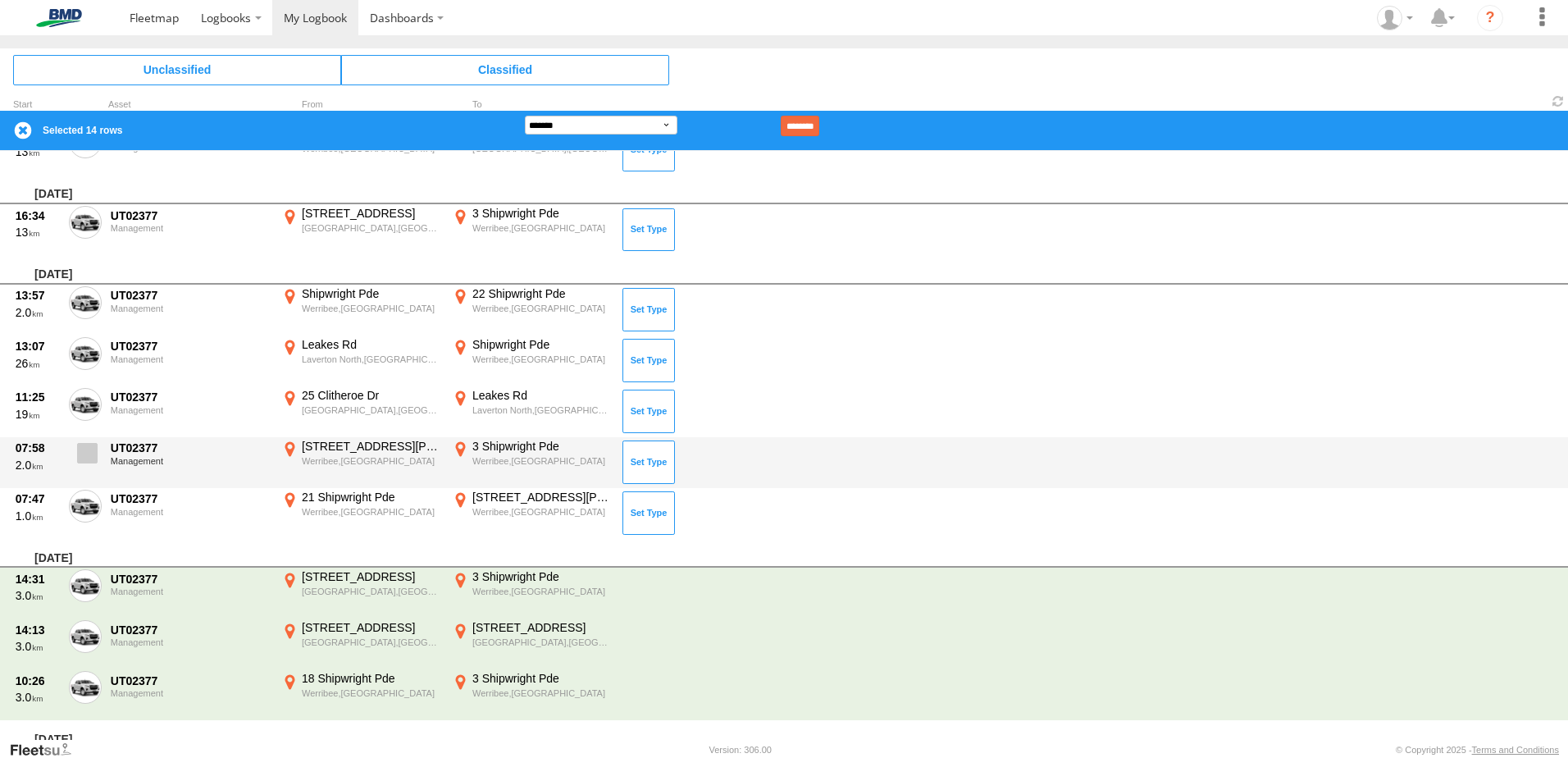
scroll to position [412, 0]
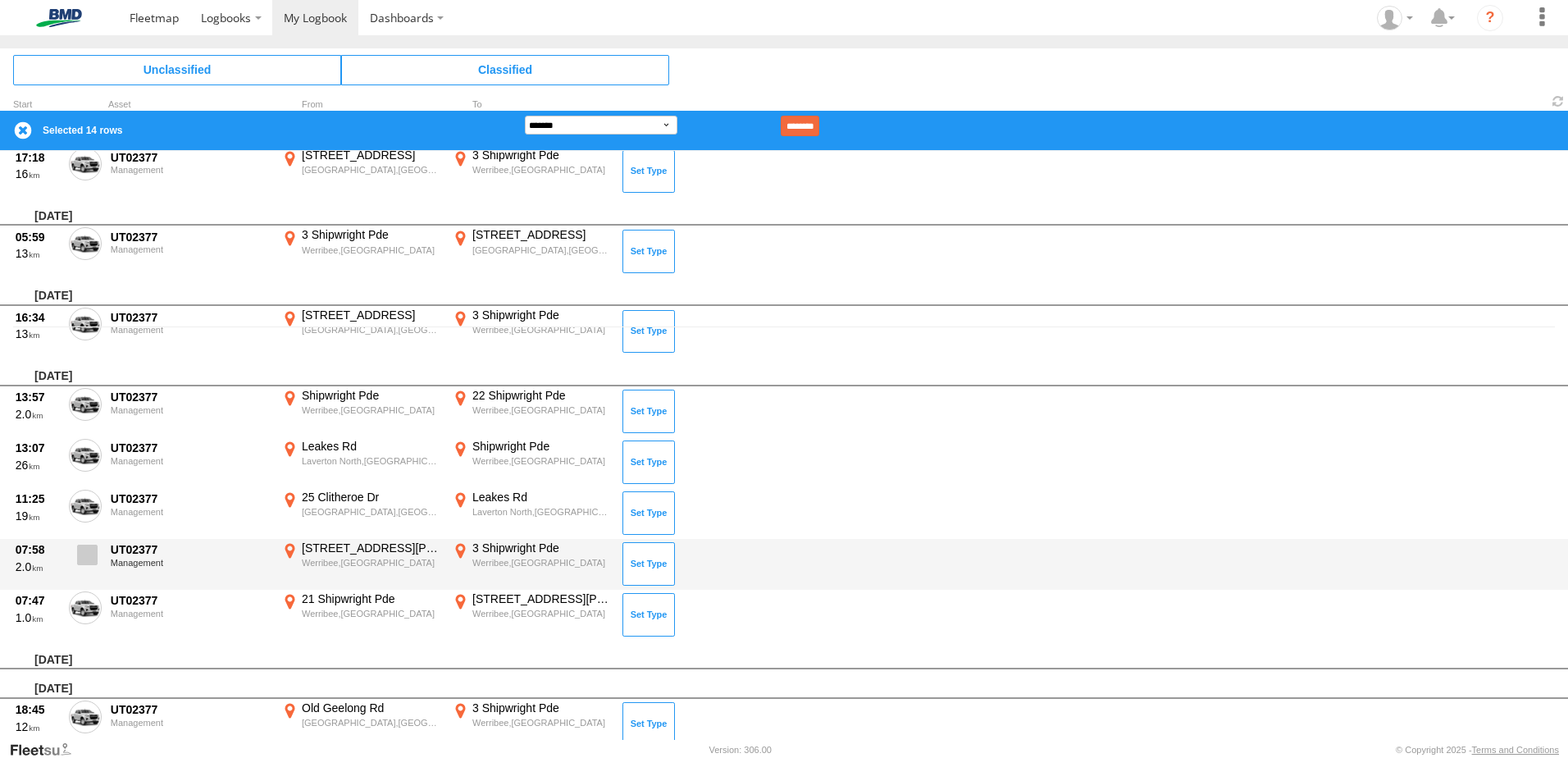
click at [87, 554] on span at bounding box center [87, 555] width 21 height 21
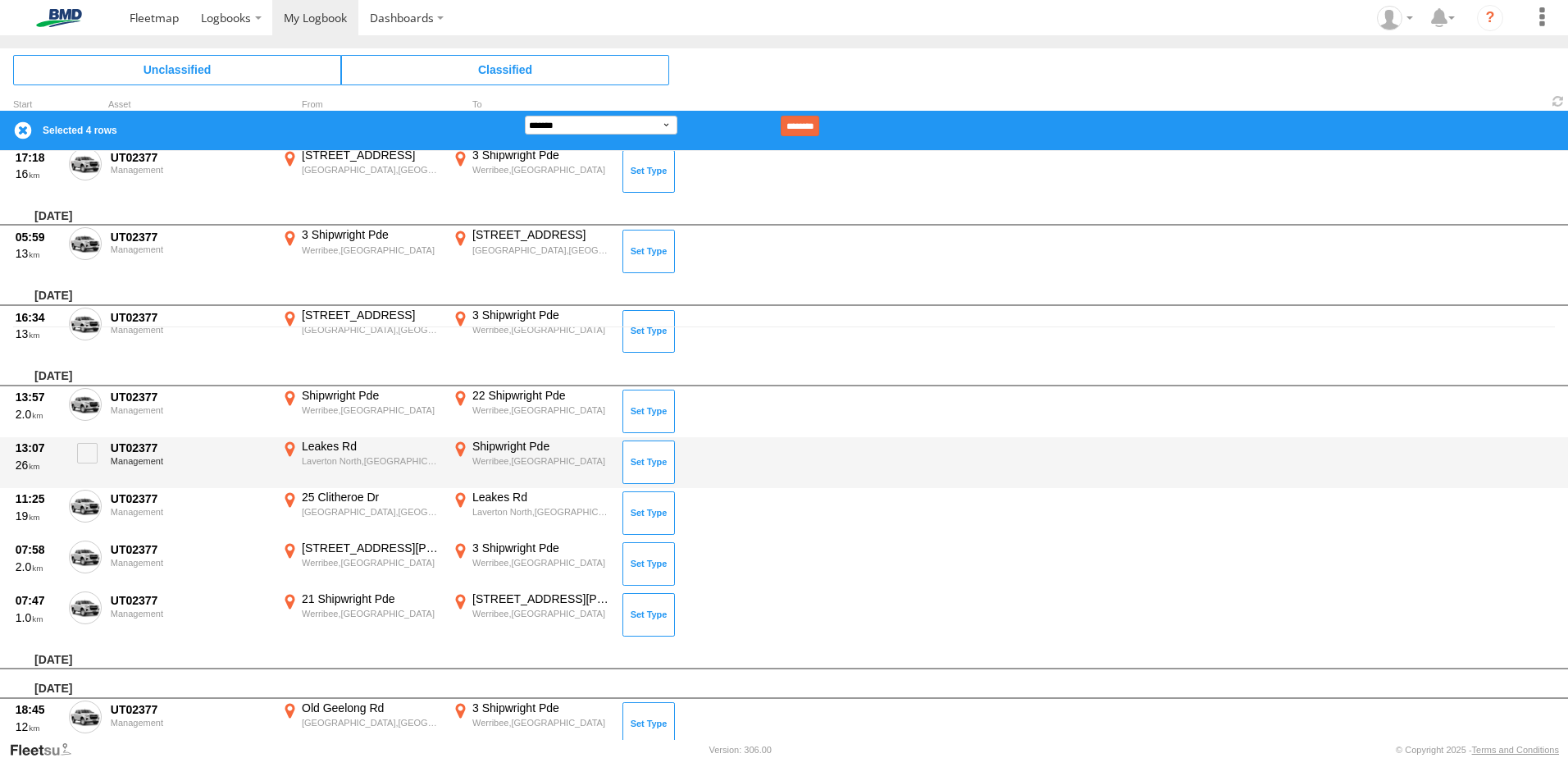
drag, startPoint x: 86, startPoint y: 610, endPoint x: 271, endPoint y: 452, distance: 243.3
click at [0, 0] on span at bounding box center [0, 0] width 0 height 0
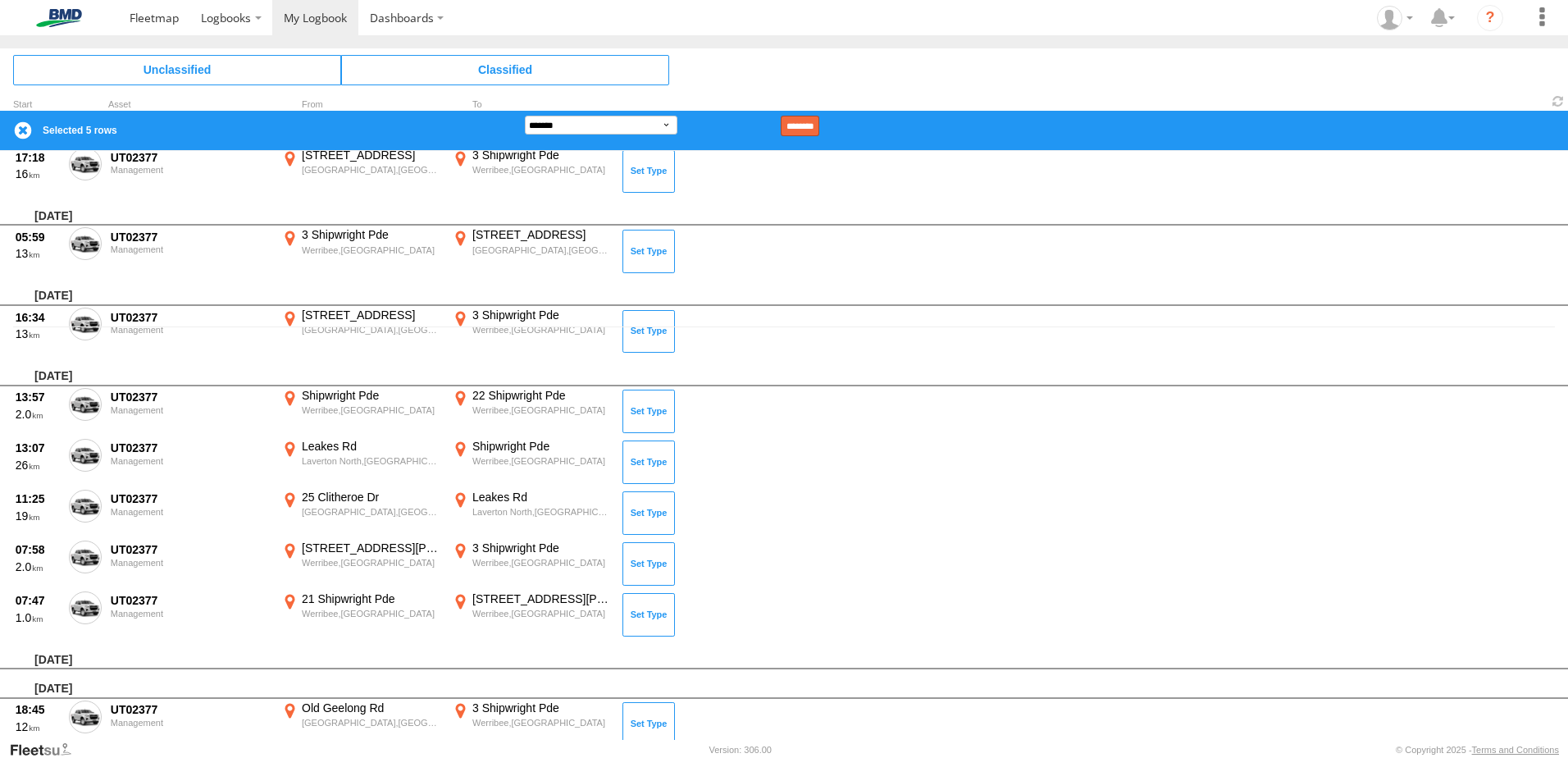
click at [516, 122] on input "********" at bounding box center [800, 126] width 39 height 21
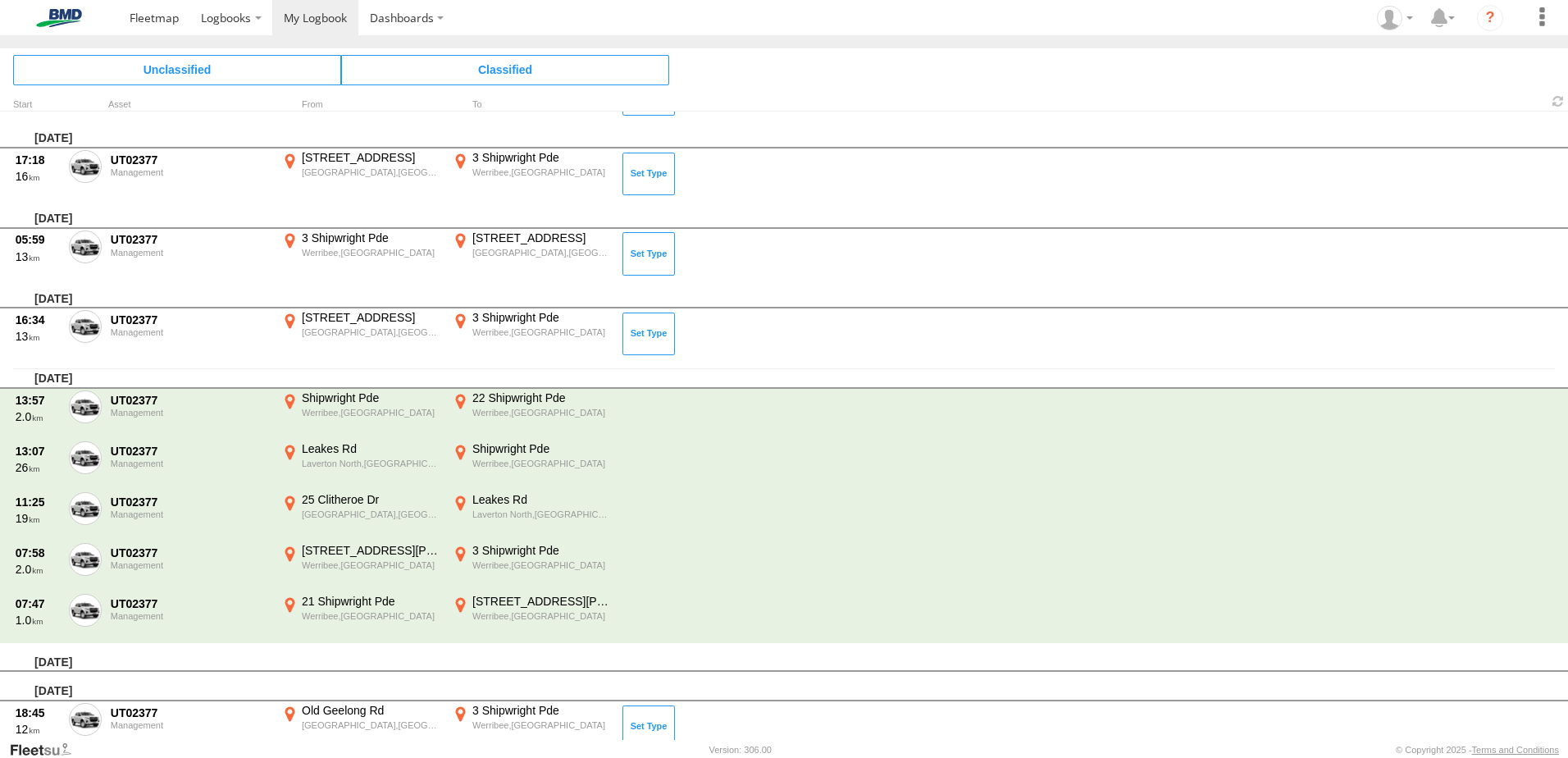
scroll to position [330, 0]
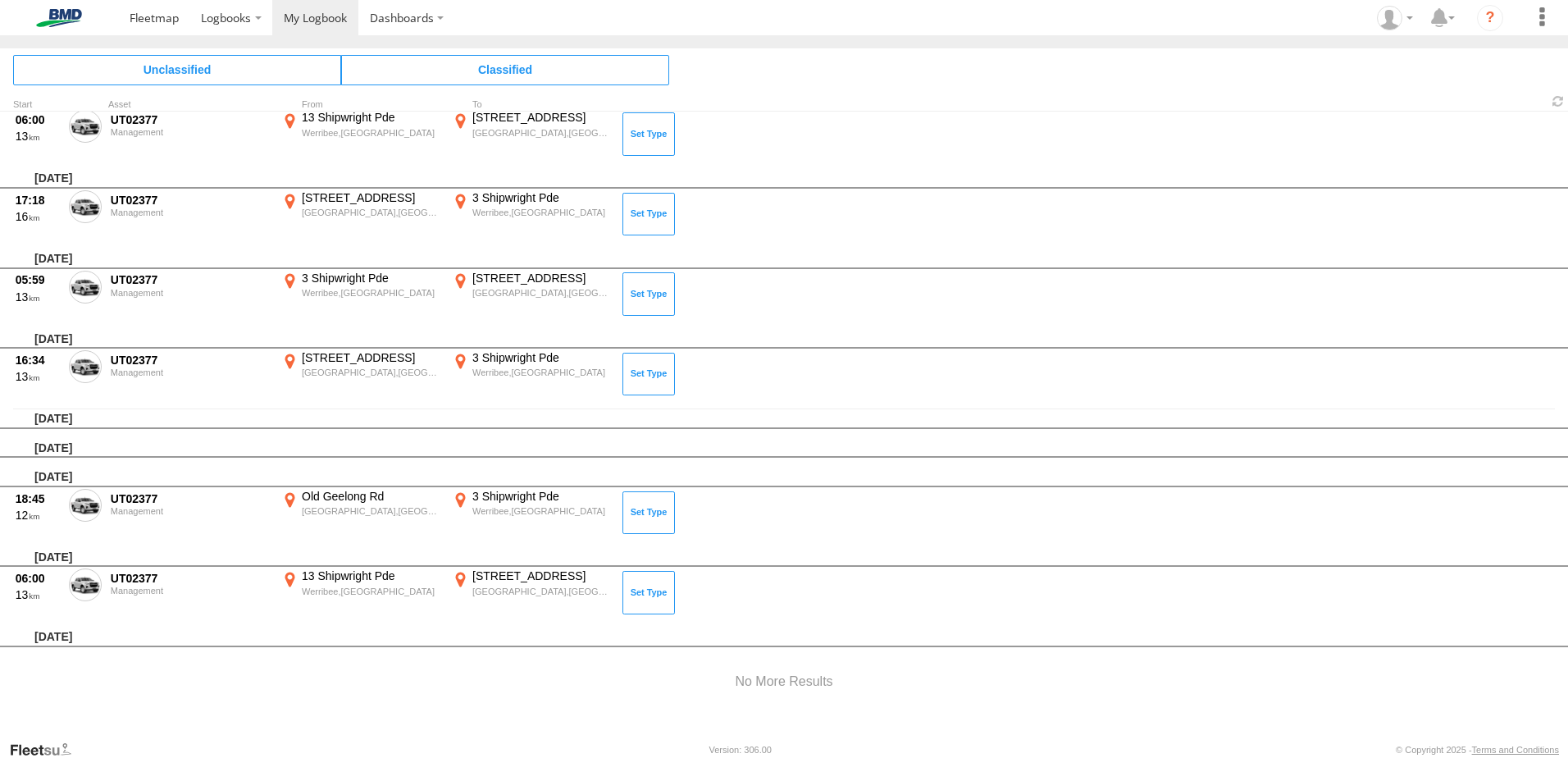
drag, startPoint x: 82, startPoint y: 121, endPoint x: 83, endPoint y: 142, distance: 21.0
click at [0, 0] on span at bounding box center [0, 0] width 0 height 0
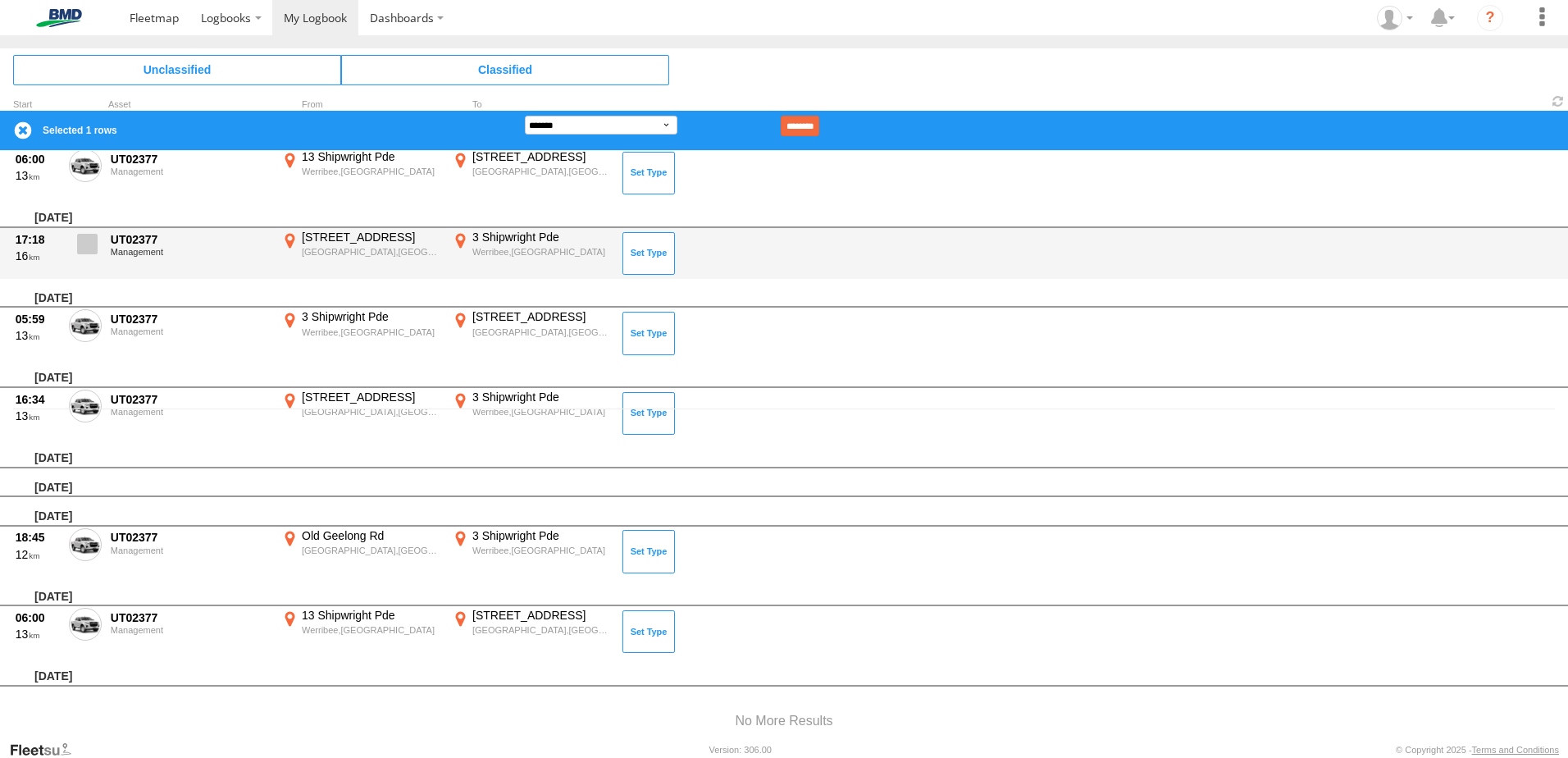
click at [86, 247] on span at bounding box center [87, 244] width 21 height 21
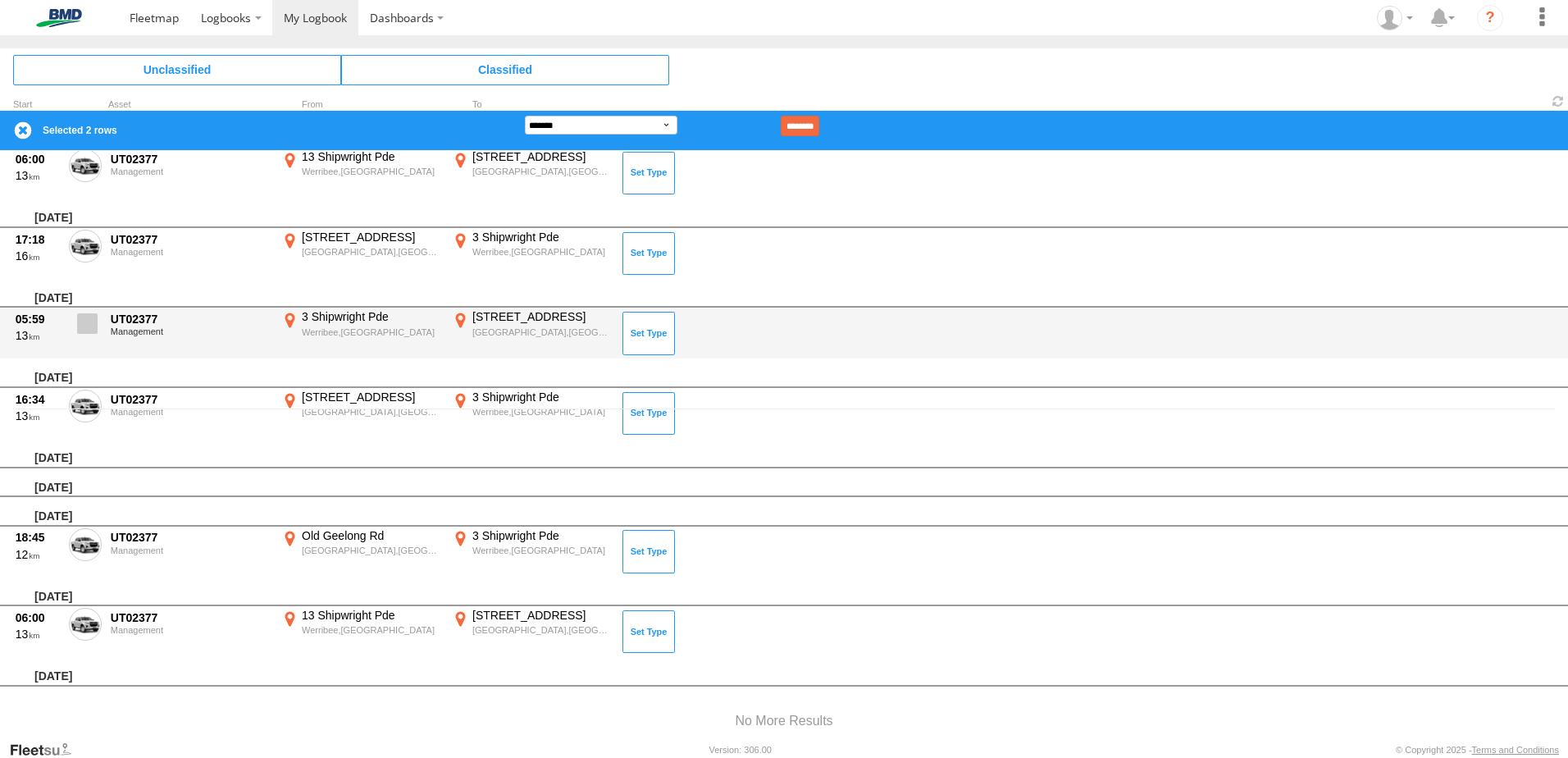
click at [87, 328] on span at bounding box center [87, 323] width 21 height 21
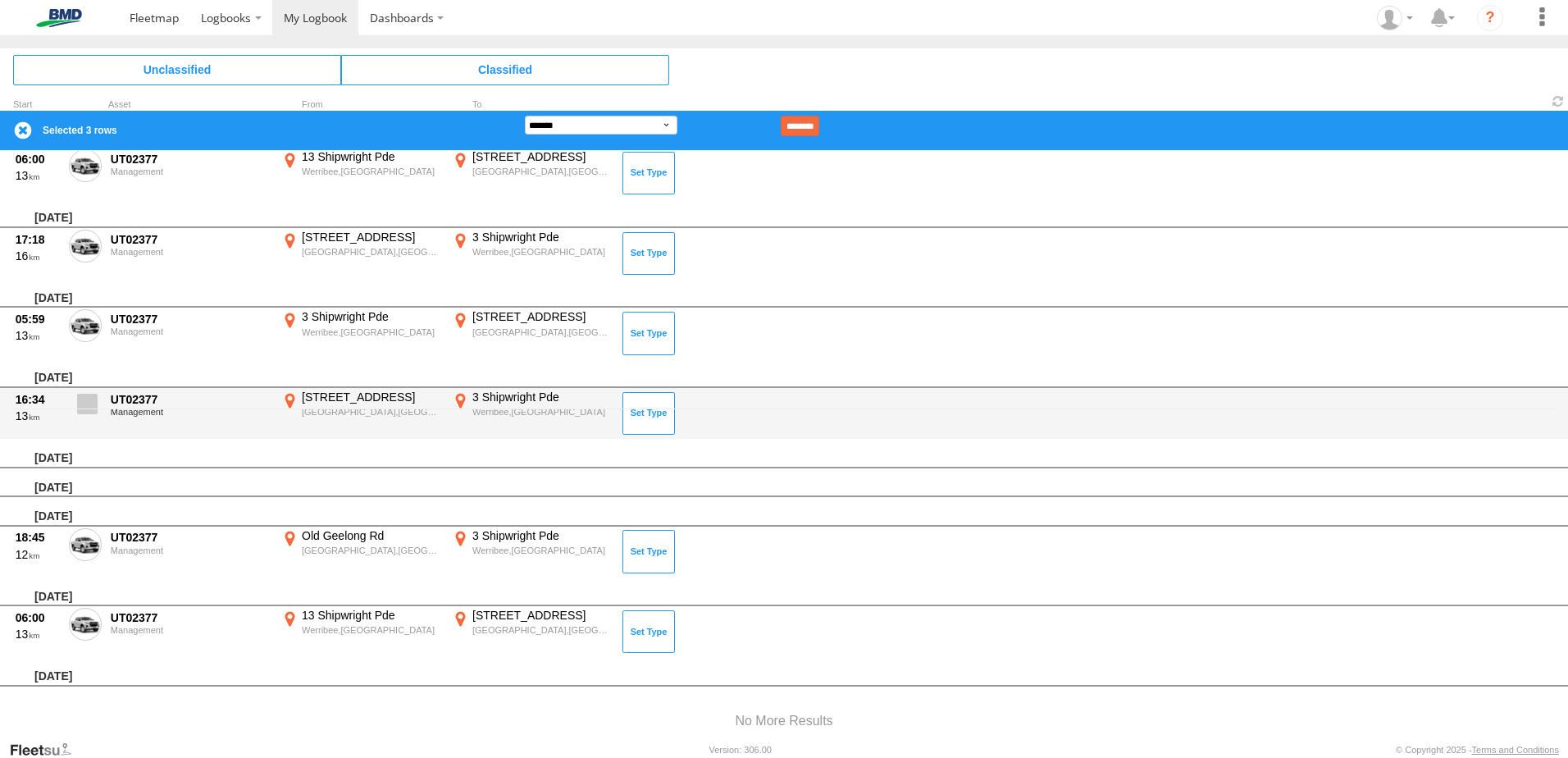
click at [95, 404] on span at bounding box center [87, 404] width 21 height 21
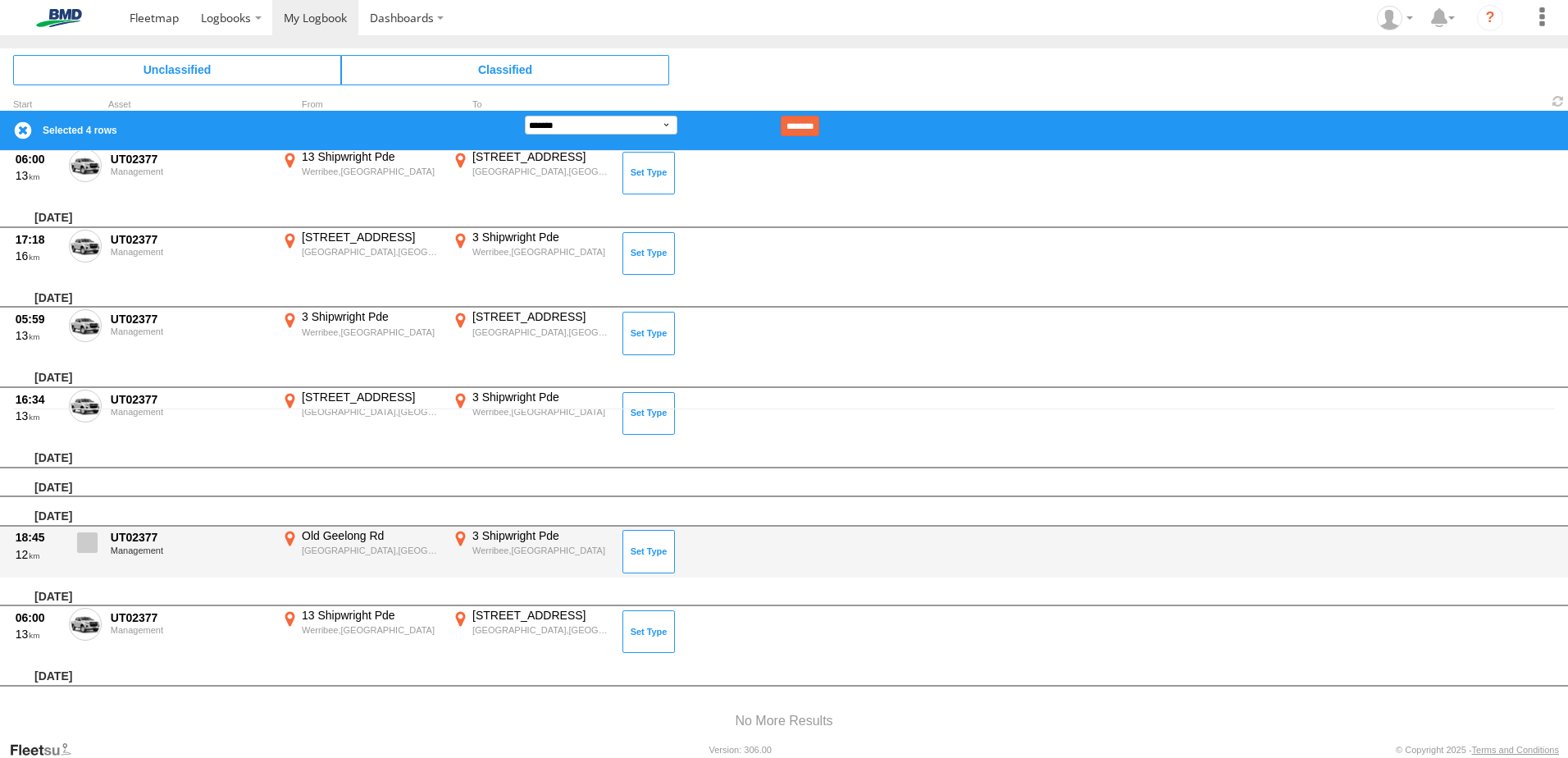
click at [78, 540] on span at bounding box center [87, 543] width 21 height 21
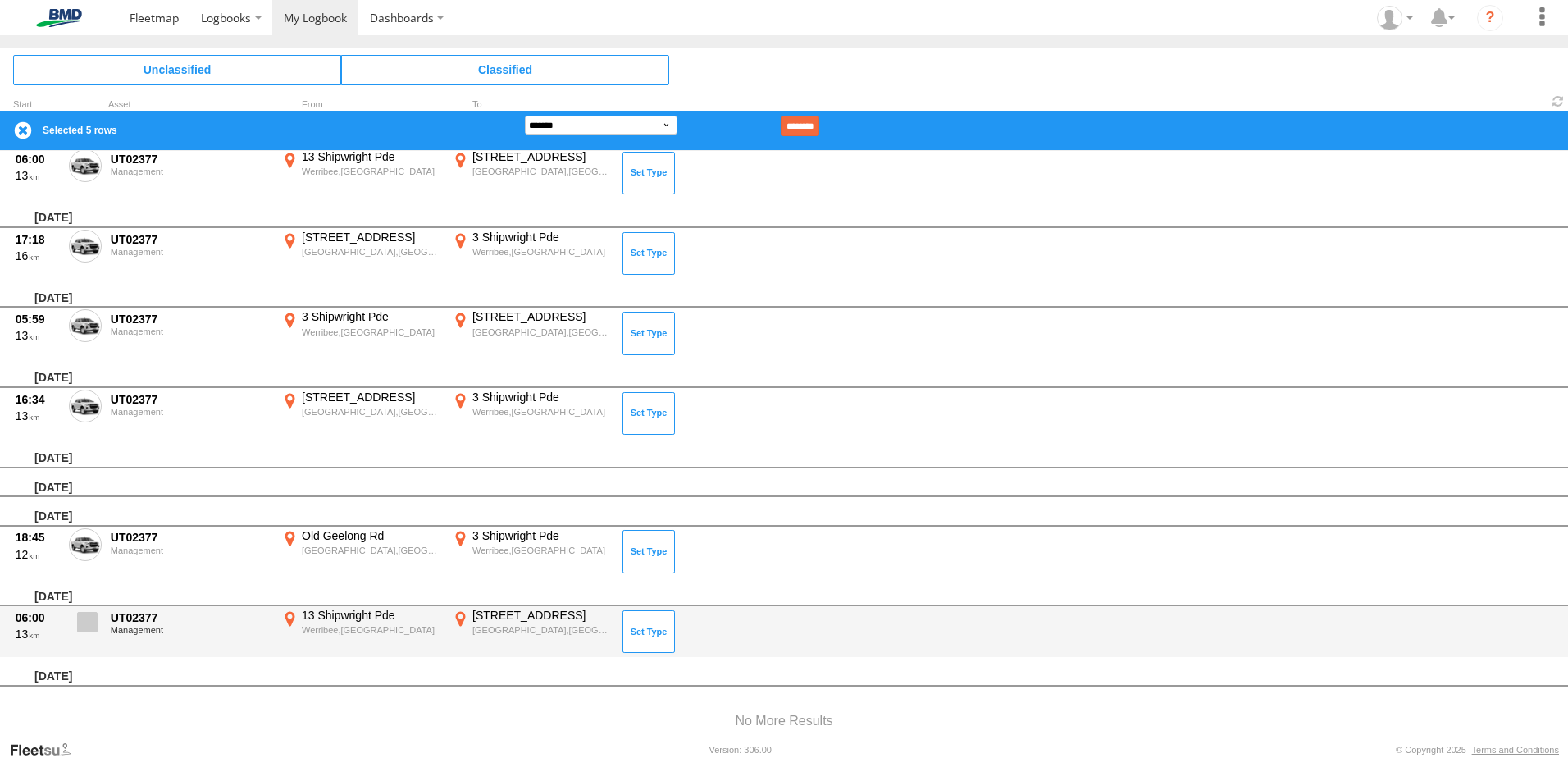
click at [97, 618] on span at bounding box center [87, 622] width 21 height 21
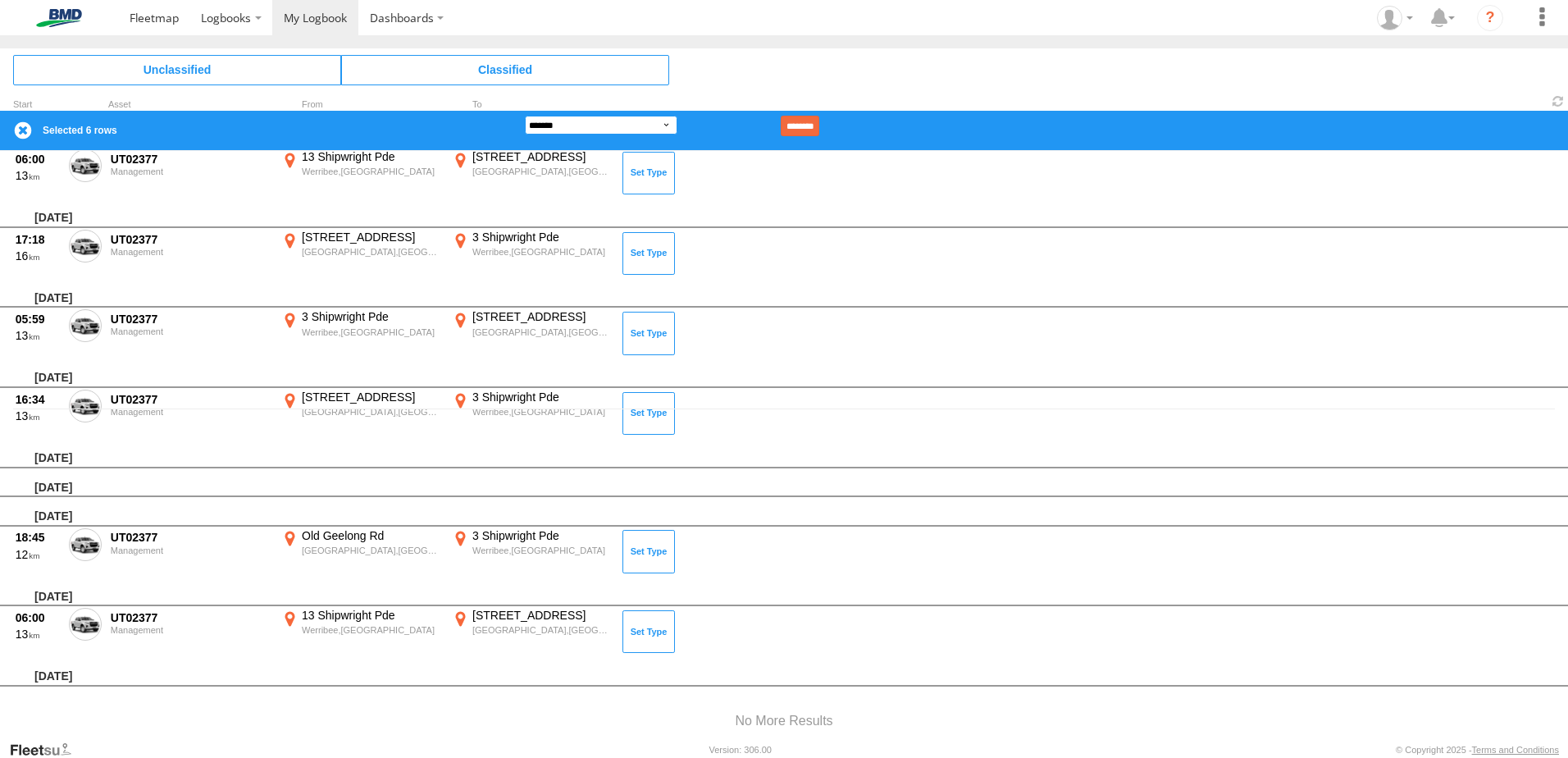
click at [516, 123] on select "**********" at bounding box center [601, 125] width 152 height 19
select select "**"
click at [516, 116] on select "**********" at bounding box center [601, 125] width 152 height 19
click at [516, 120] on input "********" at bounding box center [800, 126] width 39 height 21
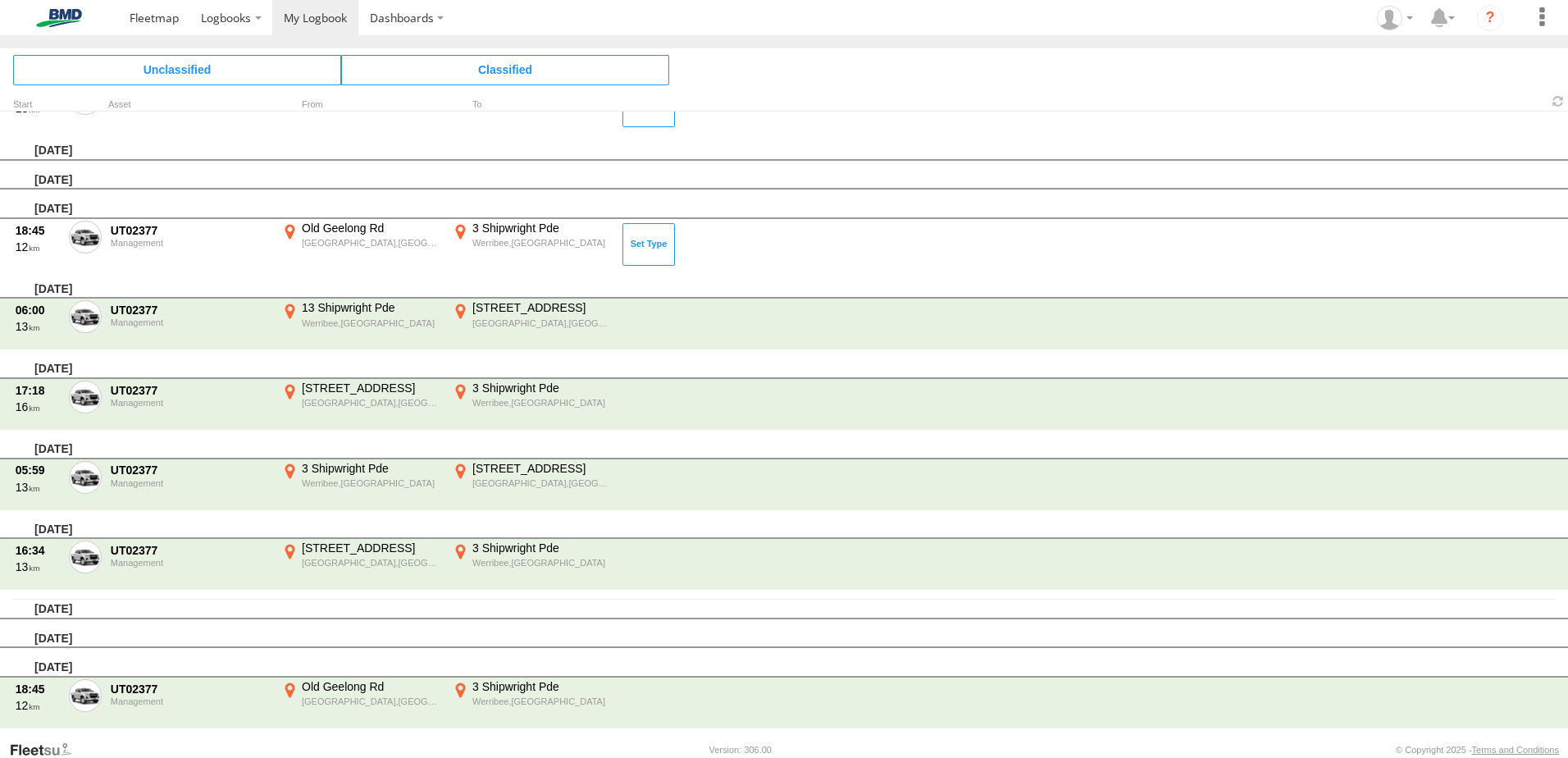
scroll to position [0, 0]
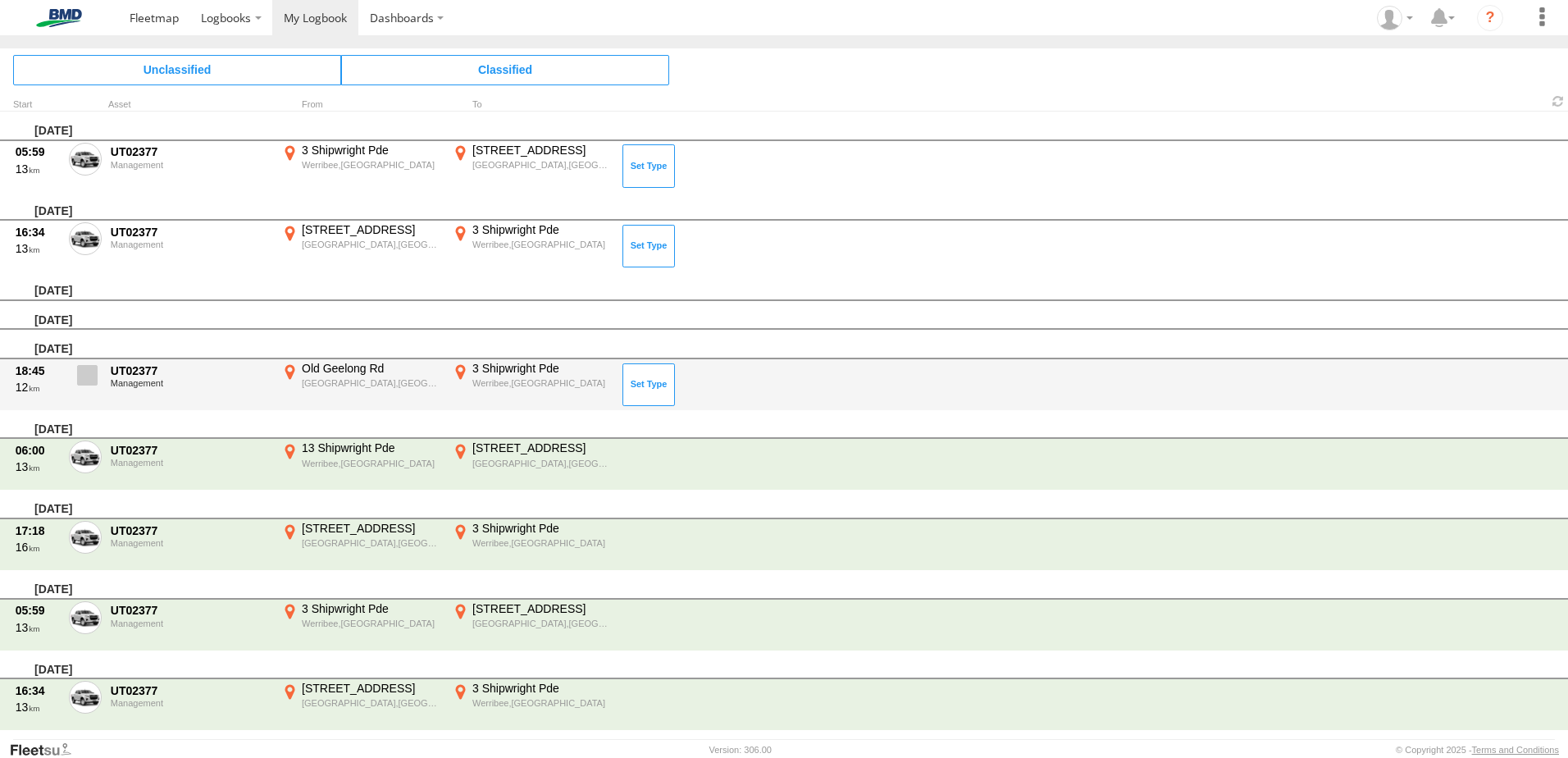
click at [91, 374] on span at bounding box center [87, 375] width 21 height 21
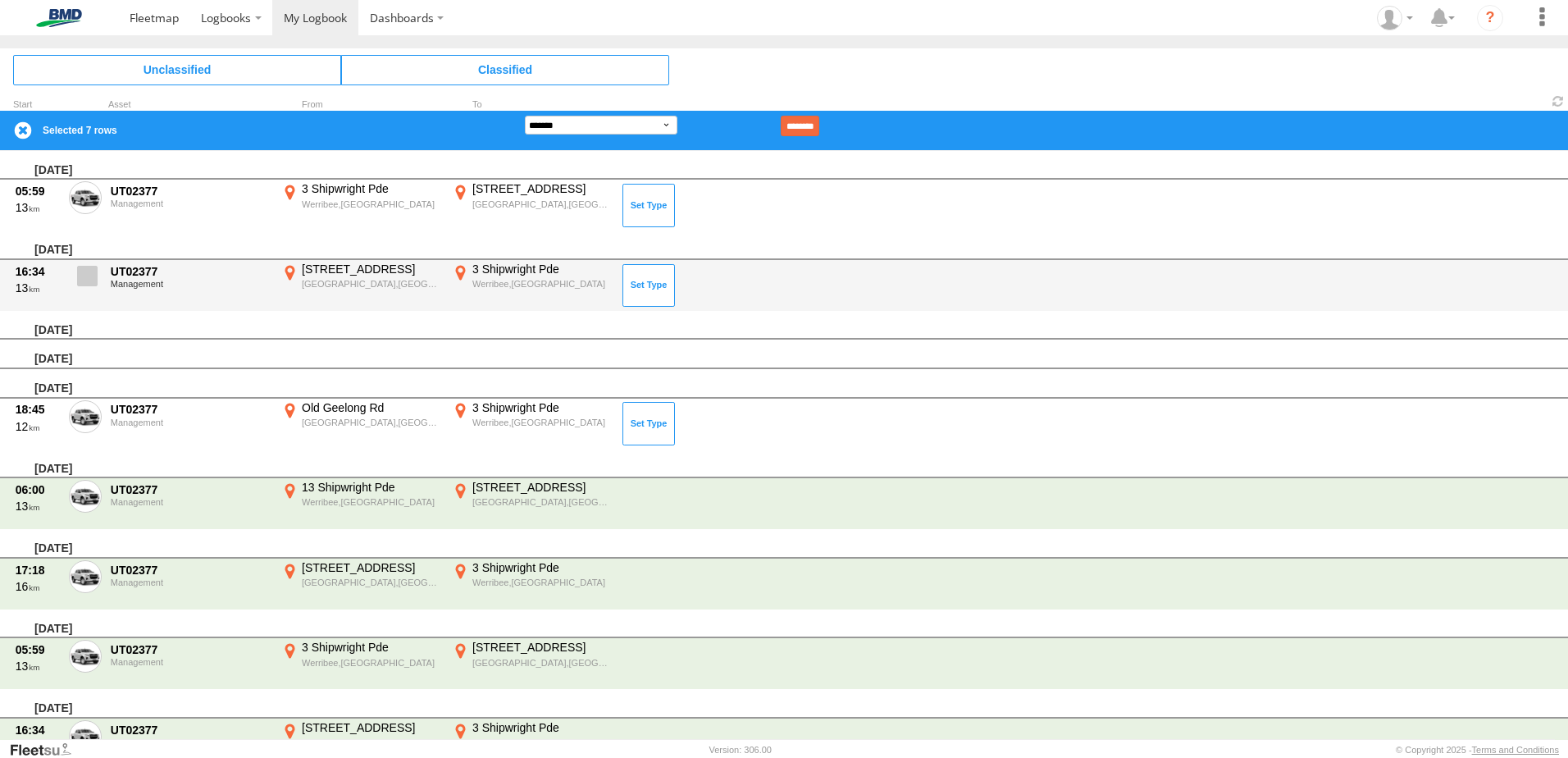
click at [88, 272] on span at bounding box center [87, 276] width 21 height 21
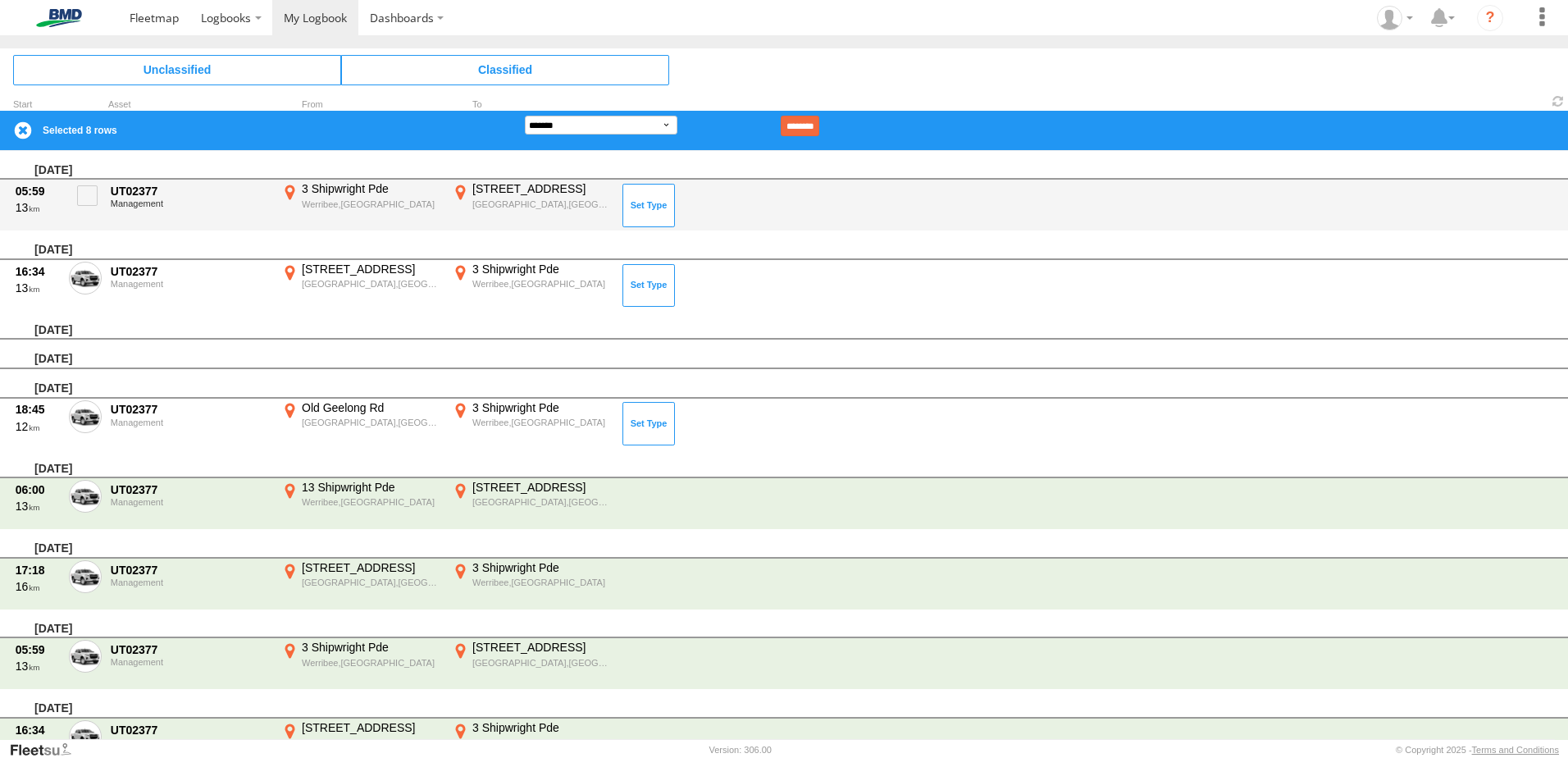
drag, startPoint x: 79, startPoint y: 194, endPoint x: 326, endPoint y: 217, distance: 248.1
click at [80, 194] on span at bounding box center [87, 195] width 21 height 21
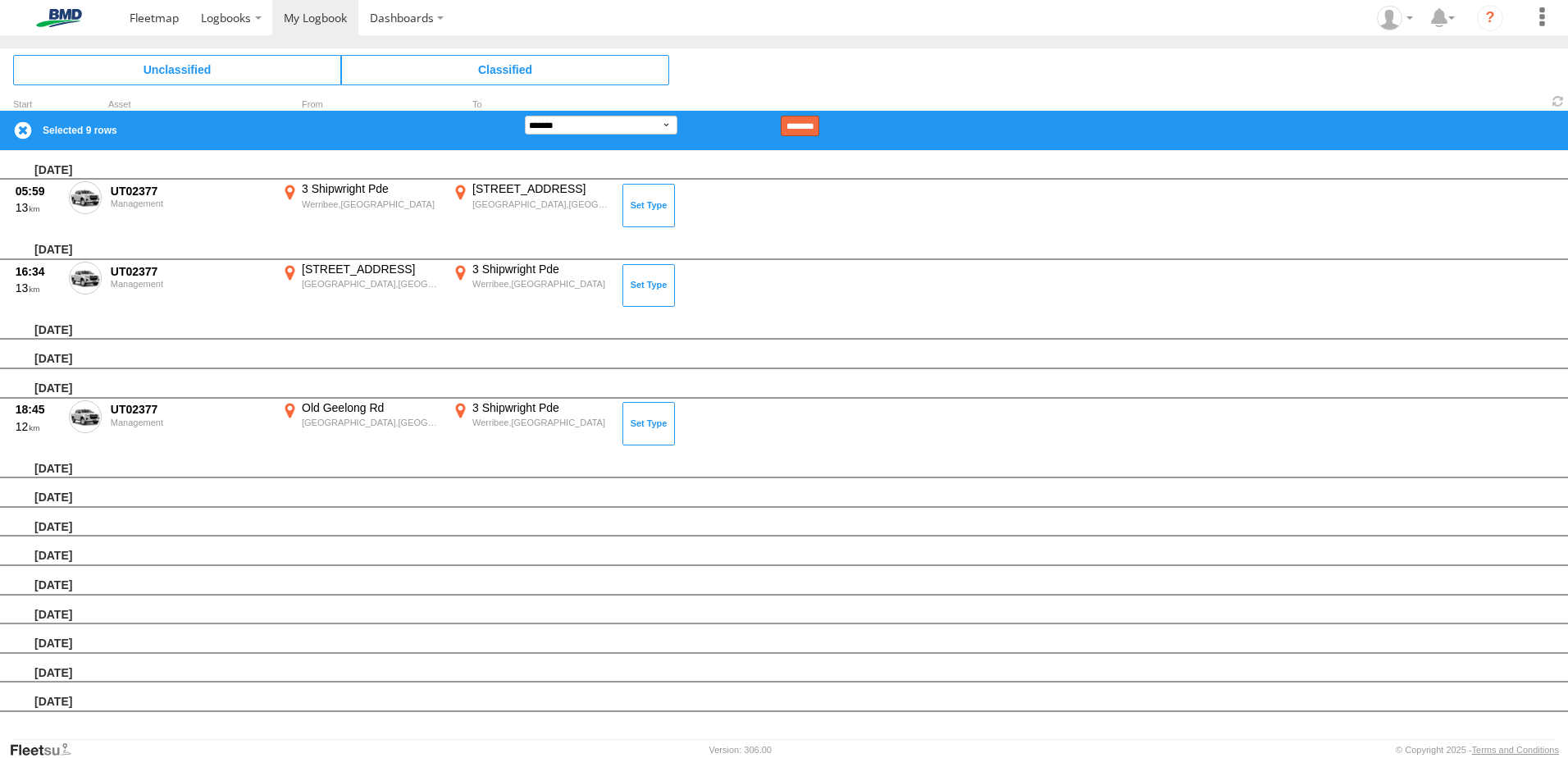
click at [516, 120] on input "********" at bounding box center [800, 126] width 39 height 21
